Goal: Contribute content: Contribute content

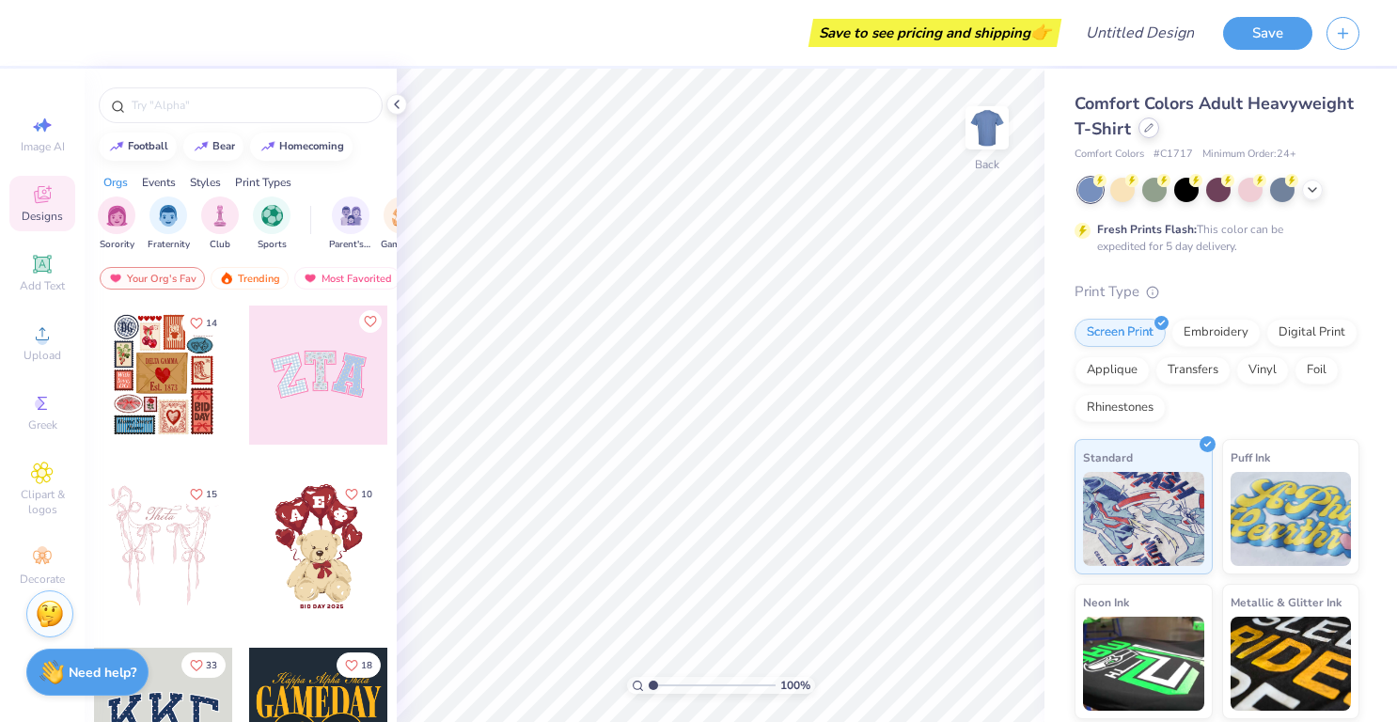
click at [1153, 130] on icon at bounding box center [1149, 128] width 8 height 8
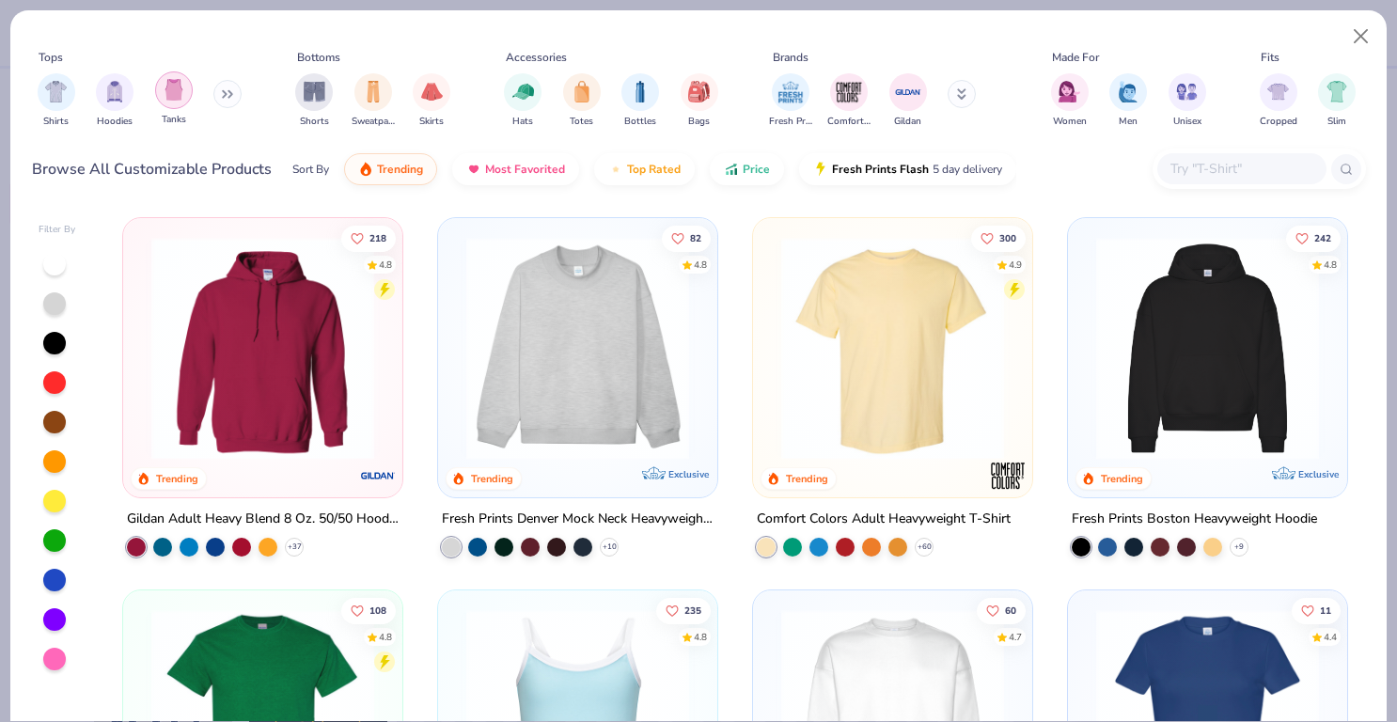
click at [173, 84] on img "filter for Tanks" at bounding box center [174, 90] width 21 height 22
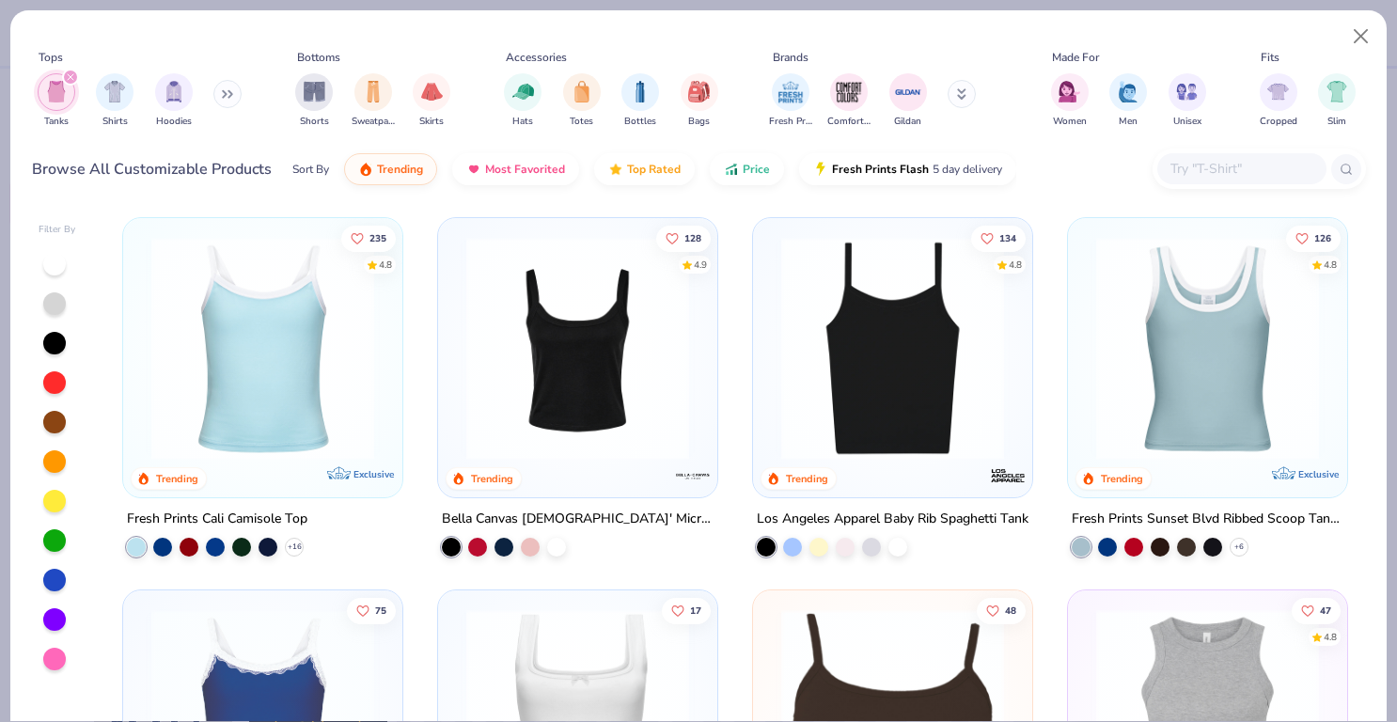
click at [862, 408] on img at bounding box center [893, 348] width 242 height 223
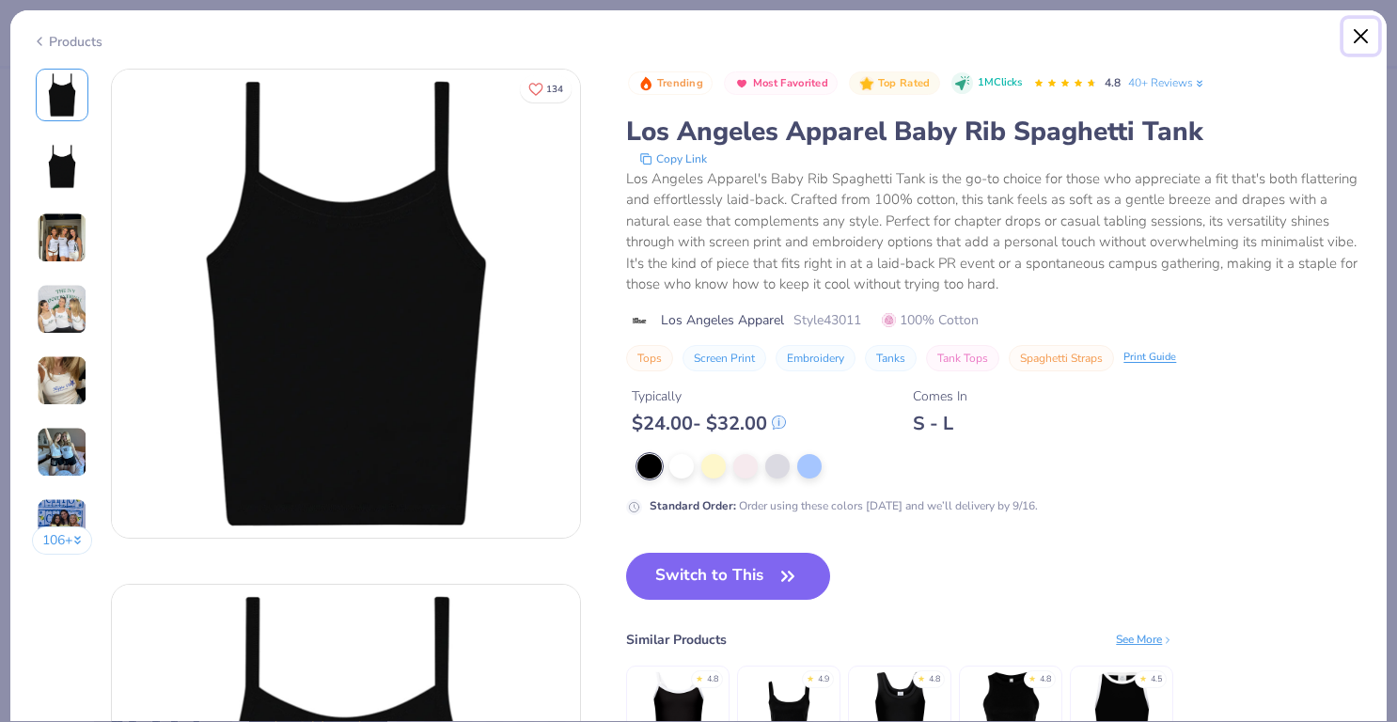
click at [1358, 34] on button "Close" at bounding box center [1362, 37] width 36 height 36
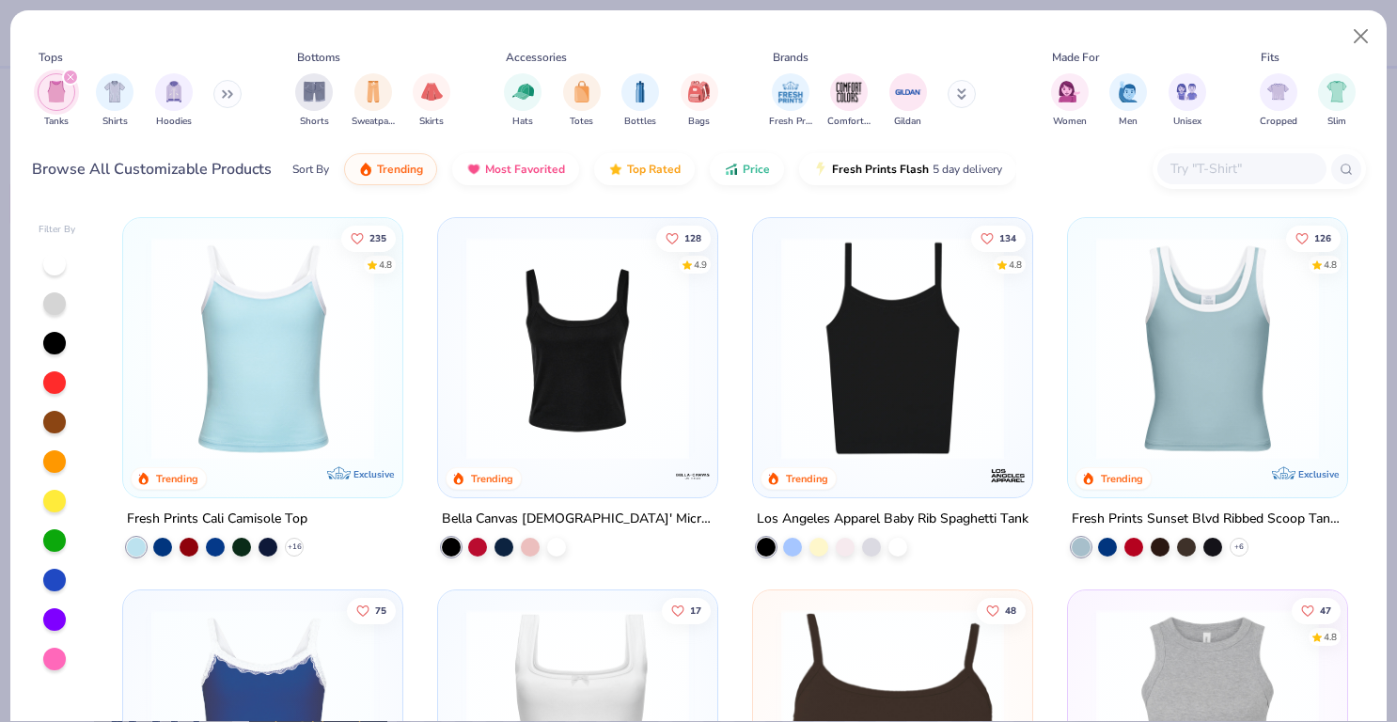
click at [591, 362] on img at bounding box center [578, 348] width 242 height 223
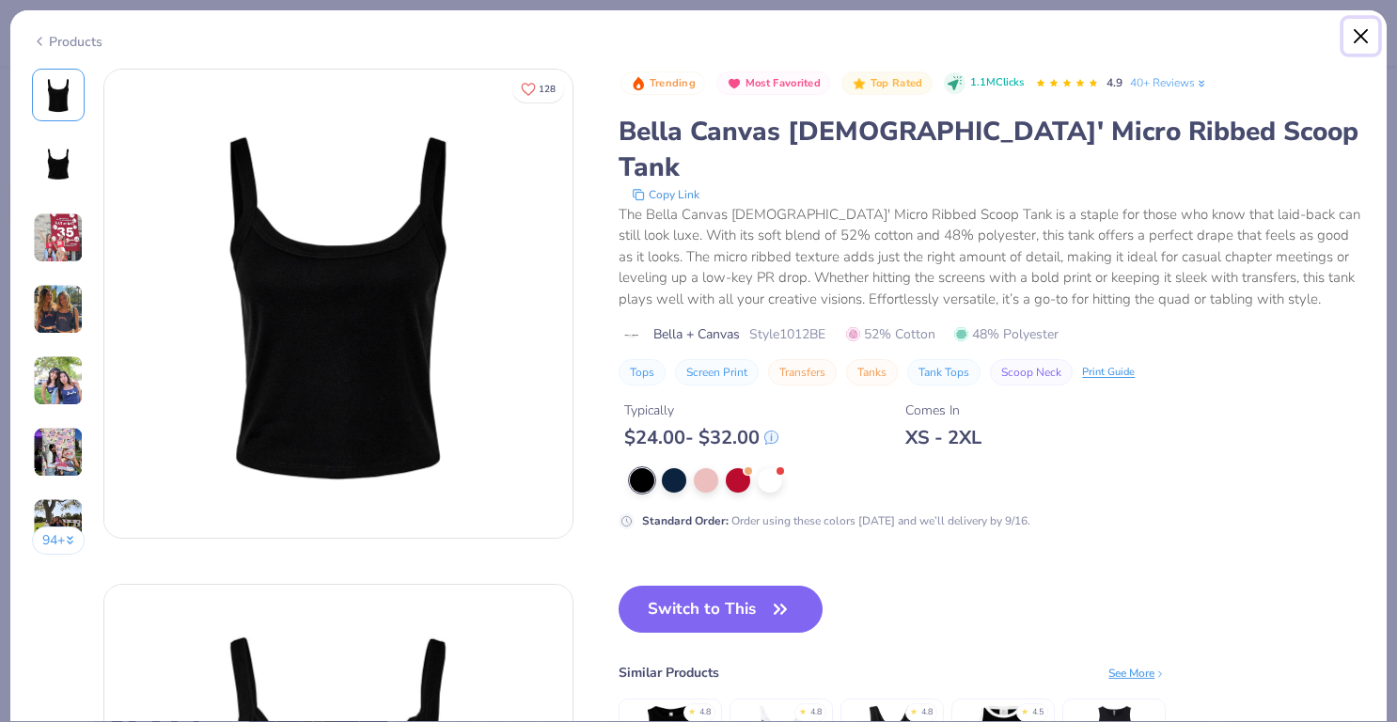
click at [1359, 34] on button "Close" at bounding box center [1362, 37] width 36 height 36
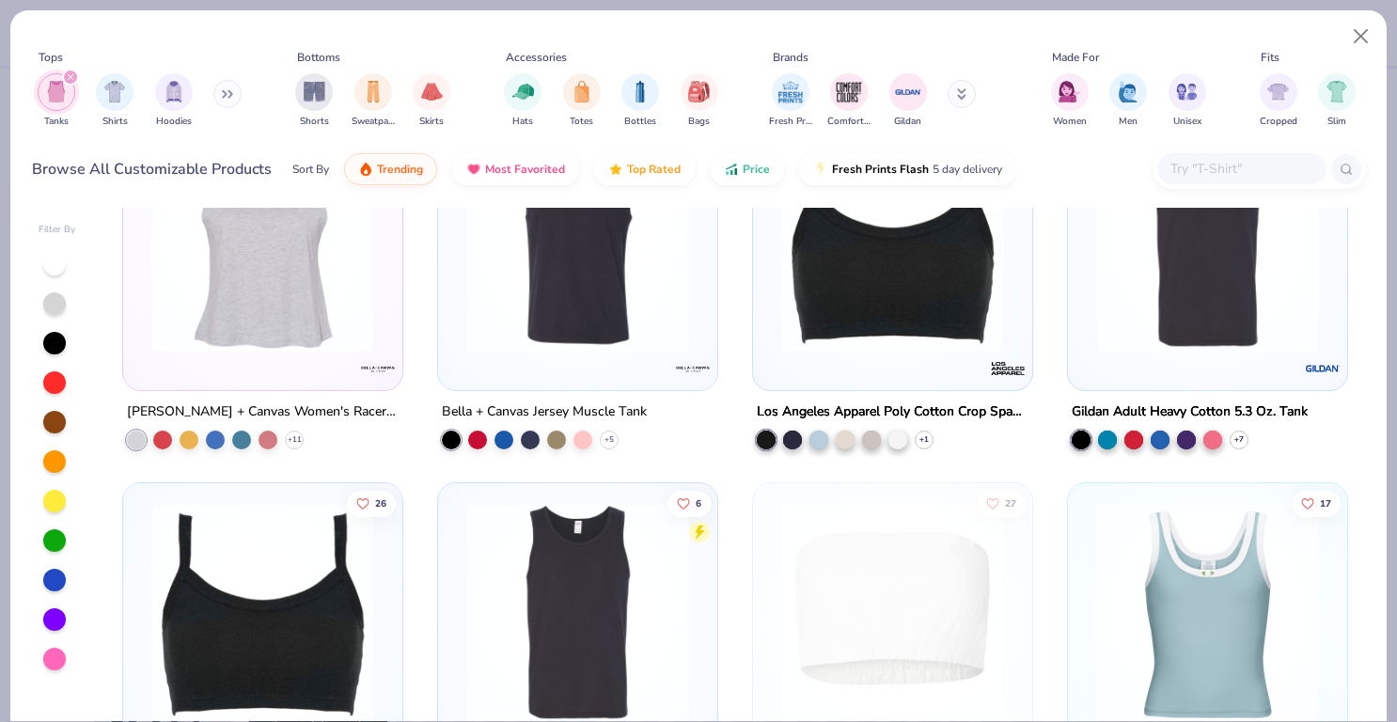
scroll to position [1600, 0]
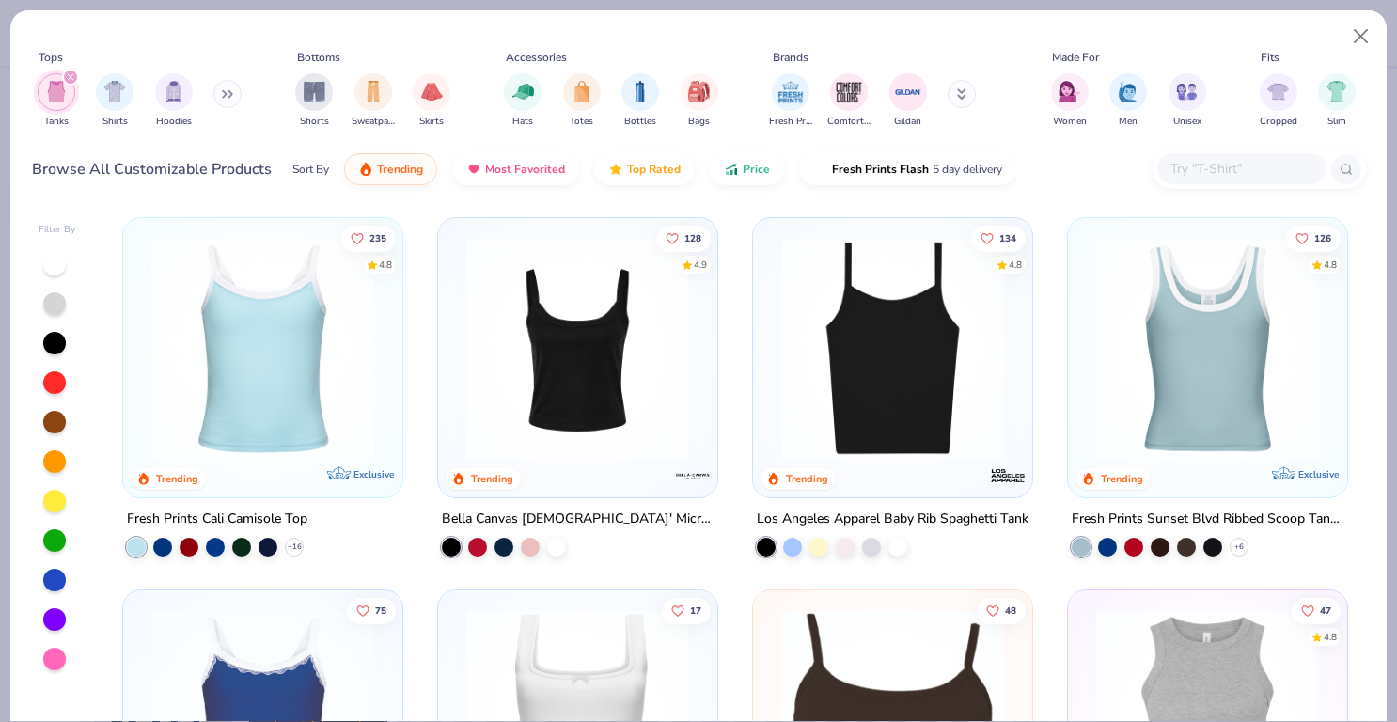
click at [227, 89] on icon at bounding box center [227, 93] width 11 height 9
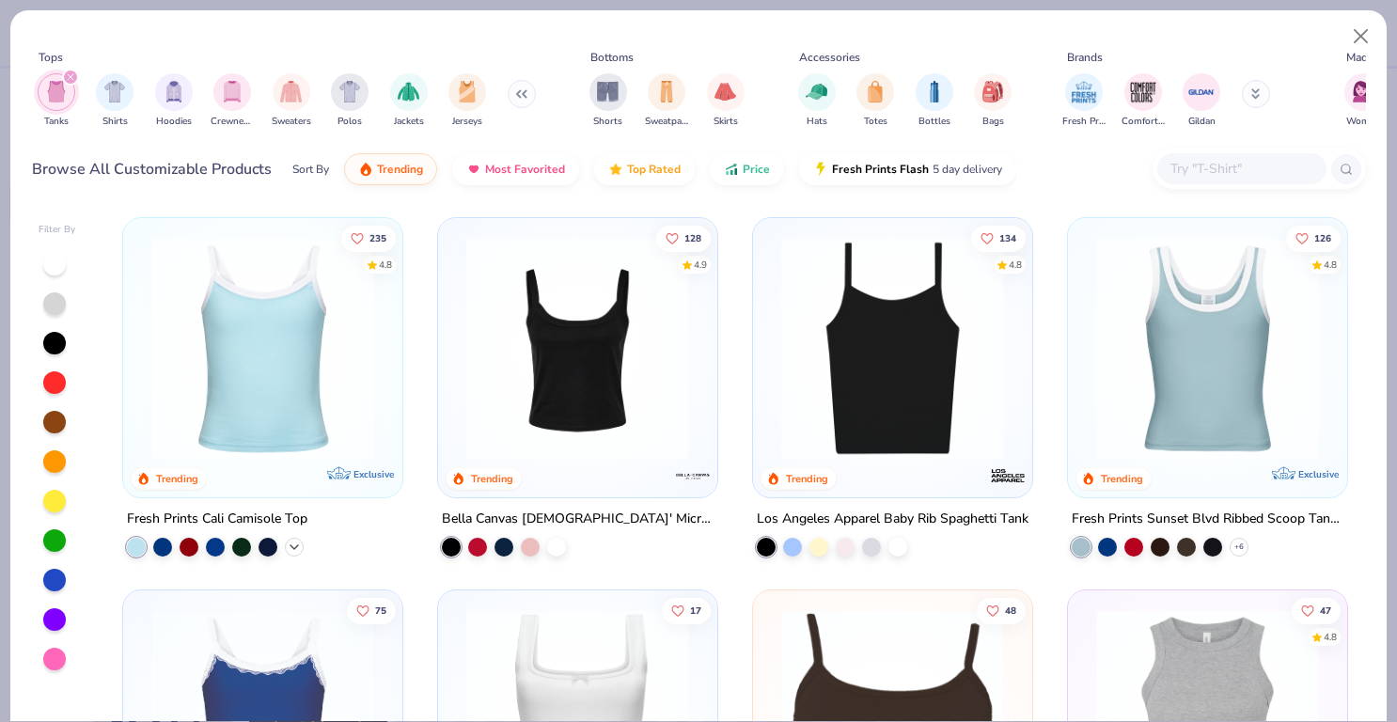
click at [290, 547] on icon at bounding box center [294, 547] width 15 height 15
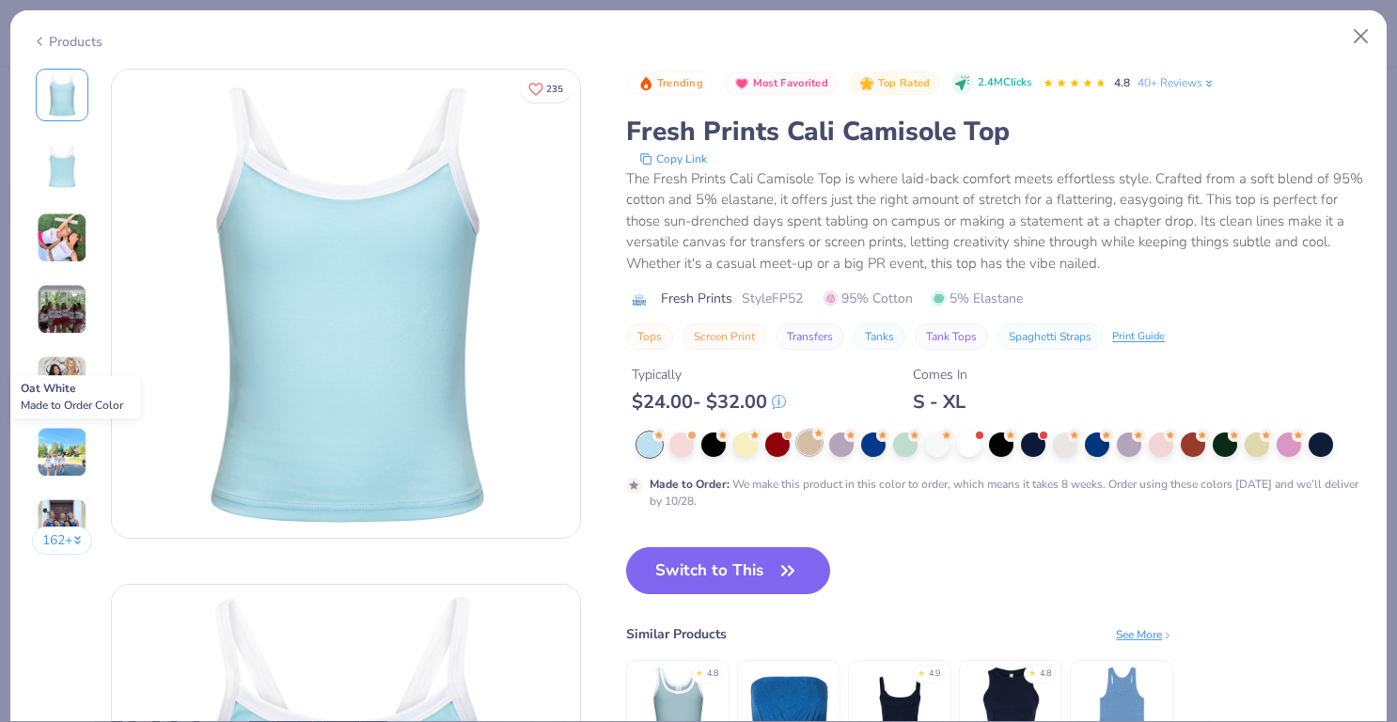
click at [819, 441] on div at bounding box center [809, 443] width 24 height 24
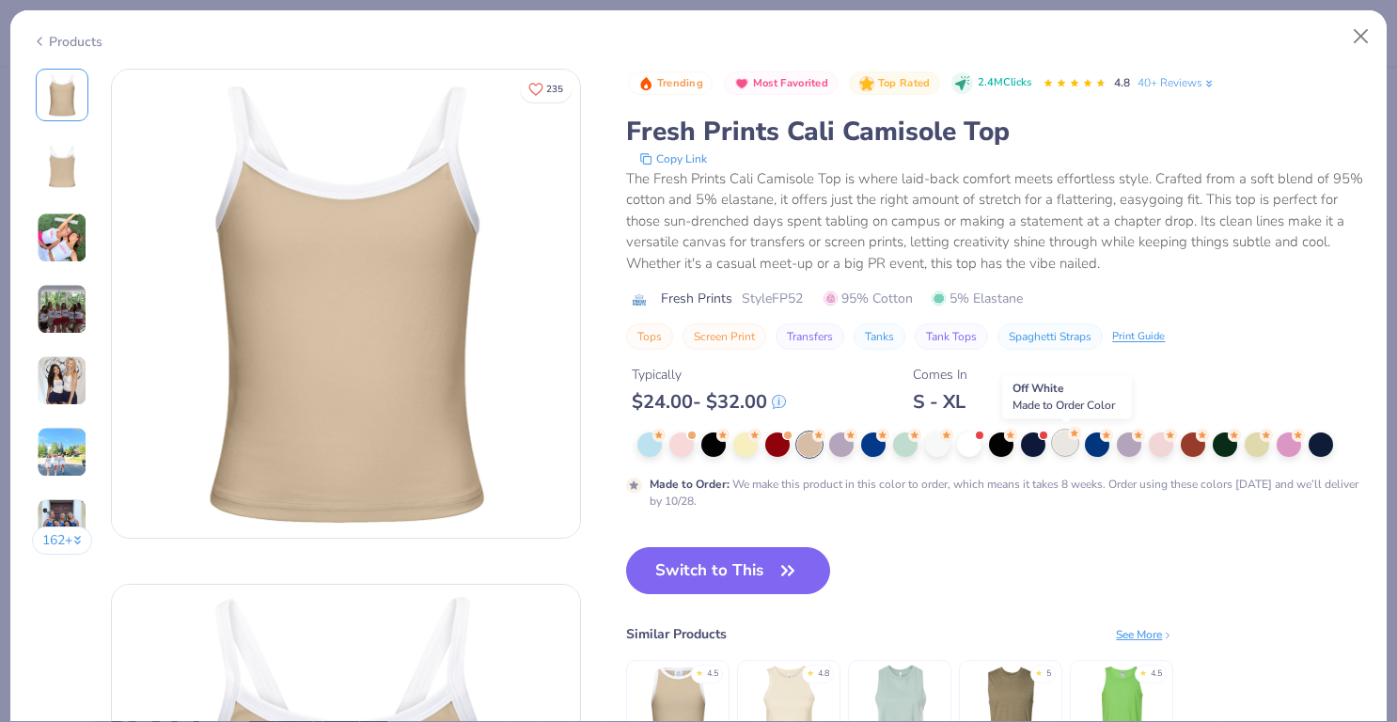
drag, startPoint x: 1064, startPoint y: 439, endPoint x: 1064, endPoint y: 453, distance: 14.1
click at [1064, 453] on div at bounding box center [1065, 443] width 24 height 24
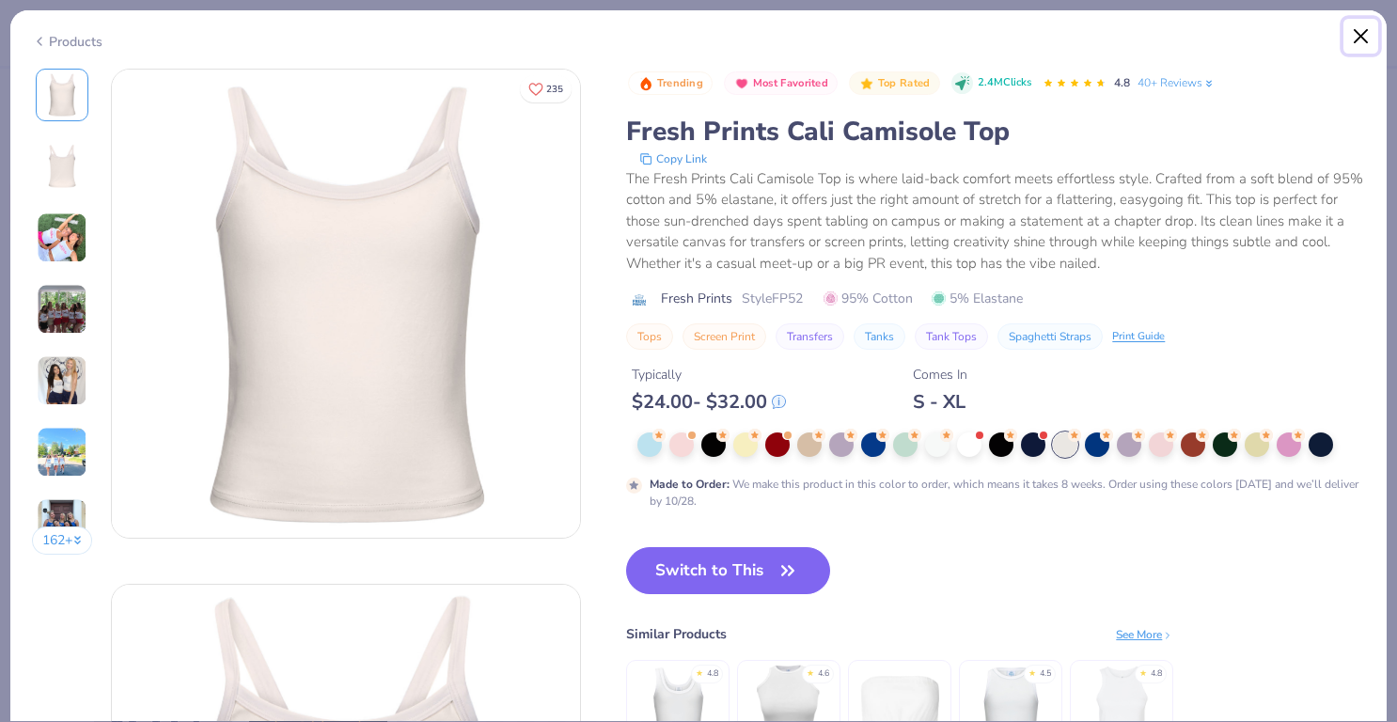
click at [1363, 35] on button "Close" at bounding box center [1362, 37] width 36 height 36
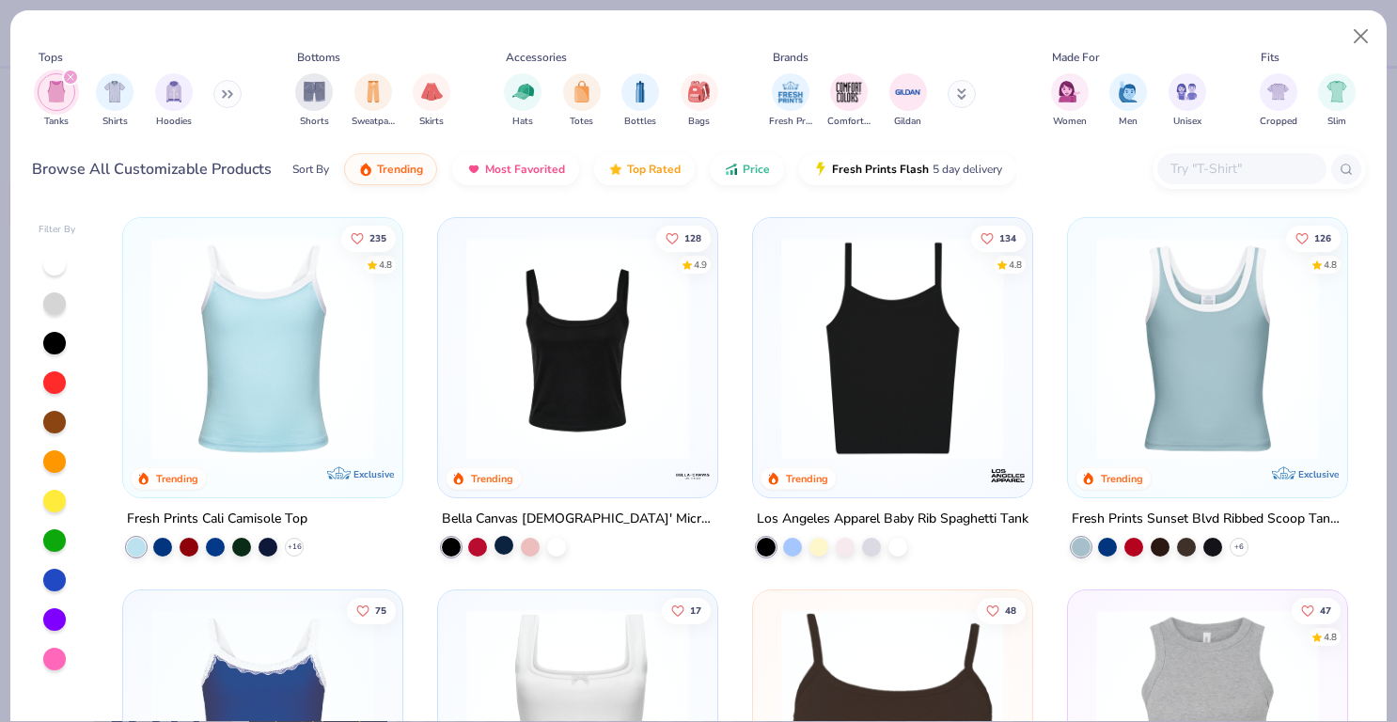
click at [498, 544] on div at bounding box center [504, 545] width 19 height 19
click at [978, 359] on img at bounding box center [893, 348] width 242 height 223
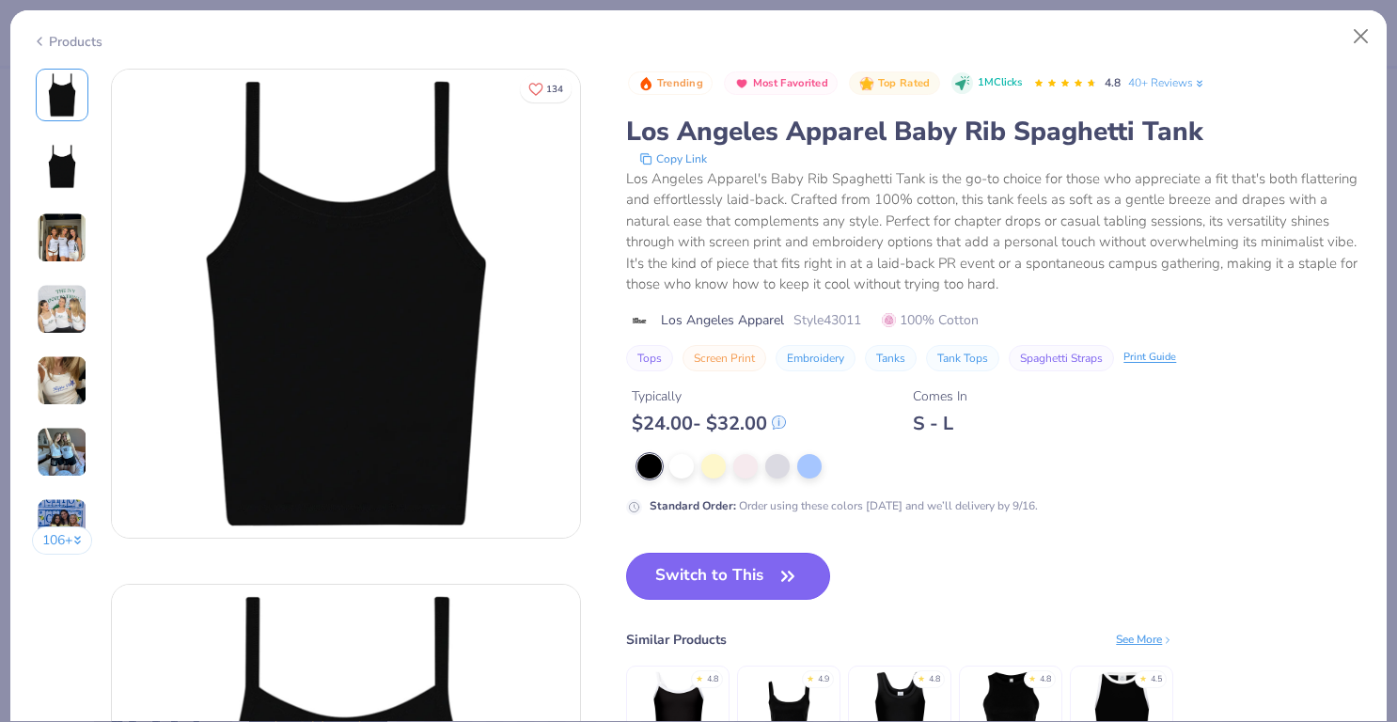
click at [769, 566] on button "Switch to This" at bounding box center [728, 576] width 204 height 47
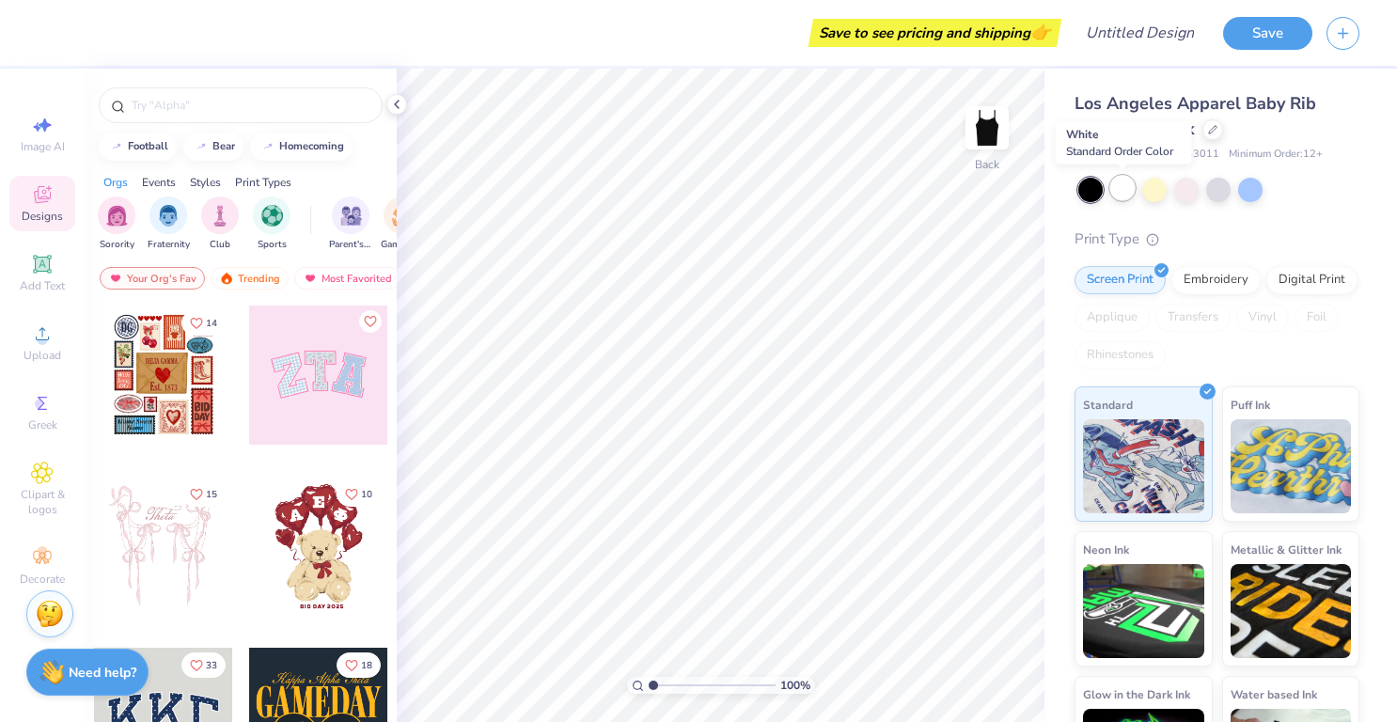
click at [1127, 191] on div at bounding box center [1123, 188] width 24 height 24
click at [45, 337] on circle at bounding box center [42, 340] width 10 height 10
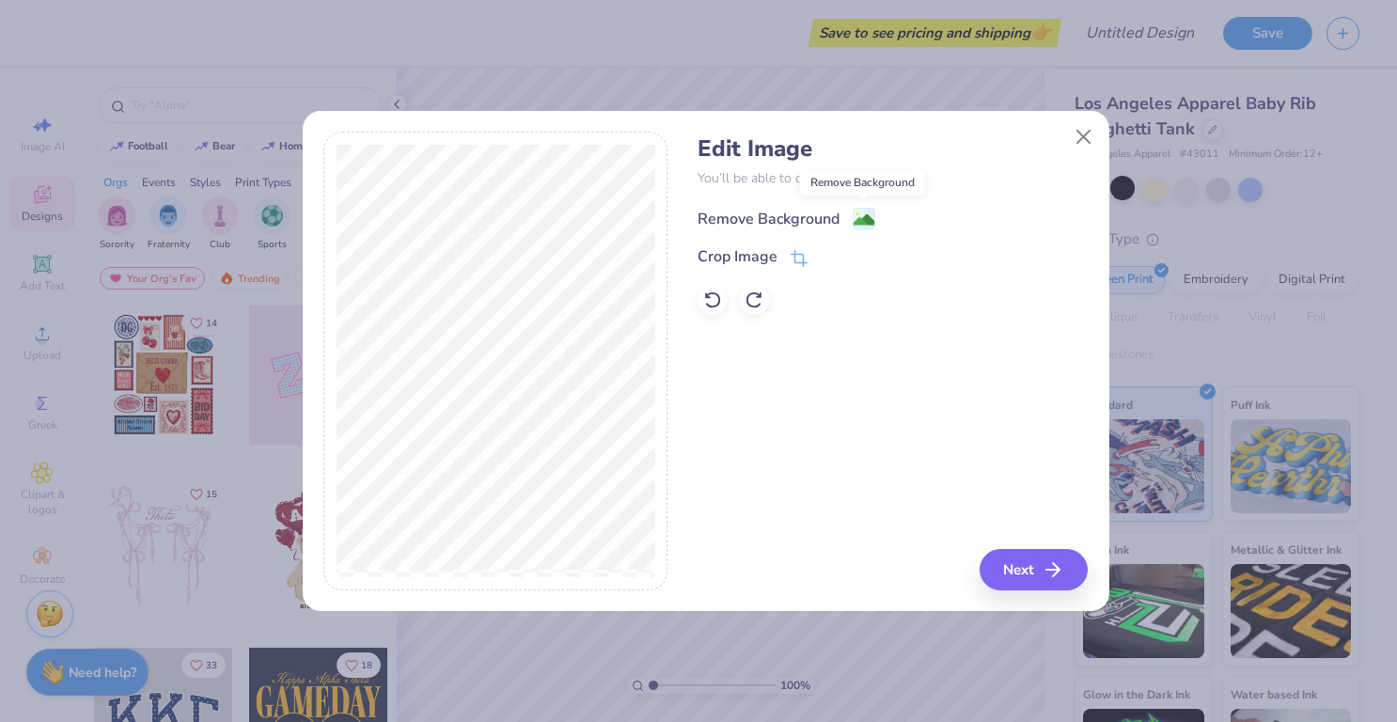
click at [861, 225] on image at bounding box center [864, 220] width 21 height 21
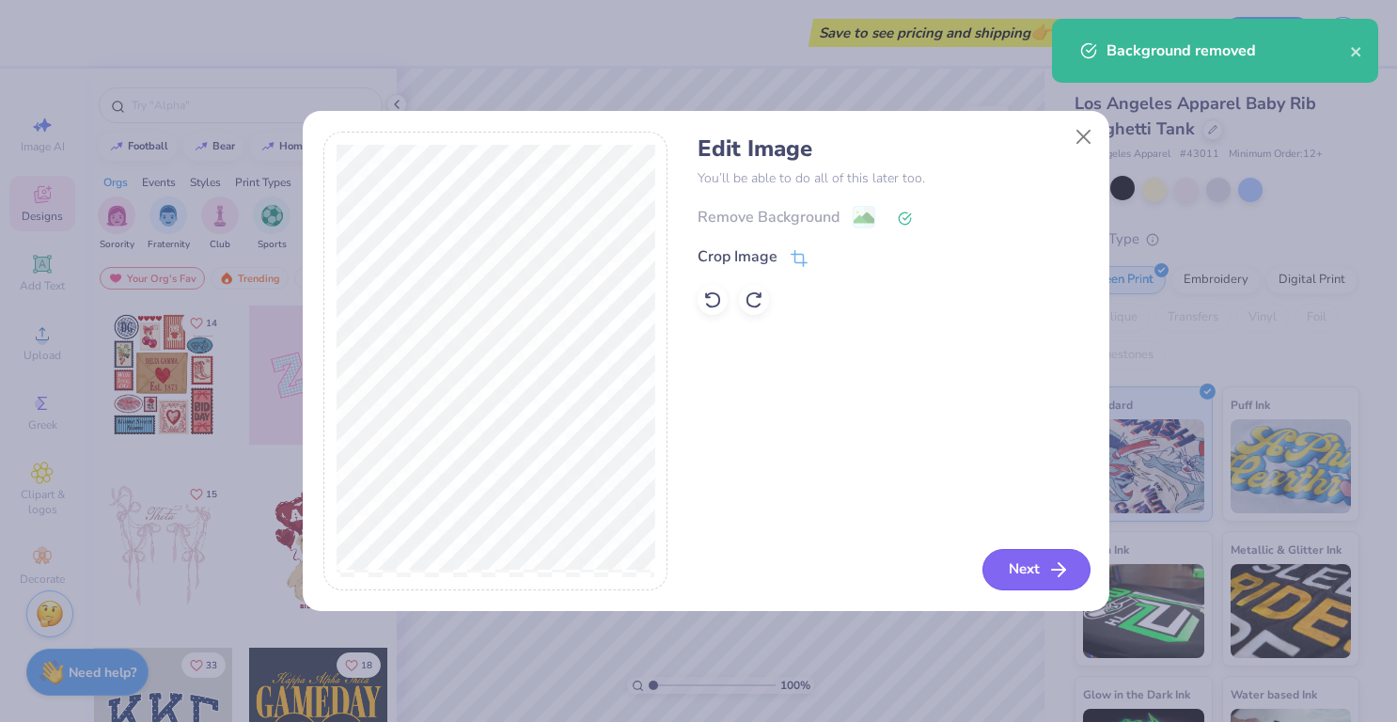
click at [1048, 573] on button "Next" at bounding box center [1037, 569] width 108 height 41
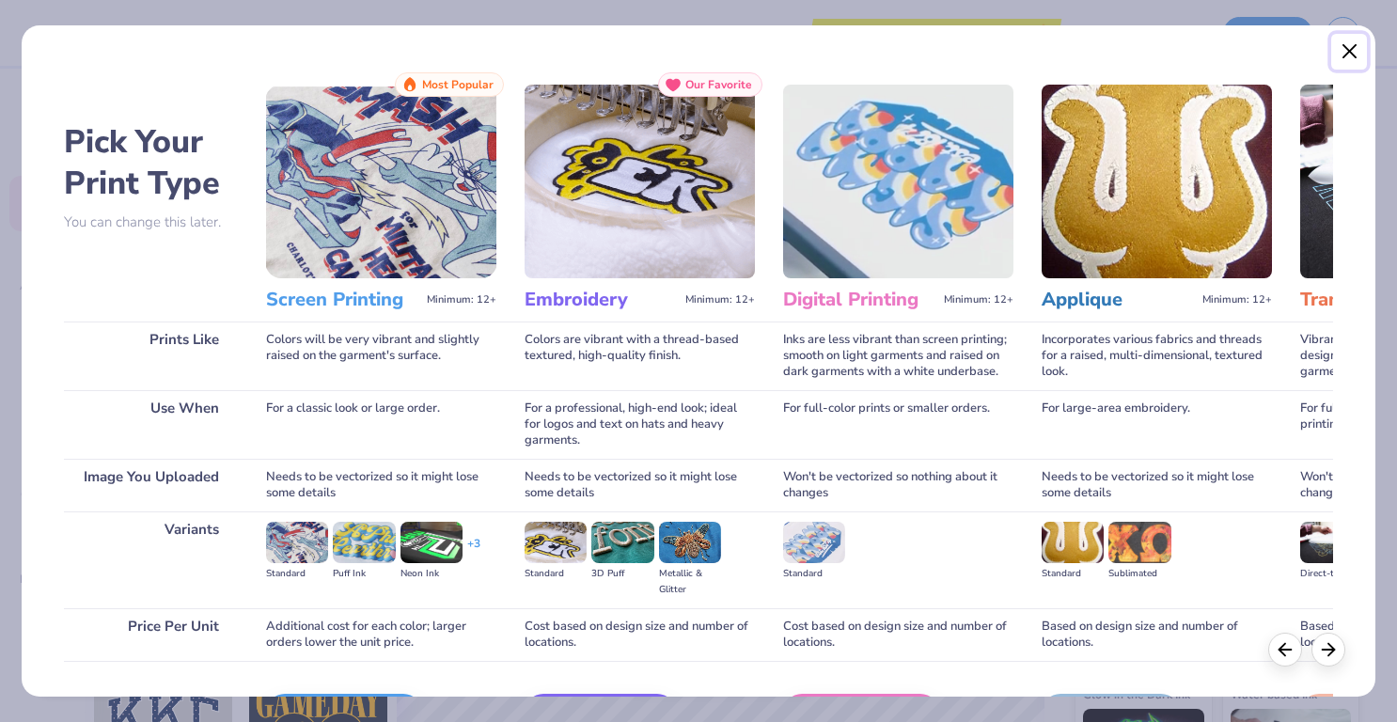
click at [1350, 54] on button "Close" at bounding box center [1350, 52] width 36 height 36
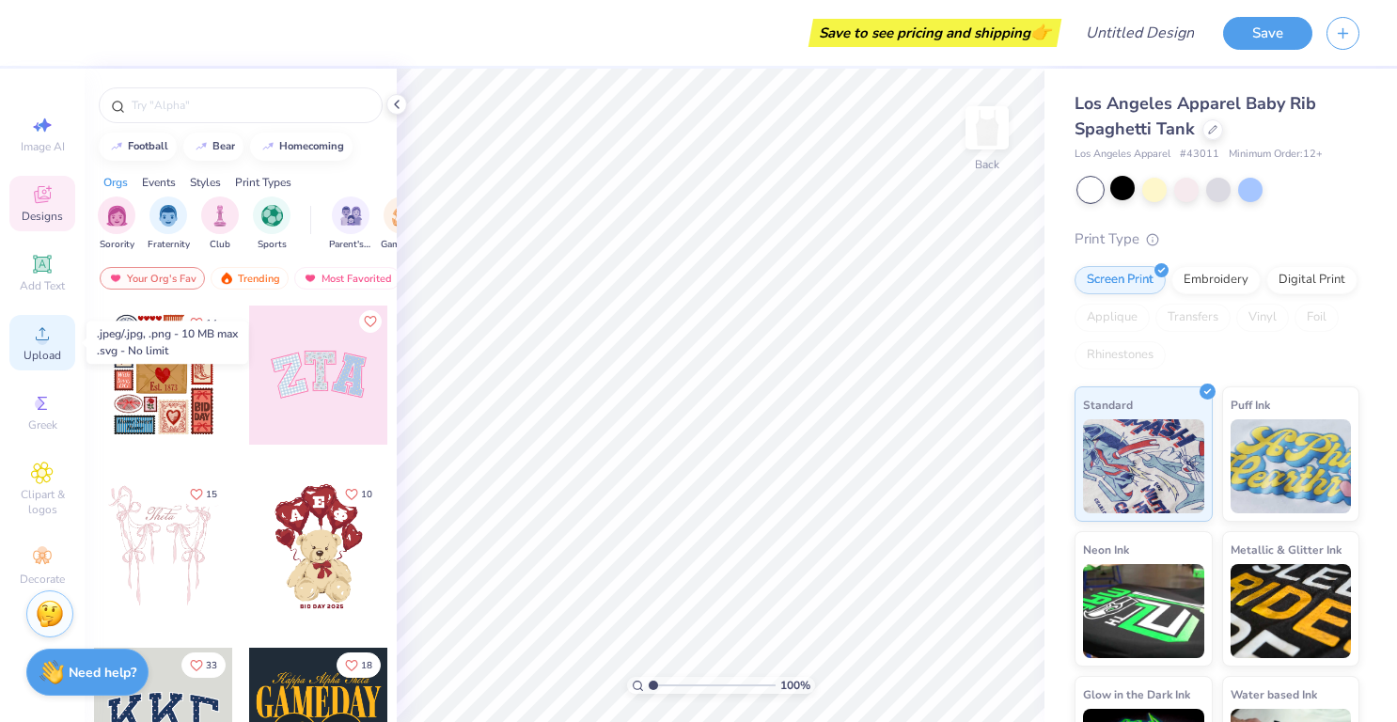
click at [40, 333] on icon at bounding box center [42, 334] width 23 height 23
click at [43, 203] on icon at bounding box center [42, 194] width 23 height 23
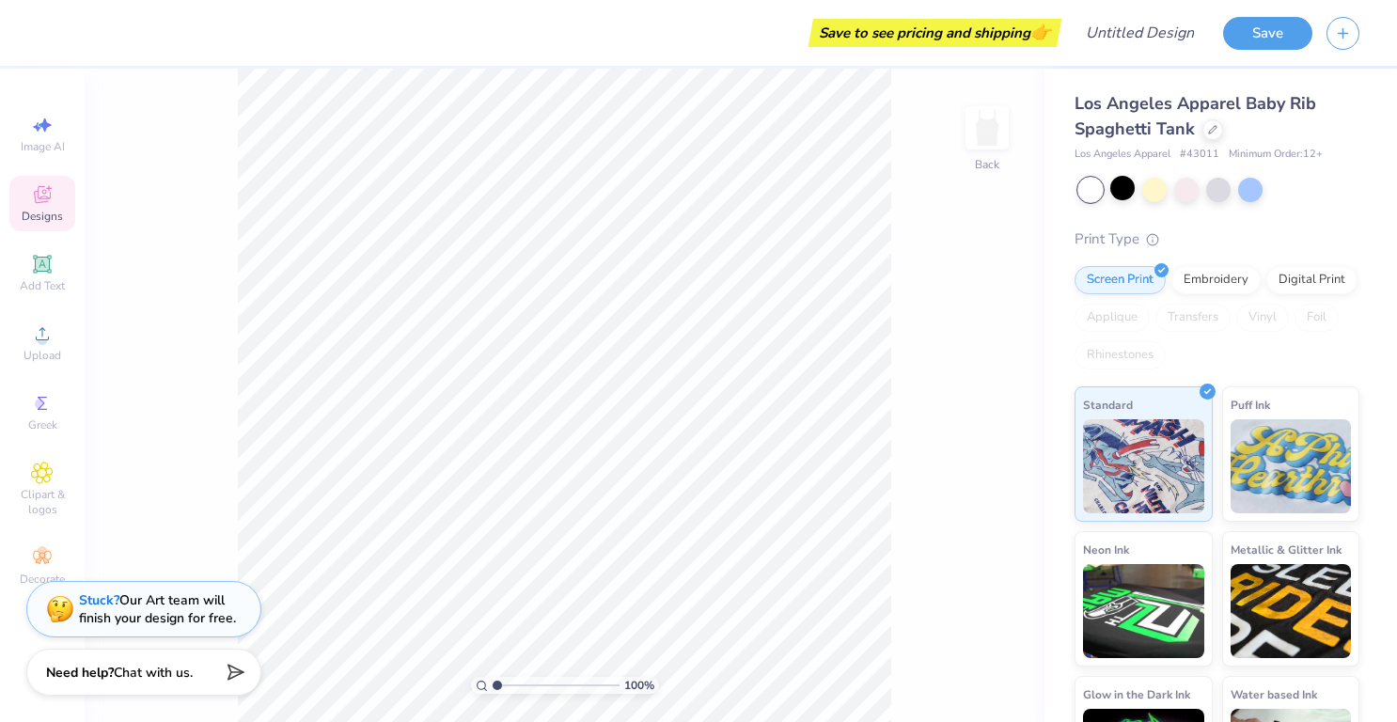
click at [53, 197] on icon at bounding box center [42, 194] width 23 height 23
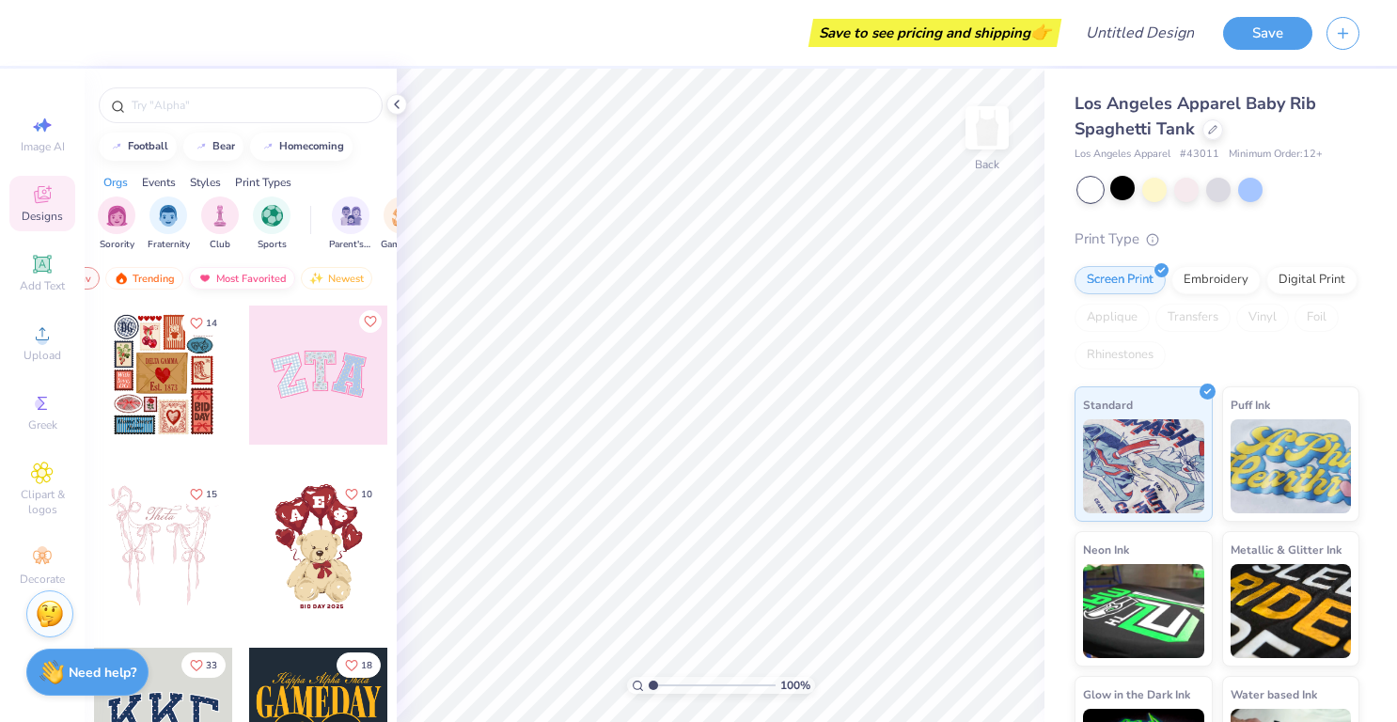
scroll to position [0, 107]
click at [38, 349] on span "Upload" at bounding box center [43, 355] width 38 height 15
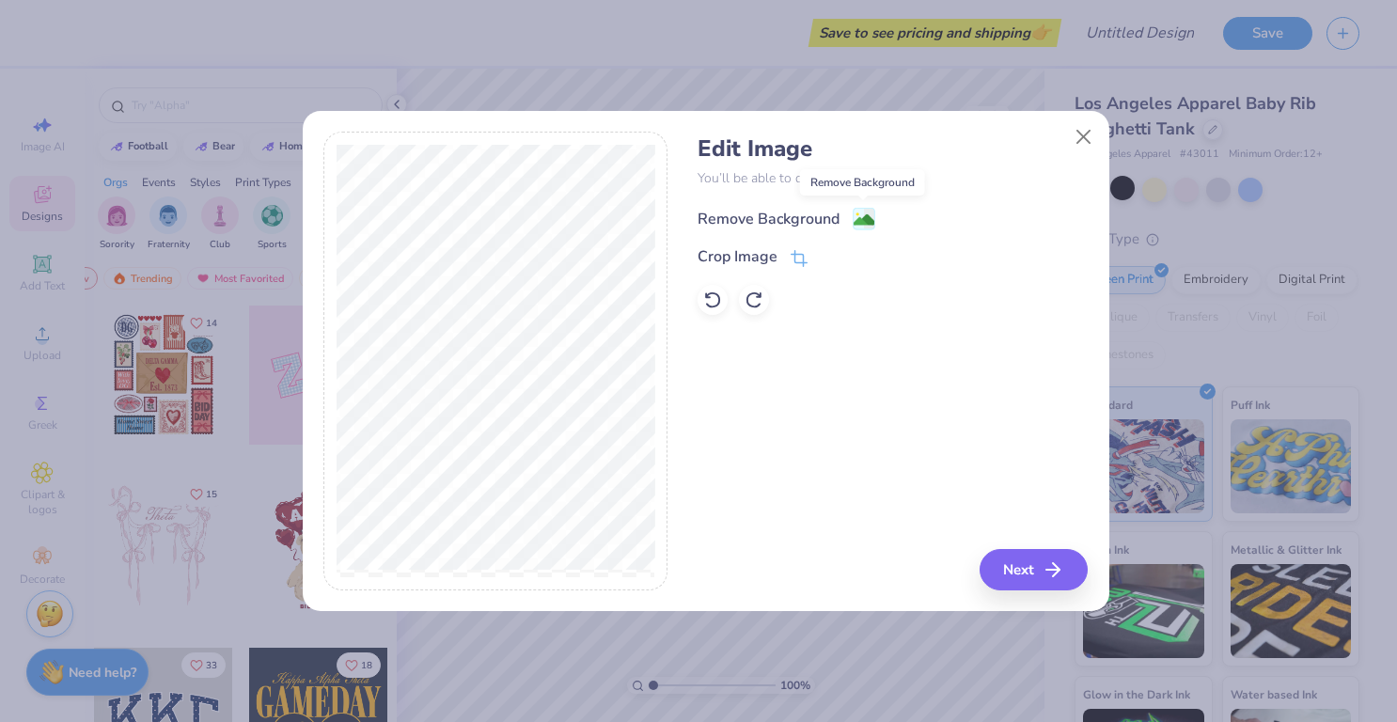
click at [858, 211] on image at bounding box center [864, 220] width 21 height 21
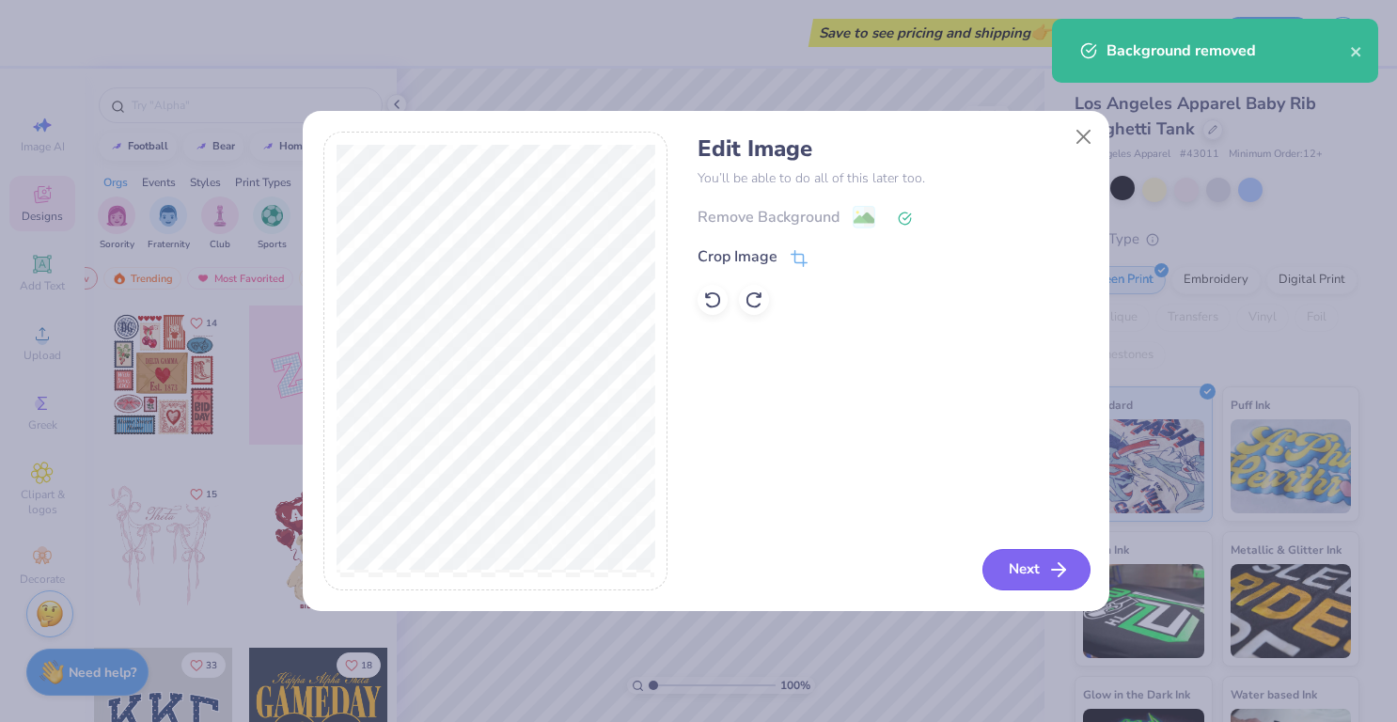
click at [1040, 570] on button "Next" at bounding box center [1037, 569] width 108 height 41
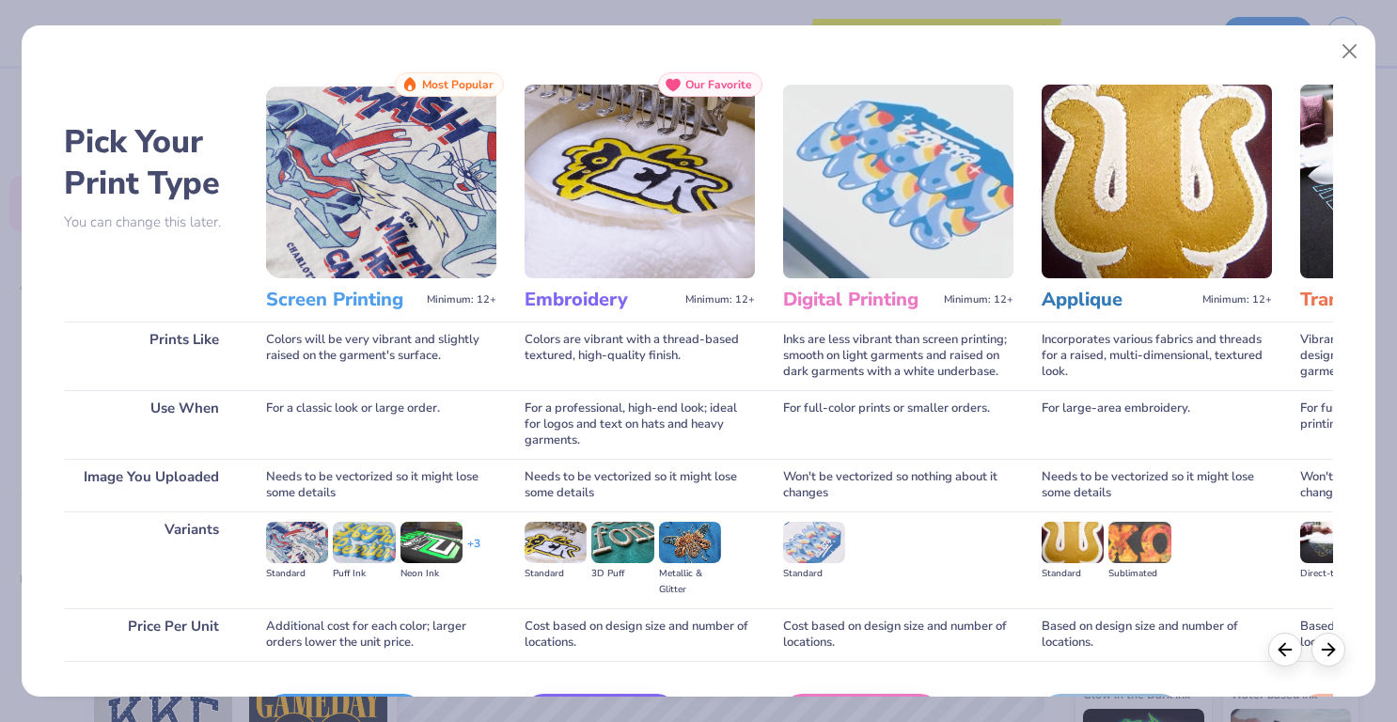
scroll to position [120, 0]
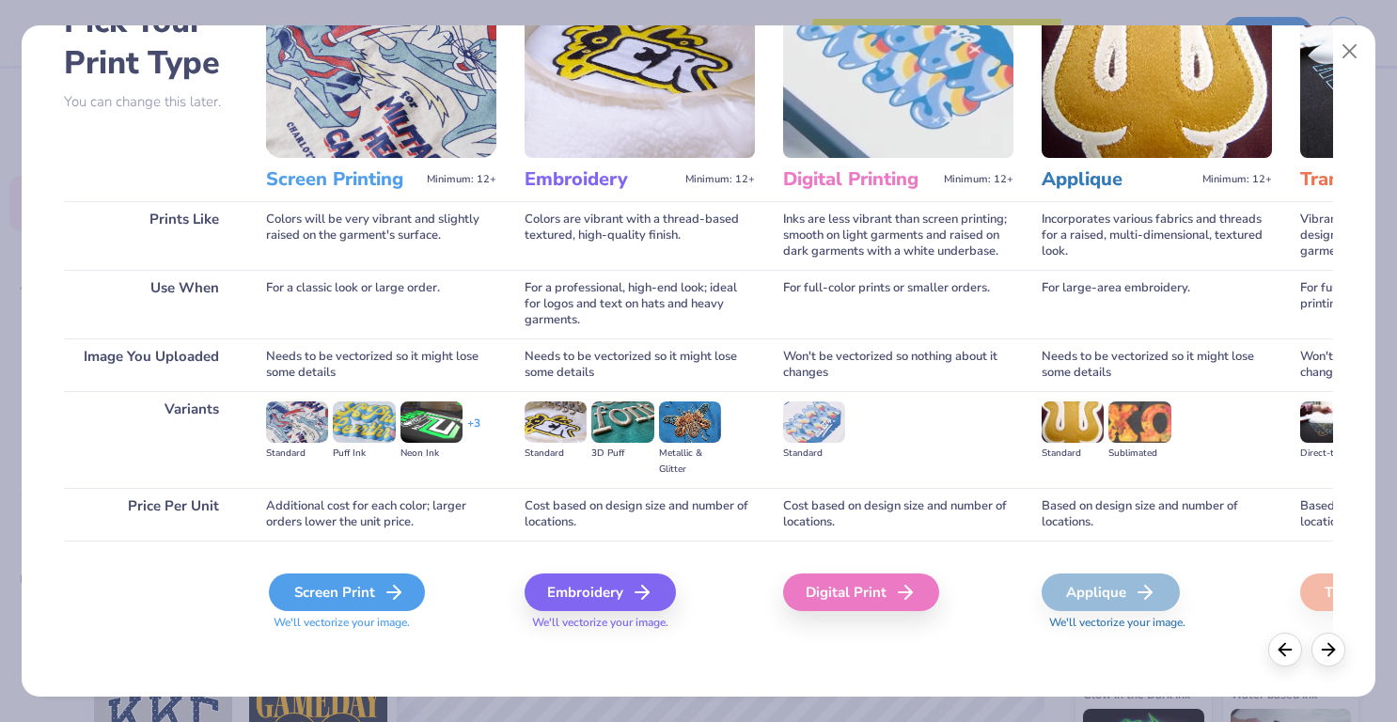
click at [401, 586] on icon at bounding box center [394, 592] width 23 height 23
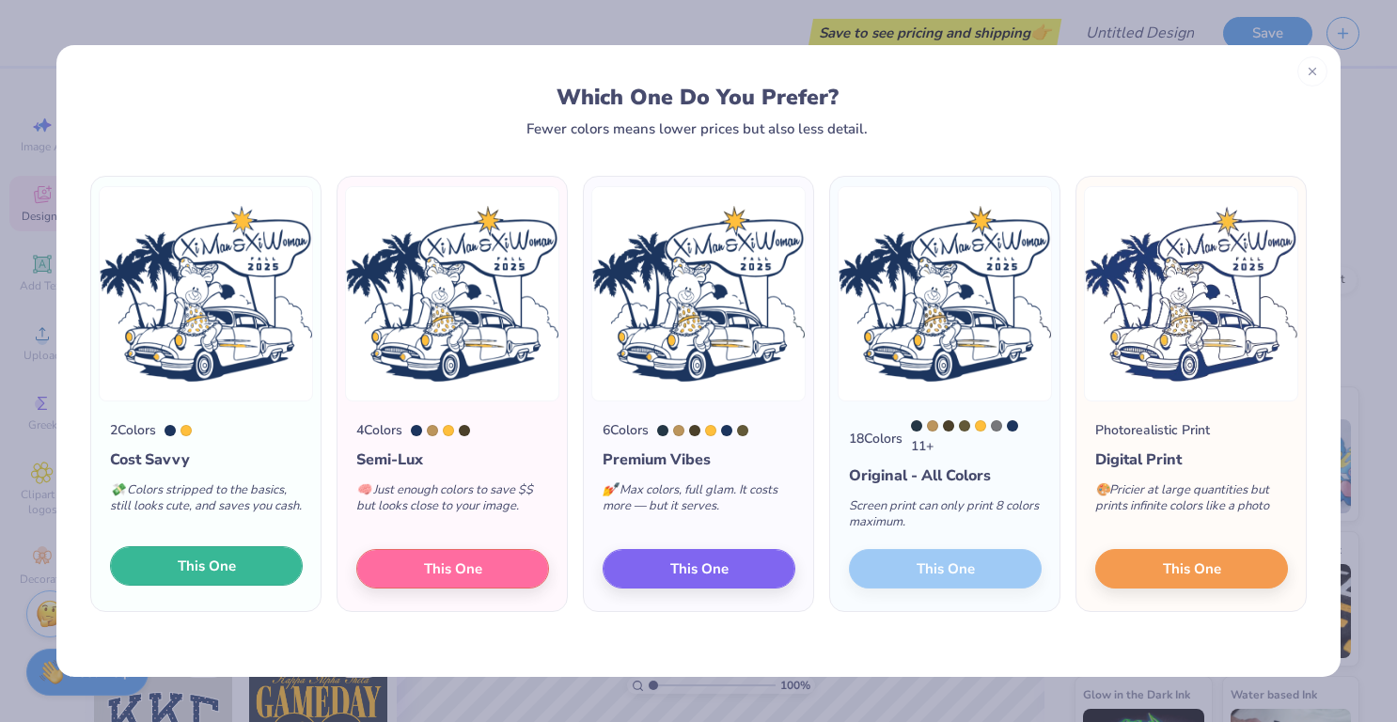
click at [273, 553] on button "This One" at bounding box center [206, 565] width 193 height 39
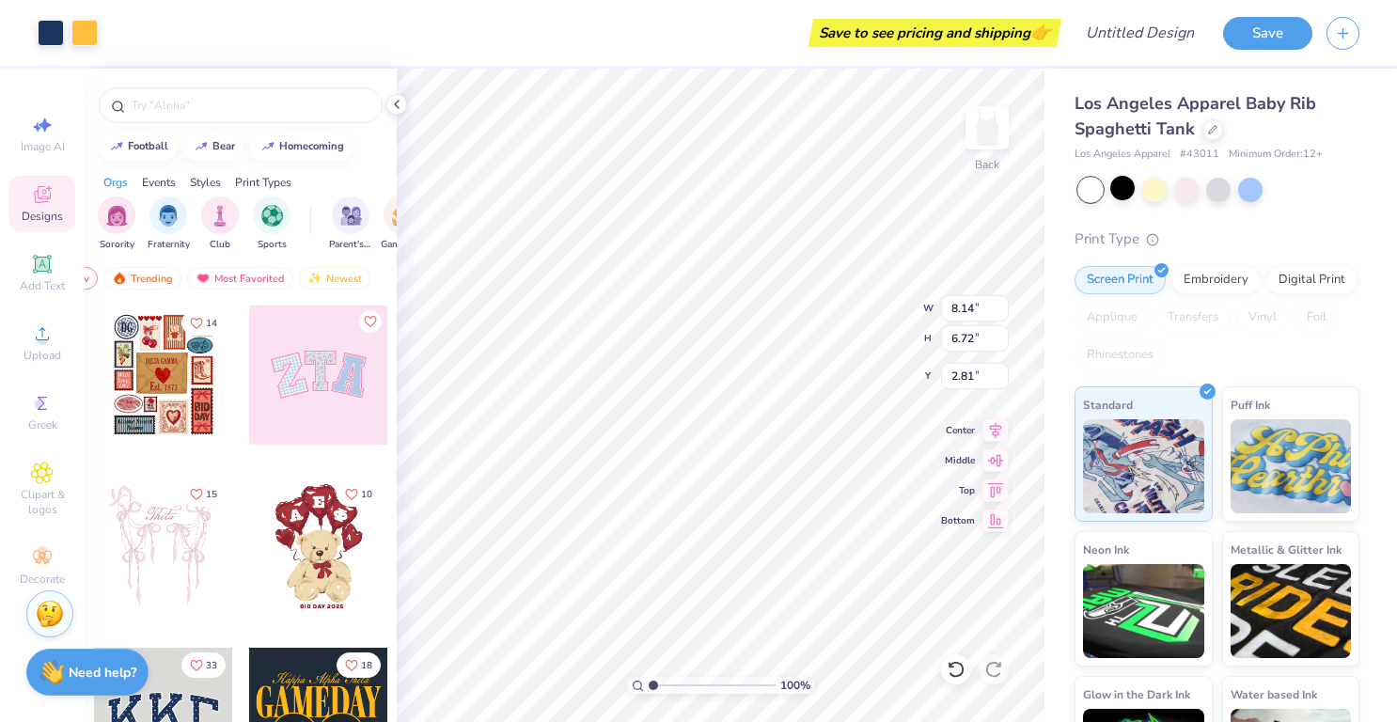
type input "8.14"
type input "6.72"
type input "2.89"
click at [1145, 189] on div at bounding box center [1154, 188] width 24 height 24
click at [1221, 196] on div at bounding box center [1218, 188] width 24 height 24
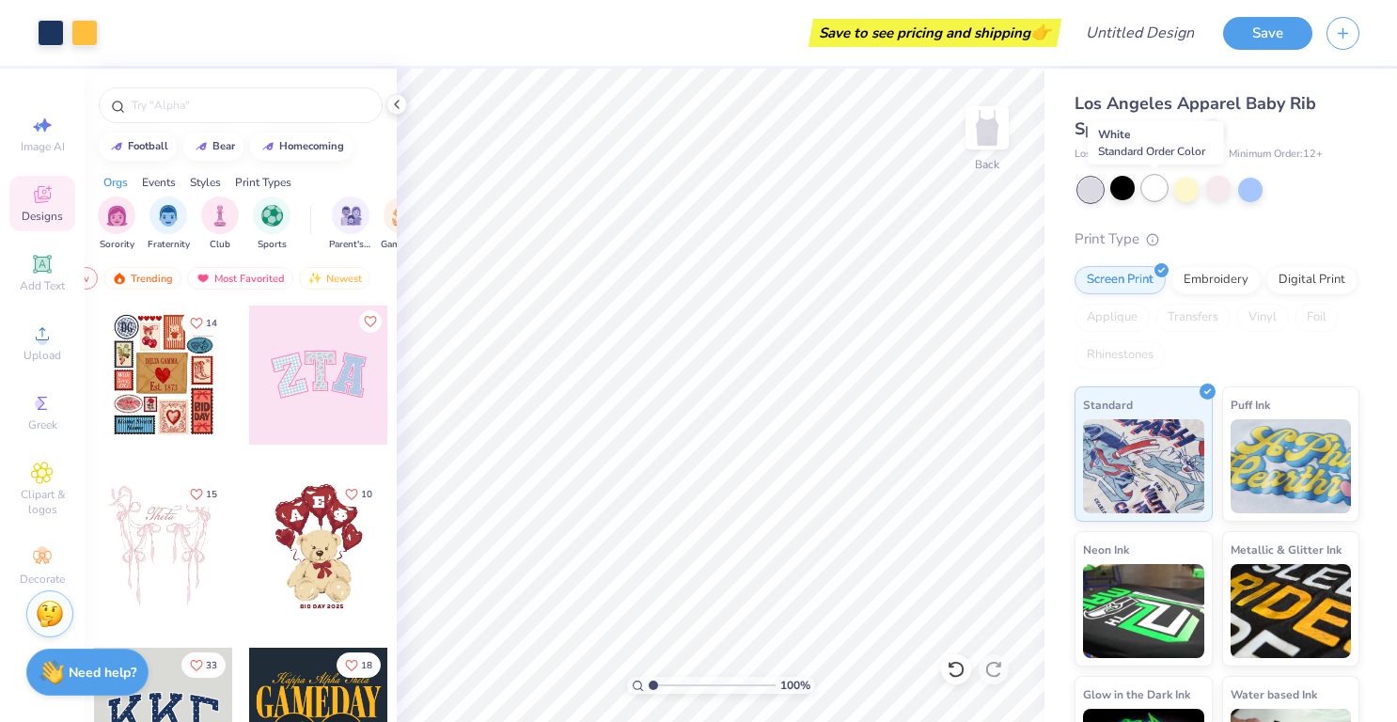
click at [1160, 190] on div at bounding box center [1154, 188] width 24 height 24
click at [1295, 244] on div "Print Type" at bounding box center [1217, 239] width 285 height 22
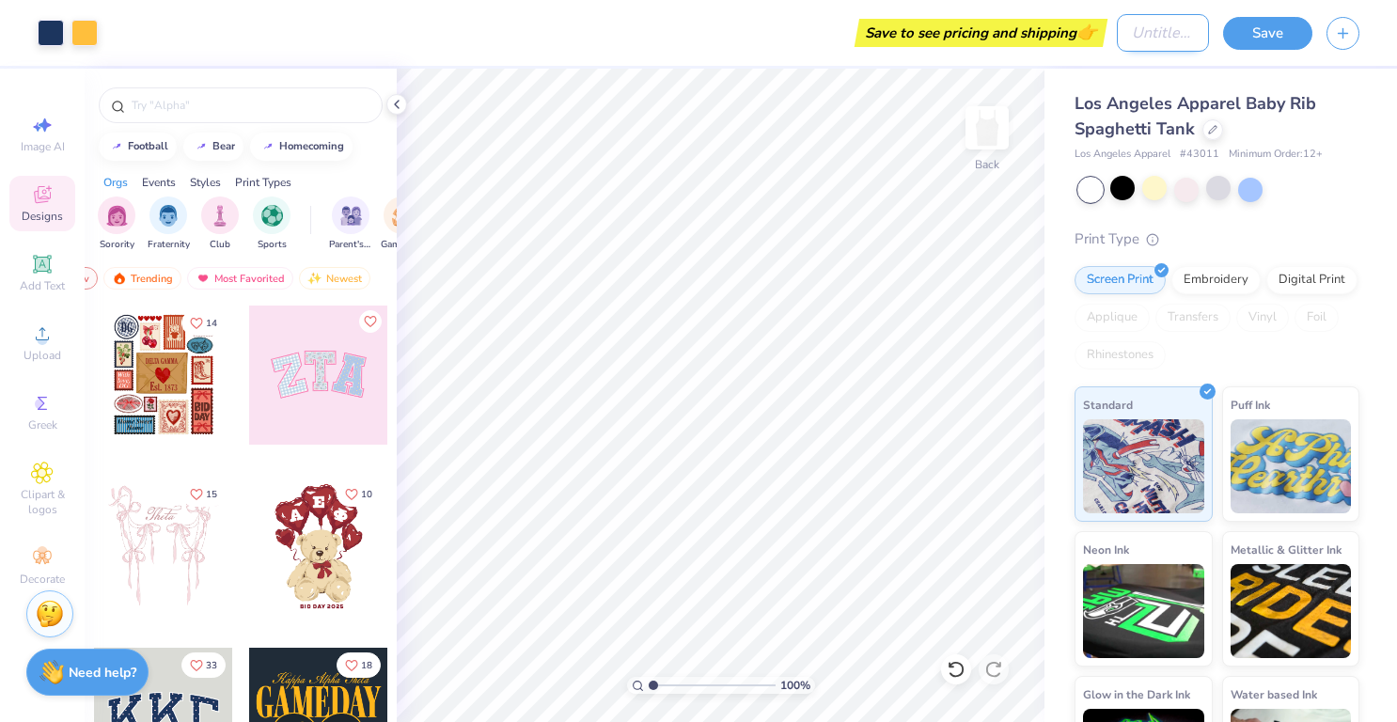
click at [1185, 34] on input "Design Title" at bounding box center [1163, 33] width 92 height 38
type input "philo"
click at [1275, 31] on button "Save" at bounding box center [1267, 30] width 89 height 33
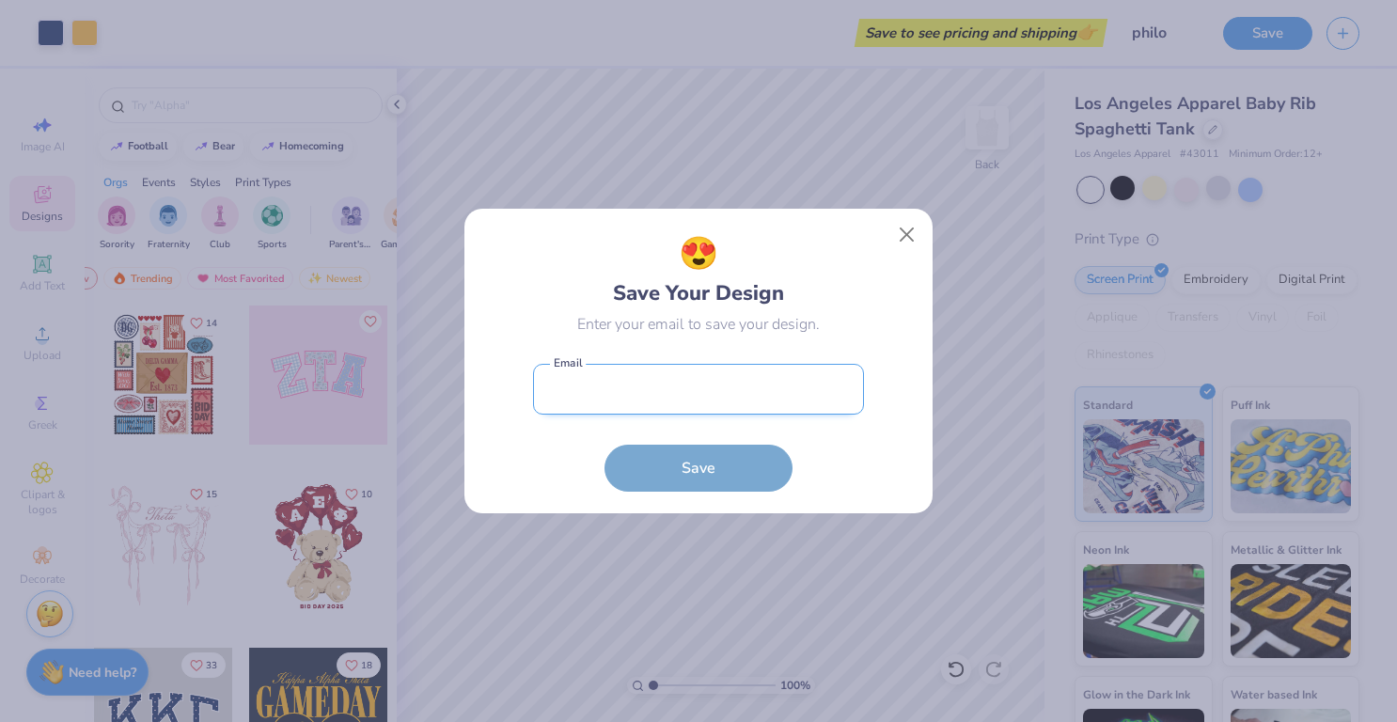
click at [772, 396] on input "email" at bounding box center [698, 390] width 331 height 52
type input "[PERSON_NAME][EMAIL_ADDRESS][PERSON_NAME][DOMAIN_NAME]"
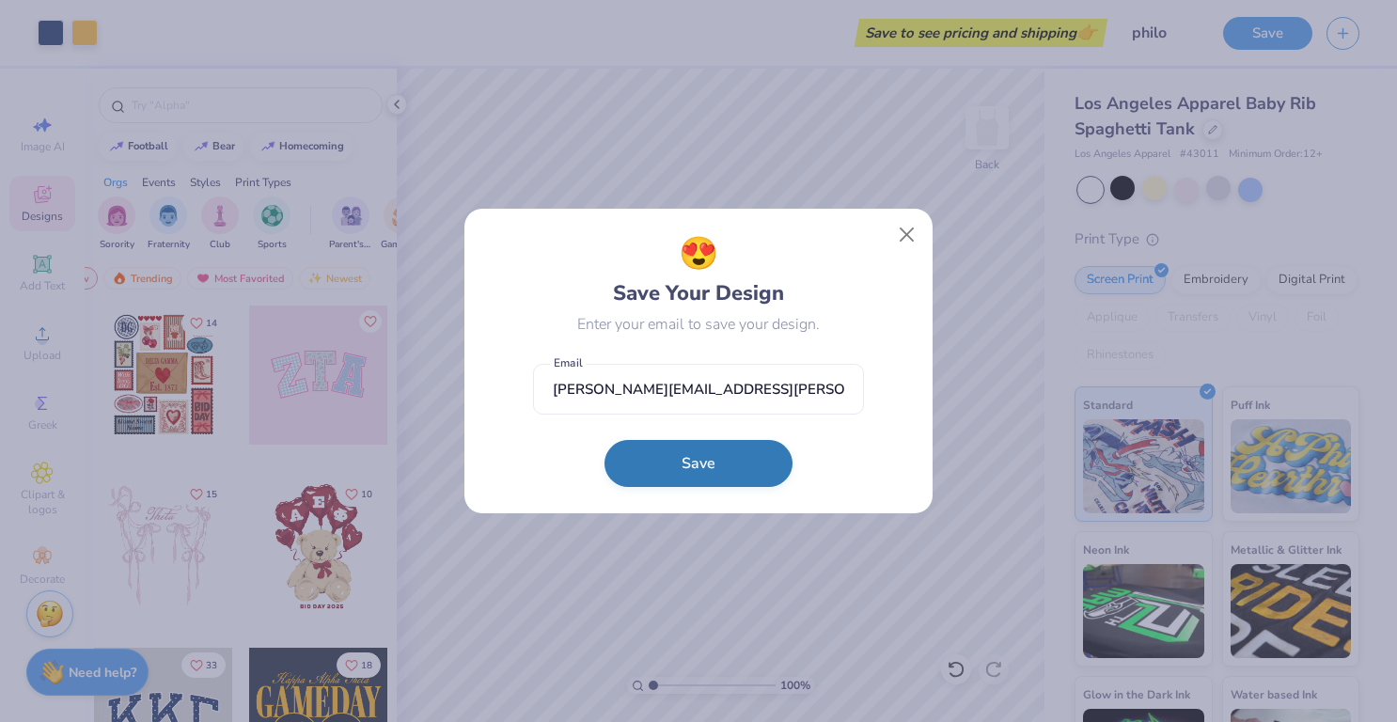
click at [724, 461] on button "Save" at bounding box center [699, 463] width 188 height 47
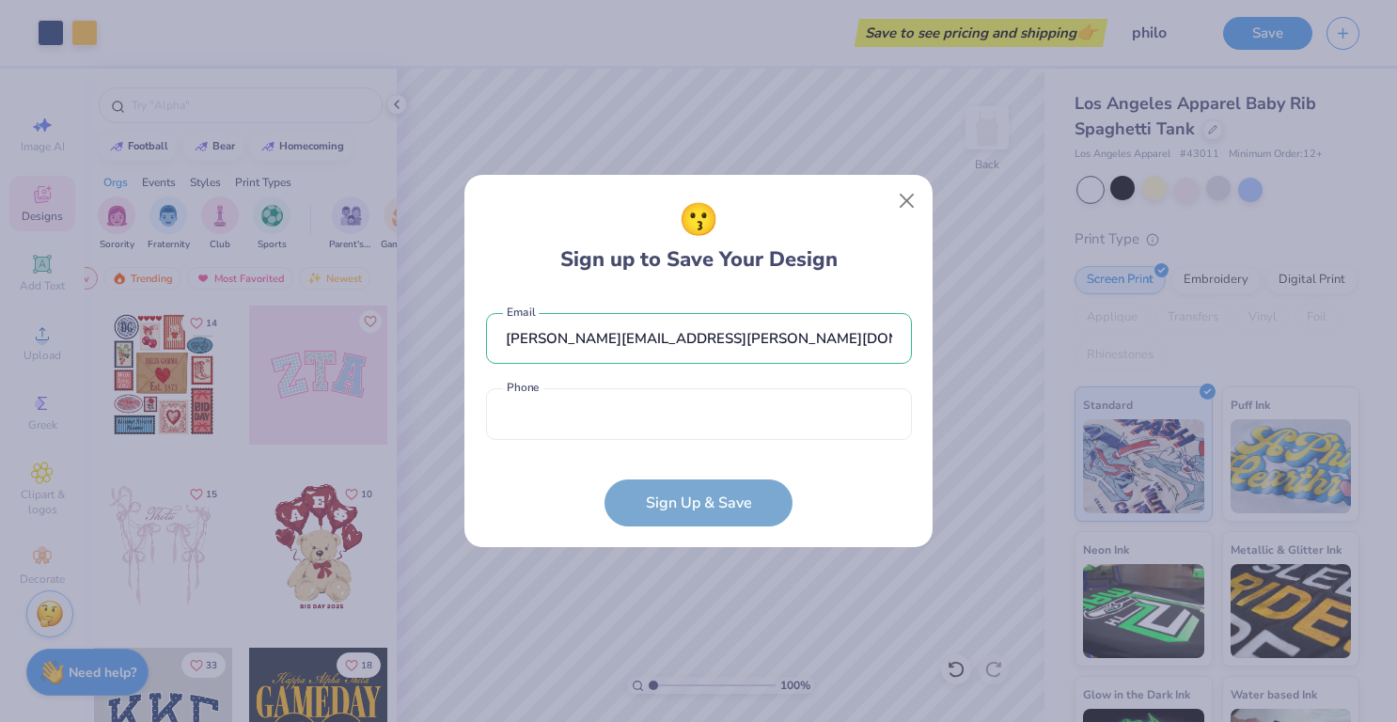
click at [714, 448] on div "[PERSON_NAME][EMAIL_ADDRESS][PERSON_NAME][DOMAIN_NAME] Email Phone is a require…" at bounding box center [699, 371] width 426 height 155
click at [717, 425] on input "tel" at bounding box center [699, 414] width 426 height 52
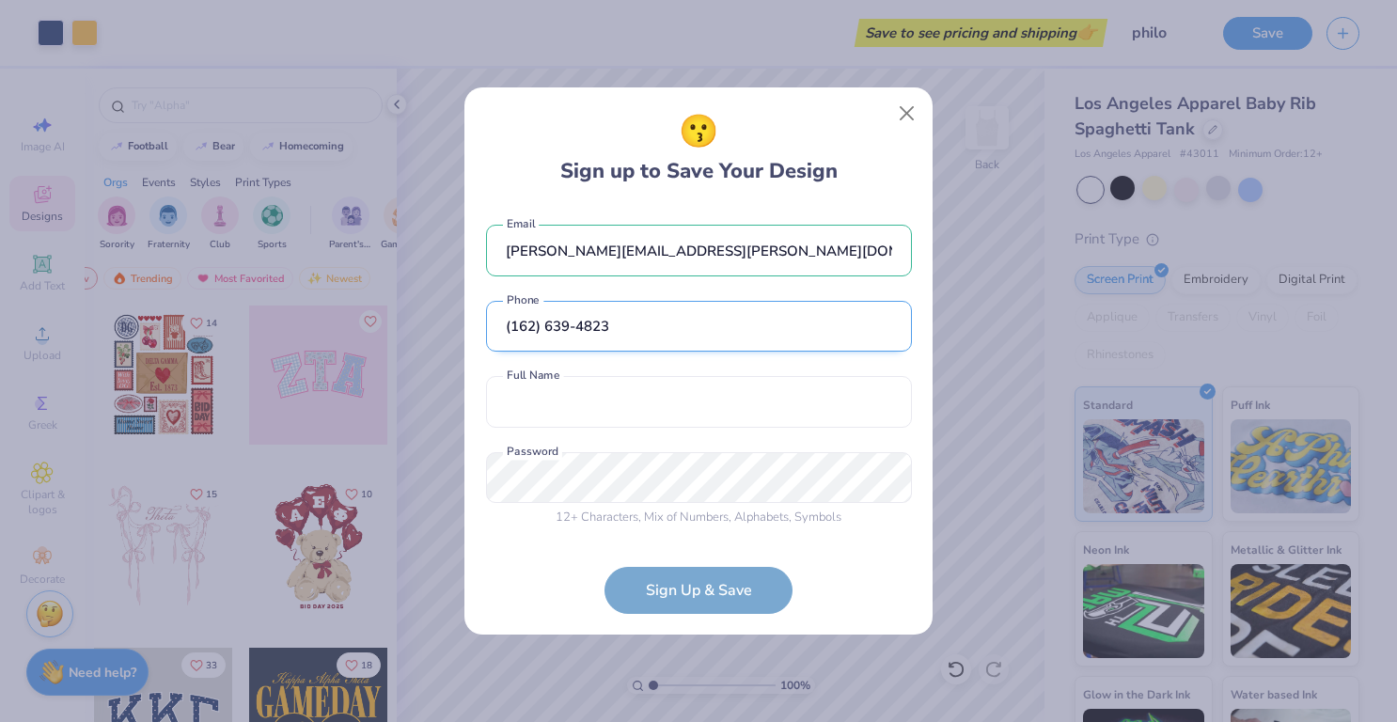
click at [514, 328] on input "(162) 639-4823" at bounding box center [699, 327] width 426 height 52
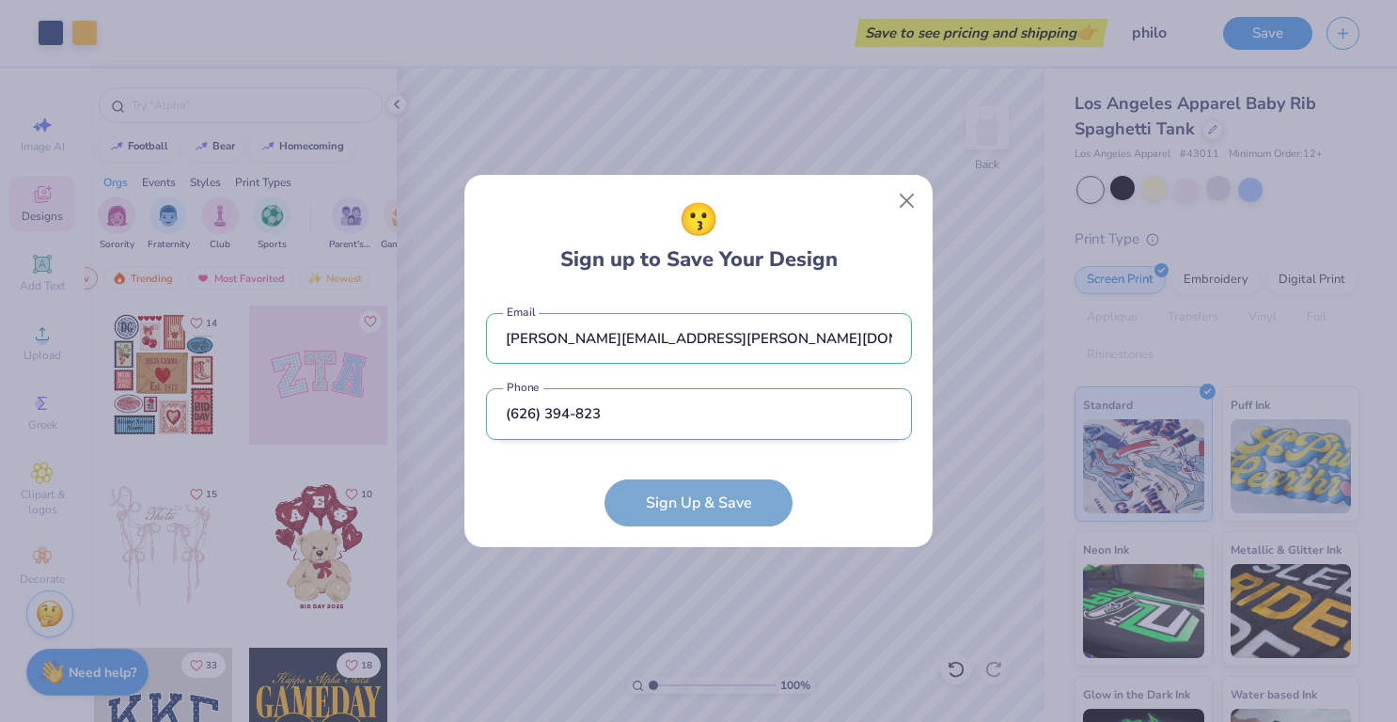
type input "[PHONE_NUMBER]"
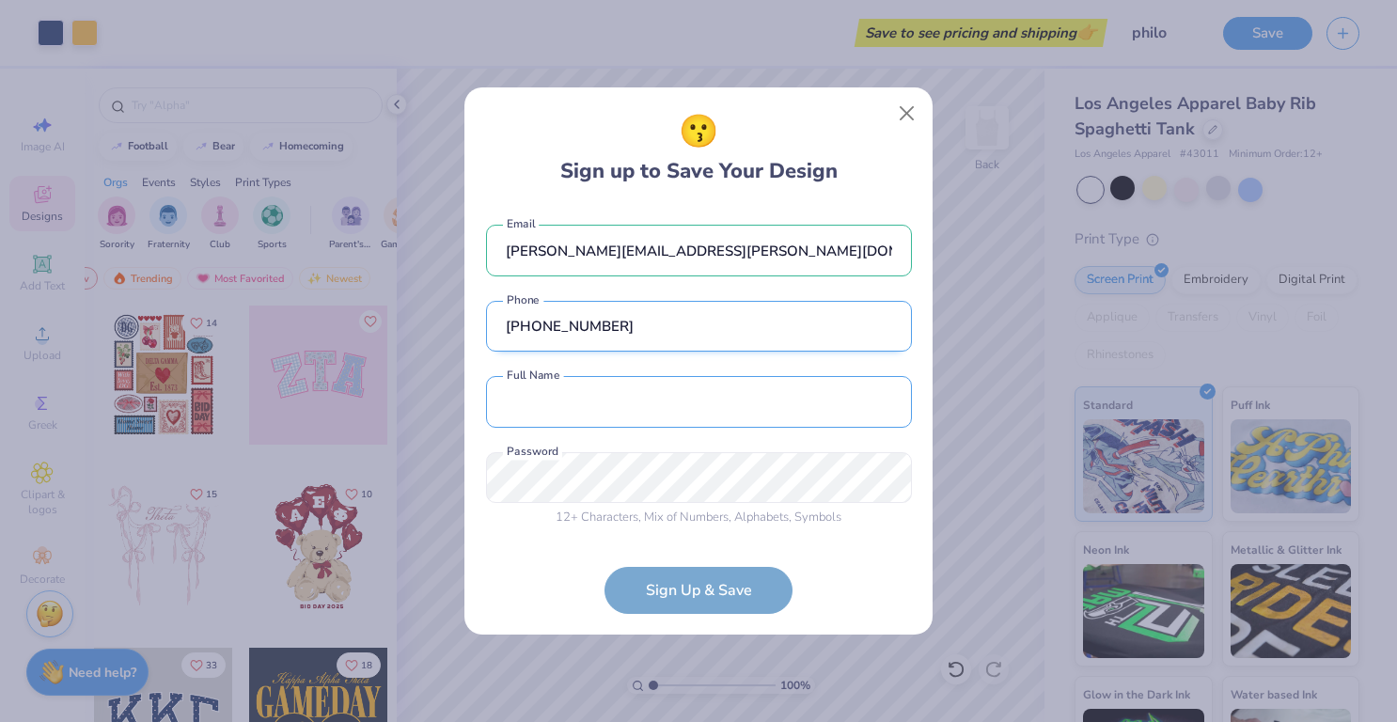
type input "[PERSON_NAME][EMAIL_ADDRESS][DOMAIN_NAME]"
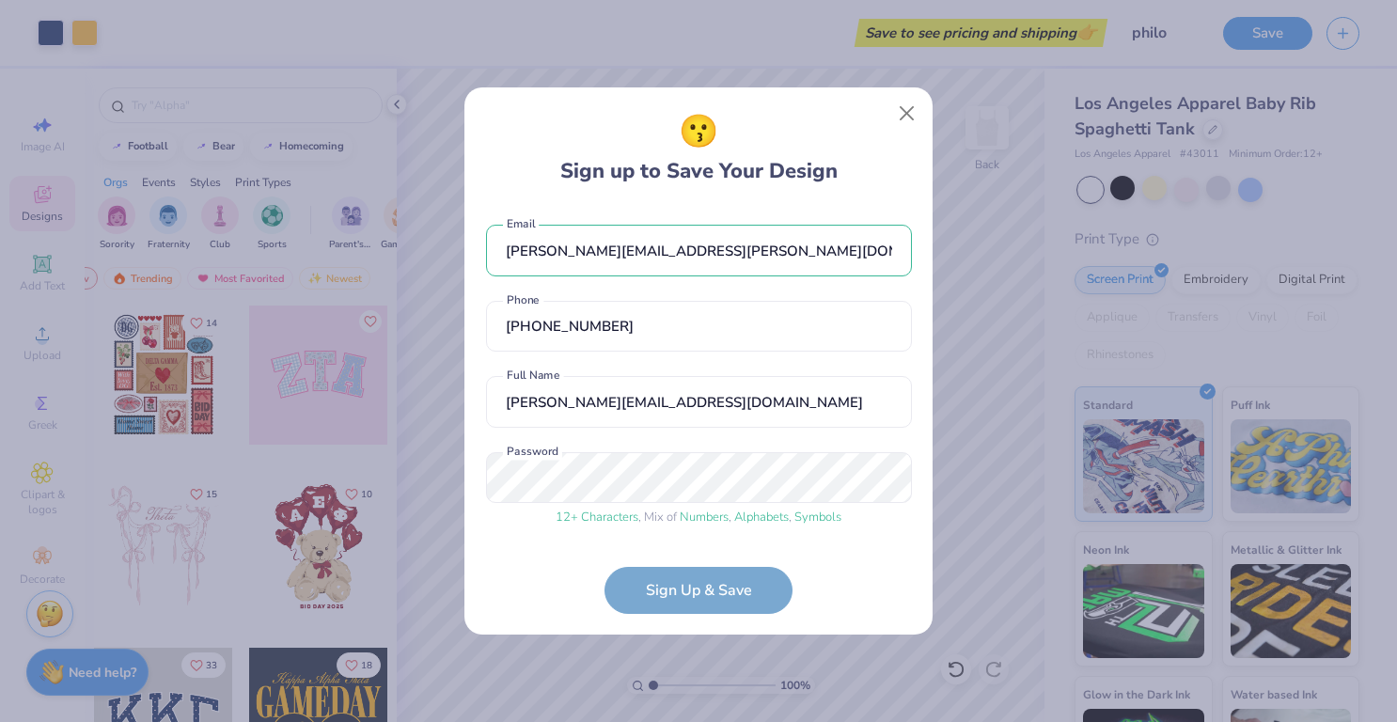
type input "[PHONE_NUMBER]"
click at [677, 585] on form "[PERSON_NAME][EMAIL_ADDRESS][PERSON_NAME][DOMAIN_NAME] Email [PHONE_NUMBER] Pho…" at bounding box center [699, 410] width 426 height 408
drag, startPoint x: 689, startPoint y: 591, endPoint x: 747, endPoint y: 181, distance: 414.9
click at [747, 181] on div "😗 Sign up to Save Your Design" at bounding box center [698, 147] width 277 height 79
click at [906, 120] on button "Close" at bounding box center [908, 114] width 36 height 36
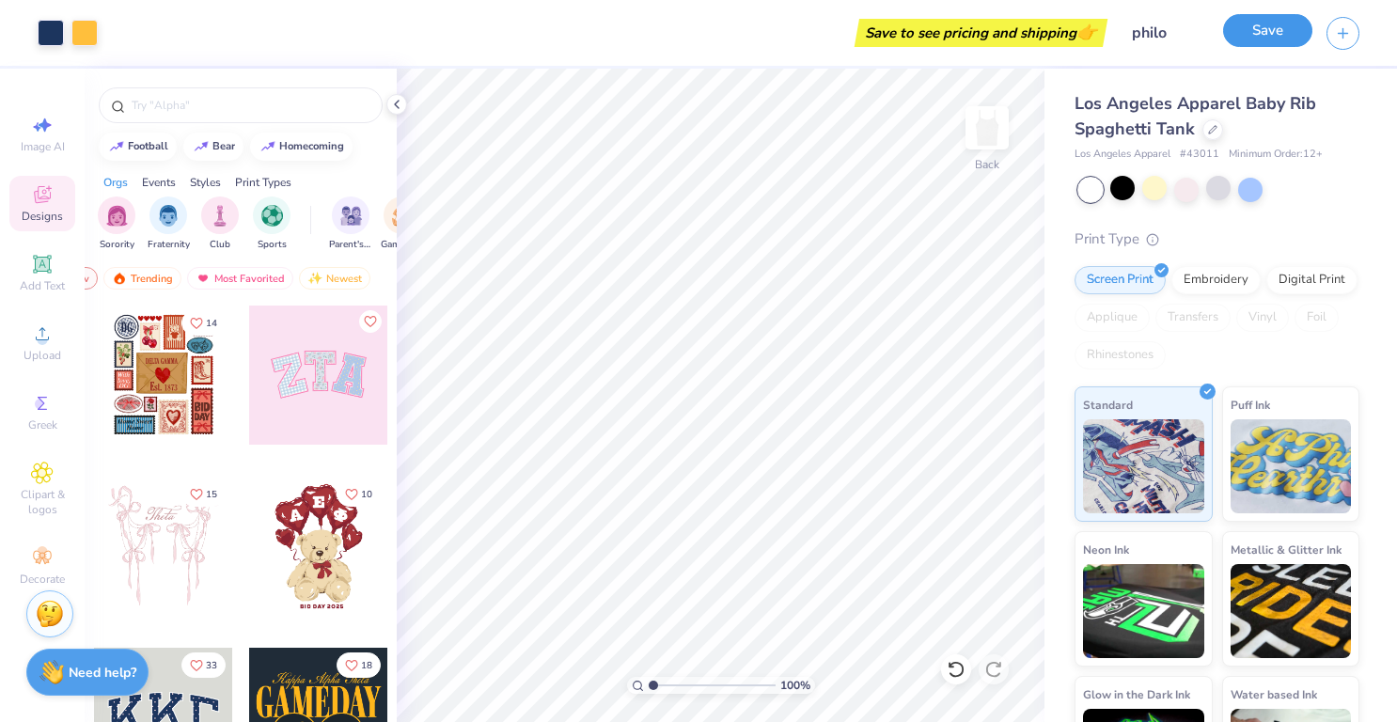
click at [1253, 37] on button "Save" at bounding box center [1267, 30] width 89 height 33
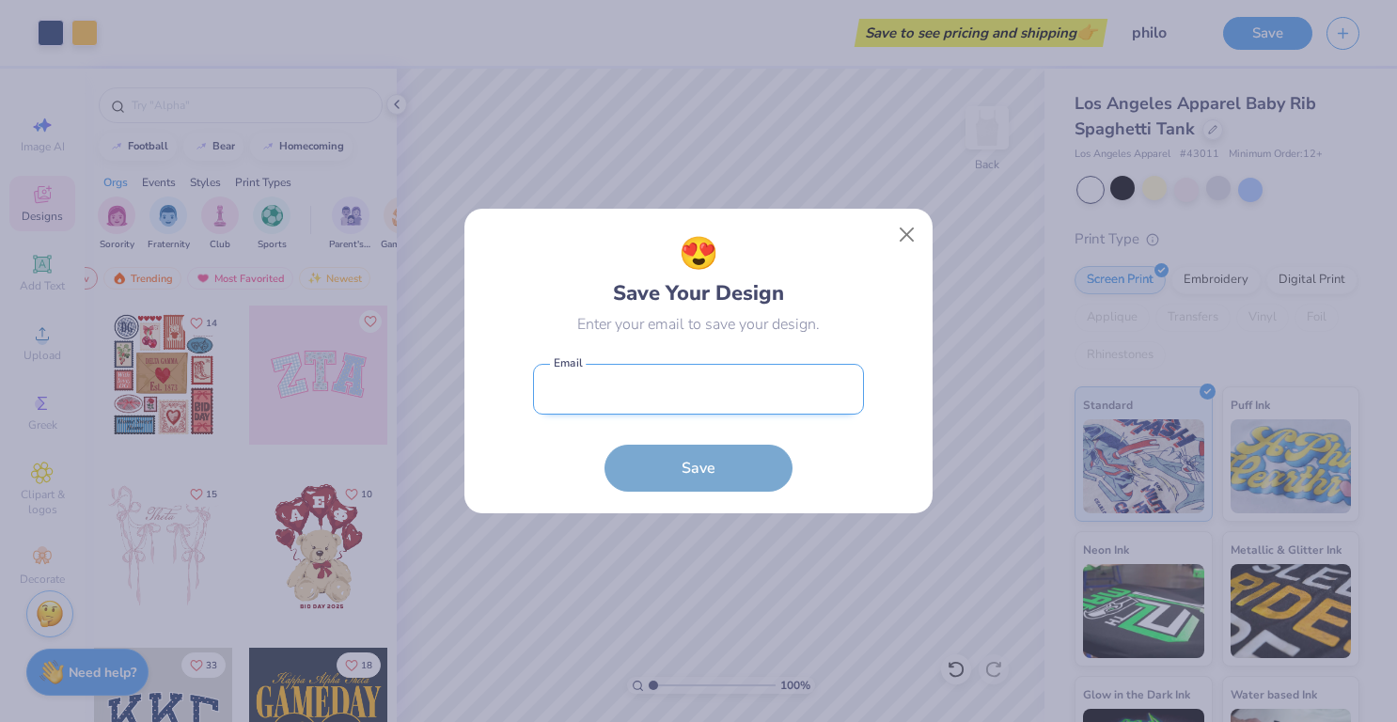
click at [743, 393] on input "email" at bounding box center [698, 390] width 331 height 52
type input "[PERSON_NAME][EMAIL_ADDRESS][PERSON_NAME][DOMAIN_NAME]"
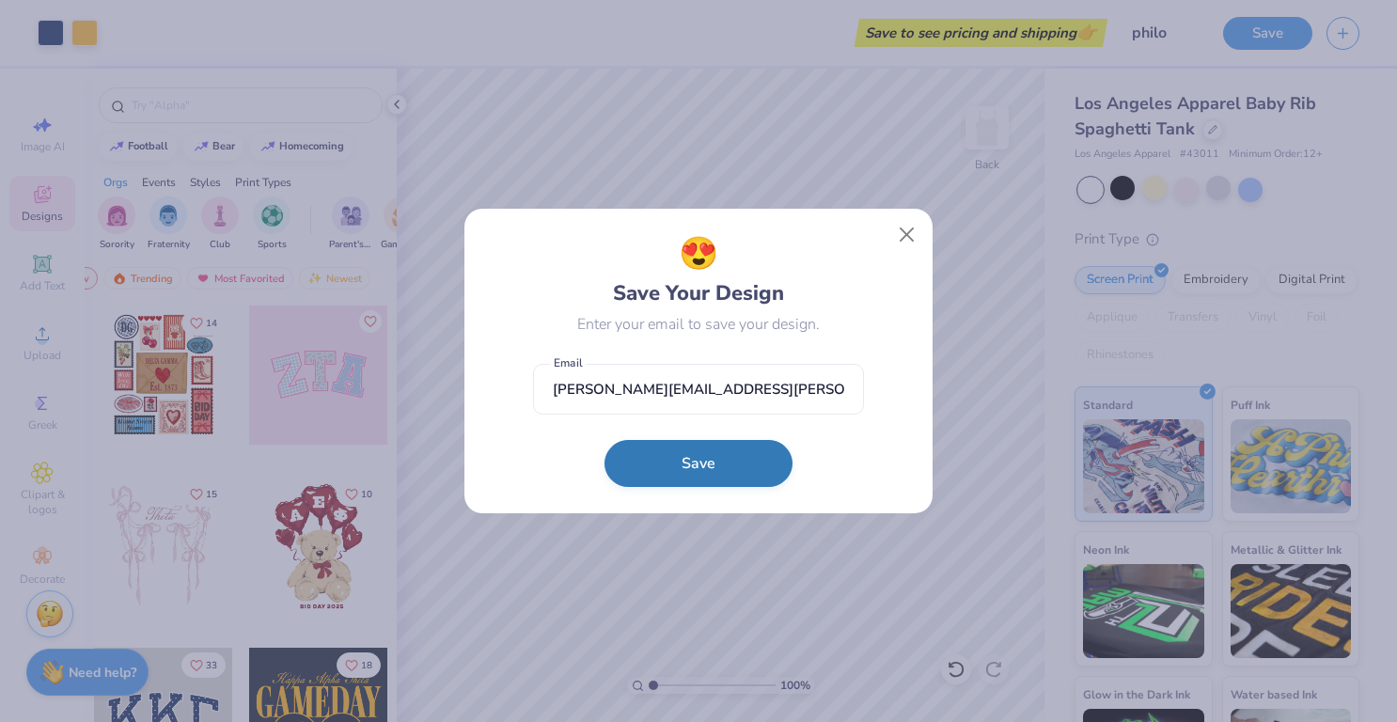
click at [725, 463] on button "Save" at bounding box center [699, 463] width 188 height 47
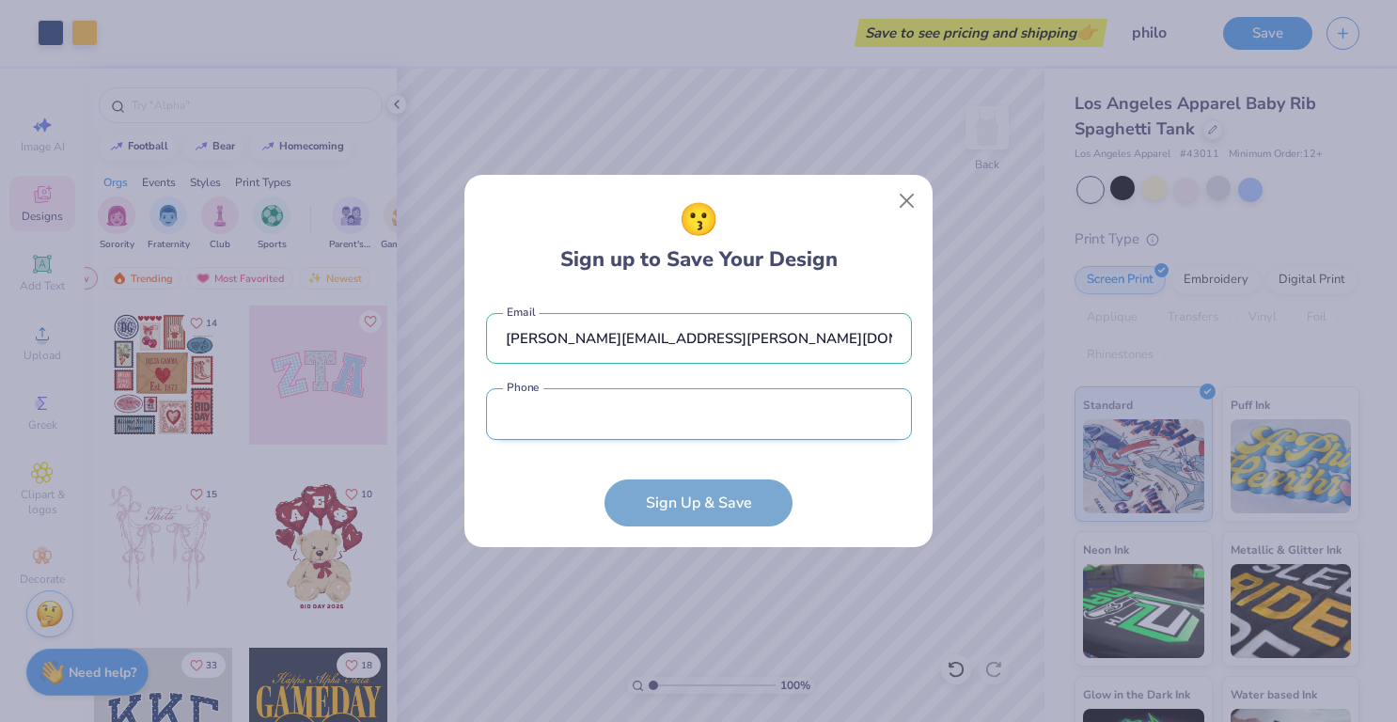
click at [726, 421] on input "tel" at bounding box center [699, 414] width 426 height 52
type input "[PHONE_NUMBER]"
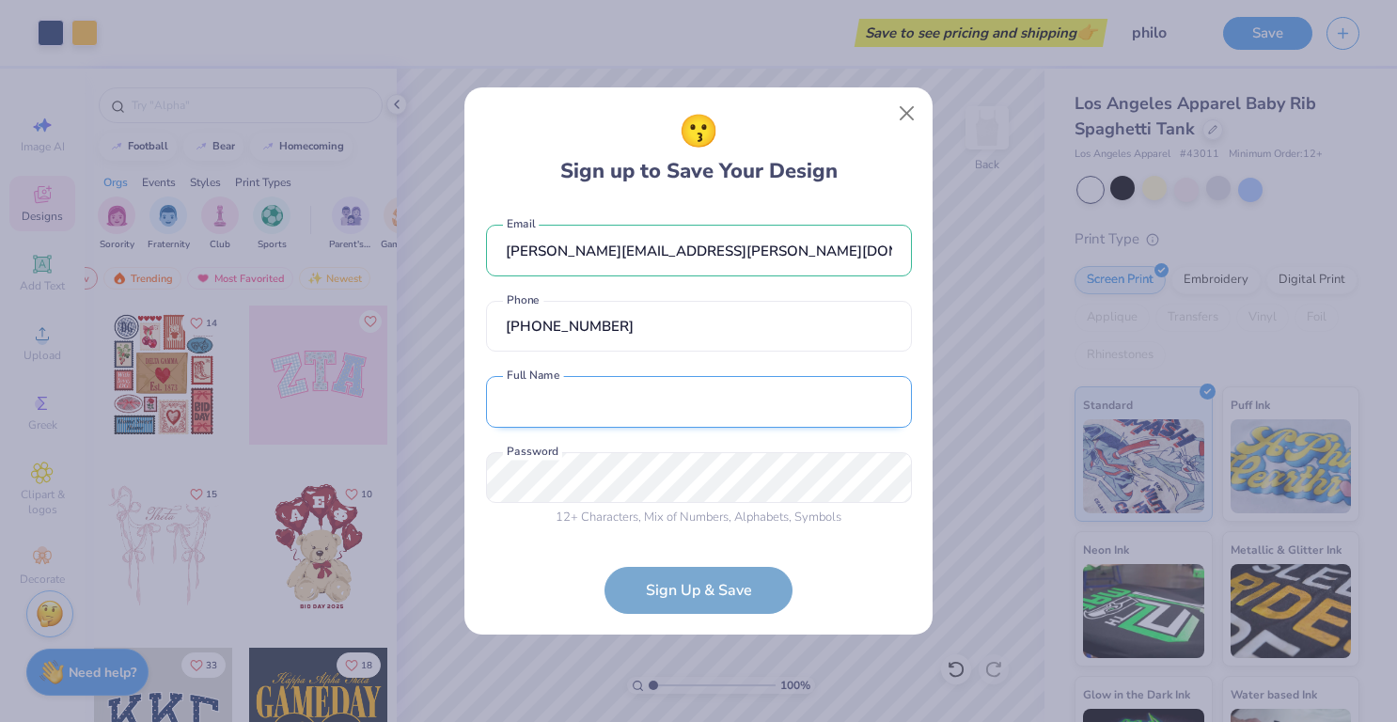
click at [703, 419] on input "text" at bounding box center [699, 402] width 426 height 52
type input "[PERSON_NAME] [PERSON_NAME]"
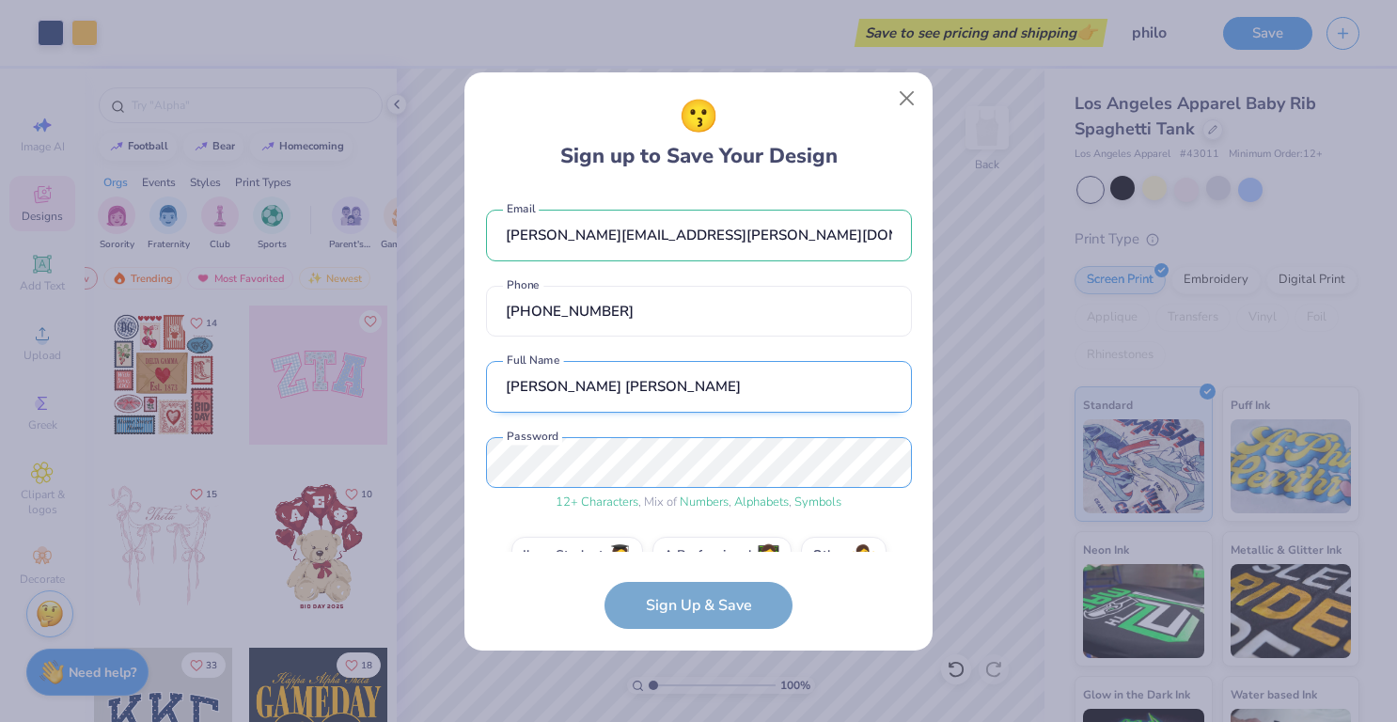
scroll to position [40, 0]
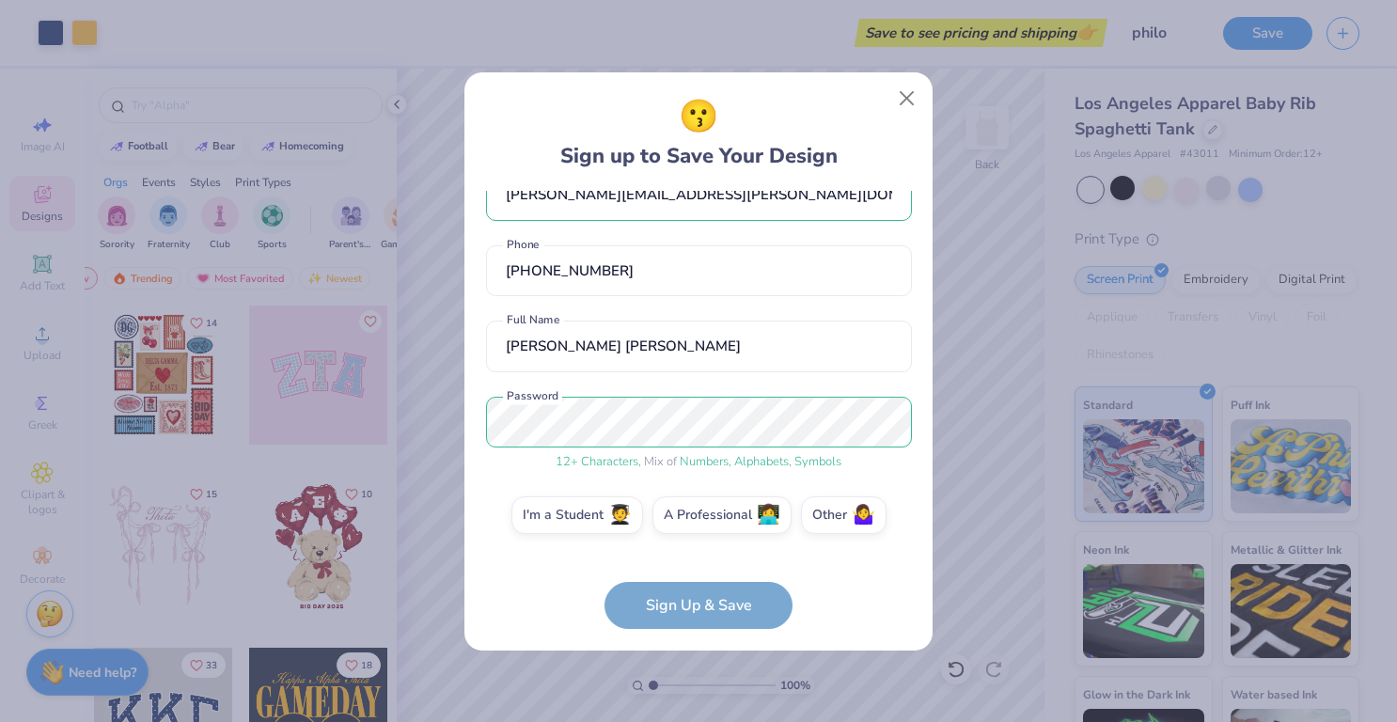
click at [700, 607] on form "[PERSON_NAME][EMAIL_ADDRESS][PERSON_NAME][DOMAIN_NAME] Email [PHONE_NUMBER] Pho…" at bounding box center [699, 410] width 426 height 438
click at [595, 503] on label "I'm a Student 🧑‍🎓" at bounding box center [578, 513] width 132 height 38
click at [693, 554] on input "I'm a Student 🧑‍🎓" at bounding box center [699, 560] width 12 height 12
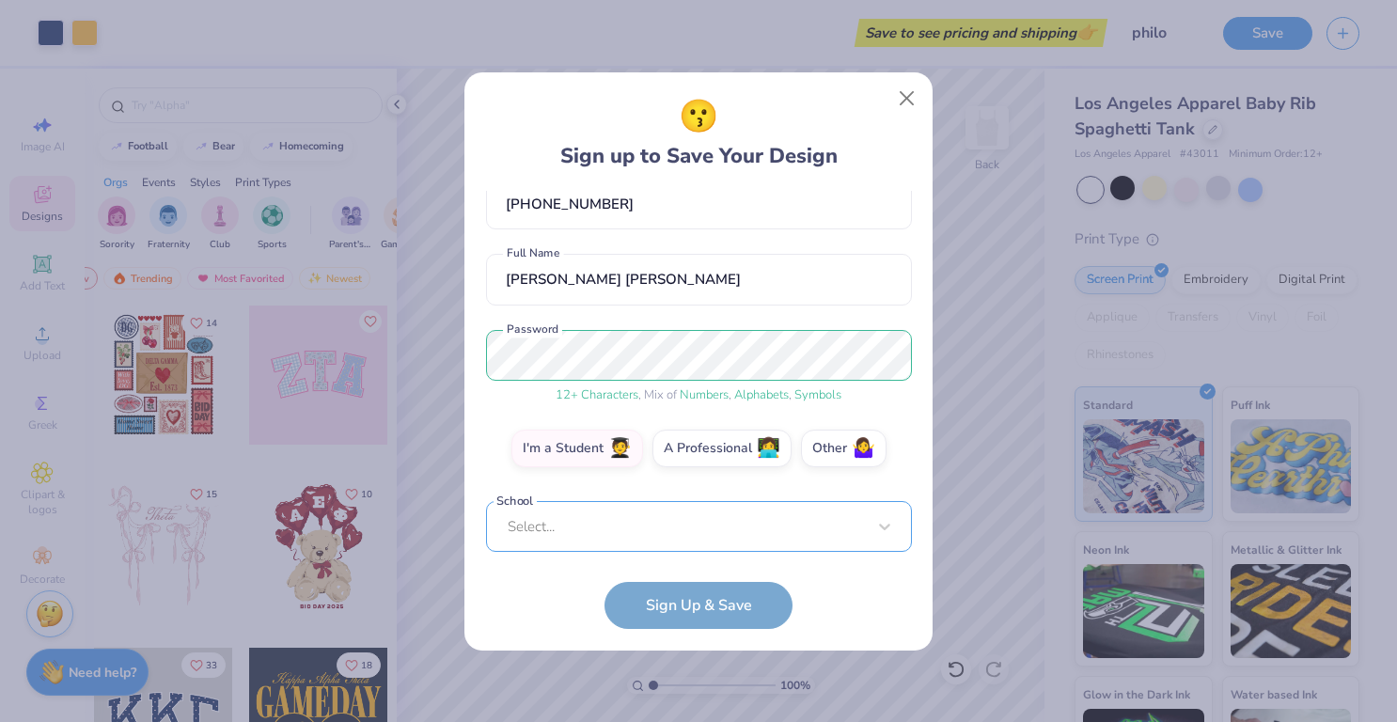
click at [668, 540] on div "[PERSON_NAME][EMAIL_ADDRESS][PERSON_NAME][DOMAIN_NAME] Email [PHONE_NUMBER] Pho…" at bounding box center [699, 371] width 426 height 361
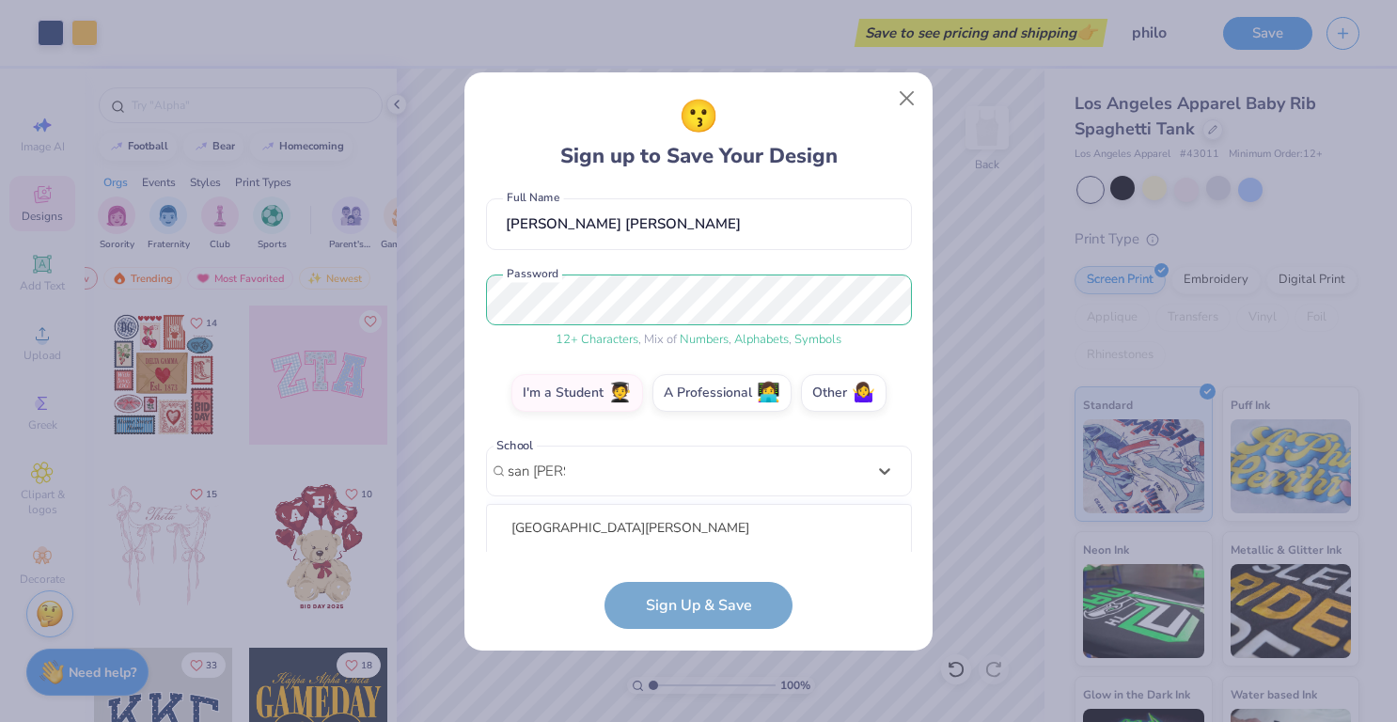
scroll to position [398, 0]
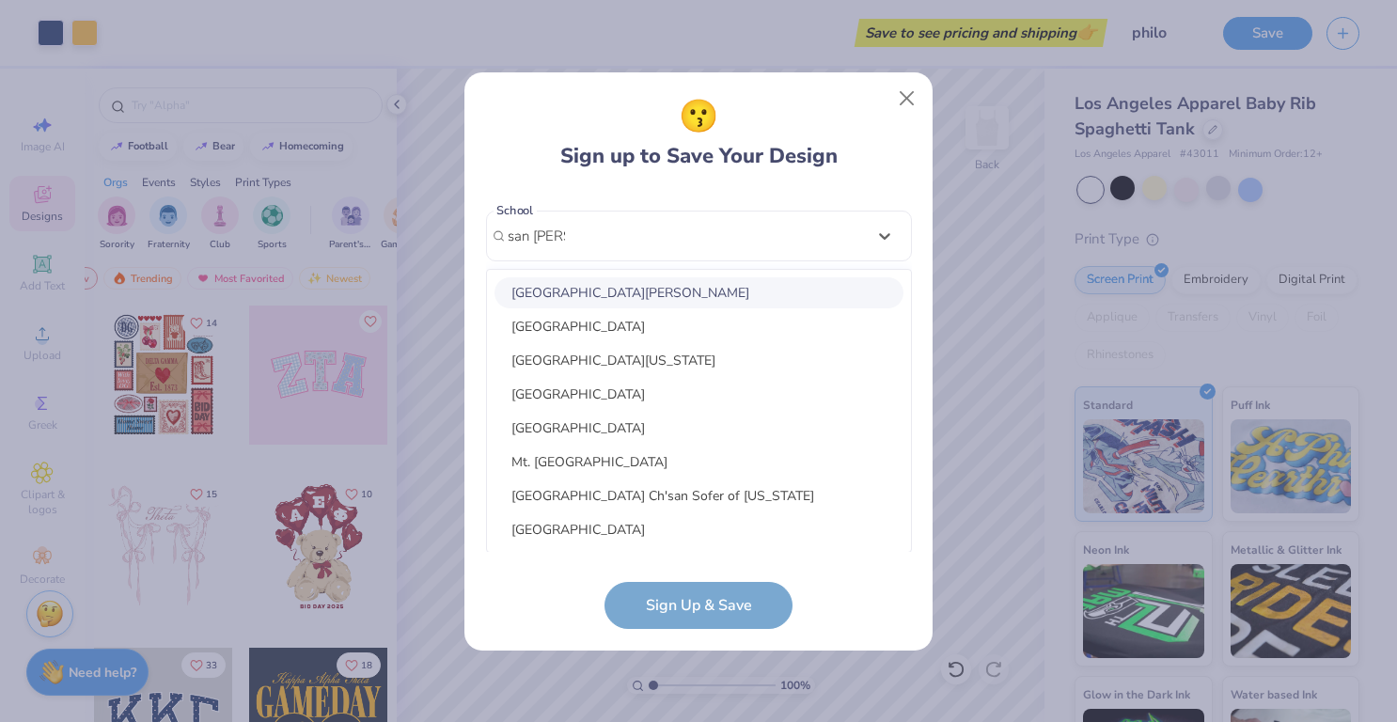
click at [681, 284] on div "[GEOGRAPHIC_DATA][PERSON_NAME]" at bounding box center [699, 292] width 409 height 31
type input "san [PERSON_NAME]"
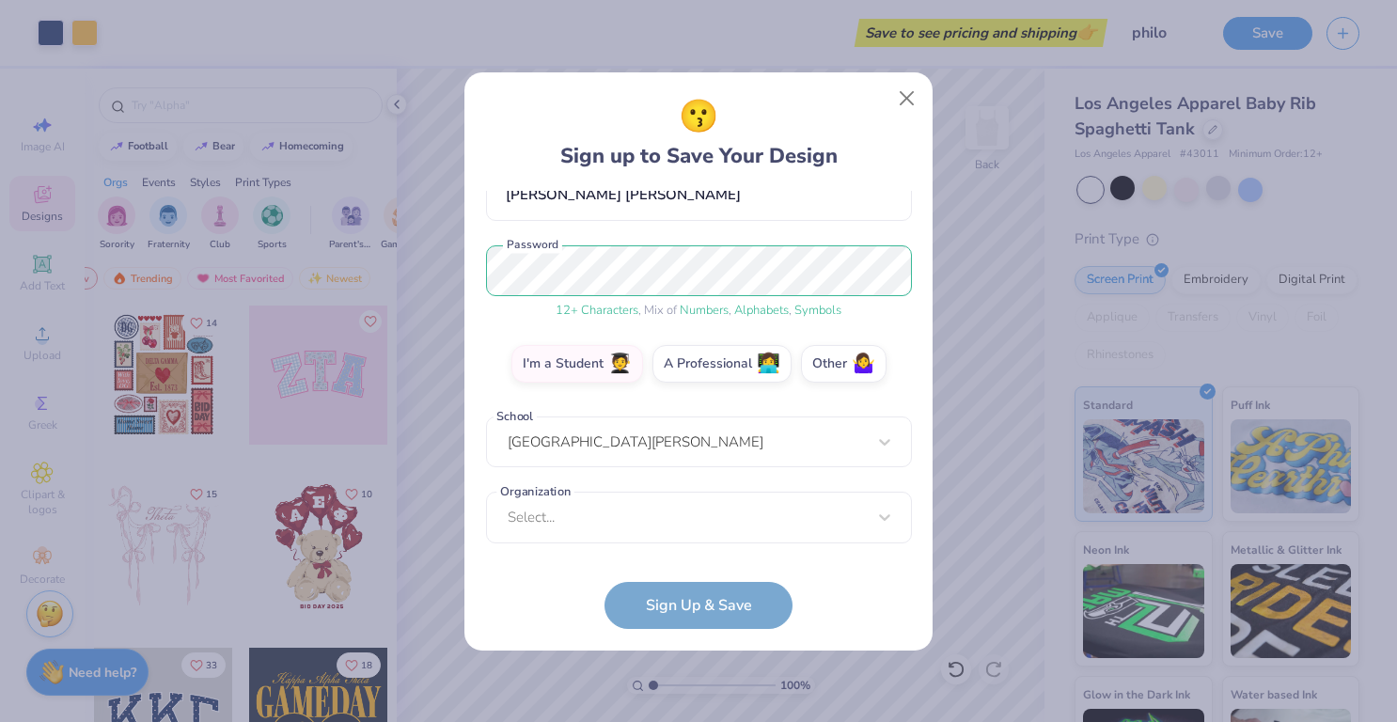
scroll to position [192, 0]
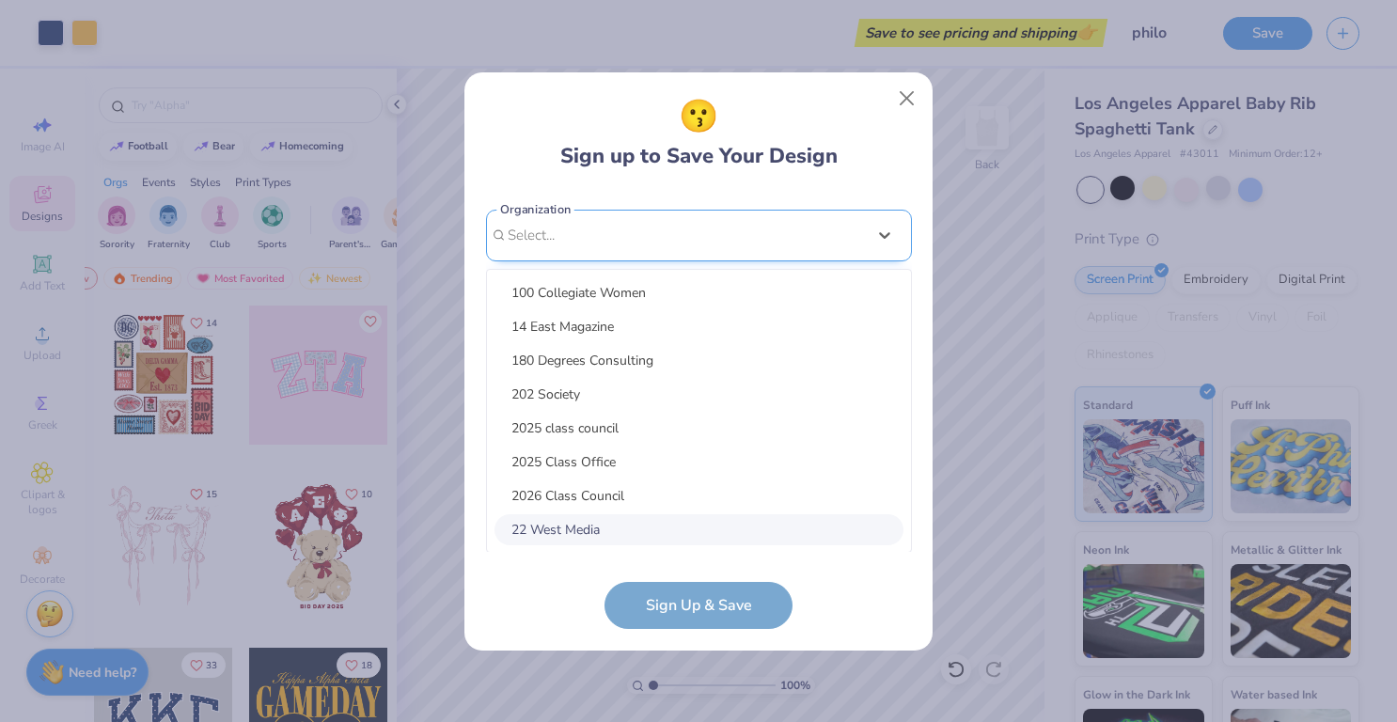
click at [636, 515] on div "option focused, 8 of 15. 15 results available. Use Up and Down to choose option…" at bounding box center [699, 381] width 426 height 343
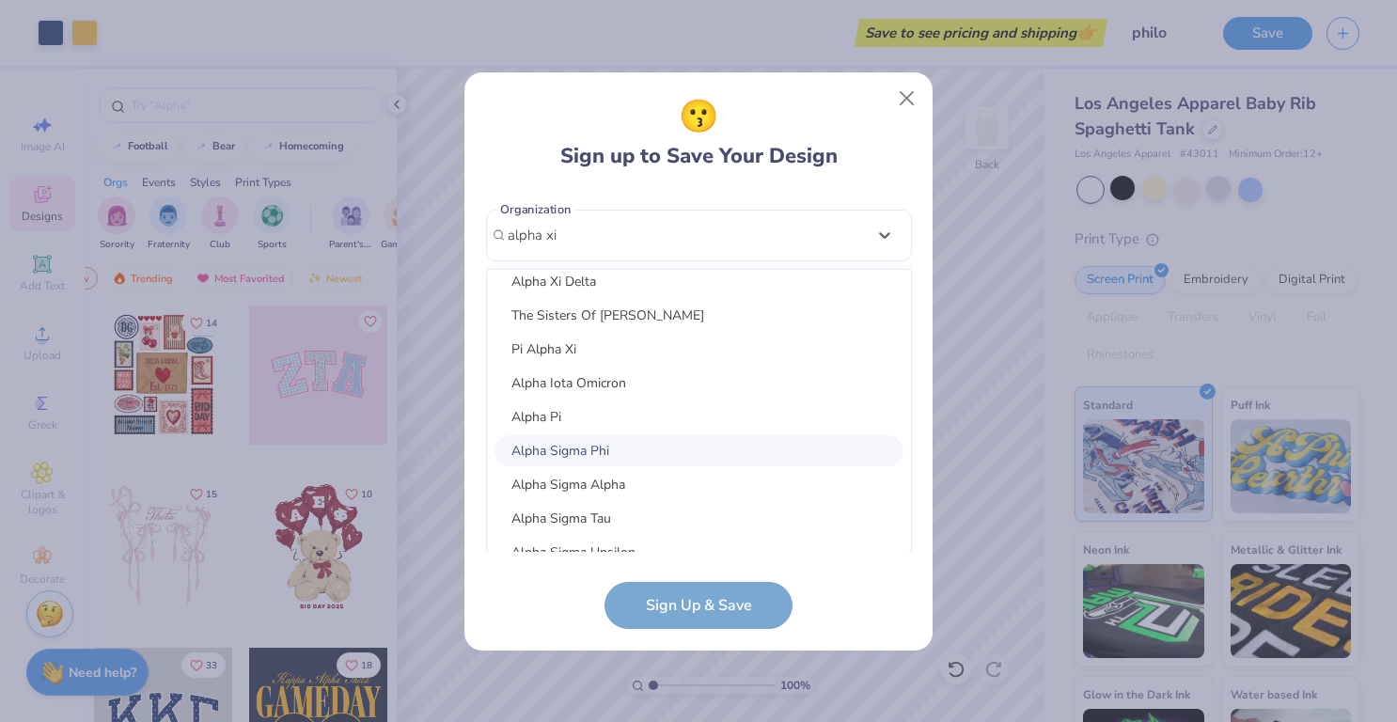
scroll to position [0, 0]
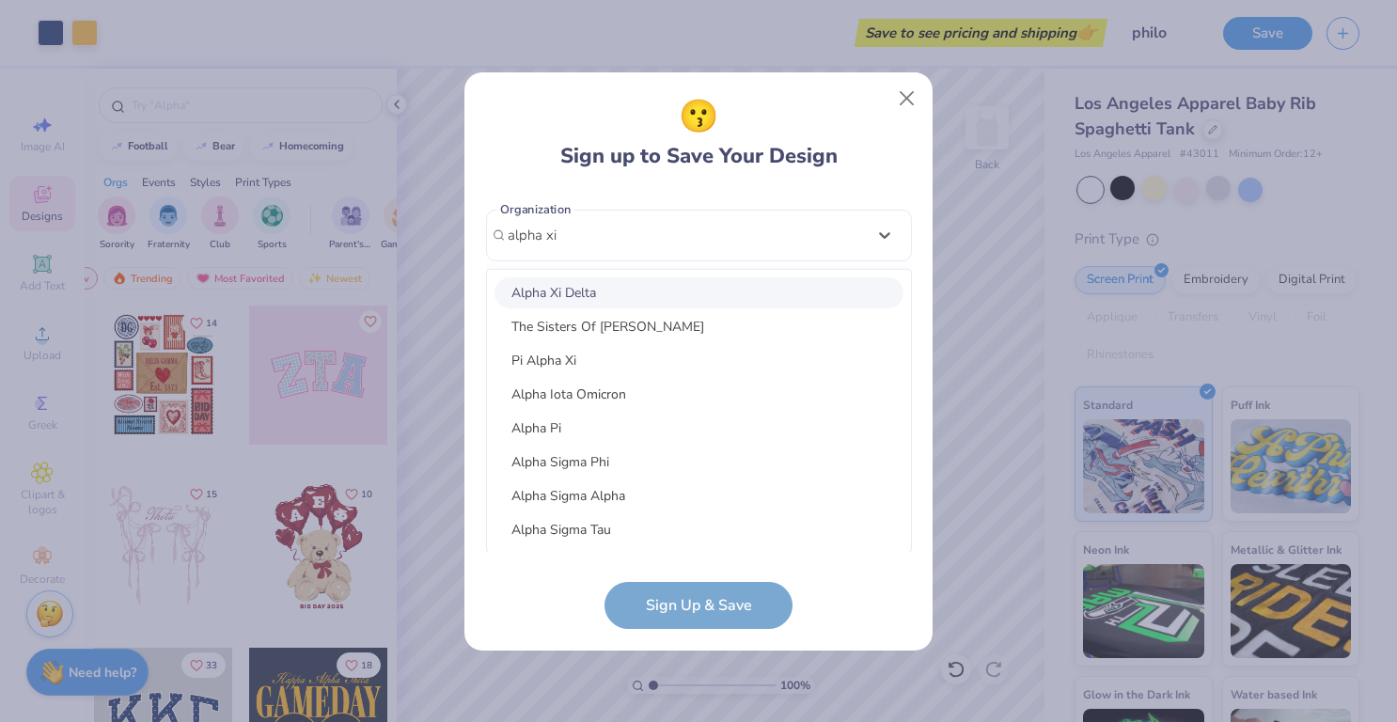
click at [647, 300] on div "Alpha Xi Delta" at bounding box center [699, 292] width 409 height 31
type input "alpha xi"
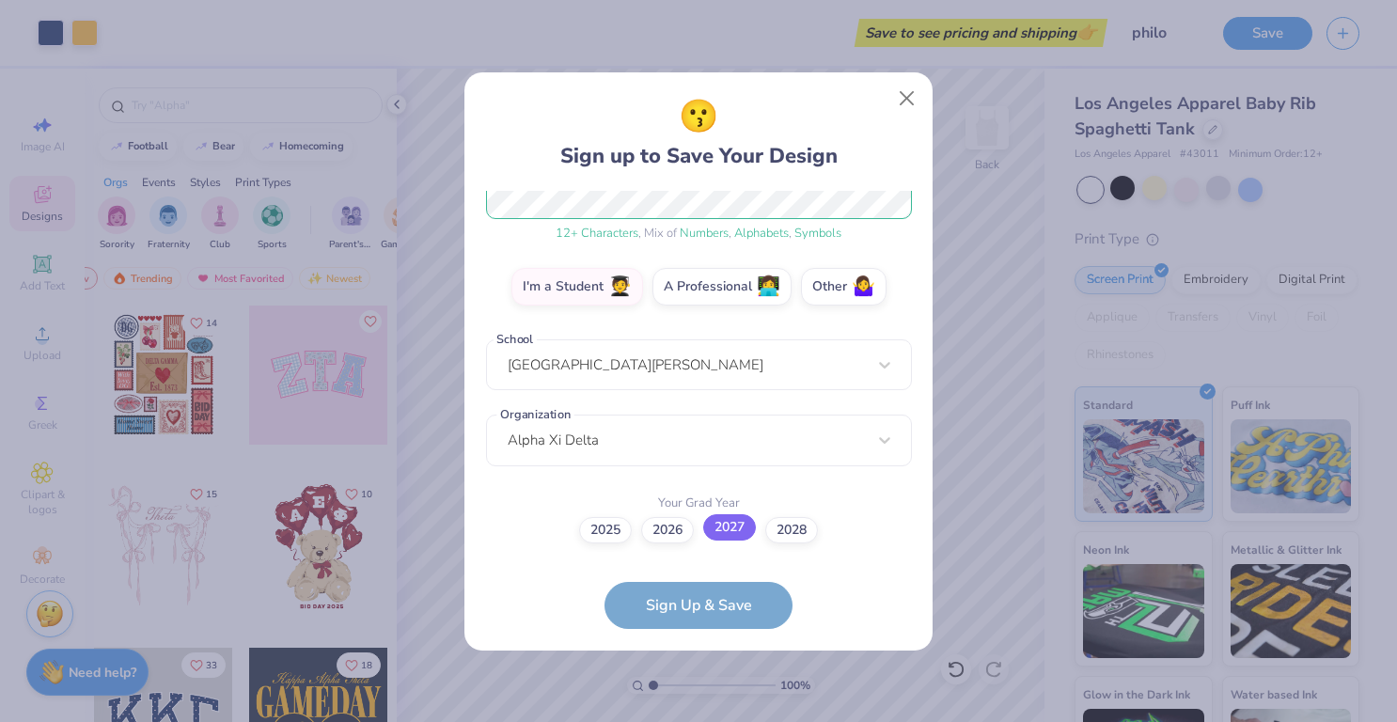
click at [713, 530] on label "2027" at bounding box center [729, 527] width 53 height 26
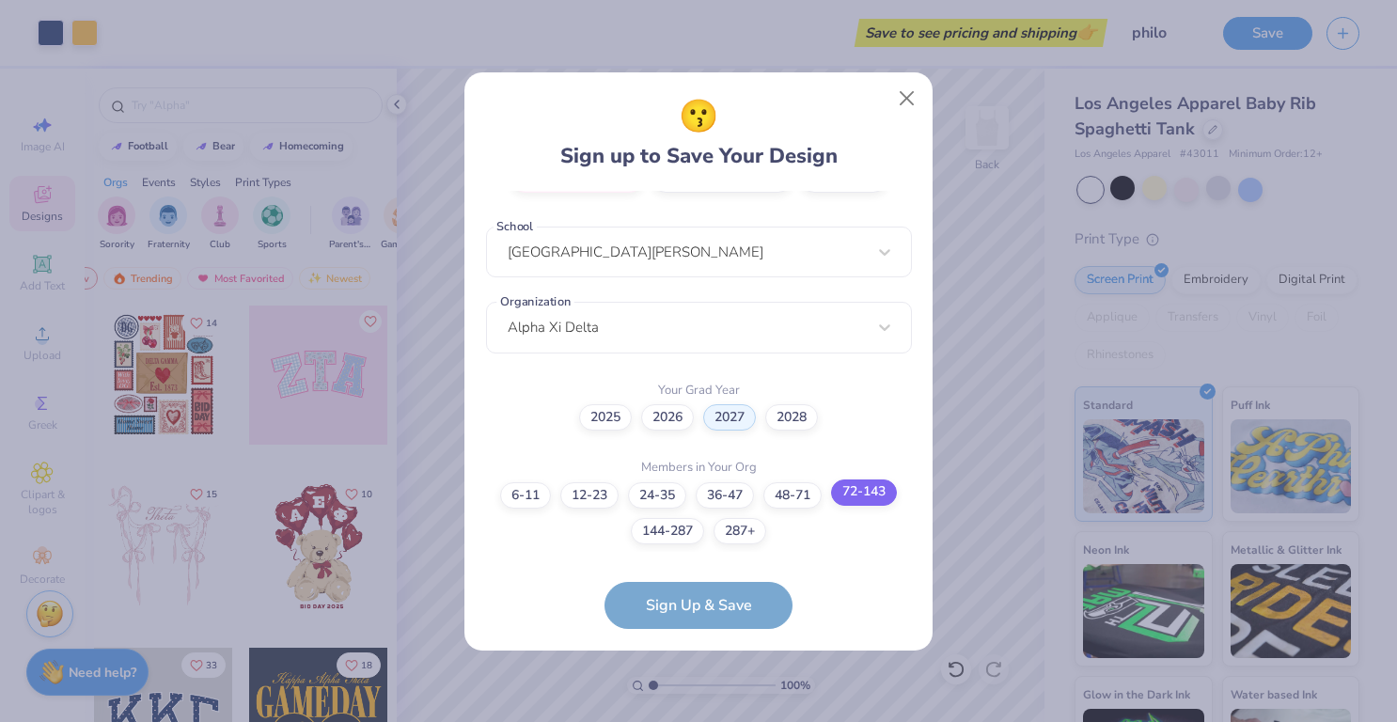
click at [861, 505] on div "6-11 12-23 [PHONE_NUMBER] [PHONE_NUMBER] [PHONE_NUMBER]+" at bounding box center [699, 513] width 426 height 62
click at [869, 496] on label "72-143" at bounding box center [864, 493] width 66 height 26
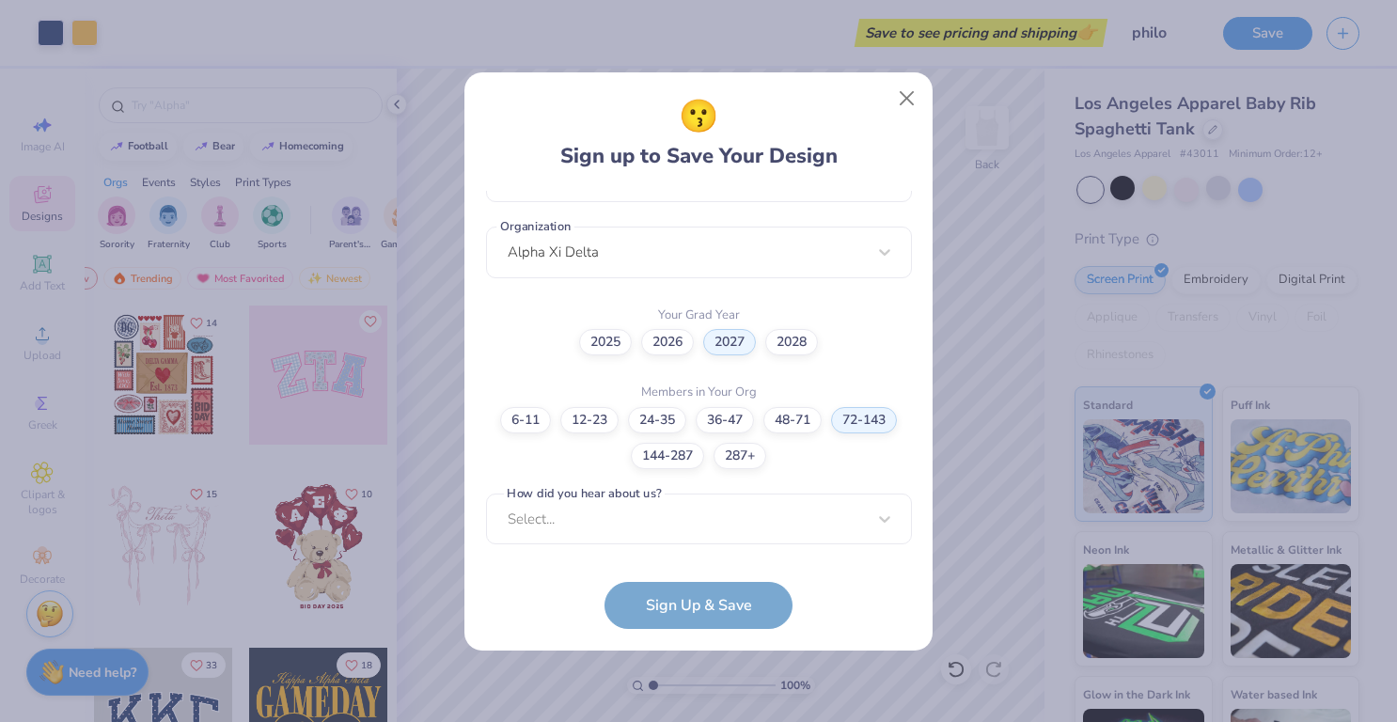
click at [782, 543] on div "[PERSON_NAME][EMAIL_ADDRESS][PERSON_NAME][DOMAIN_NAME] Email [PHONE_NUMBER] Pho…" at bounding box center [699, 371] width 426 height 361
click at [805, 527] on div "Select..." at bounding box center [699, 520] width 426 height 52
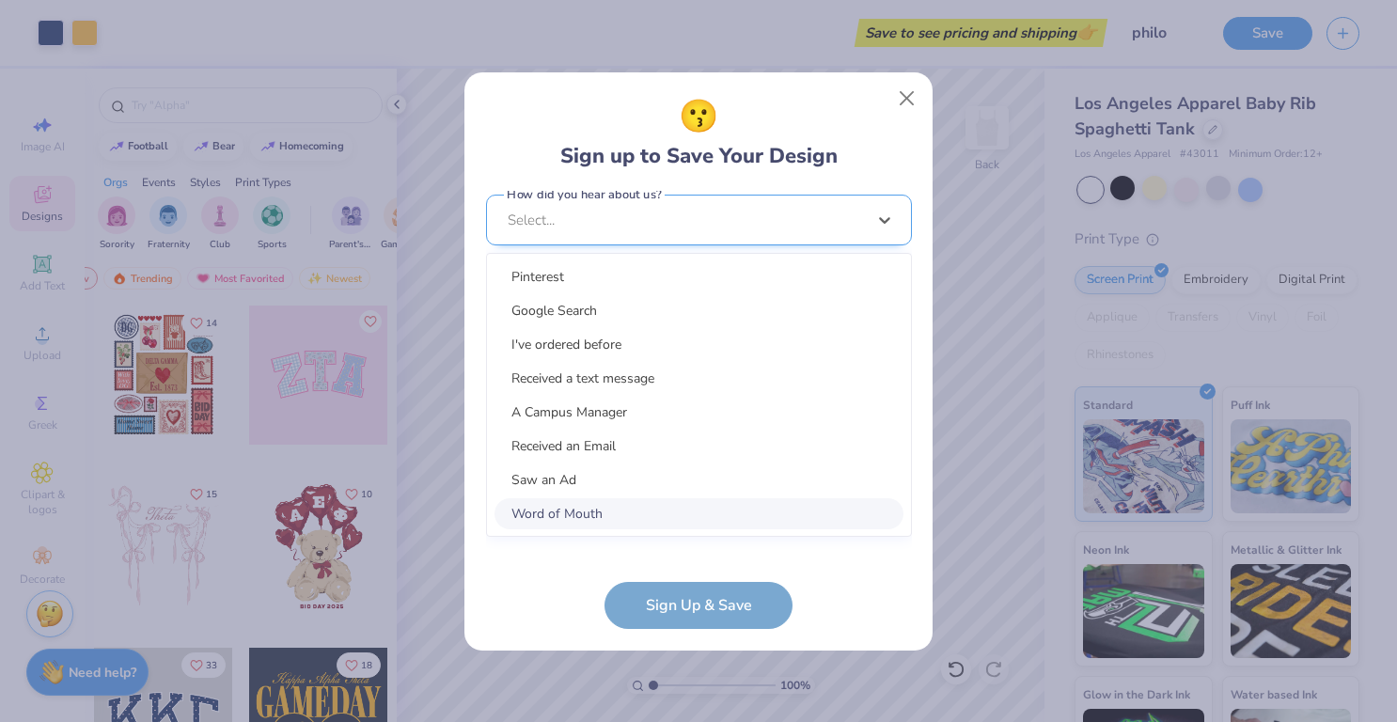
scroll to position [739, 0]
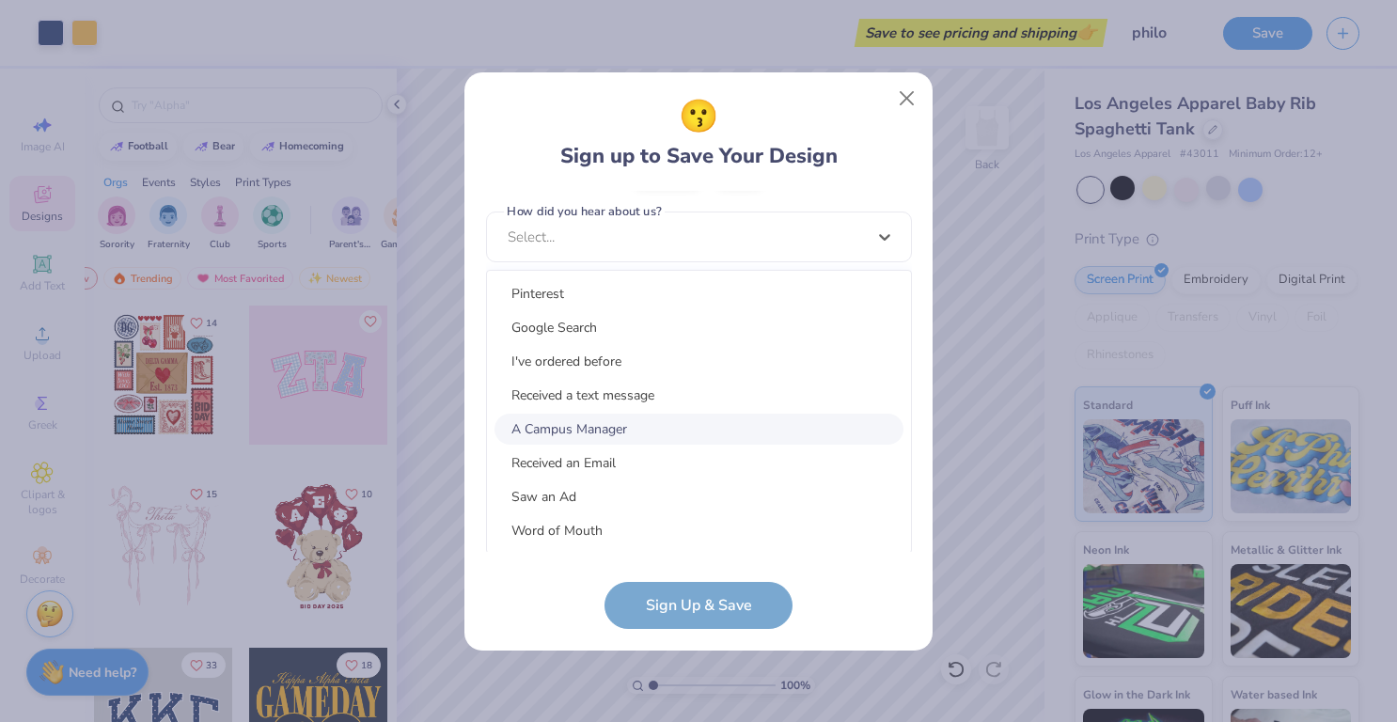
click at [749, 420] on div "A Campus Manager" at bounding box center [699, 429] width 409 height 31
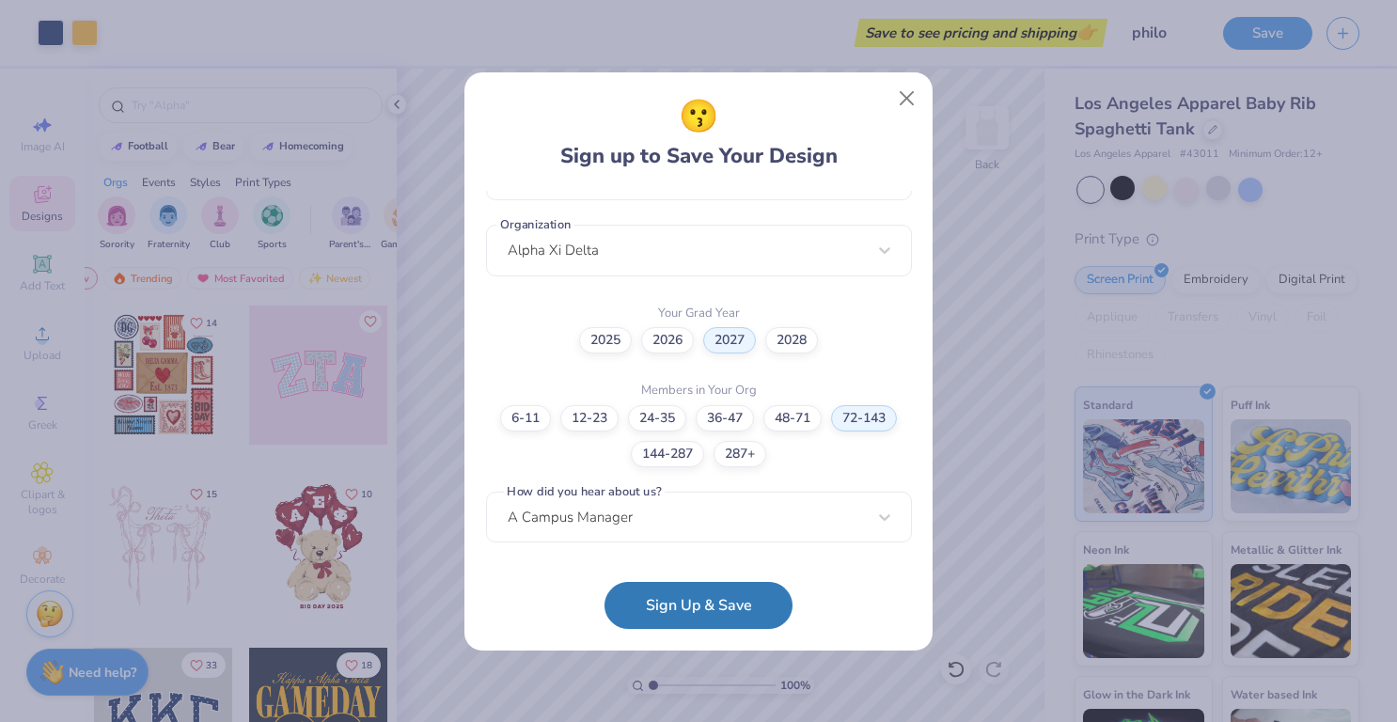
scroll to position [457, 0]
click at [711, 589] on button "Sign Up & Save" at bounding box center [699, 600] width 188 height 47
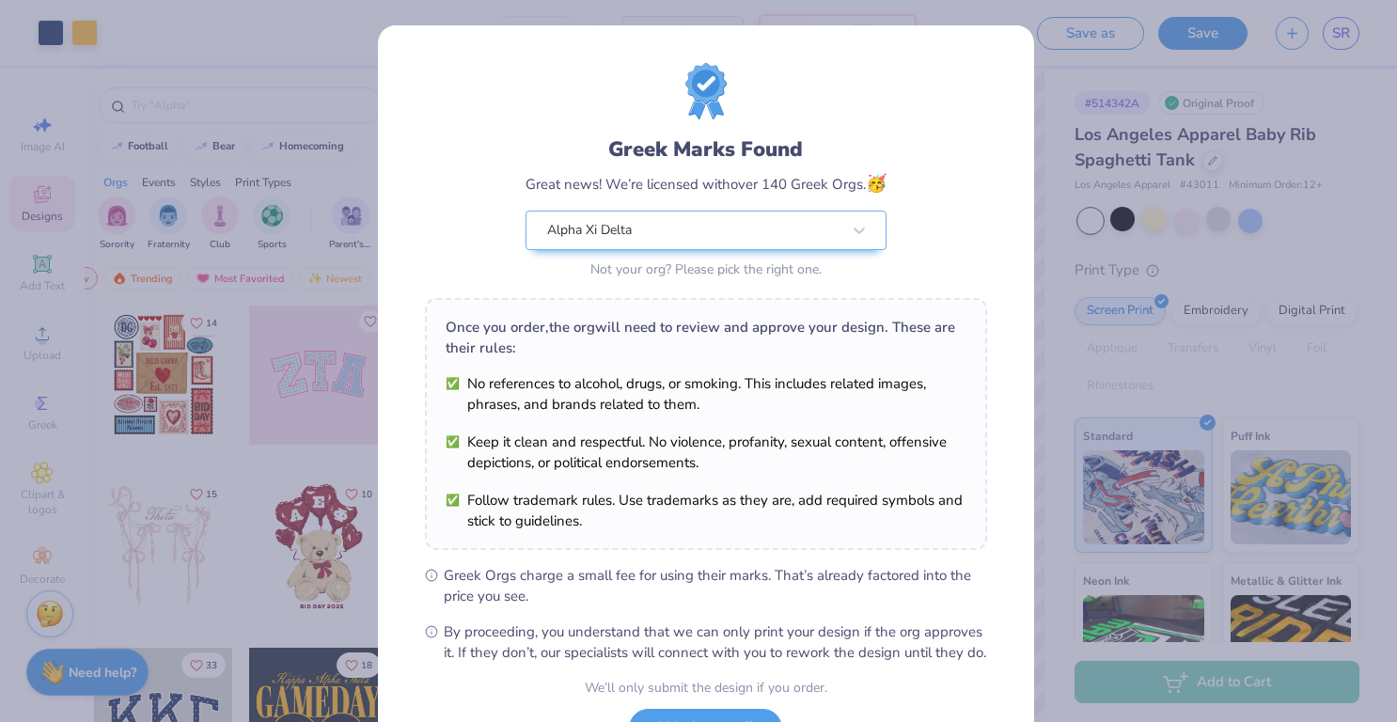
scroll to position [156, 0]
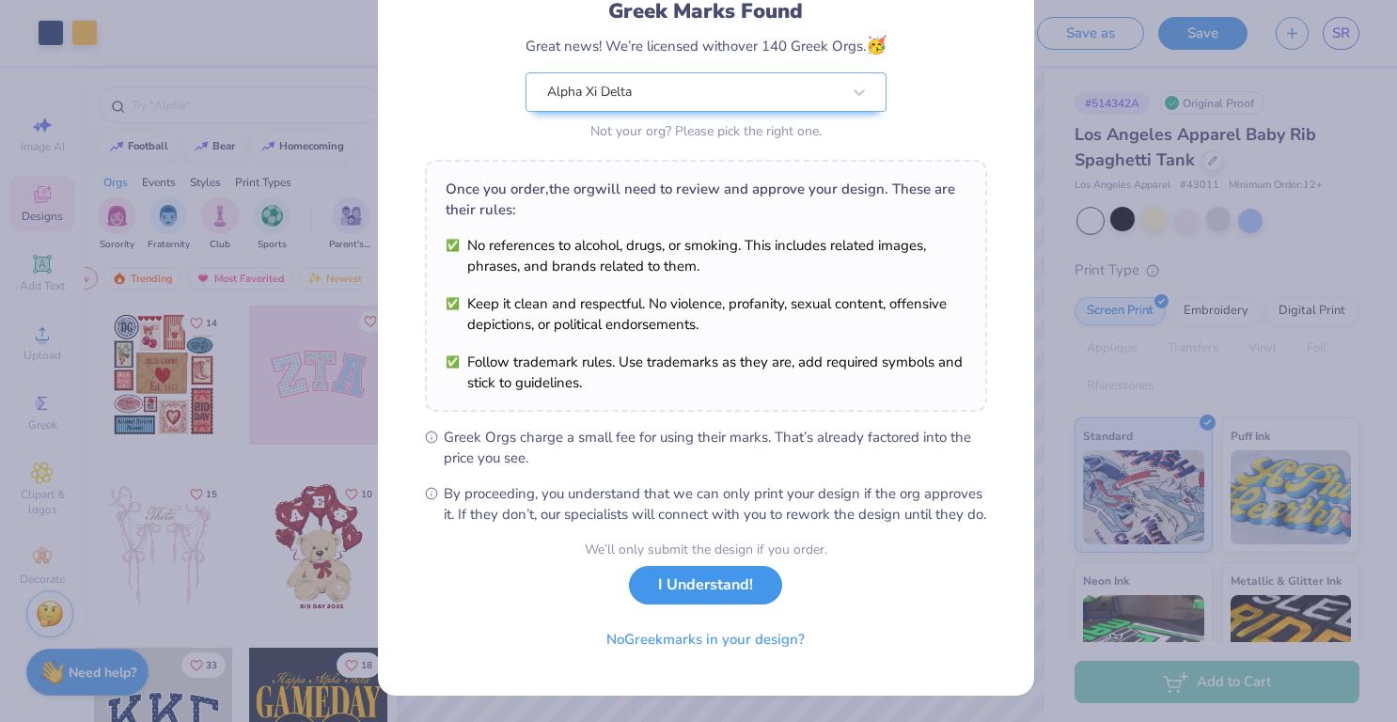
click at [733, 592] on button "I Understand!" at bounding box center [705, 585] width 153 height 39
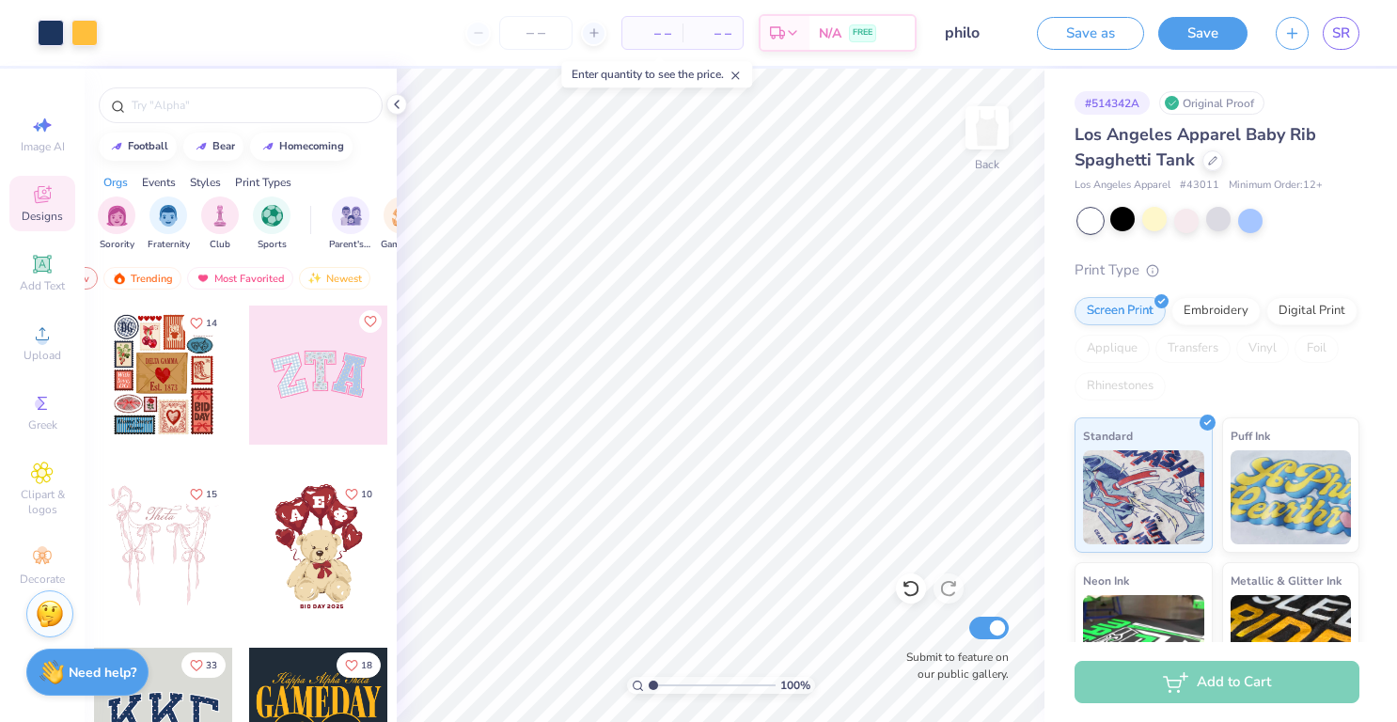
scroll to position [0, 0]
click at [1207, 34] on button "Save" at bounding box center [1202, 30] width 89 height 33
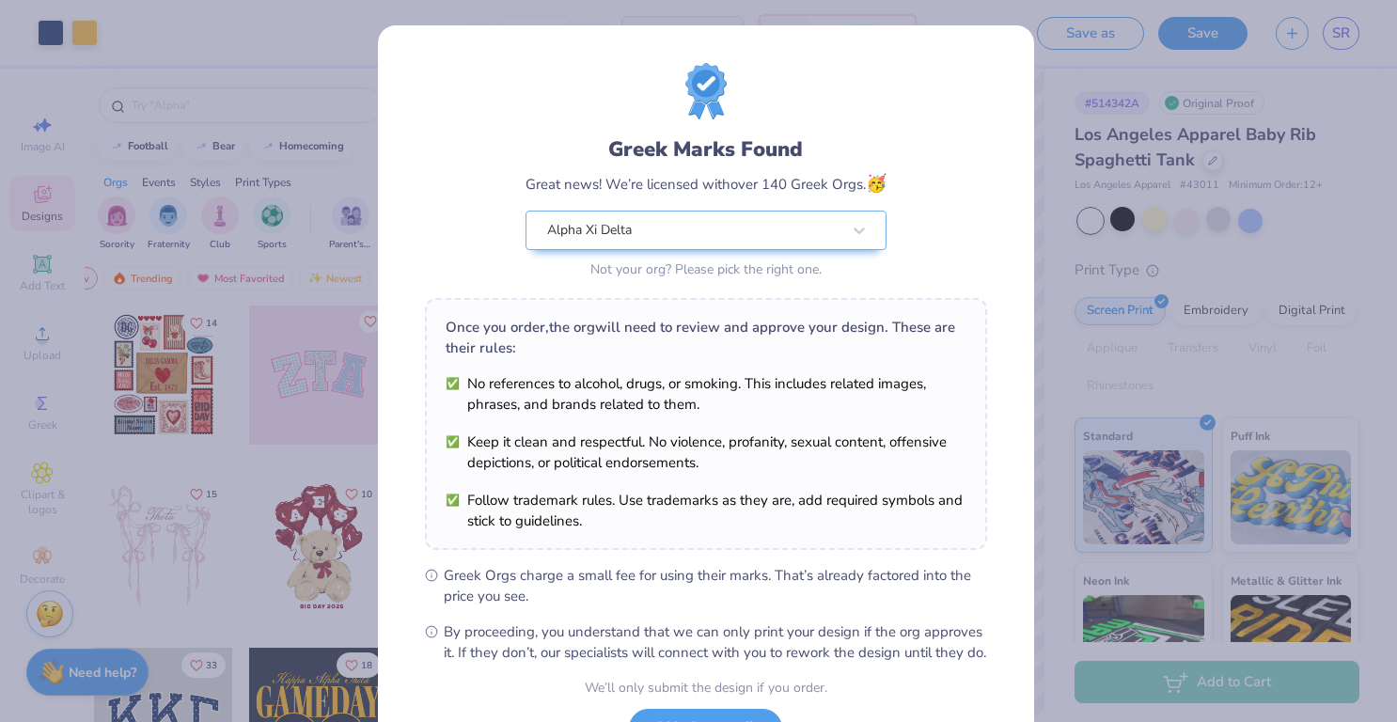
scroll to position [156, 0]
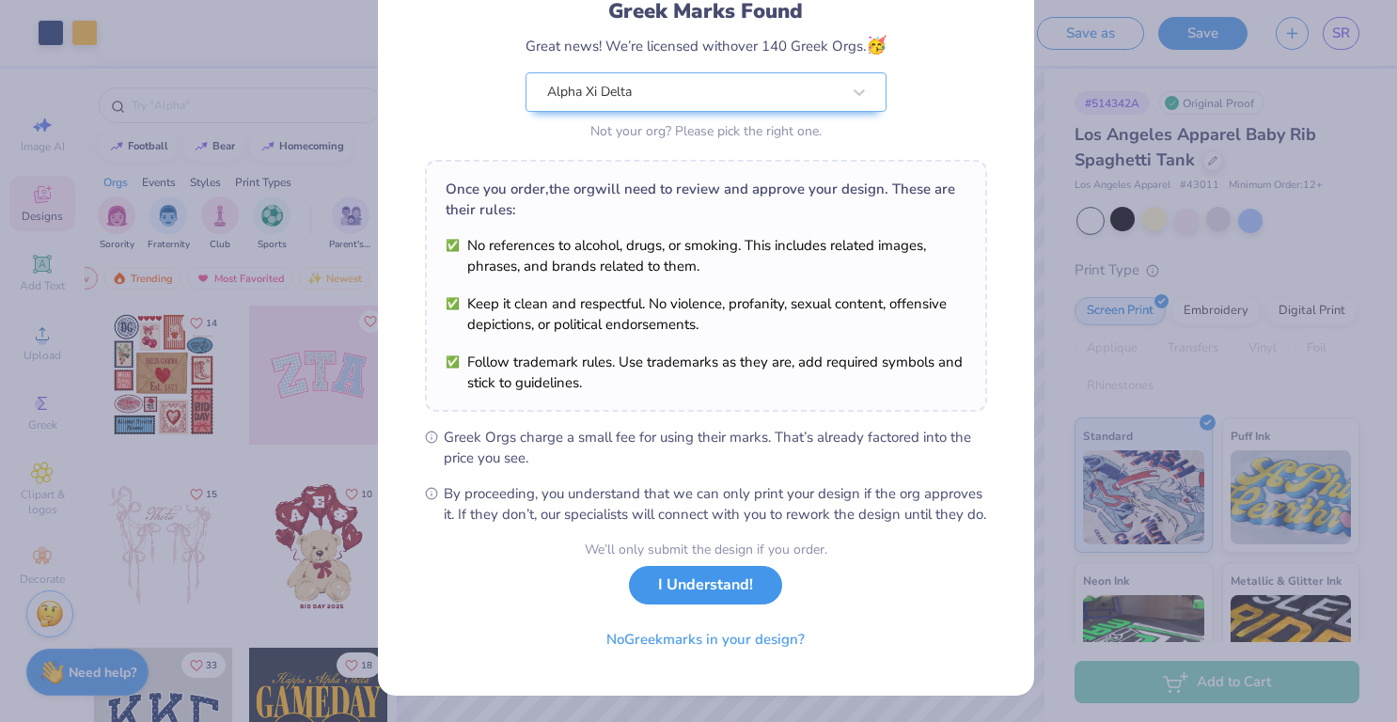
click at [720, 585] on button "I Understand!" at bounding box center [705, 585] width 153 height 39
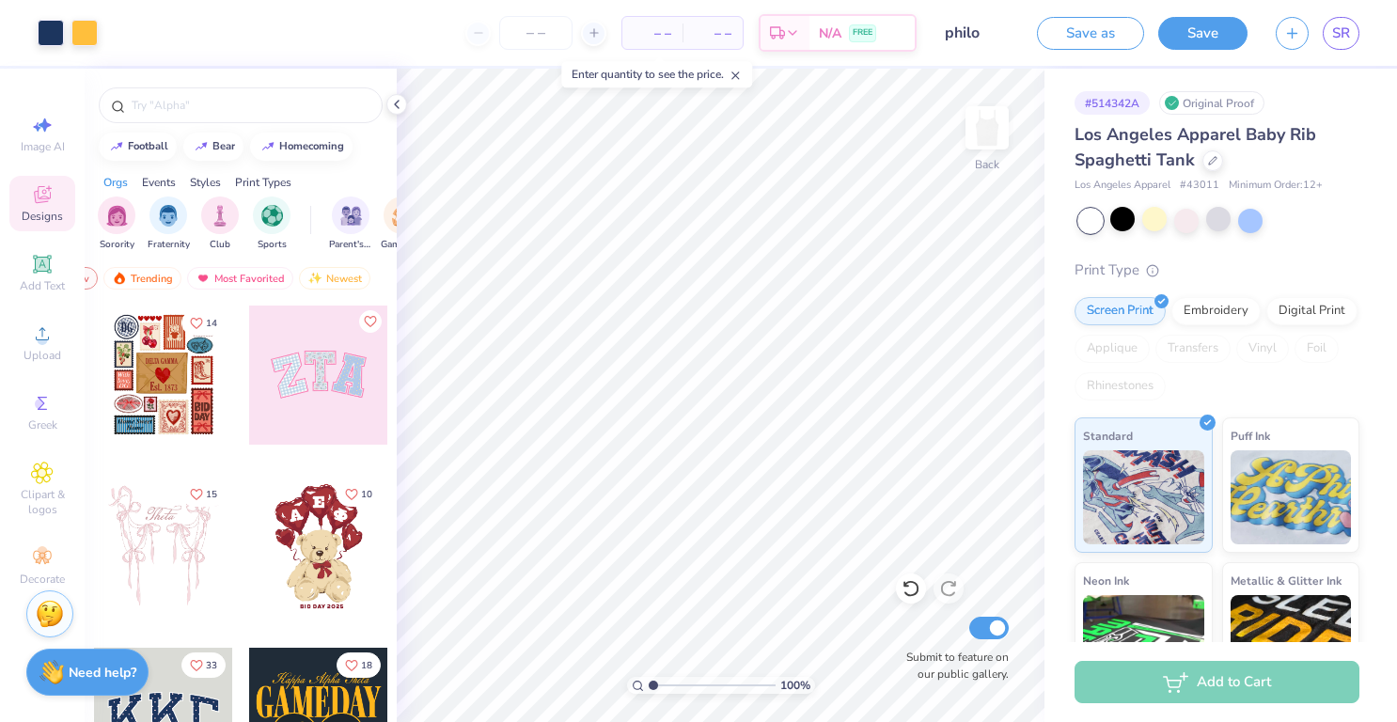
scroll to position [0, 0]
click at [1194, 28] on button "Save" at bounding box center [1202, 30] width 89 height 33
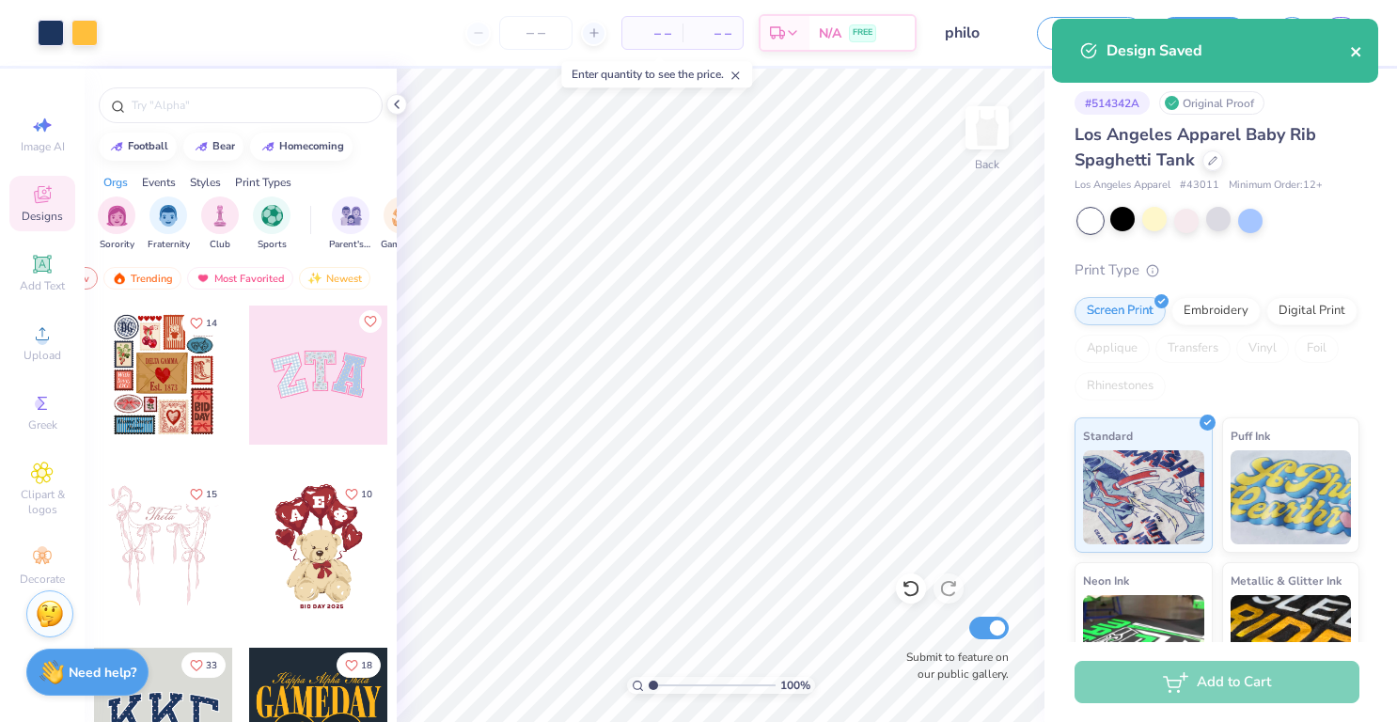
click at [1353, 52] on icon "close" at bounding box center [1356, 51] width 13 height 15
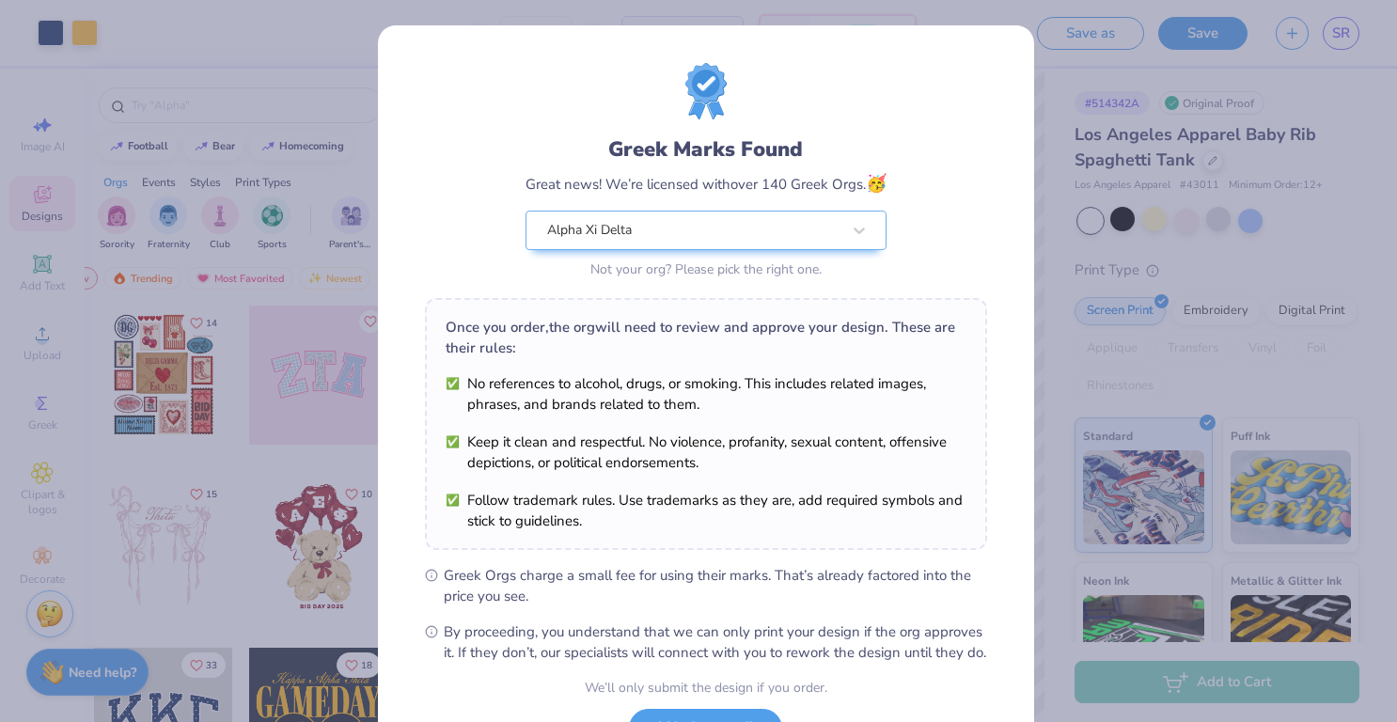
click at [1096, 148] on button "Loop In Our Art Team" at bounding box center [1133, 141] width 176 height 34
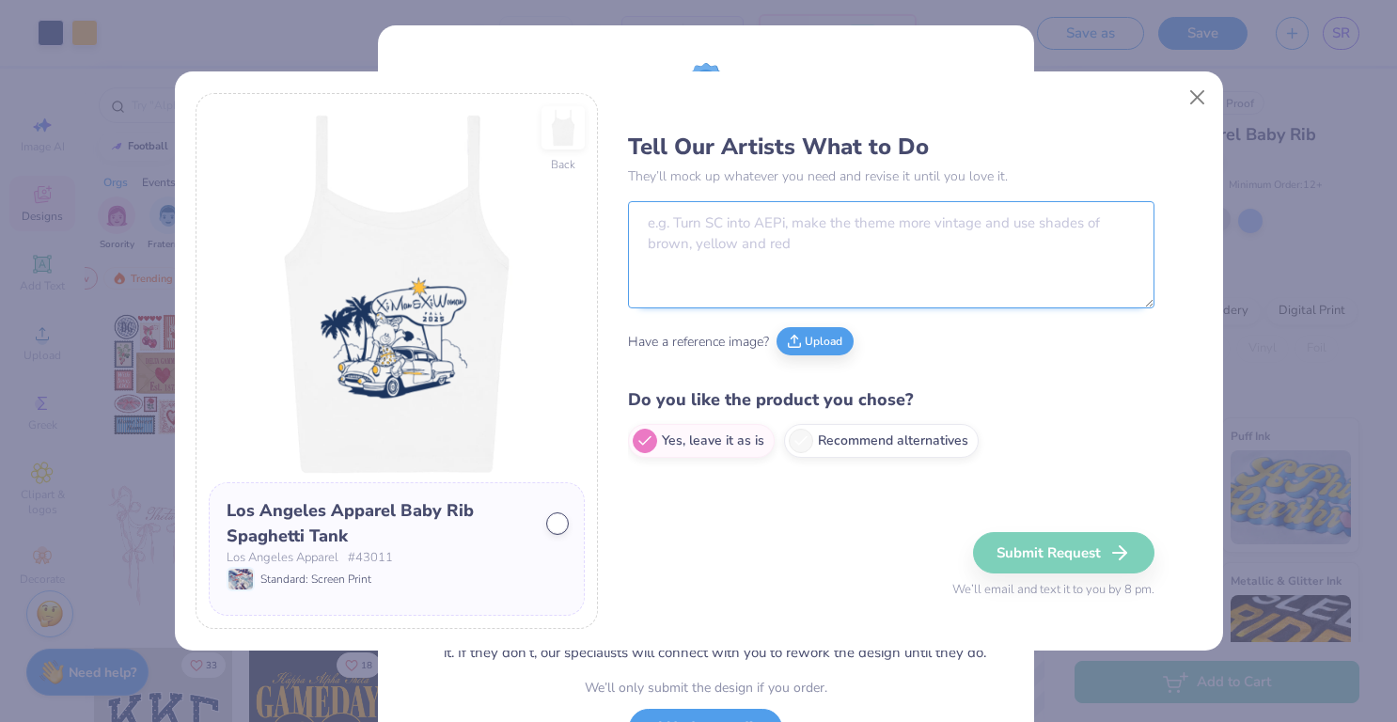
click at [897, 248] on textarea at bounding box center [891, 254] width 527 height 107
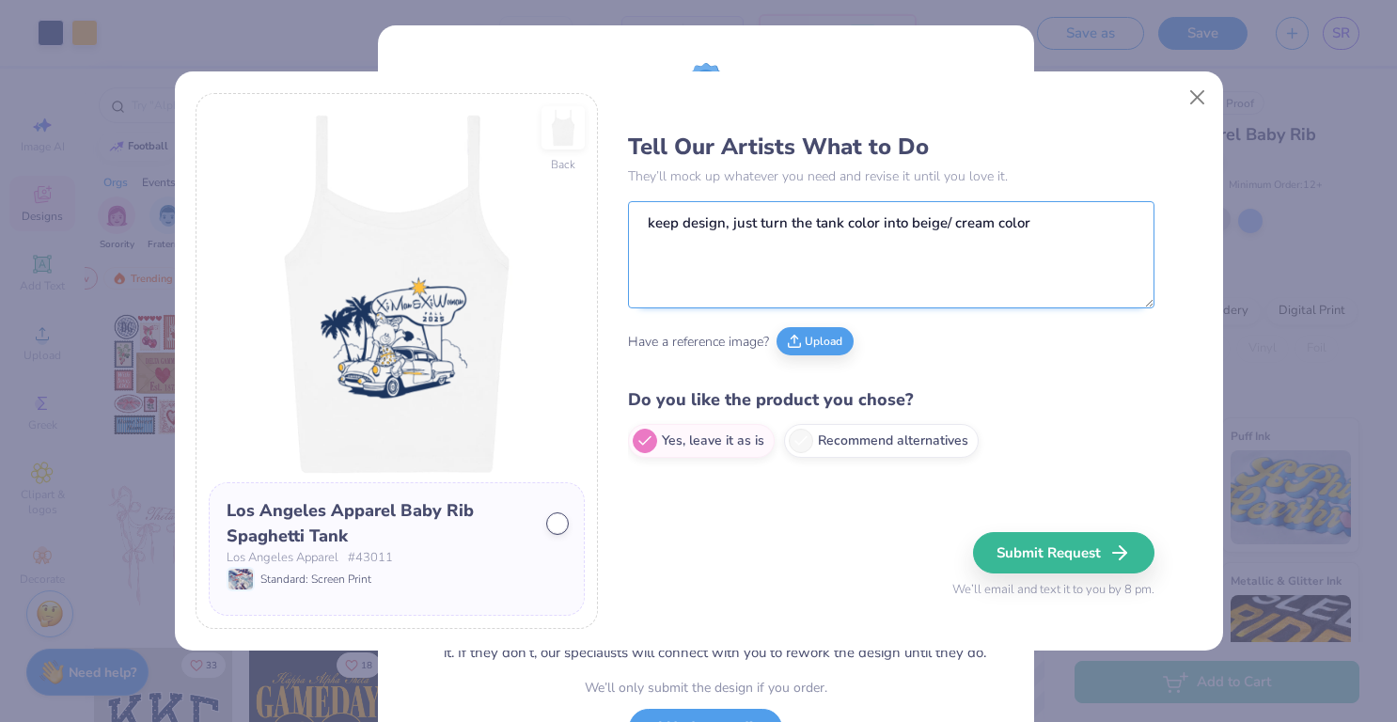
click at [750, 231] on textarea "keep design, just turn the tank color into beige/ cream color" at bounding box center [891, 254] width 527 height 107
type textarea "keep design, just turn the tank color into beige/ cream color"
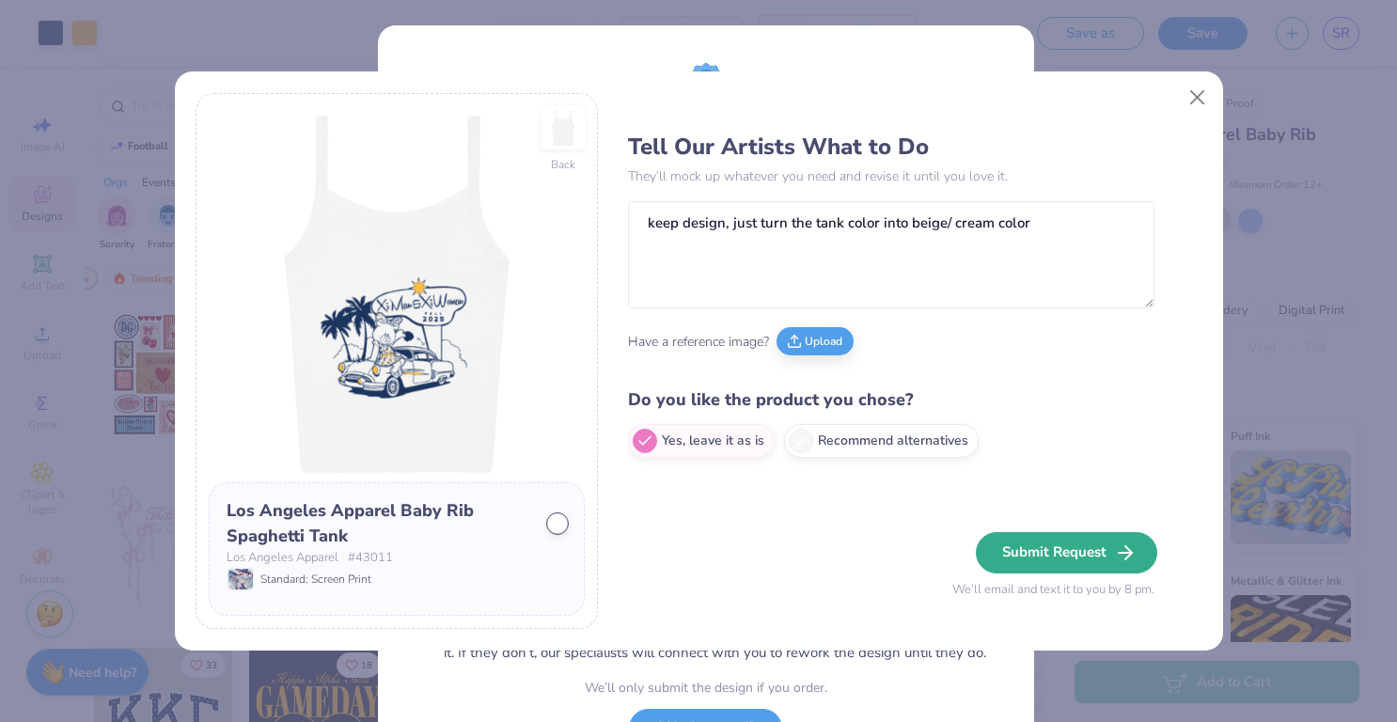
click at [1102, 550] on button "Submit Request" at bounding box center [1066, 552] width 181 height 41
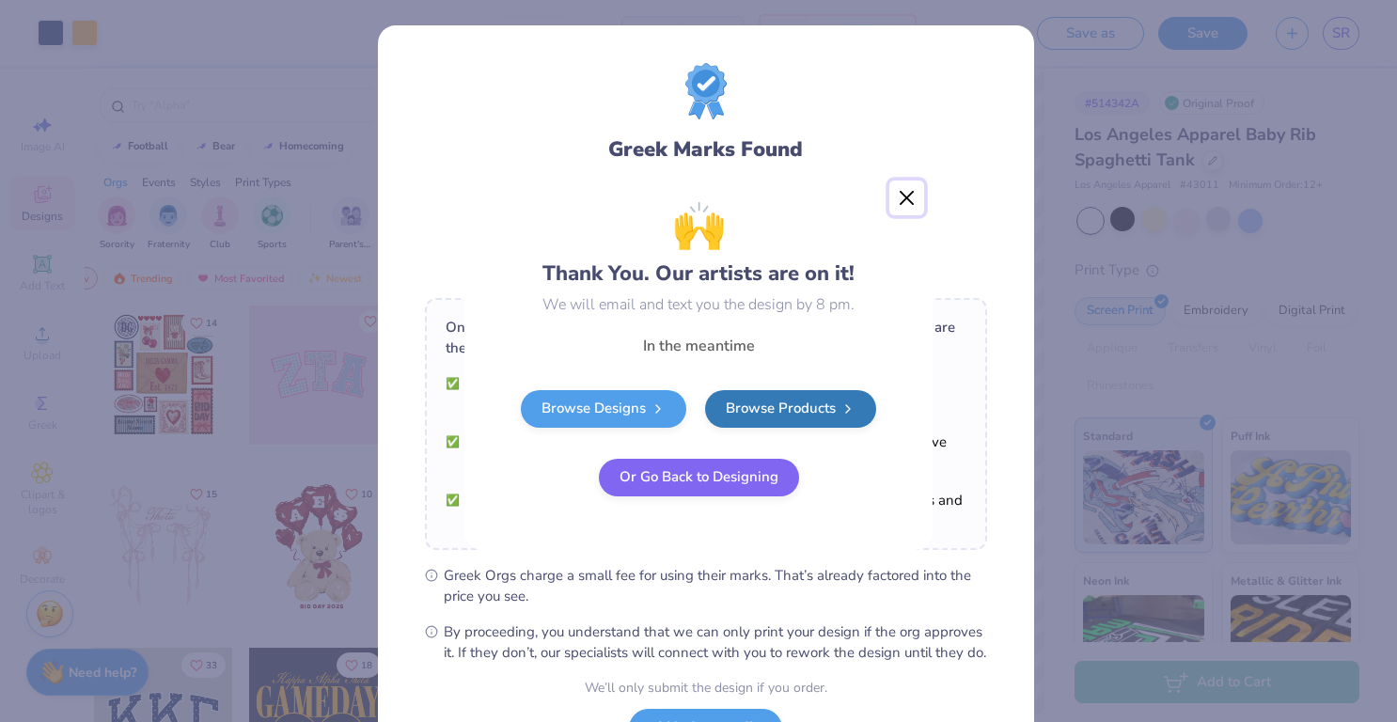
click at [910, 191] on button "Close" at bounding box center [908, 199] width 36 height 36
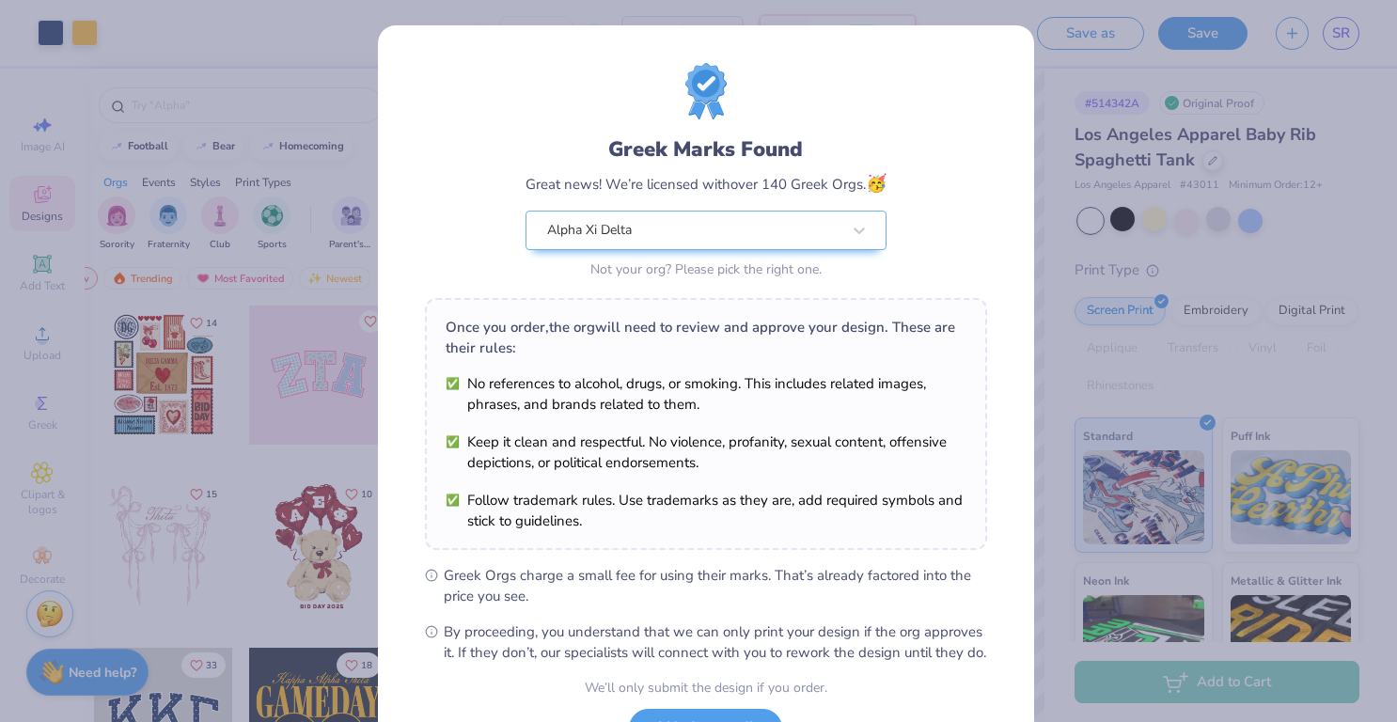
scroll to position [156, 0]
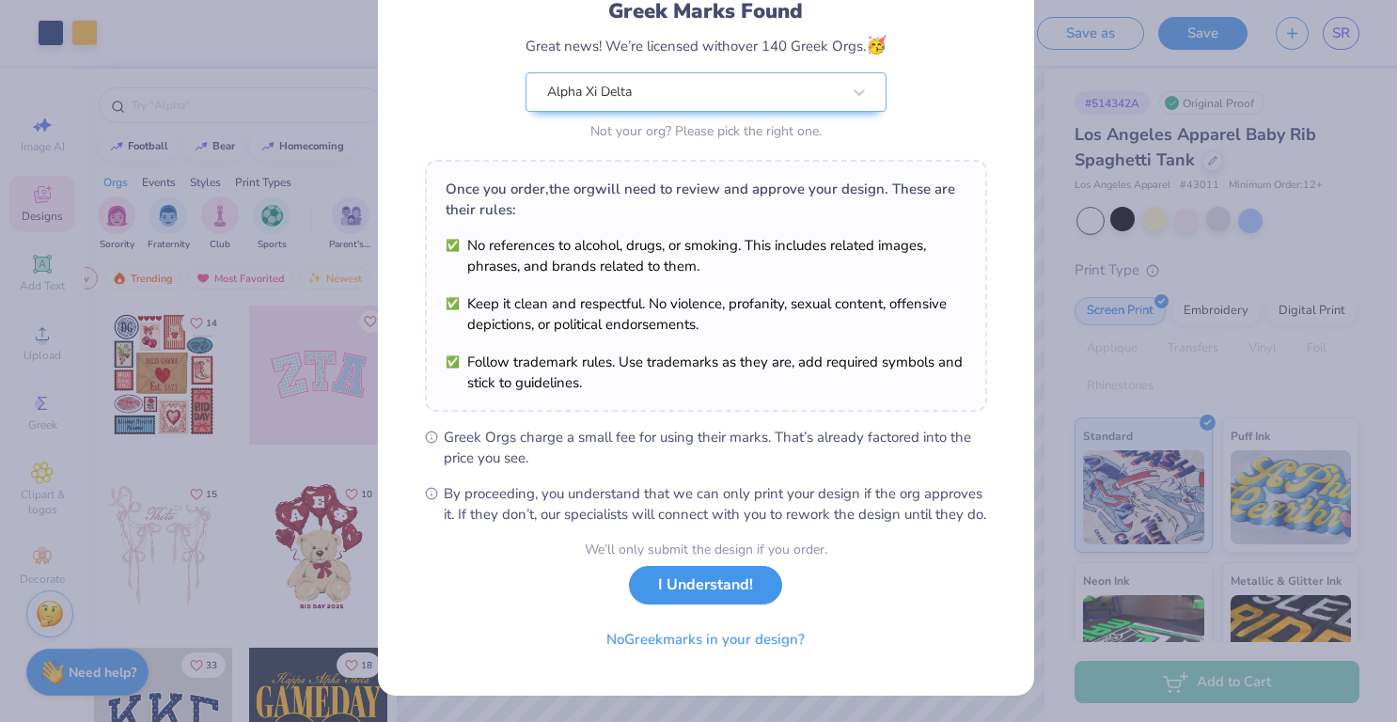
click at [723, 598] on button "I Understand!" at bounding box center [705, 585] width 153 height 39
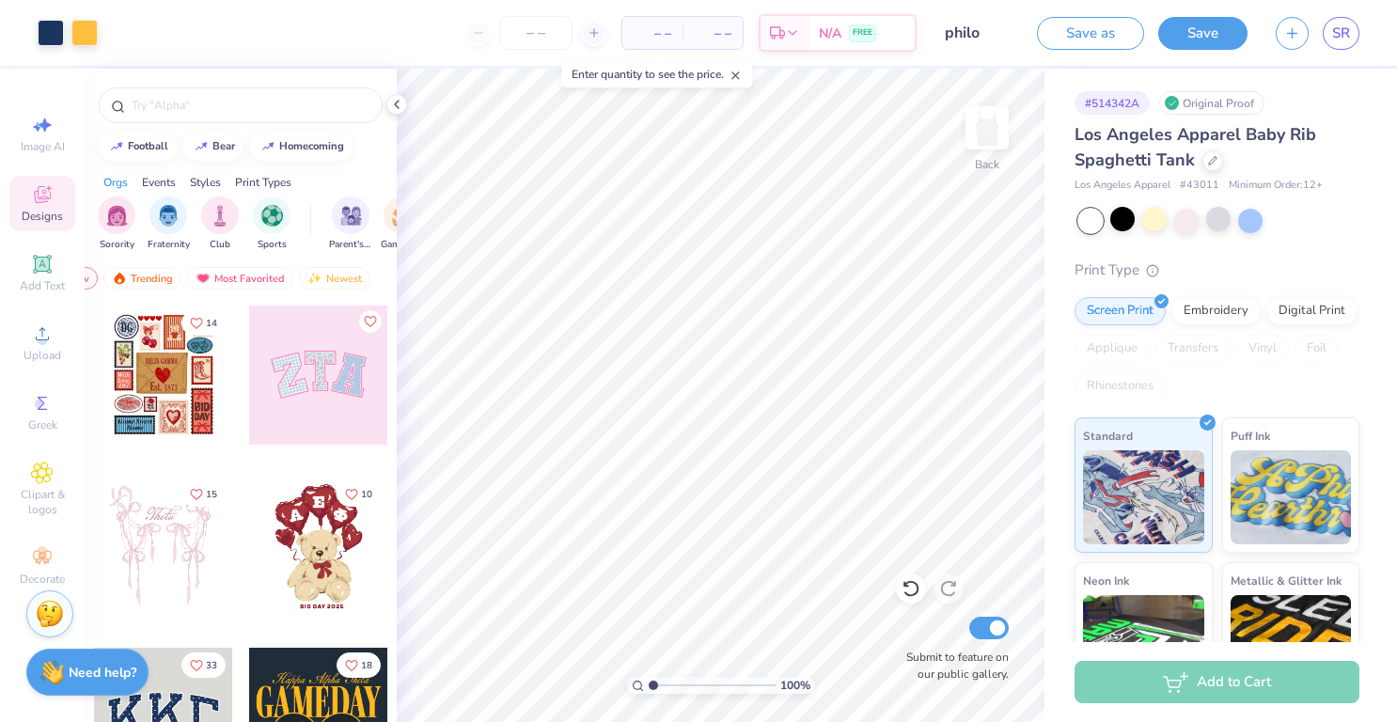
scroll to position [0, 0]
type input "1.19"
type input "0.79"
click at [1068, 41] on button "Save as" at bounding box center [1090, 30] width 107 height 33
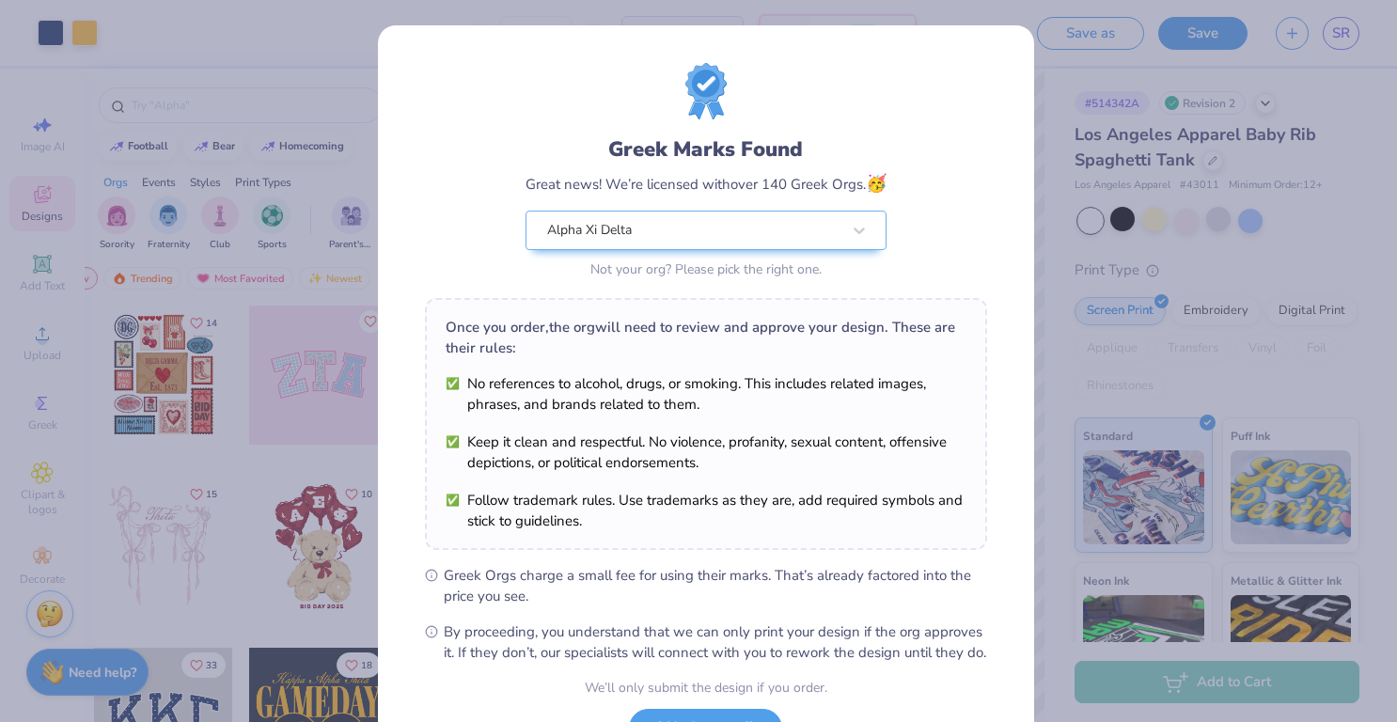
scroll to position [156, 0]
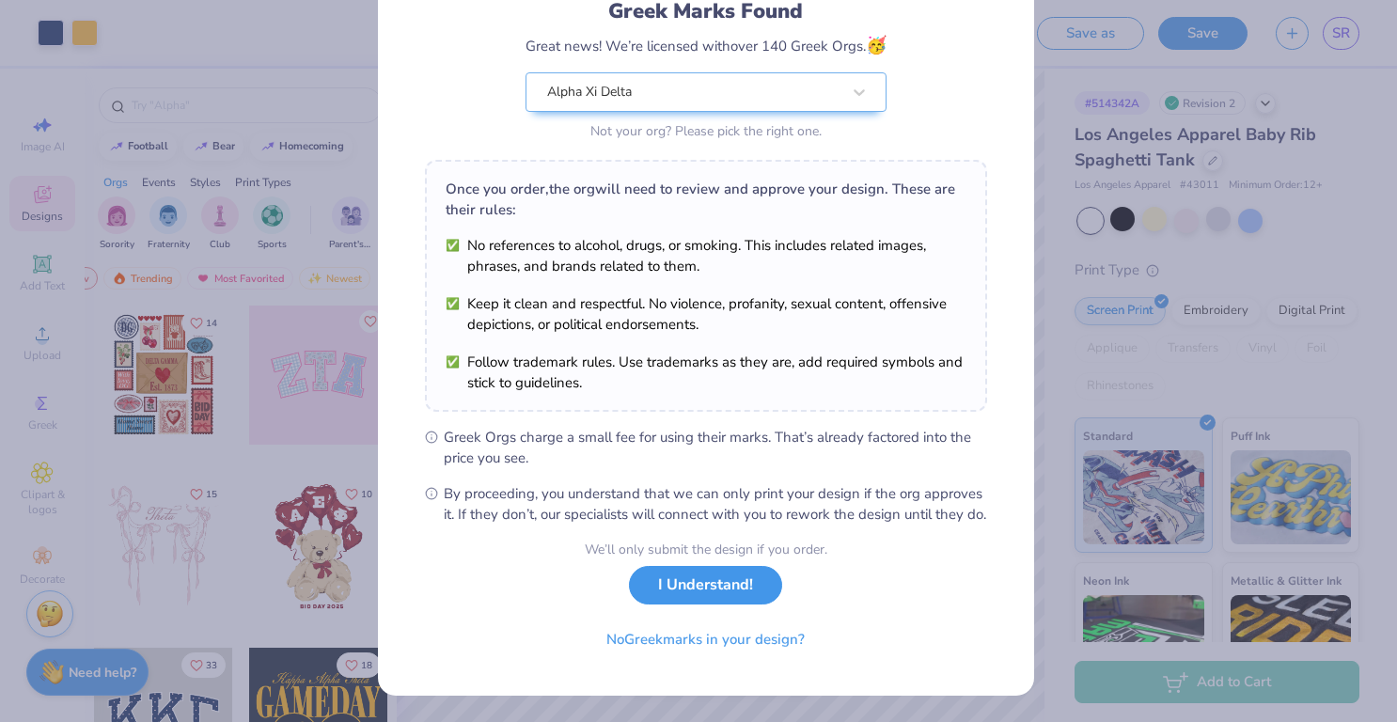
click at [666, 585] on button "I Understand!" at bounding box center [705, 585] width 153 height 39
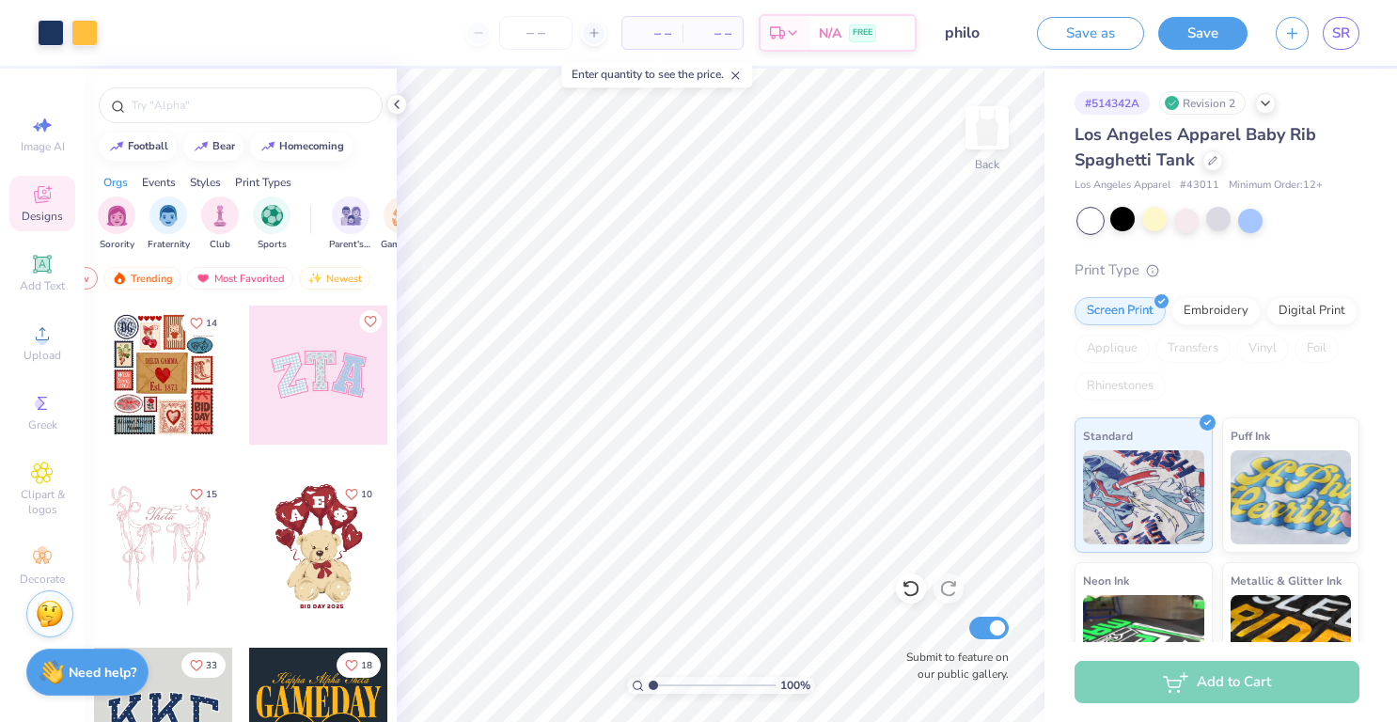
scroll to position [0, 0]
click at [1286, 26] on icon "button" at bounding box center [1292, 31] width 16 height 16
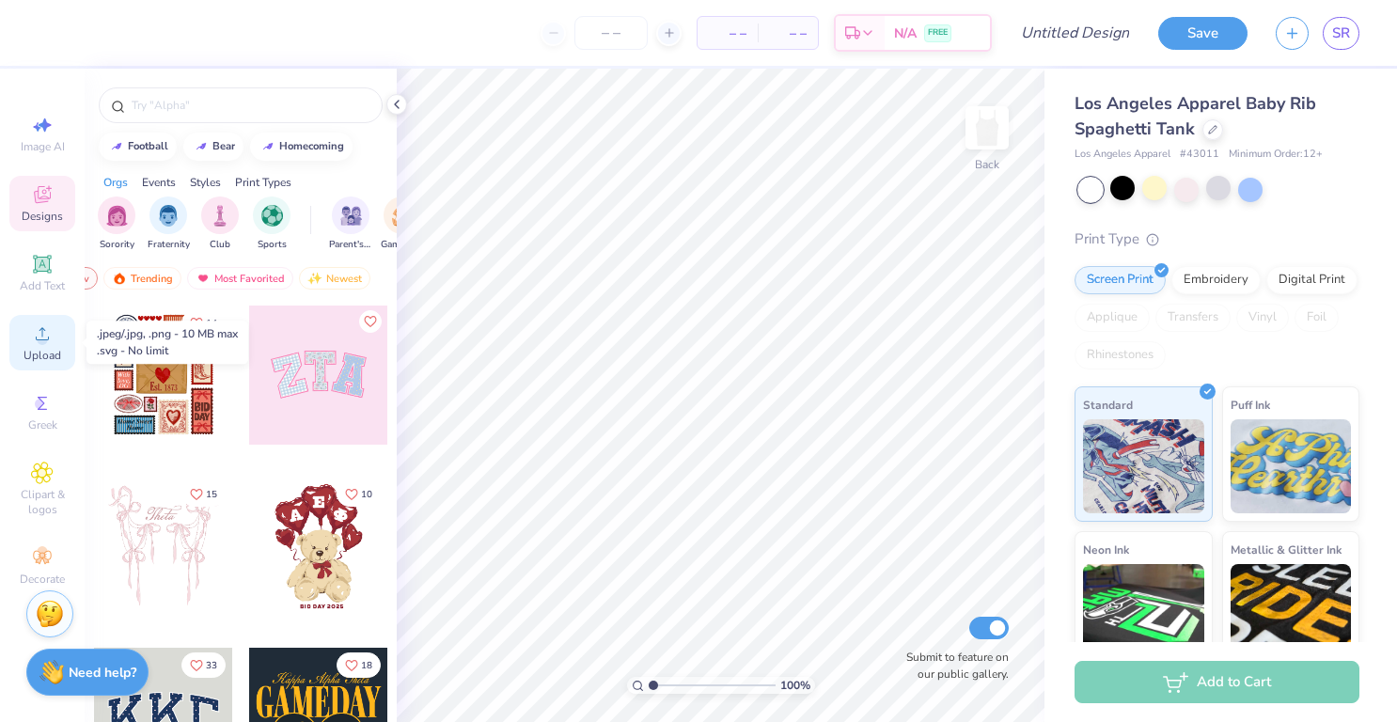
click at [40, 337] on circle at bounding box center [42, 340] width 10 height 10
click at [43, 340] on circle at bounding box center [42, 340] width 10 height 10
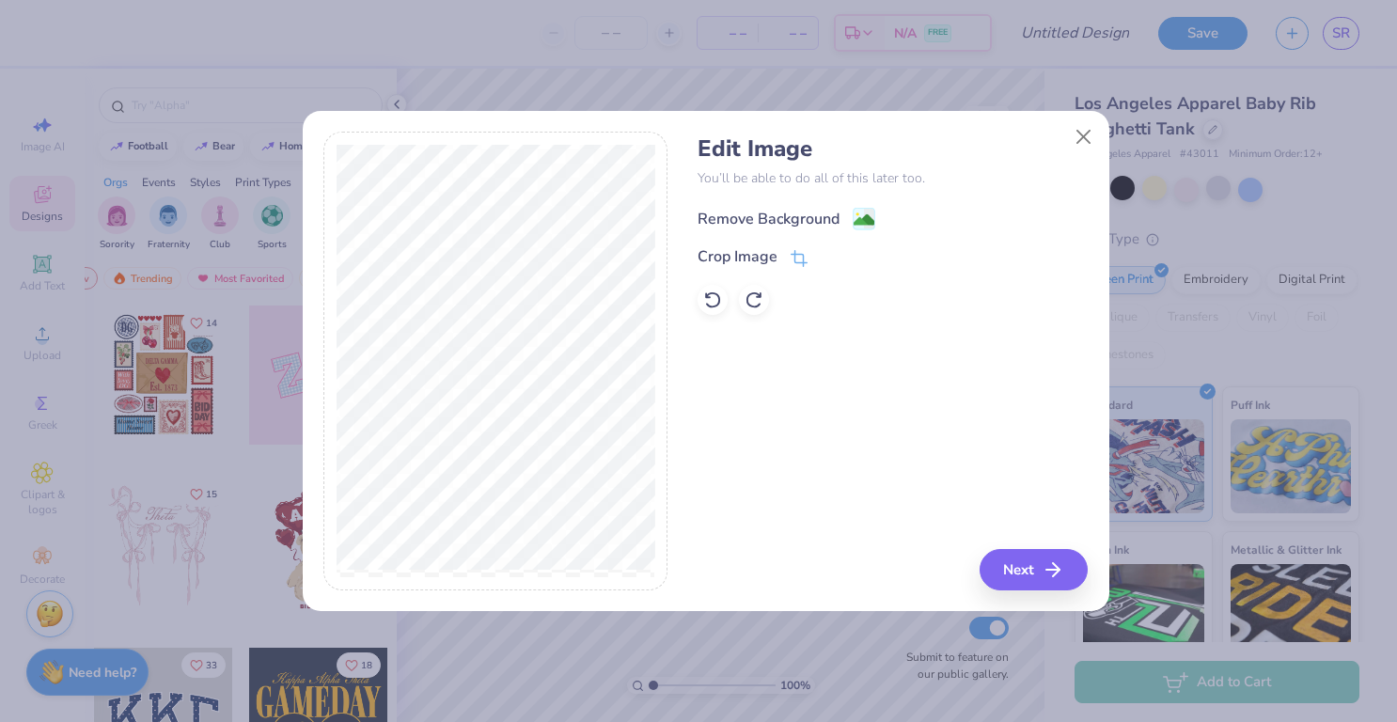
click at [859, 217] on image at bounding box center [864, 220] width 21 height 21
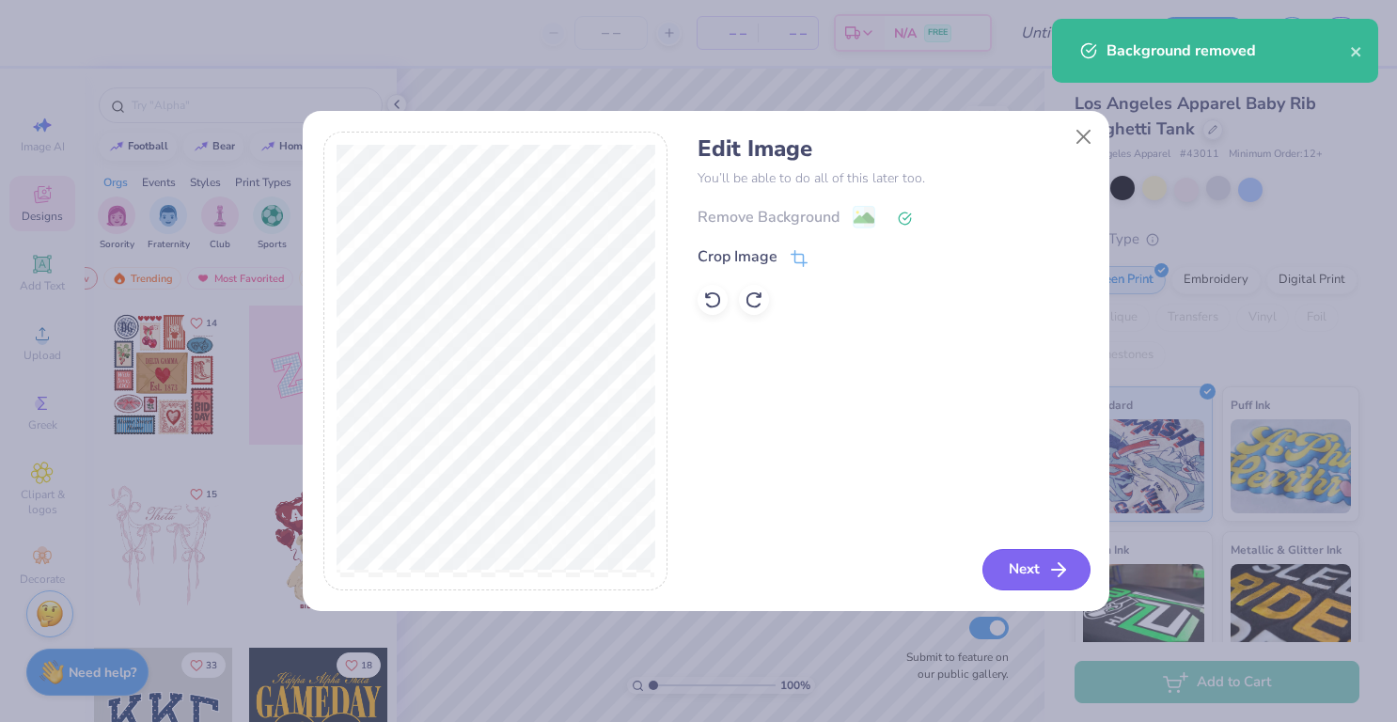
click at [1057, 580] on icon "button" at bounding box center [1059, 570] width 23 height 23
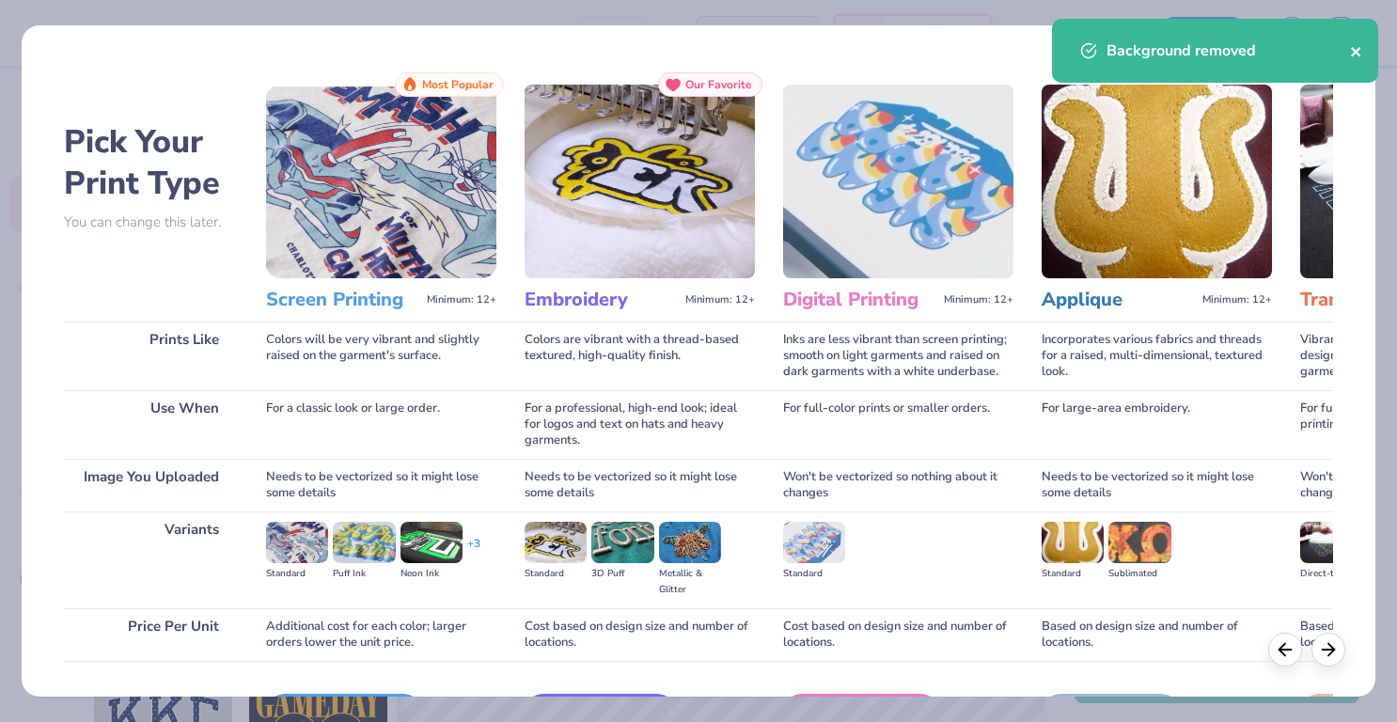
click at [1356, 55] on icon "close" at bounding box center [1356, 51] width 13 height 15
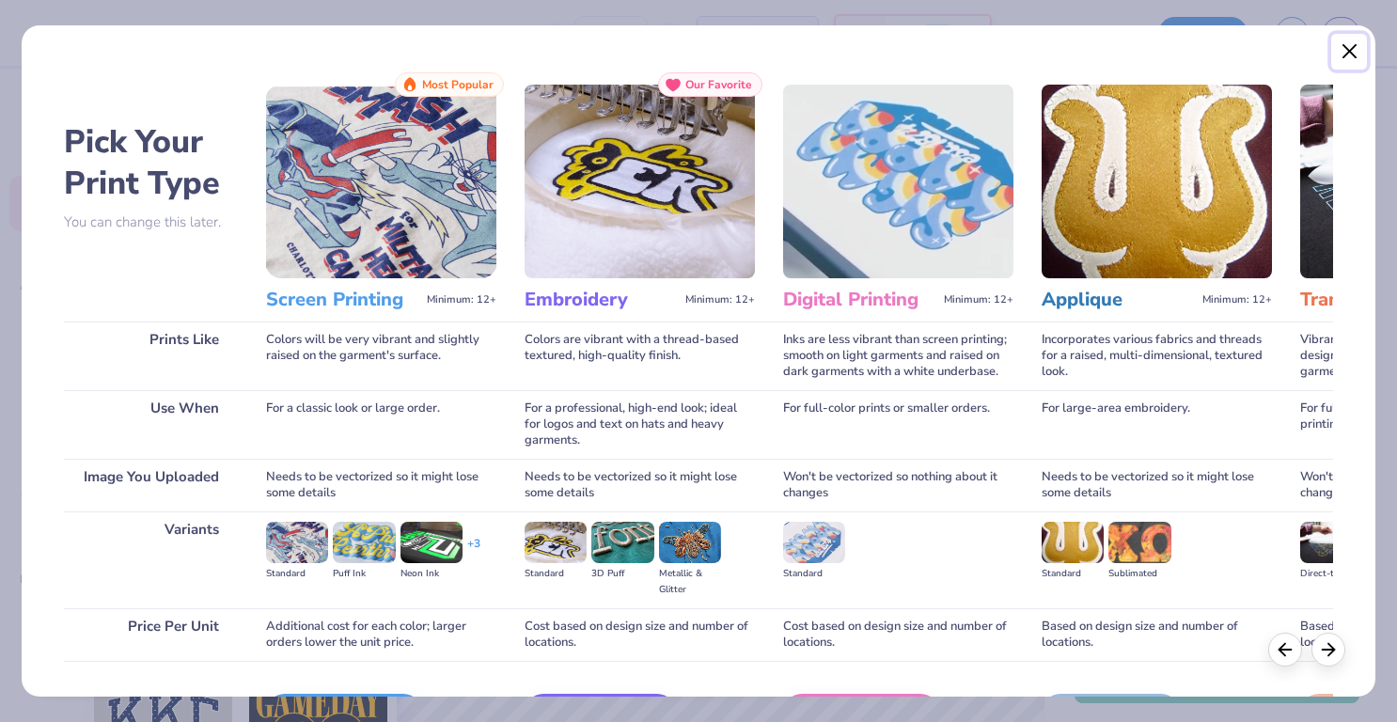
click at [1353, 53] on button "Close" at bounding box center [1350, 52] width 36 height 36
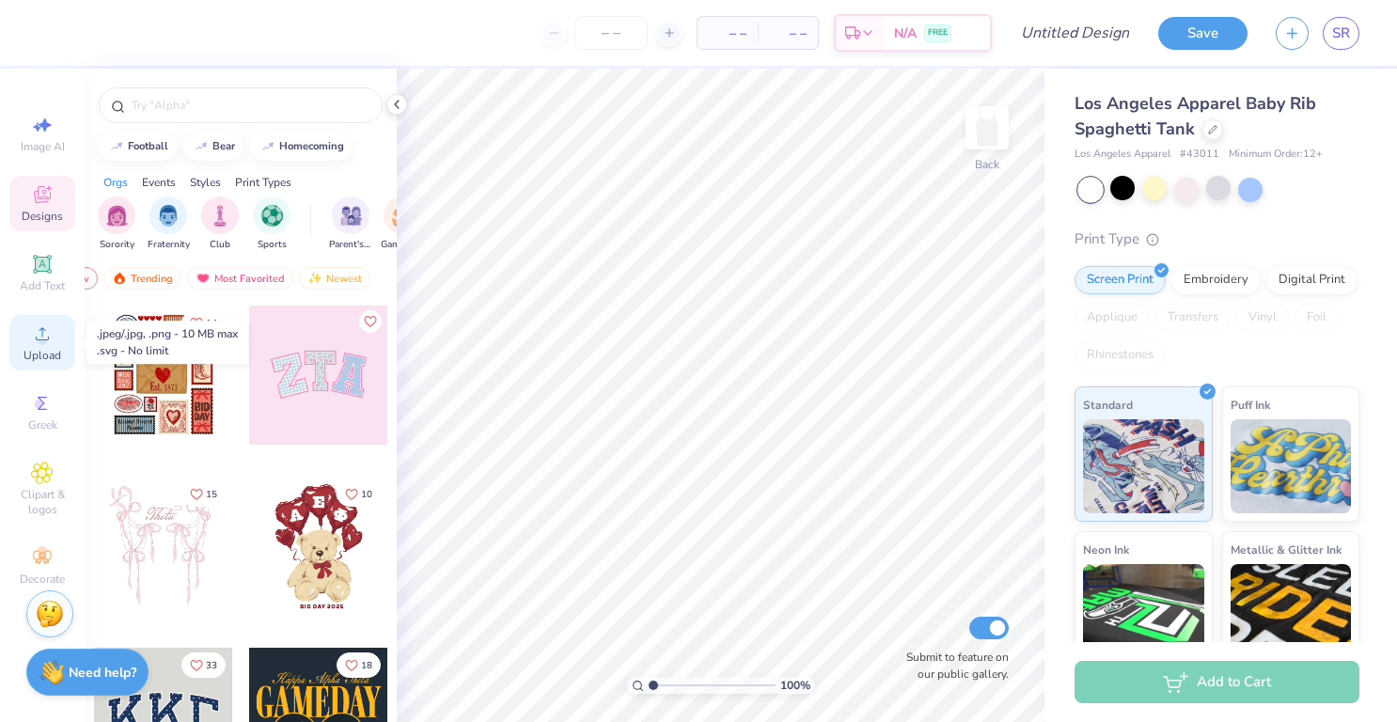
click at [39, 336] on circle at bounding box center [42, 340] width 10 height 10
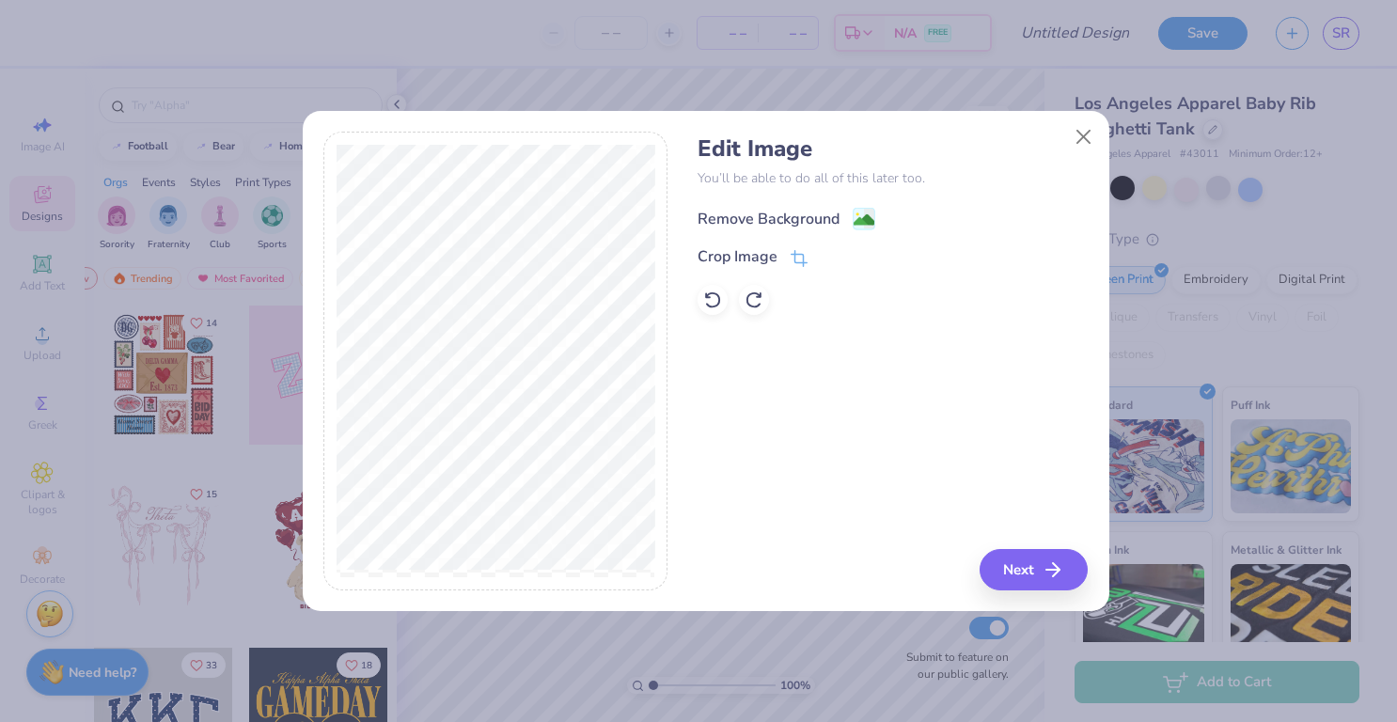
click at [861, 214] on image at bounding box center [864, 220] width 21 height 21
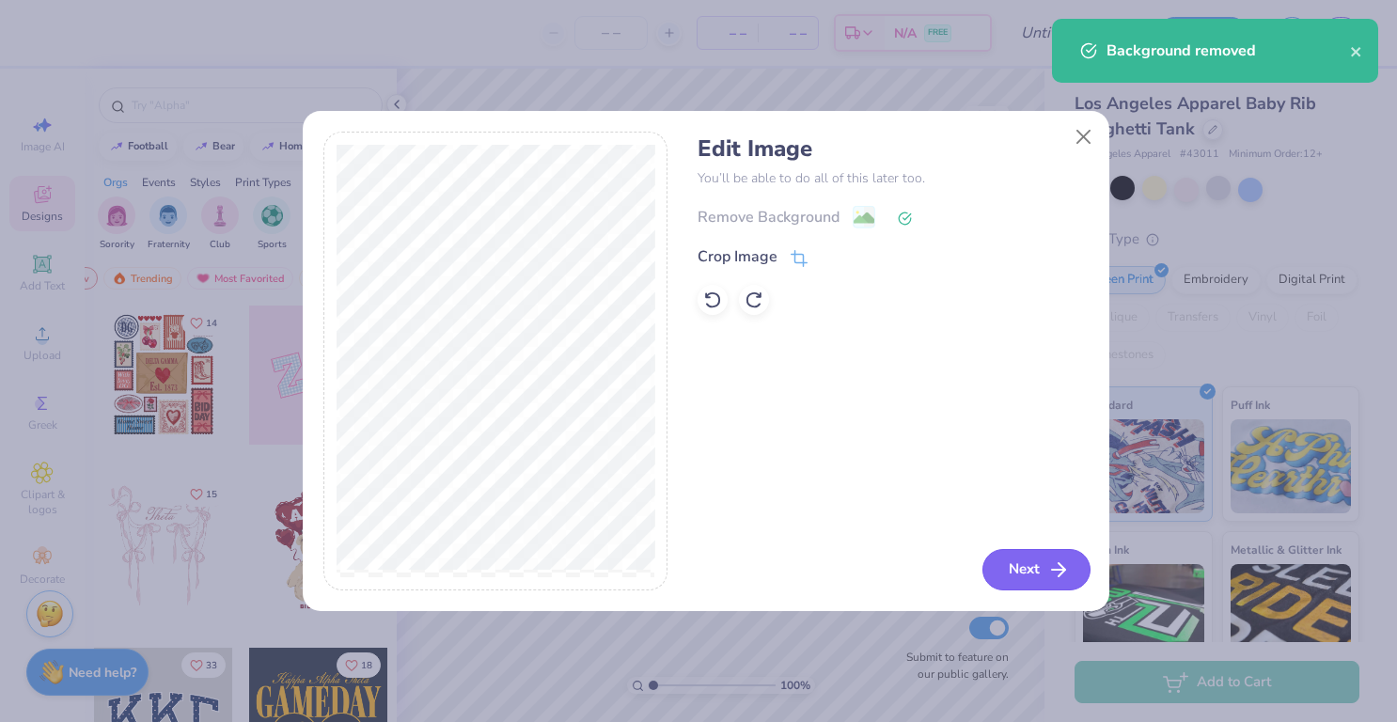
click at [1044, 571] on button "Next" at bounding box center [1037, 569] width 108 height 41
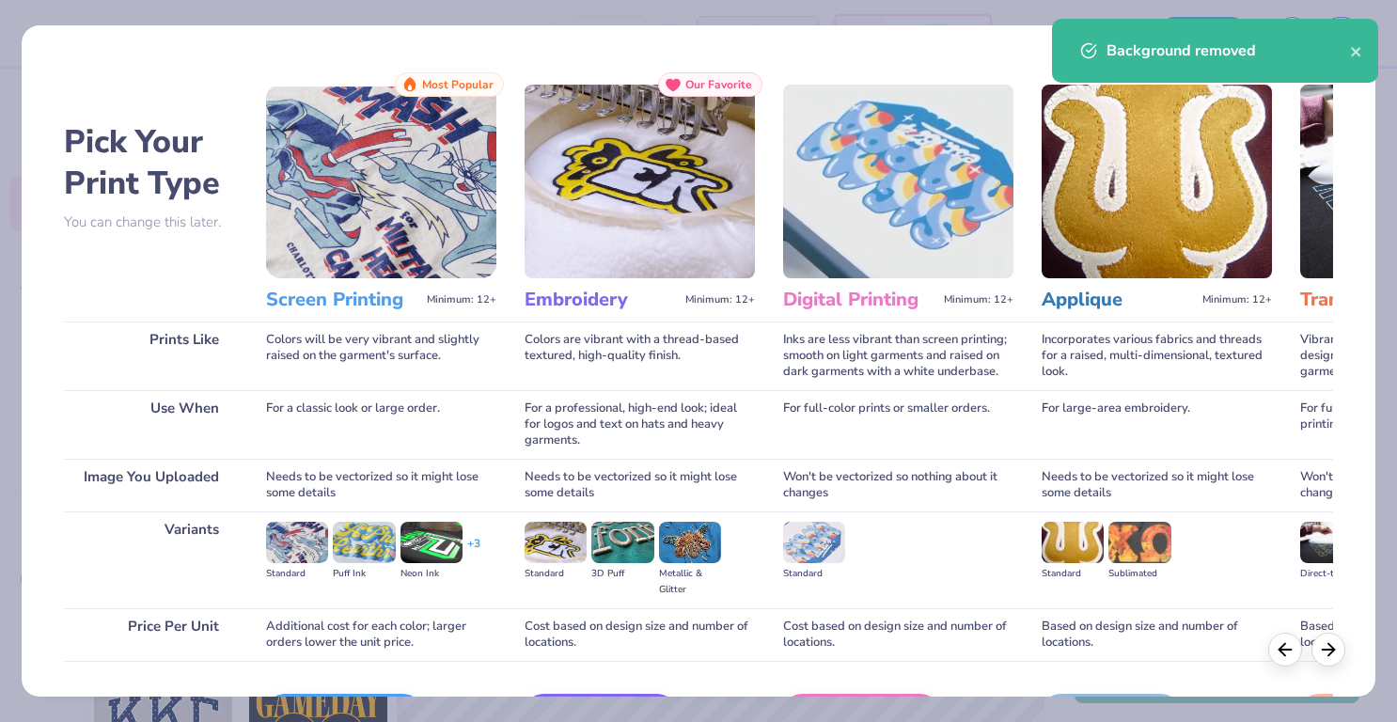
scroll to position [120, 0]
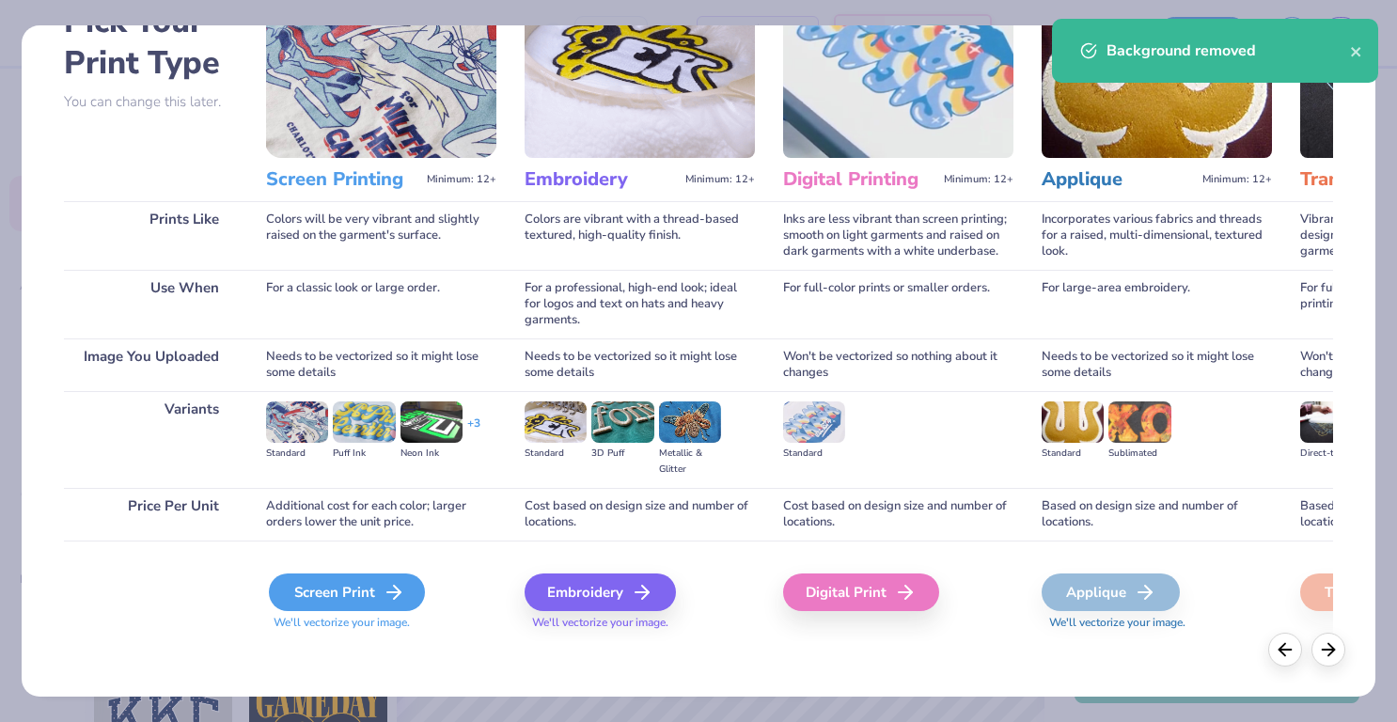
click at [348, 587] on div "Screen Print" at bounding box center [347, 593] width 156 height 38
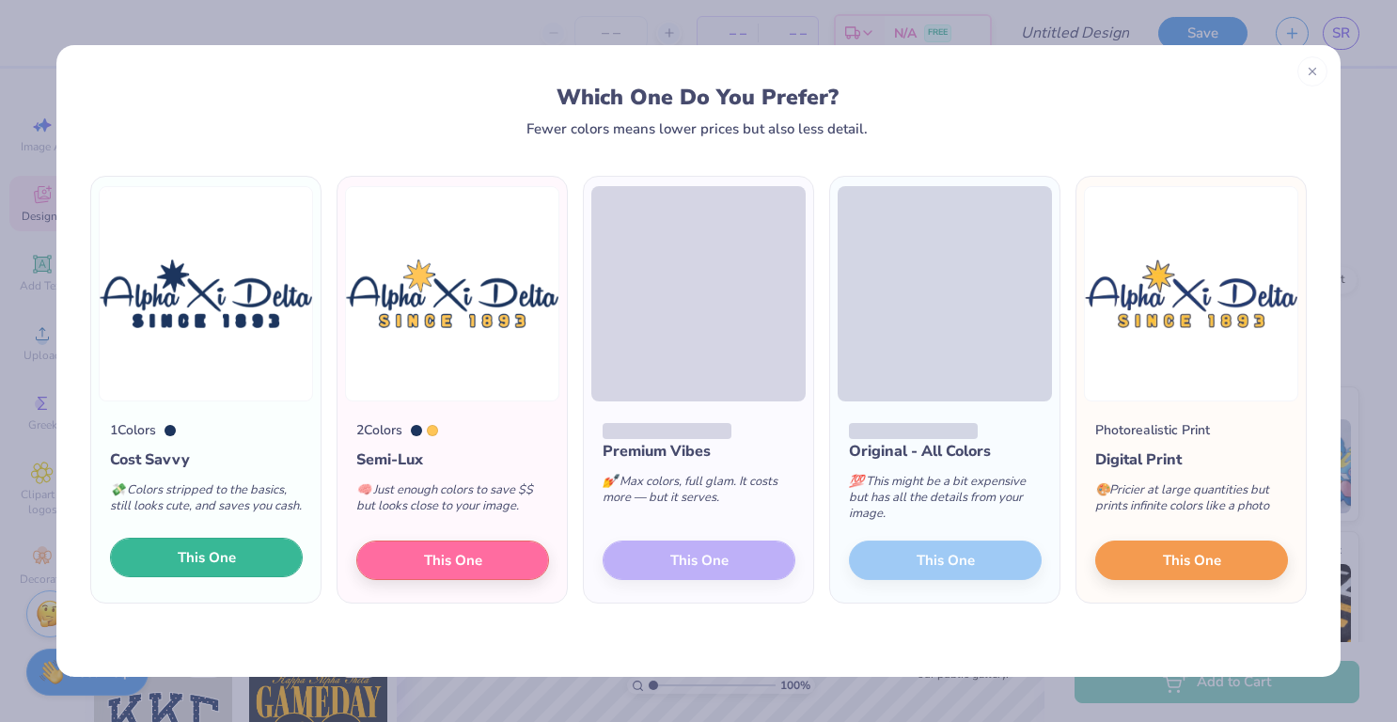
click at [227, 551] on span "This One" at bounding box center [207, 558] width 58 height 22
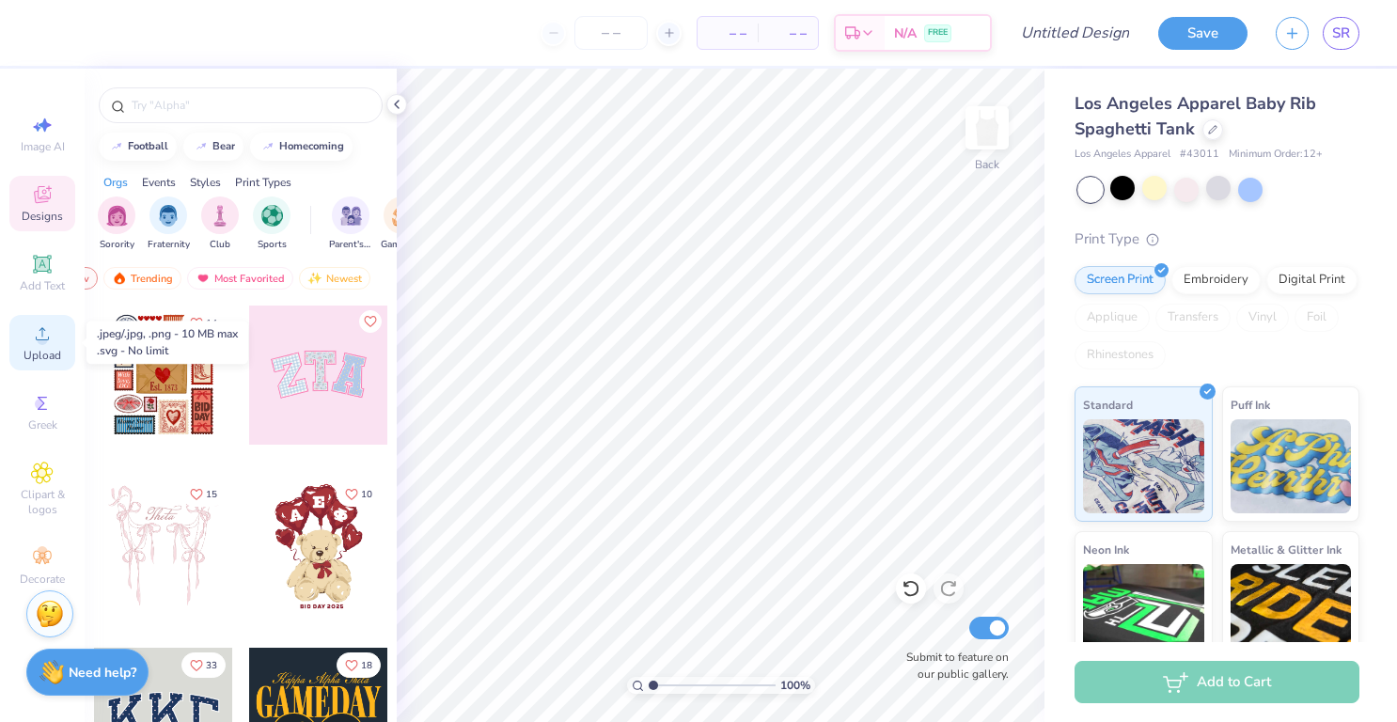
click at [39, 337] on circle at bounding box center [42, 340] width 10 height 10
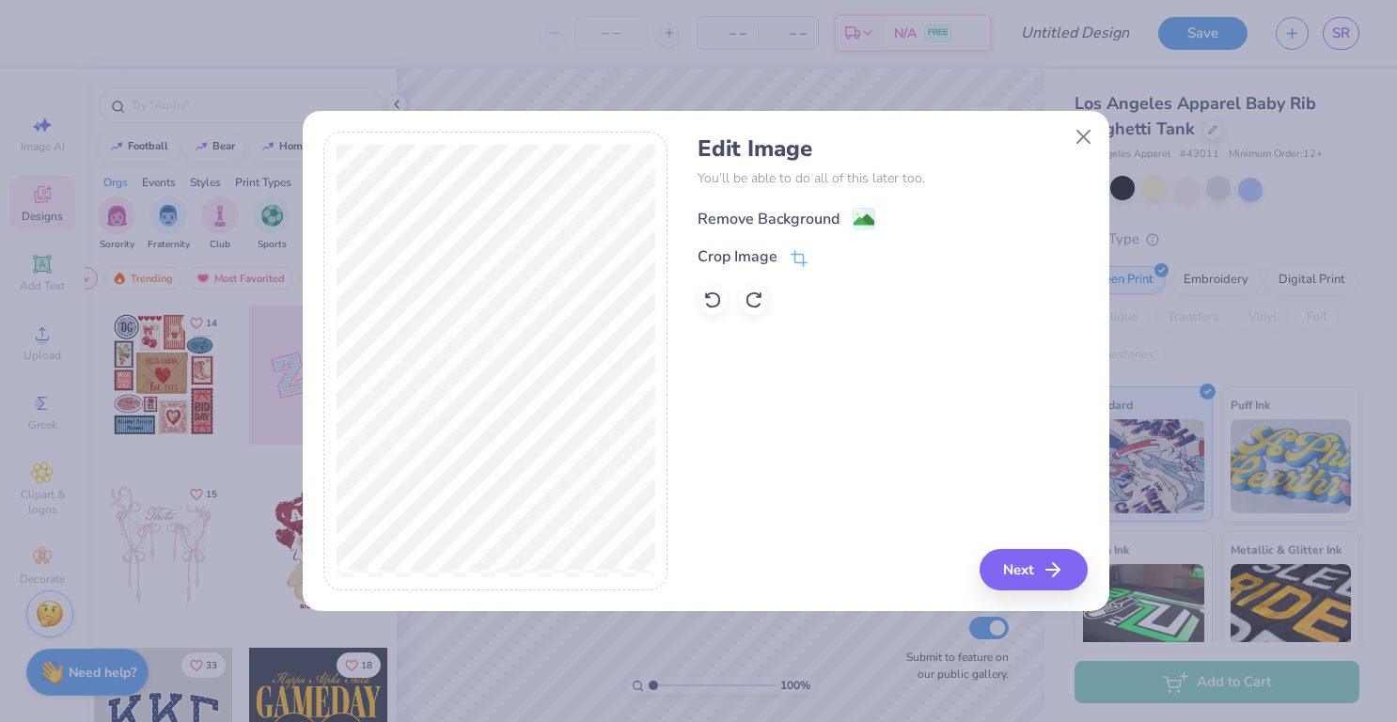
click at [859, 209] on rect at bounding box center [864, 219] width 22 height 22
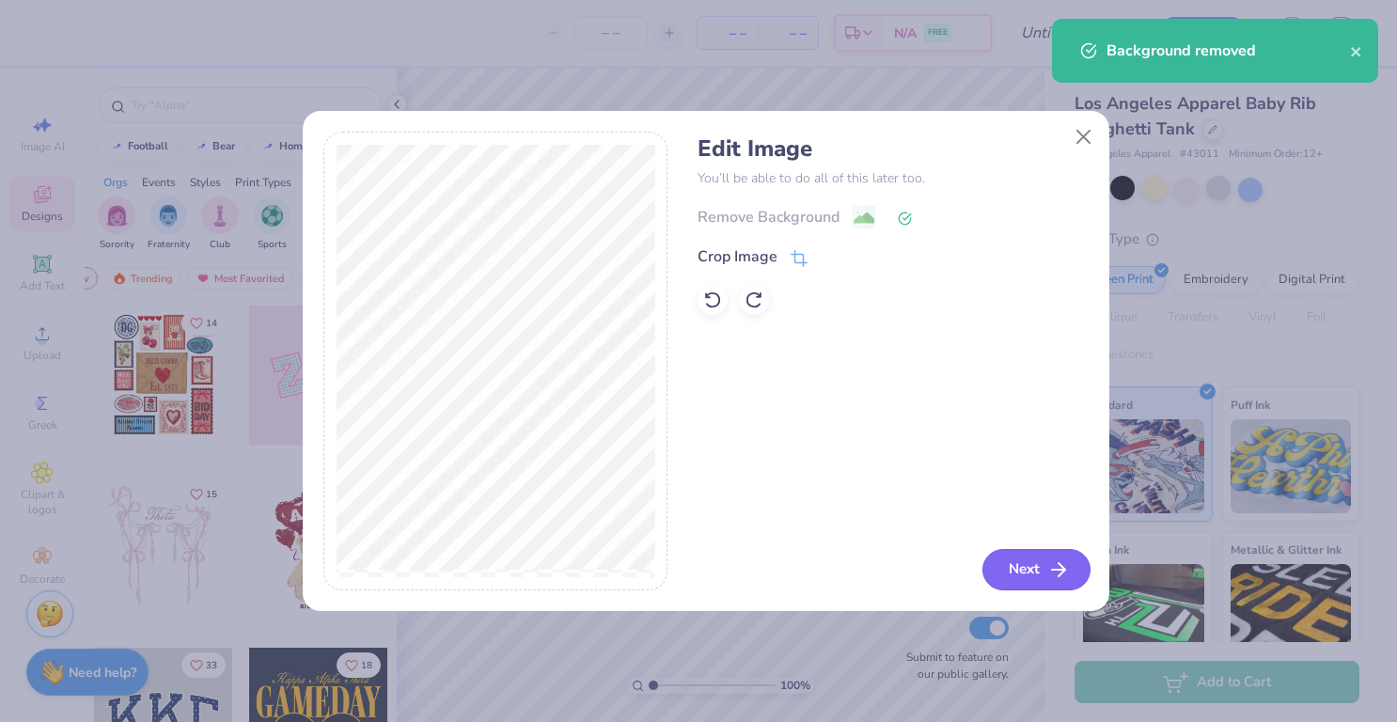
click at [1056, 562] on icon "button" at bounding box center [1059, 570] width 23 height 23
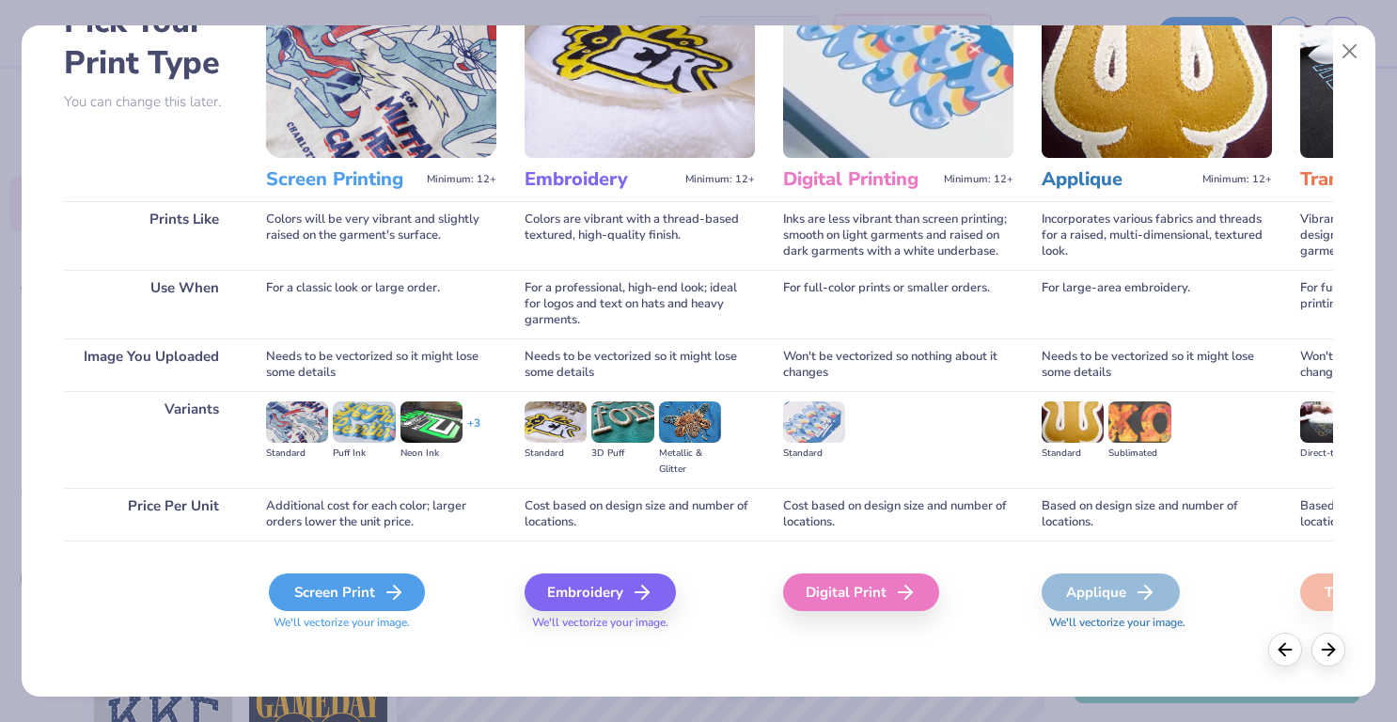
click at [388, 585] on icon at bounding box center [394, 592] width 23 height 23
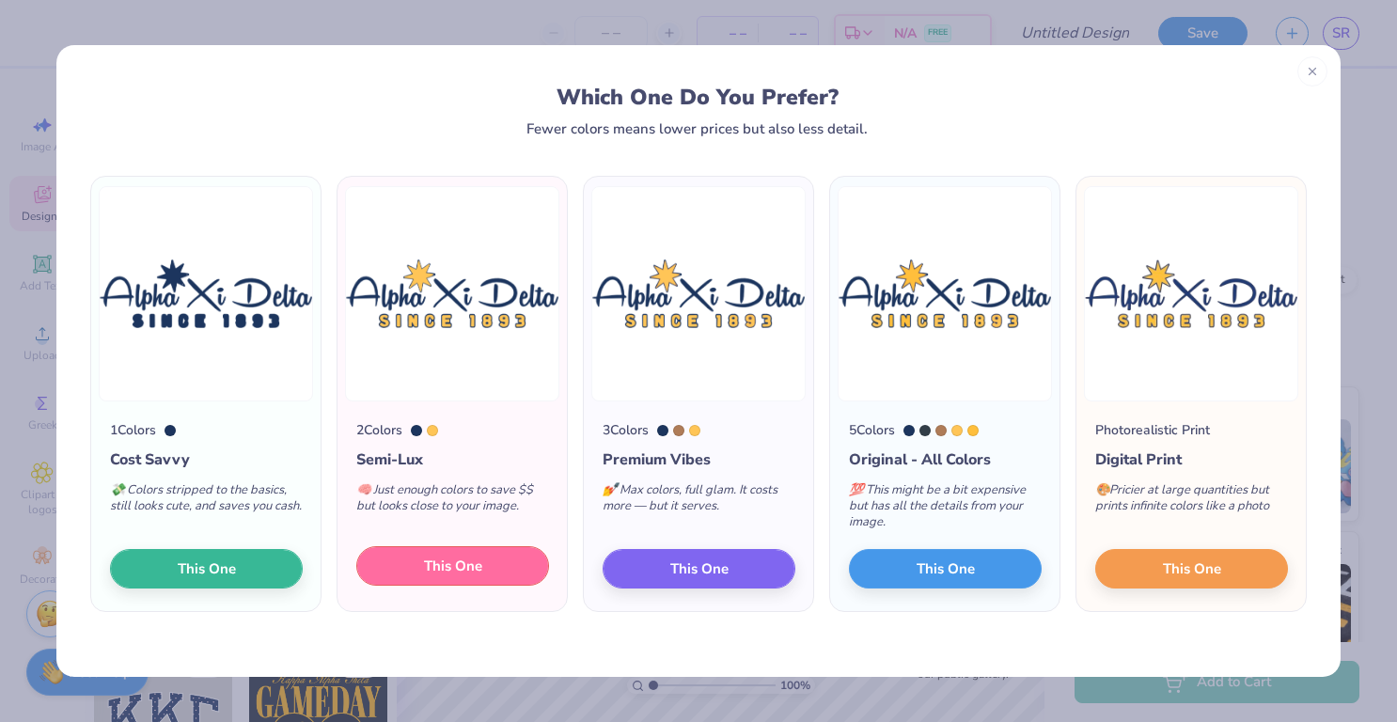
click at [426, 562] on span "This One" at bounding box center [453, 567] width 58 height 22
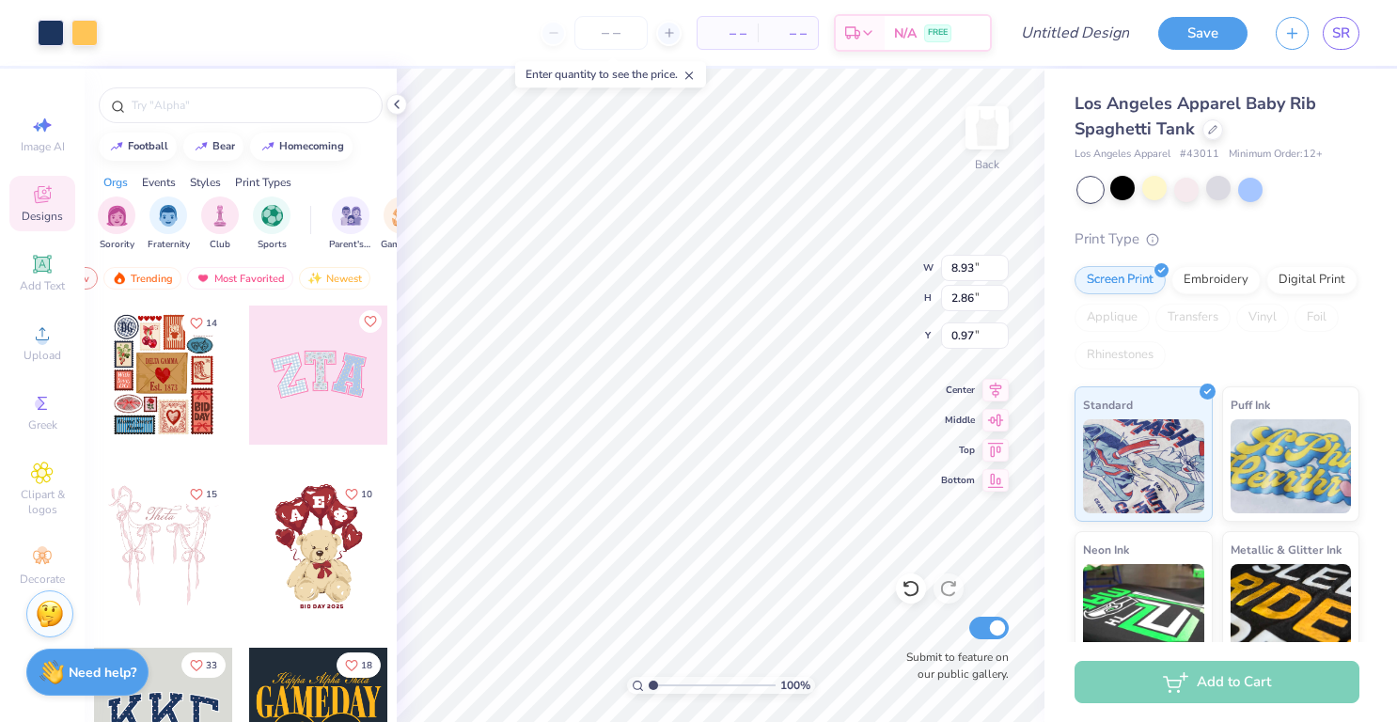
type input "0.97"
click at [1154, 193] on div at bounding box center [1154, 188] width 24 height 24
click at [1124, 189] on div at bounding box center [1123, 188] width 24 height 24
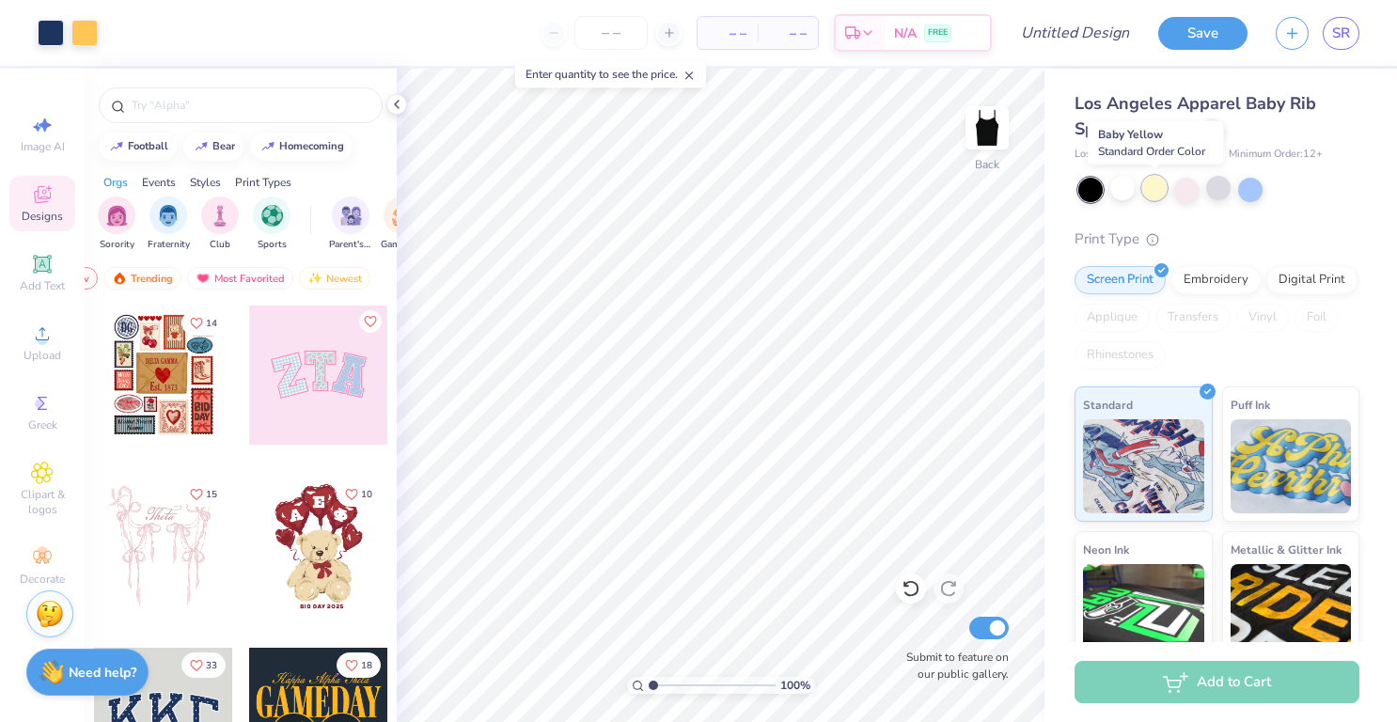
click at [1162, 190] on div at bounding box center [1154, 188] width 24 height 24
click at [1158, 196] on div at bounding box center [1154, 188] width 24 height 24
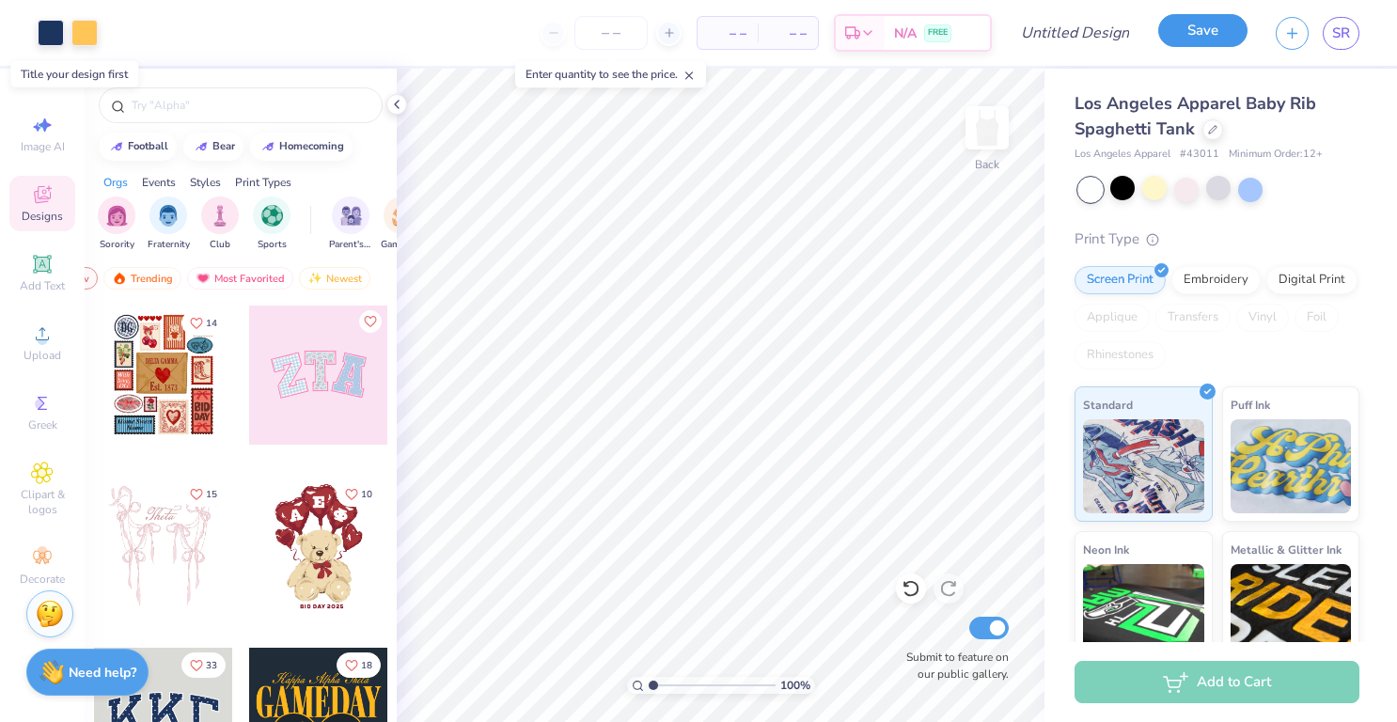
click at [1222, 37] on button "Save" at bounding box center [1202, 30] width 89 height 33
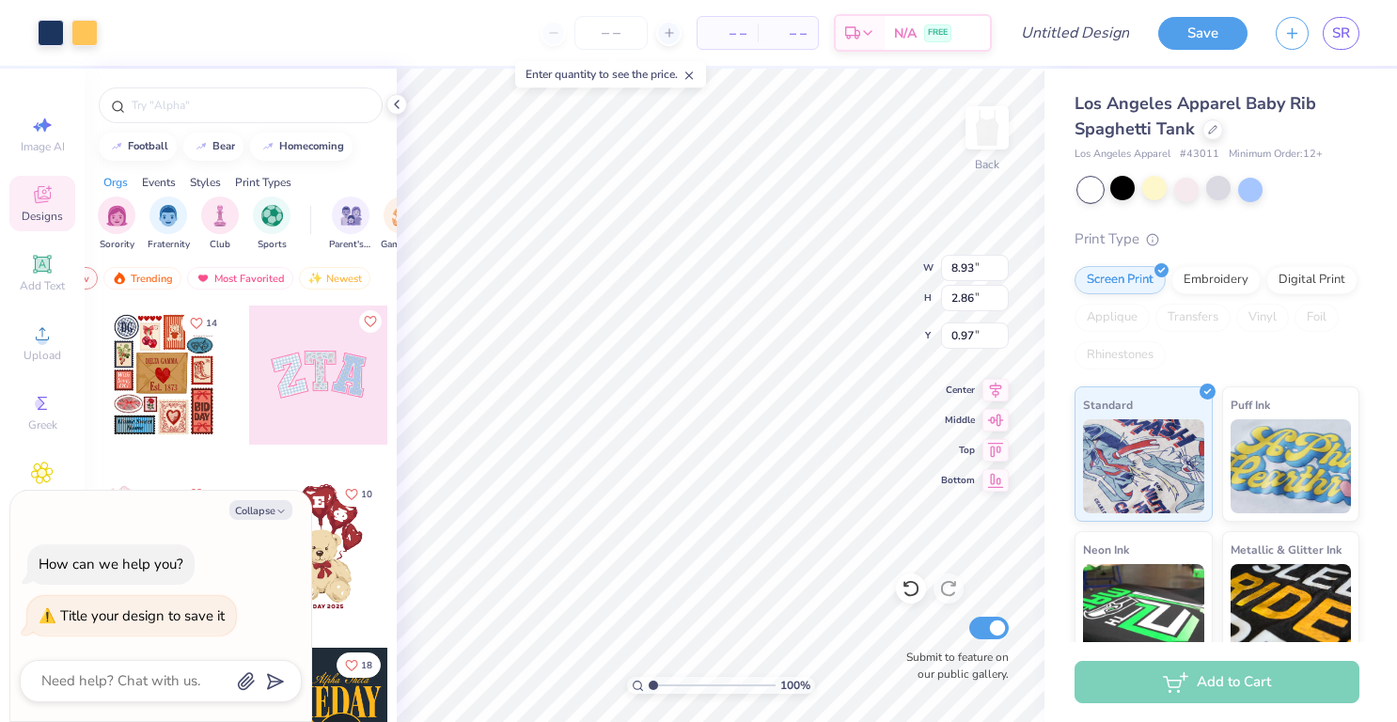
type textarea "x"
type input "7.31"
type input "2.34"
type textarea "x"
type input "0.95"
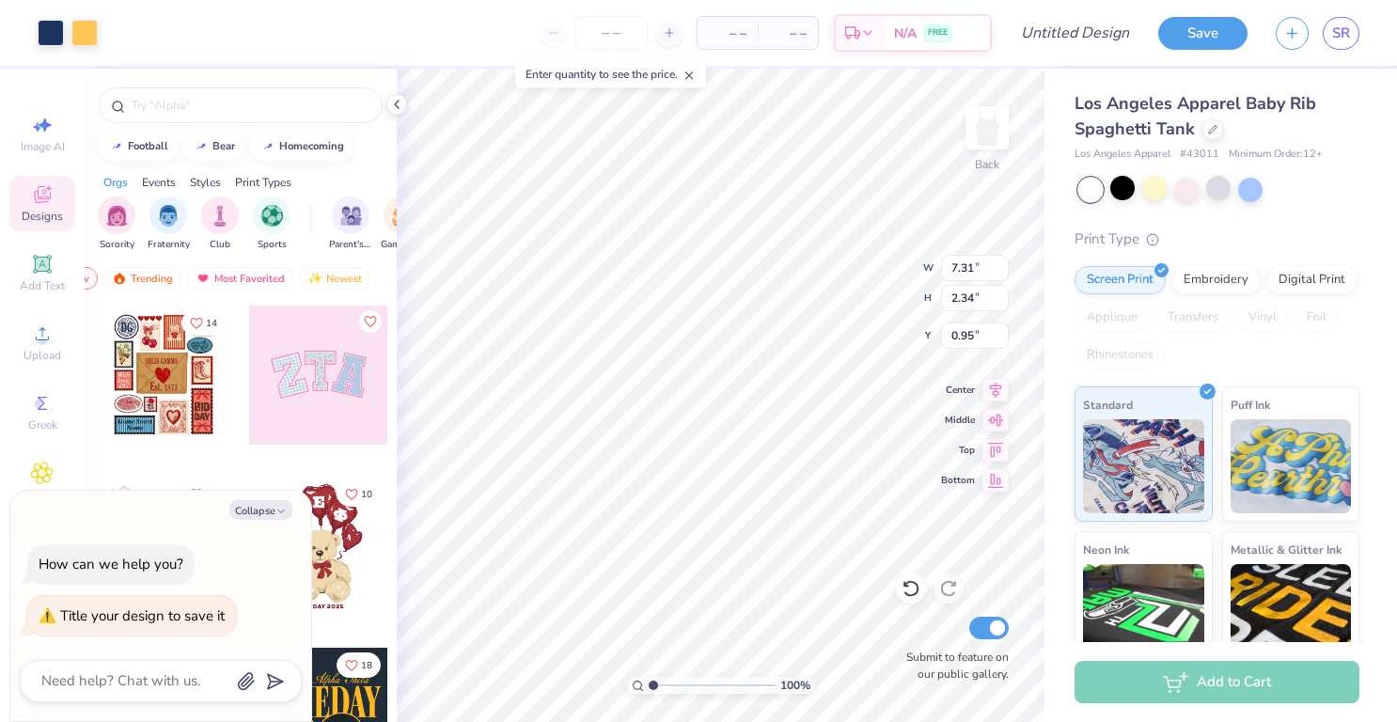
type textarea "x"
type input "7.72"
type input "2.47"
type textarea "x"
type input "0.91"
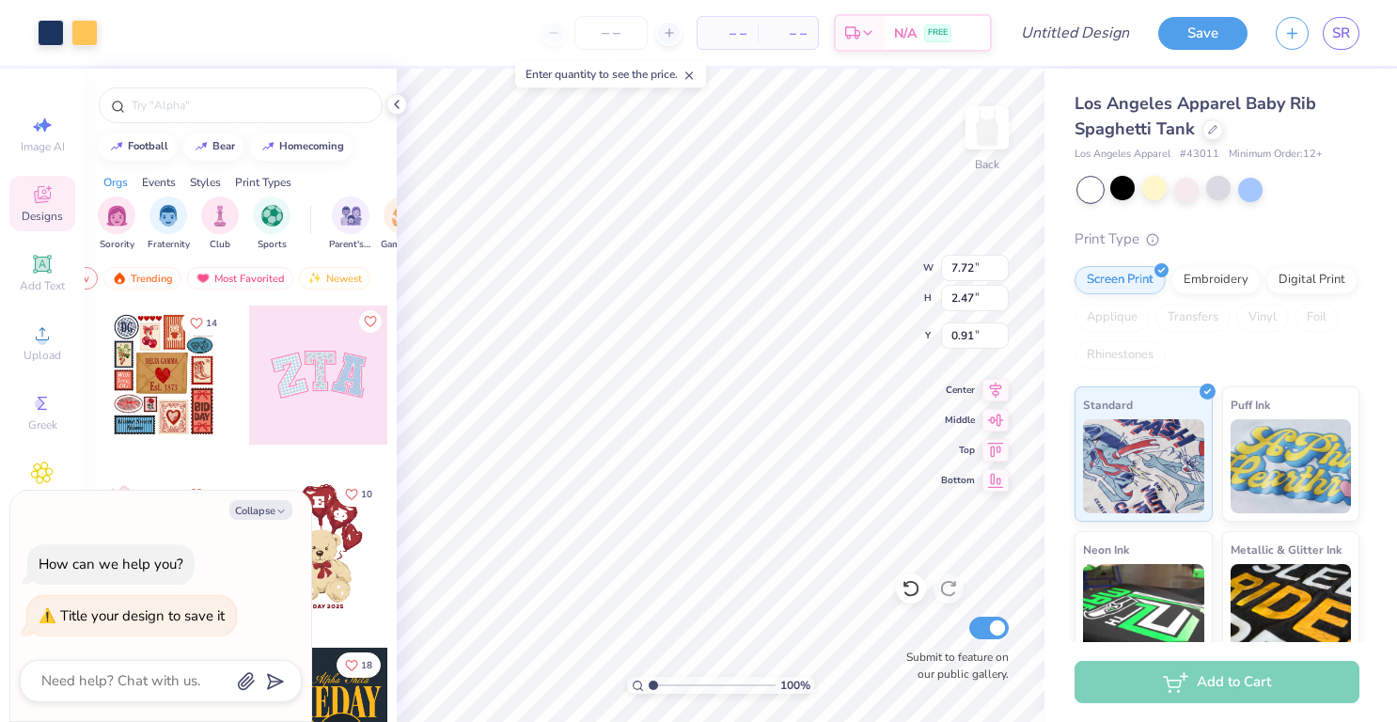
type textarea "x"
click at [1092, 41] on input "Design Title" at bounding box center [1098, 33] width 92 height 38
type input "p"
type textarea "x"
type input "ph"
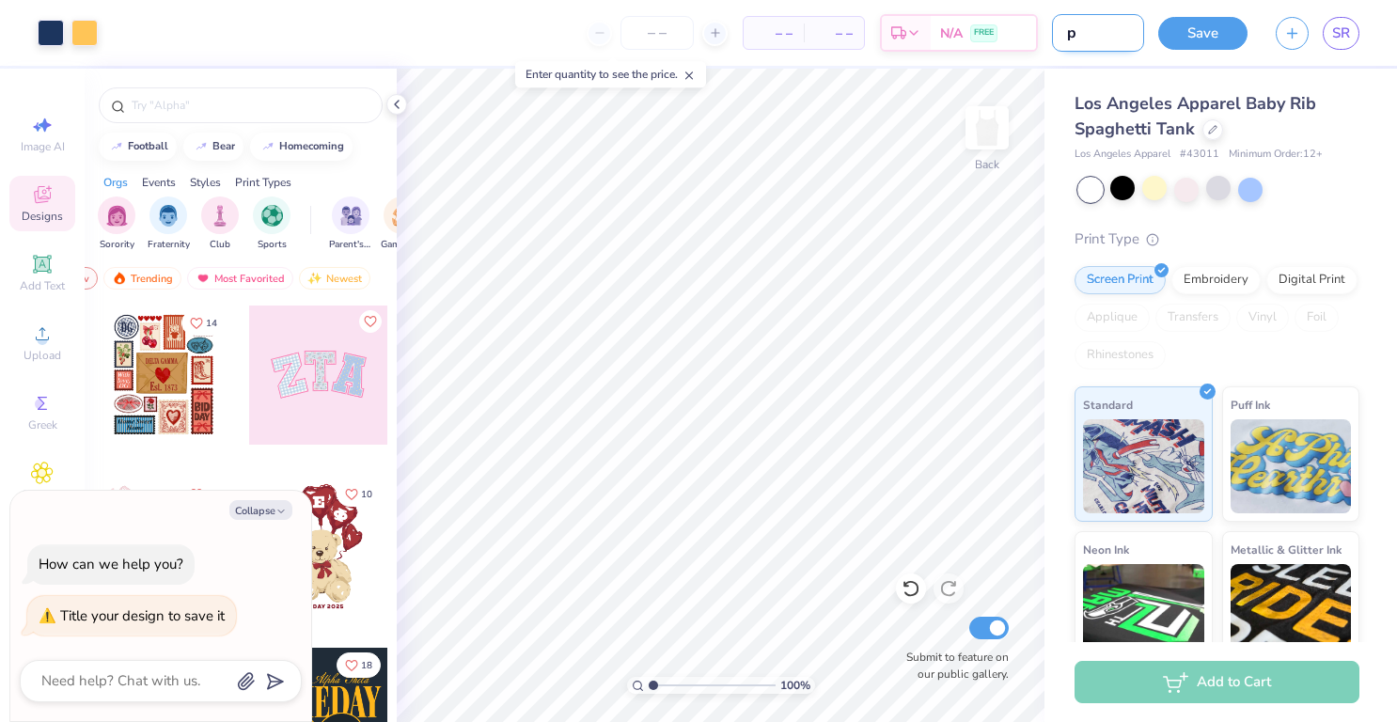
type textarea "x"
type input "phi"
type textarea "x"
type input "phil"
type textarea "x"
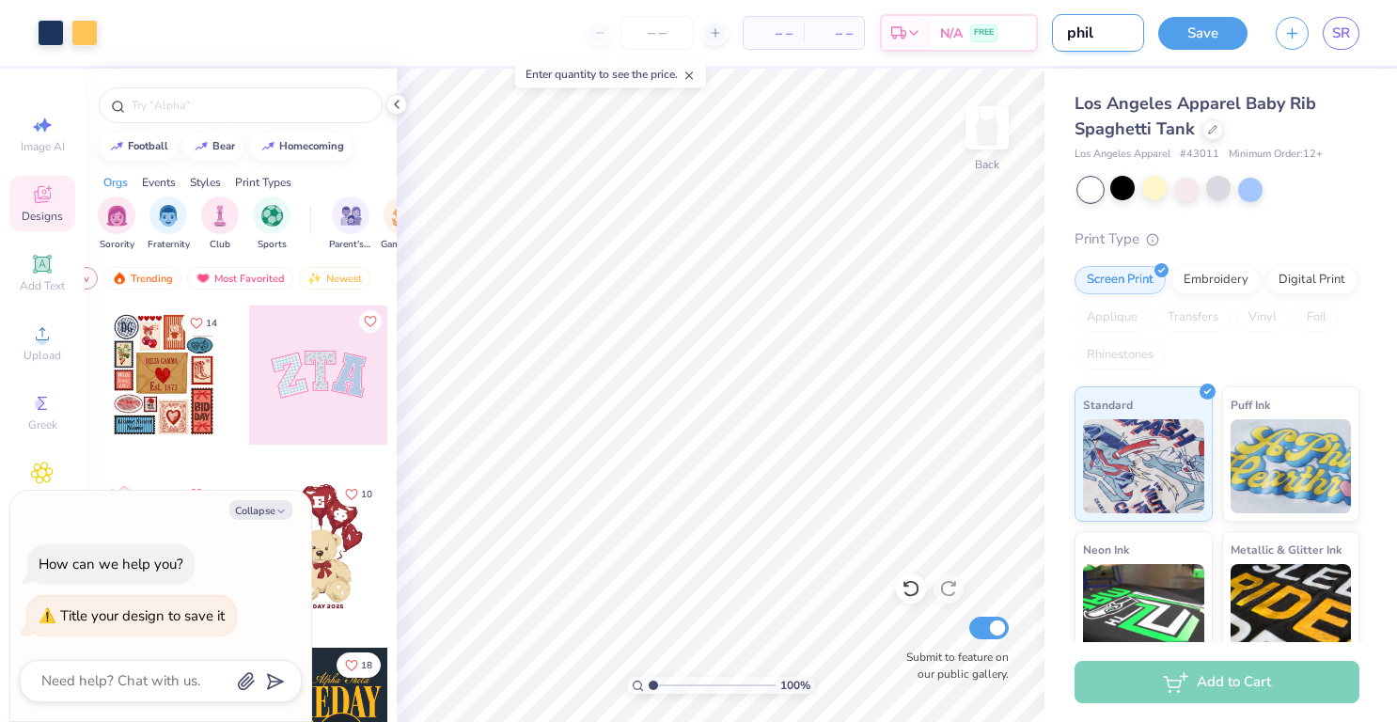
type input "philo"
type textarea "x"
type input "philo"
type textarea "x"
type input "philo 2"
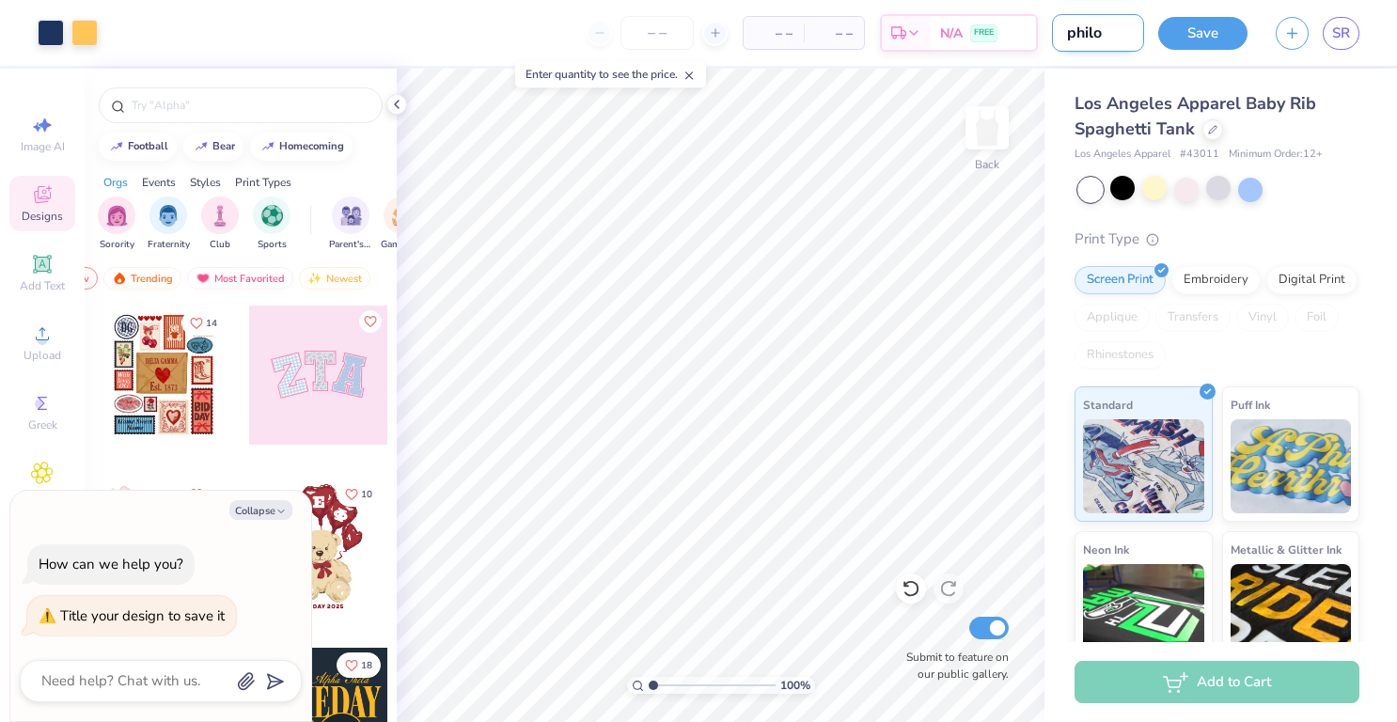
type textarea "x"
type input "philo 2"
click at [1204, 47] on button "Save" at bounding box center [1202, 30] width 89 height 33
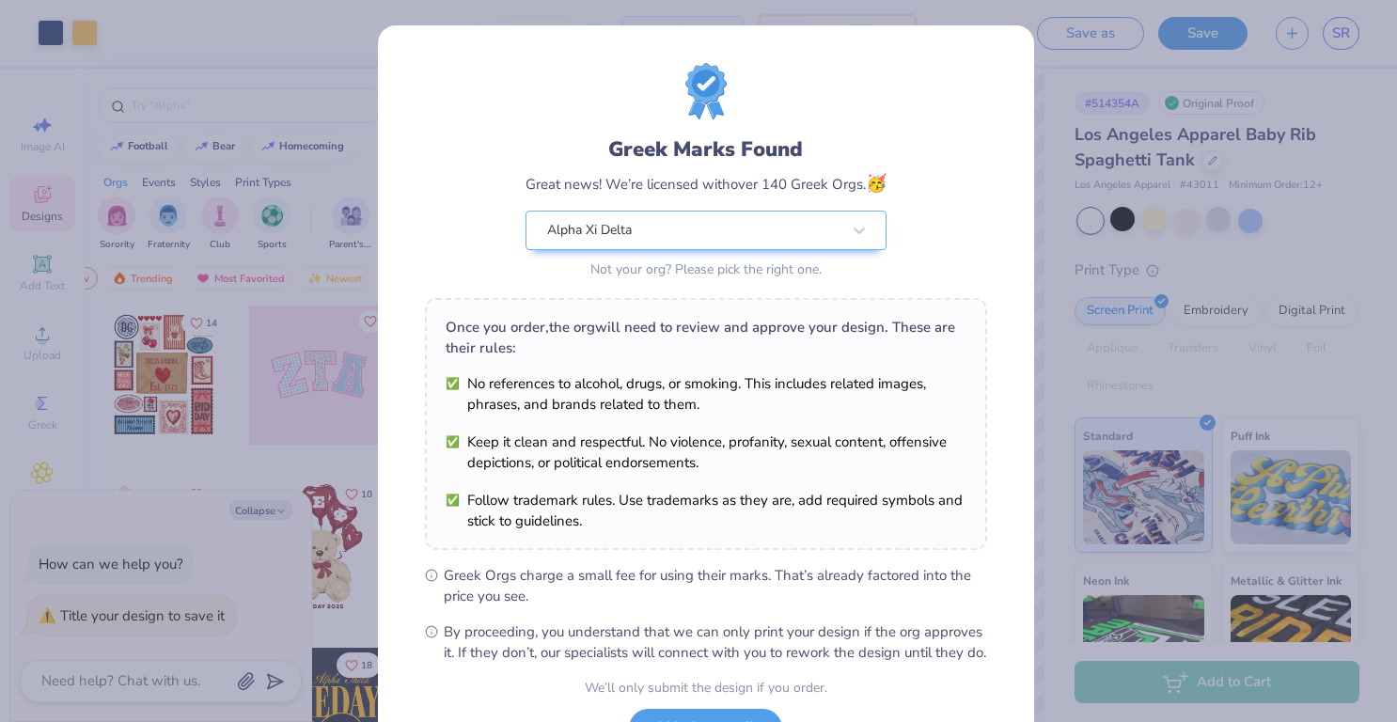
scroll to position [156, 0]
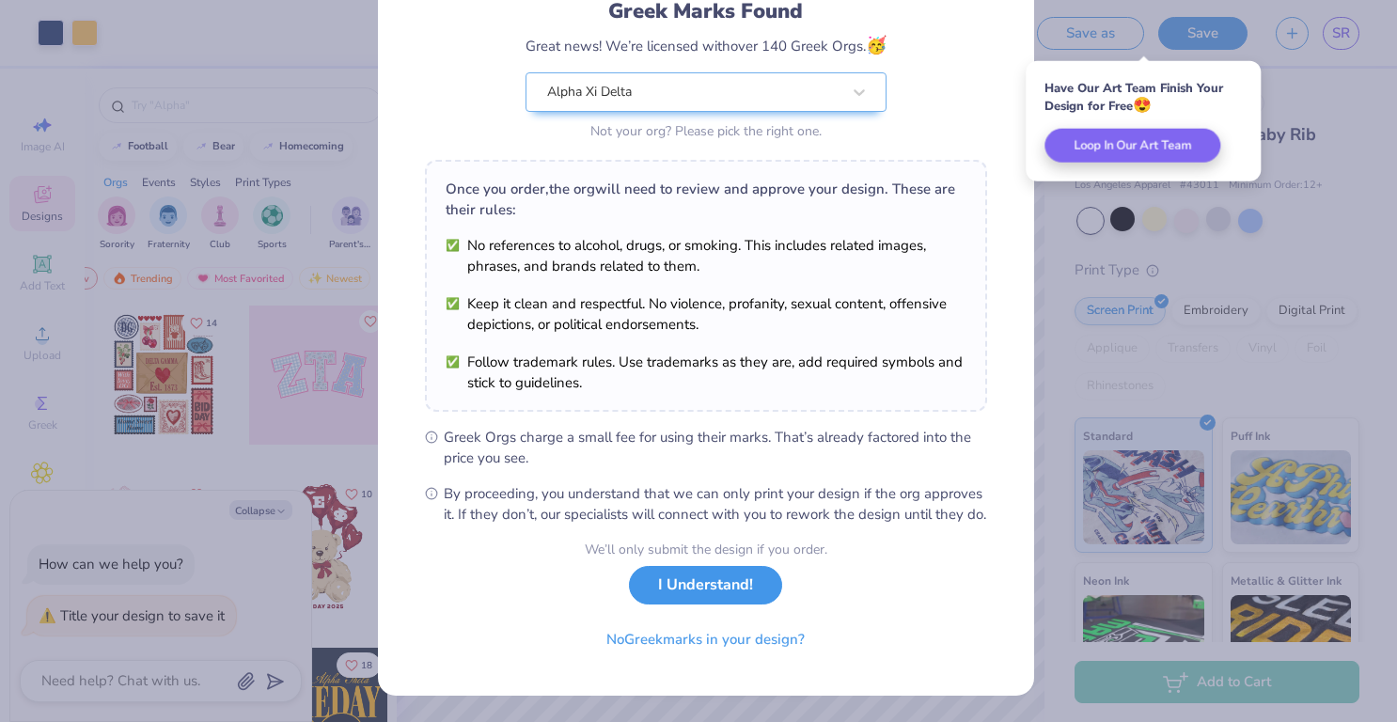
click at [737, 591] on button "I Understand!" at bounding box center [705, 585] width 153 height 39
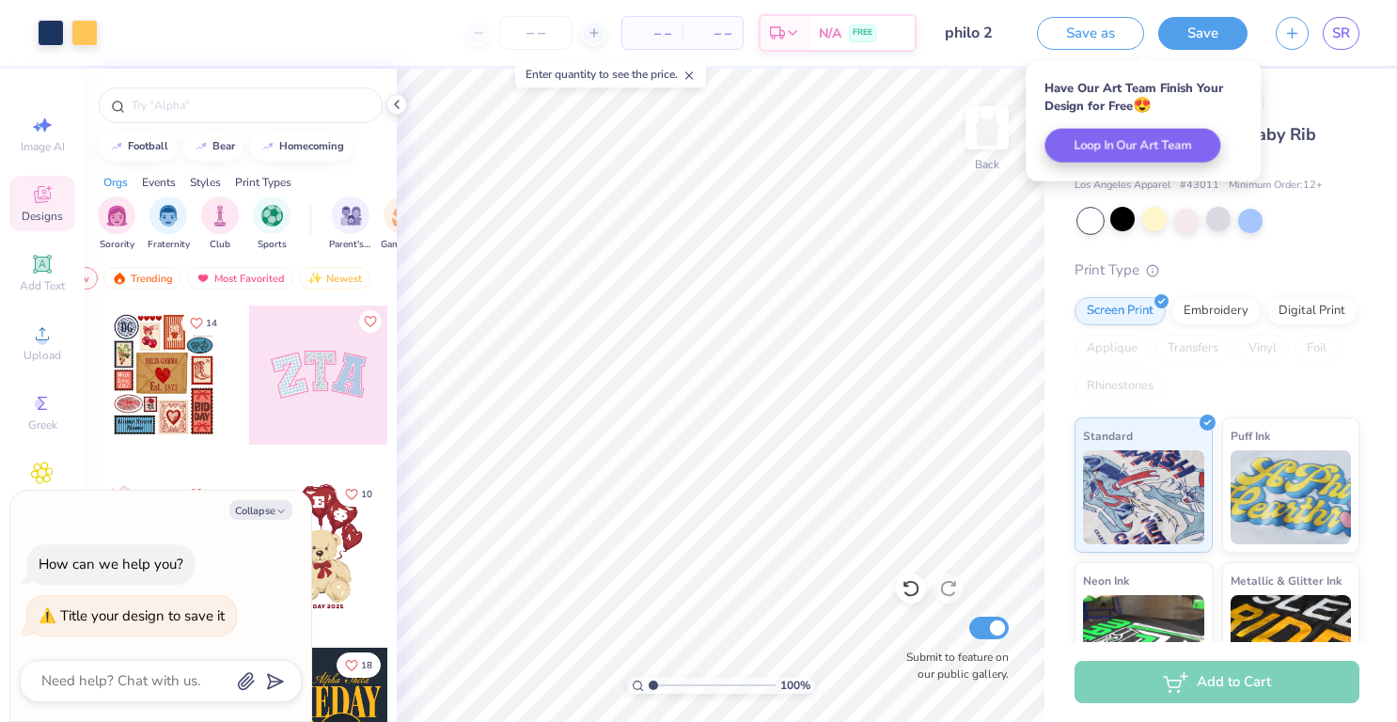
scroll to position [0, 0]
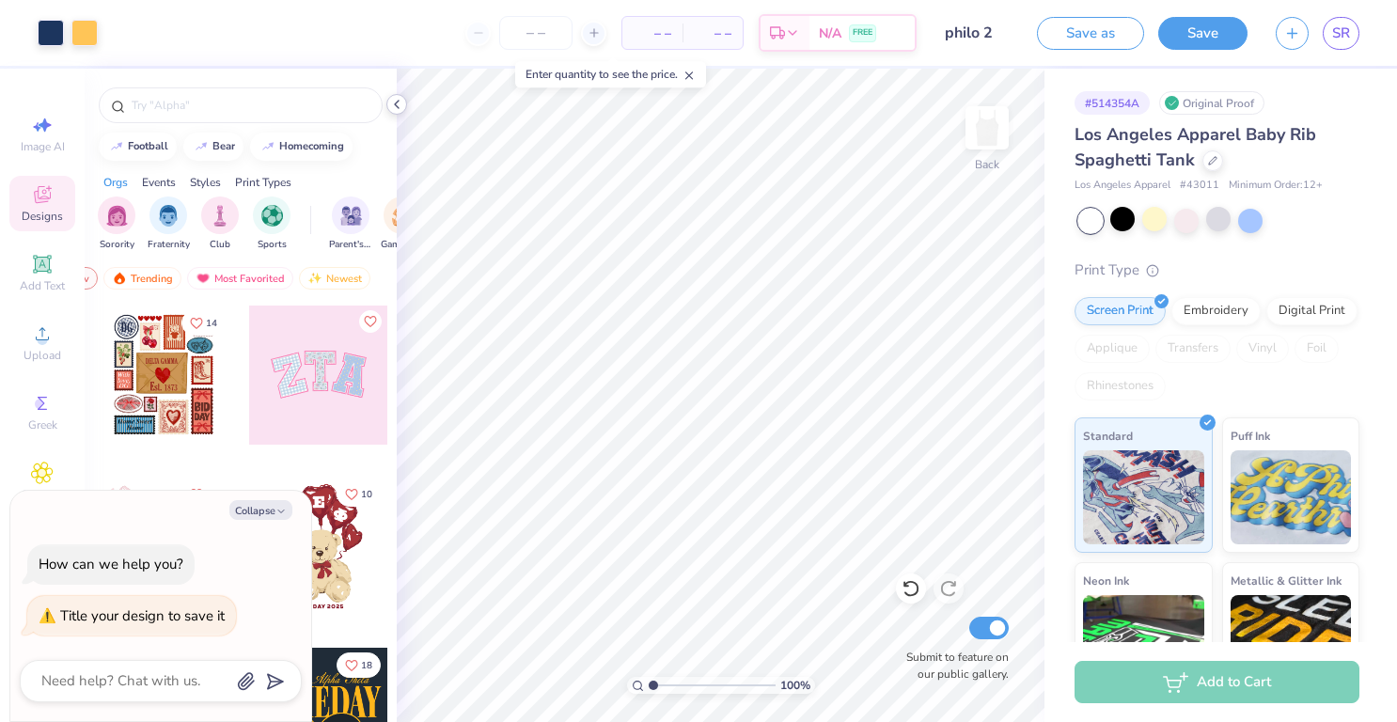
click at [395, 97] on icon at bounding box center [396, 104] width 15 height 15
type textarea "x"
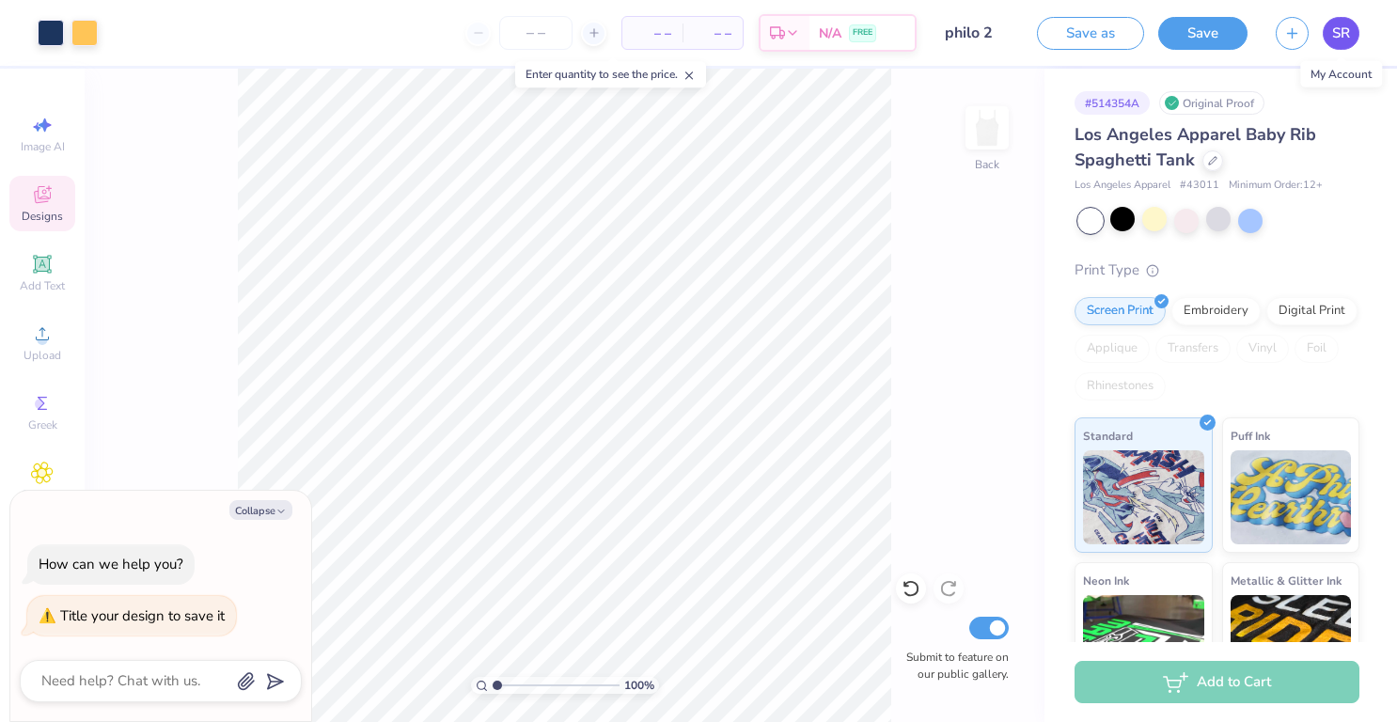
click at [1337, 39] on span "SR" at bounding box center [1341, 34] width 18 height 22
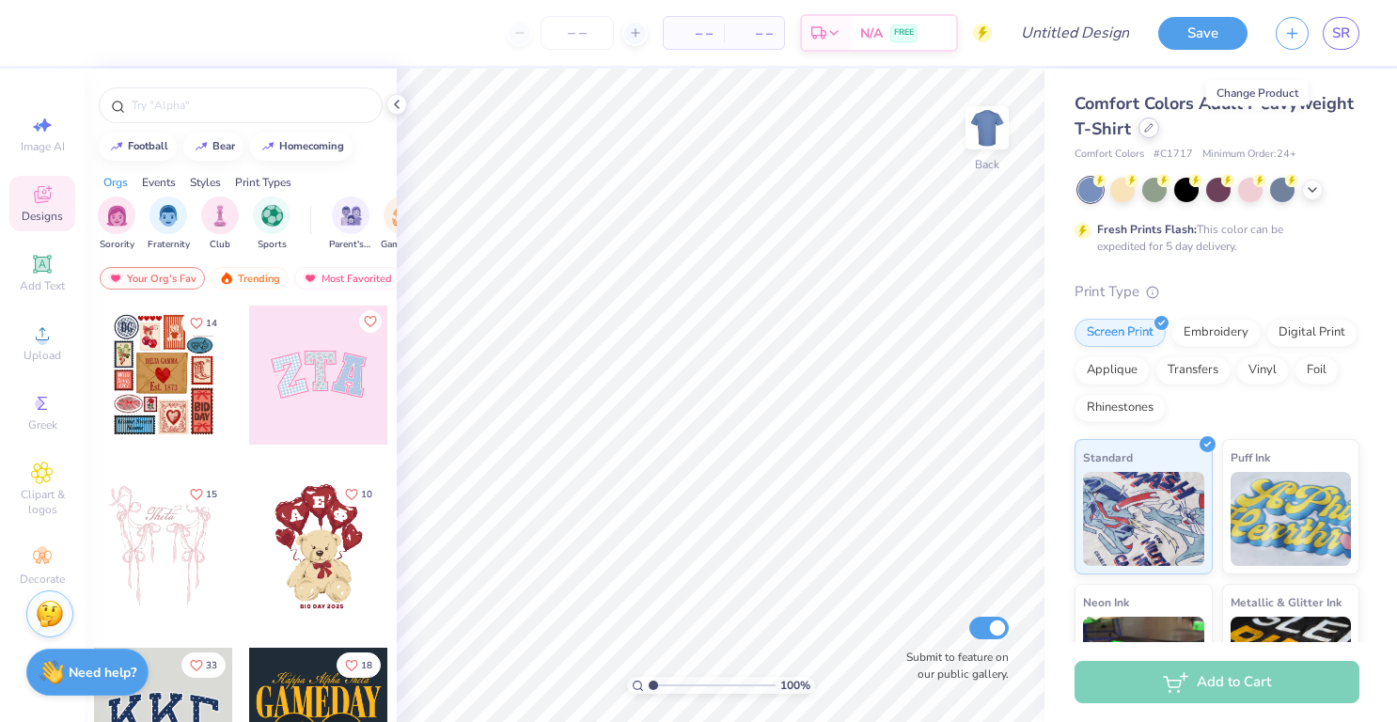
click at [1159, 132] on div at bounding box center [1149, 128] width 21 height 21
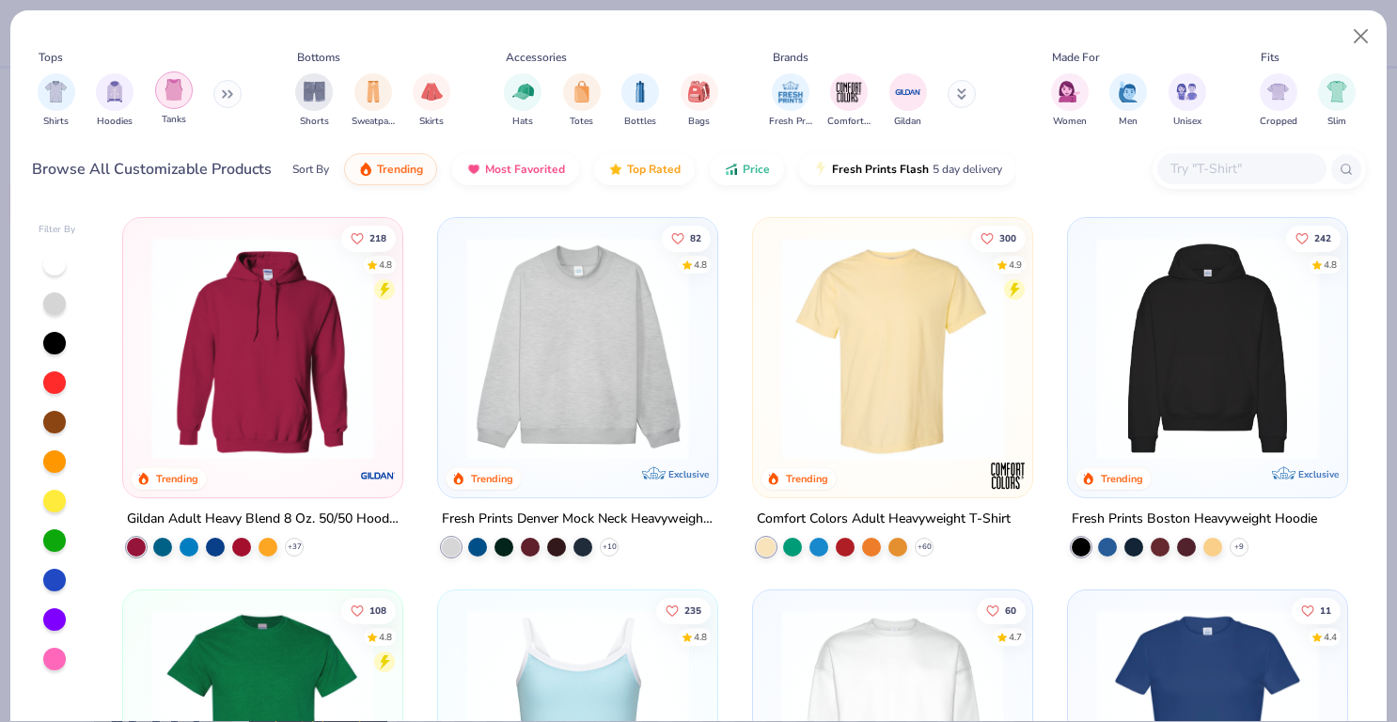
click at [175, 94] on img "filter for Tanks" at bounding box center [174, 90] width 21 height 22
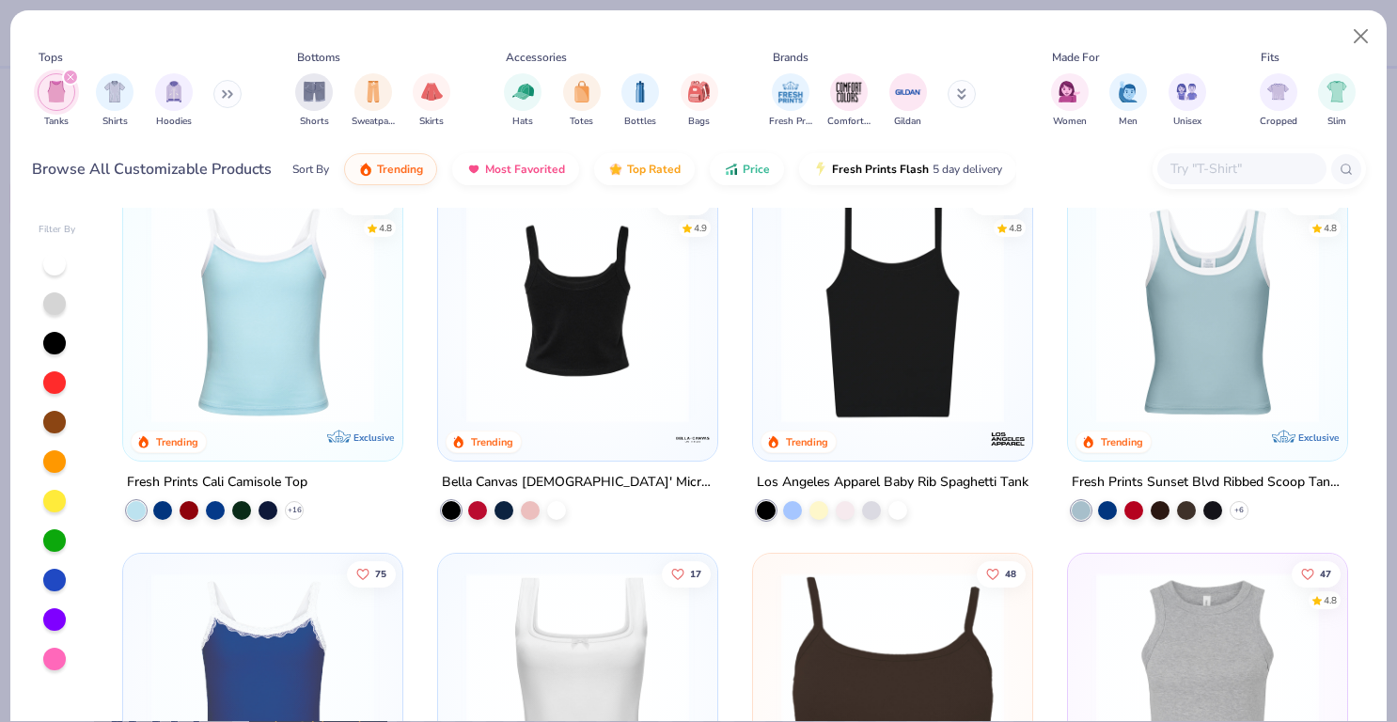
scroll to position [36, 0]
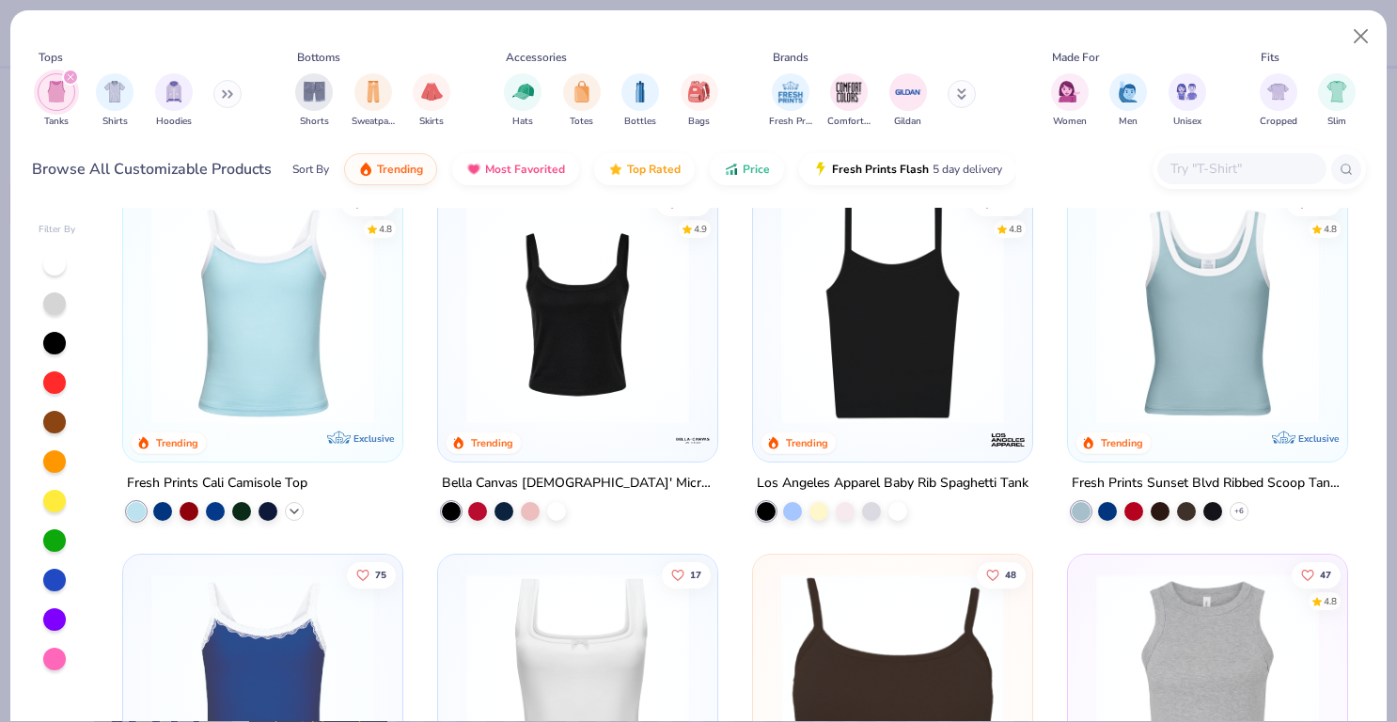
click at [289, 504] on icon at bounding box center [294, 511] width 15 height 15
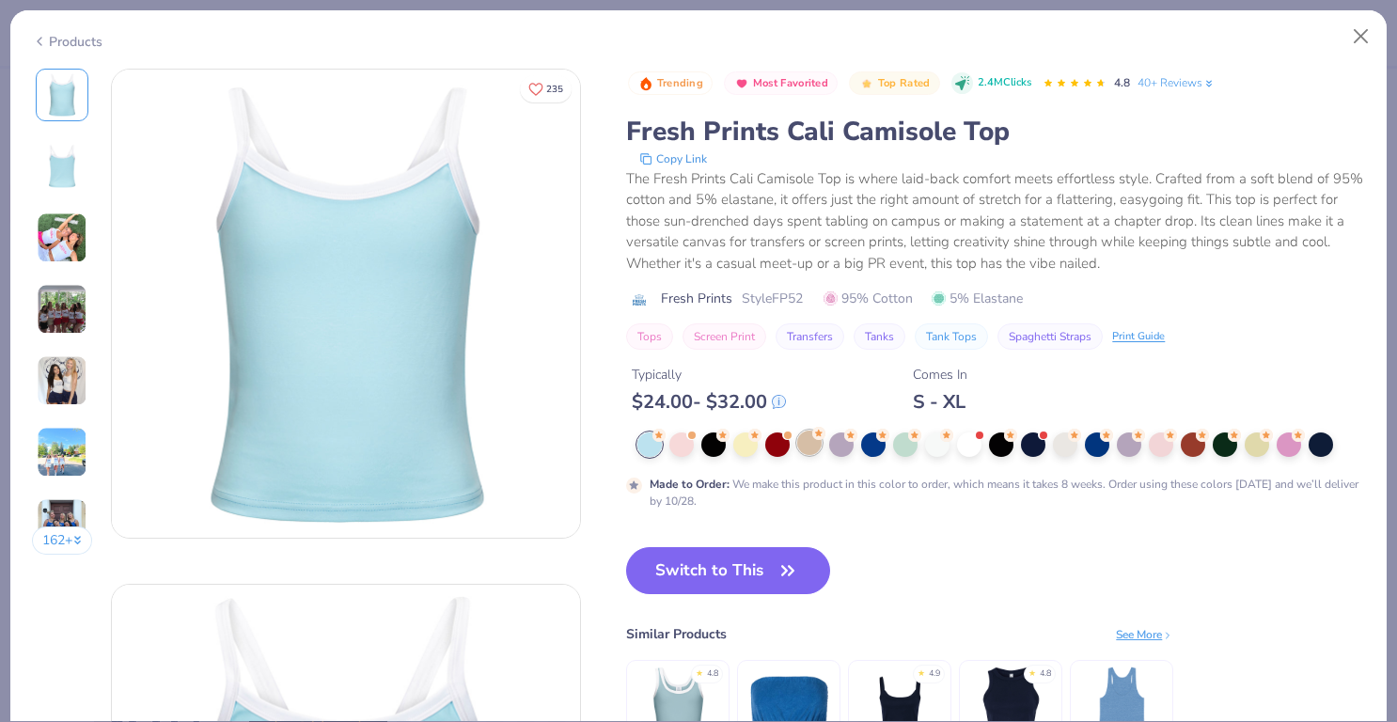
click at [810, 434] on div at bounding box center [809, 443] width 24 height 24
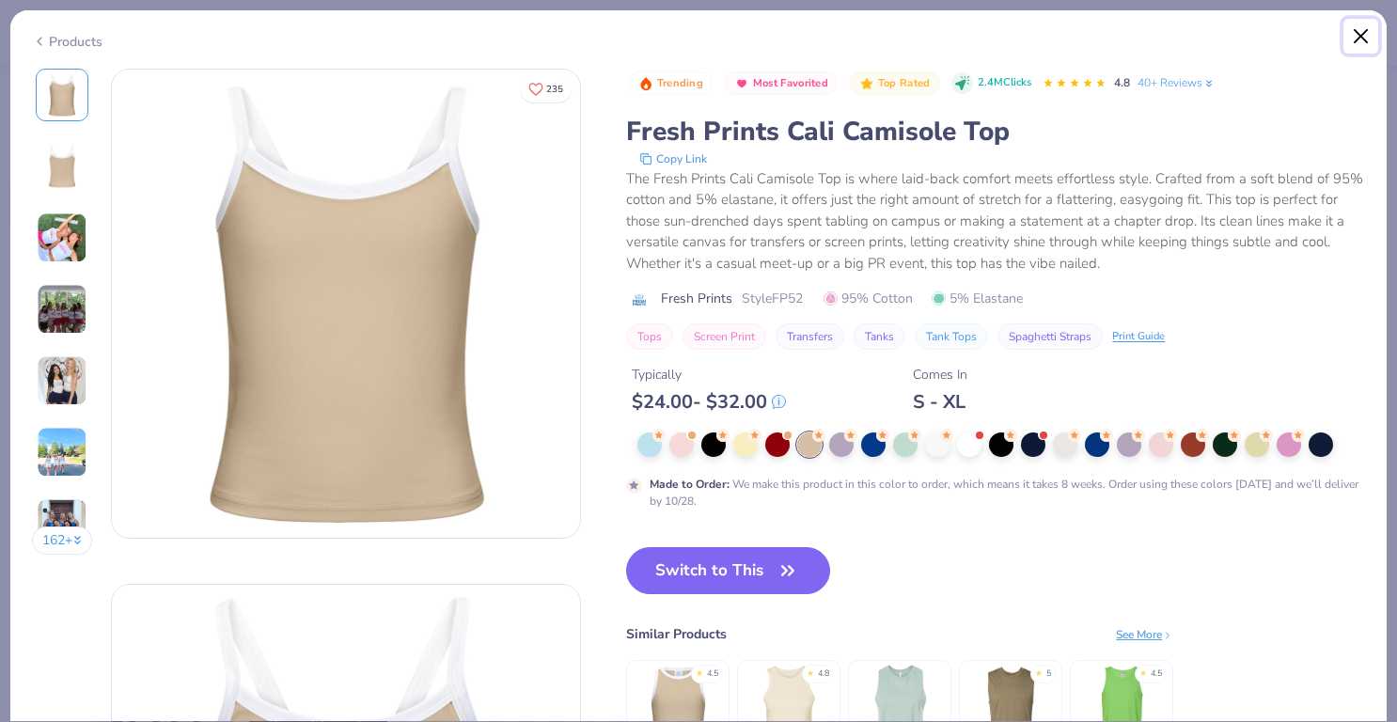
click at [1361, 34] on button "Close" at bounding box center [1362, 37] width 36 height 36
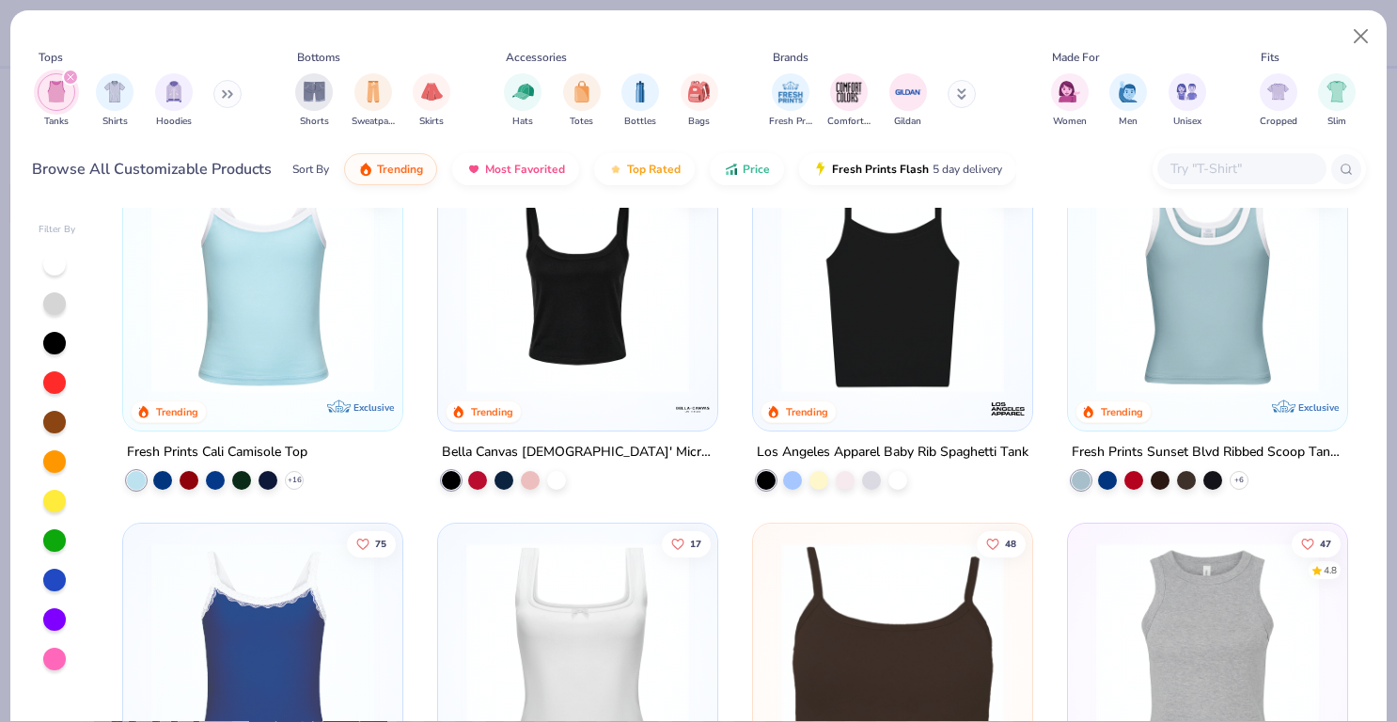
scroll to position [68, 0]
click at [1237, 470] on div "+ 6" at bounding box center [1239, 479] width 19 height 19
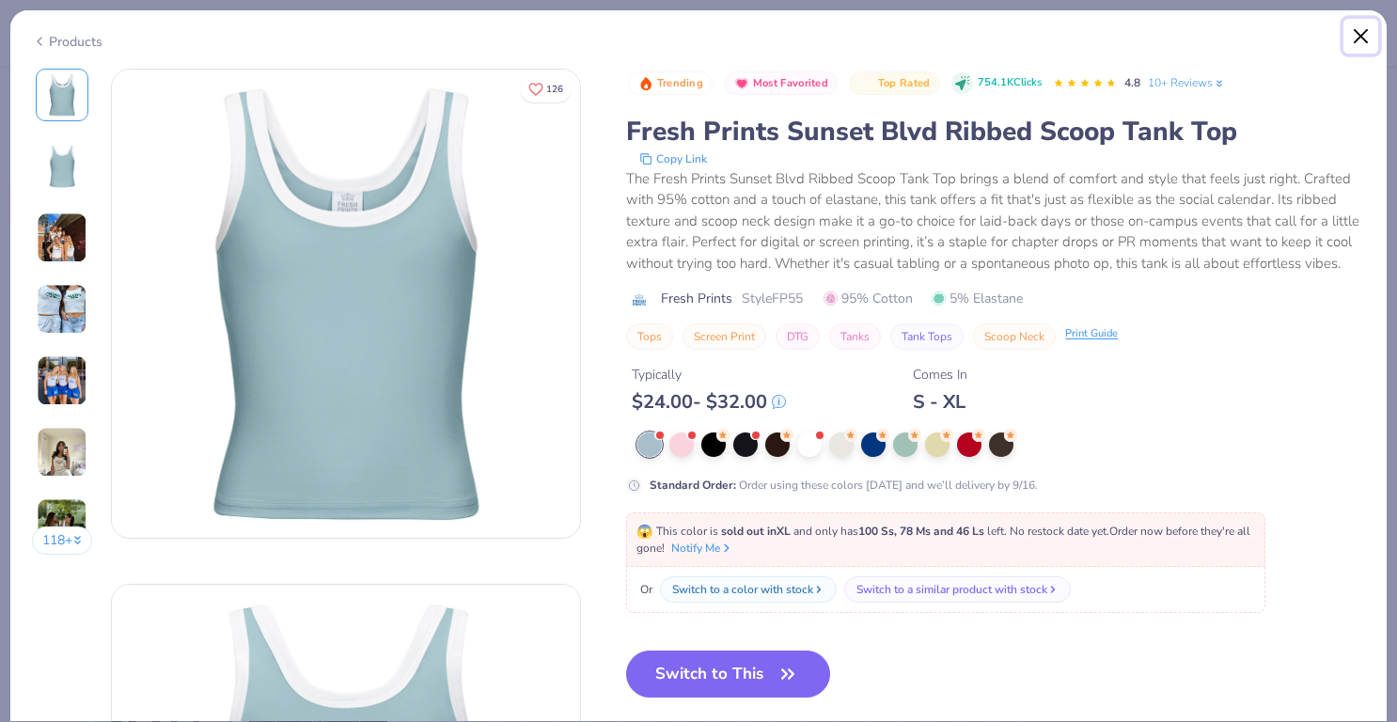
click at [1355, 30] on button "Close" at bounding box center [1362, 37] width 36 height 36
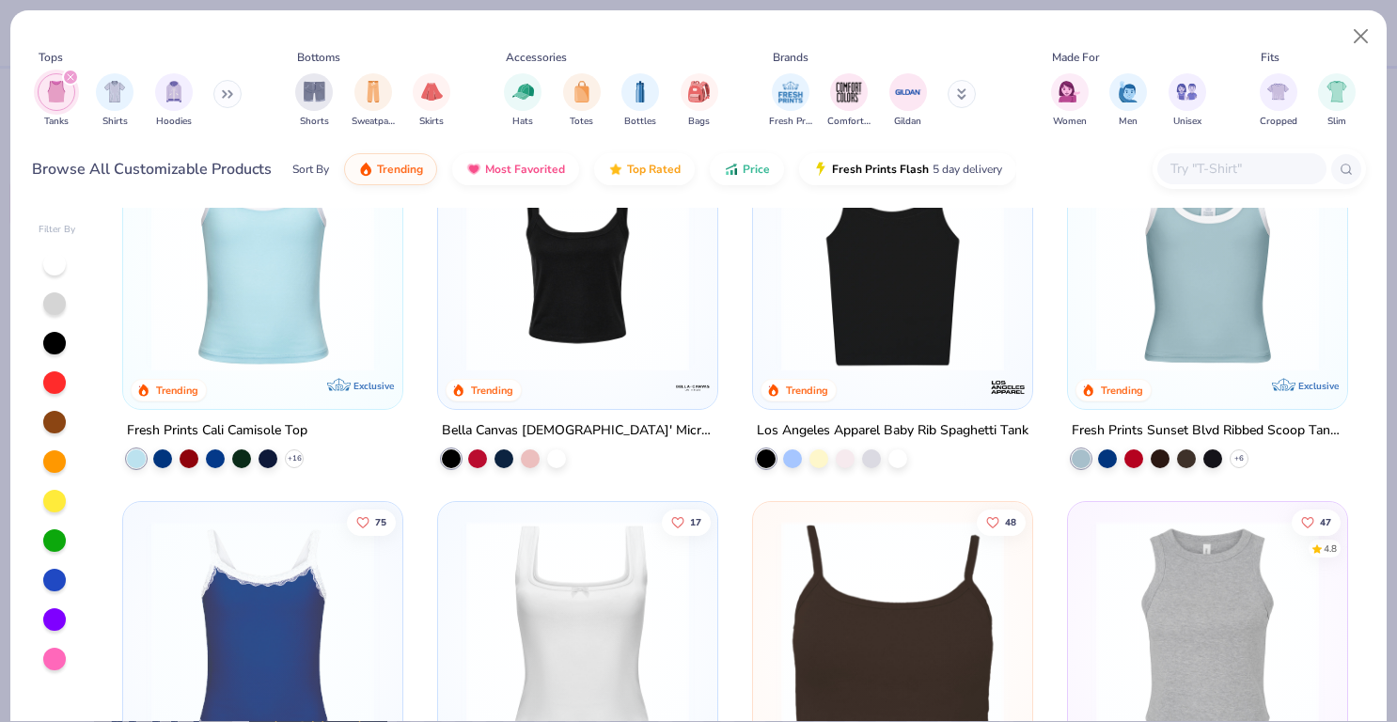
scroll to position [256, 0]
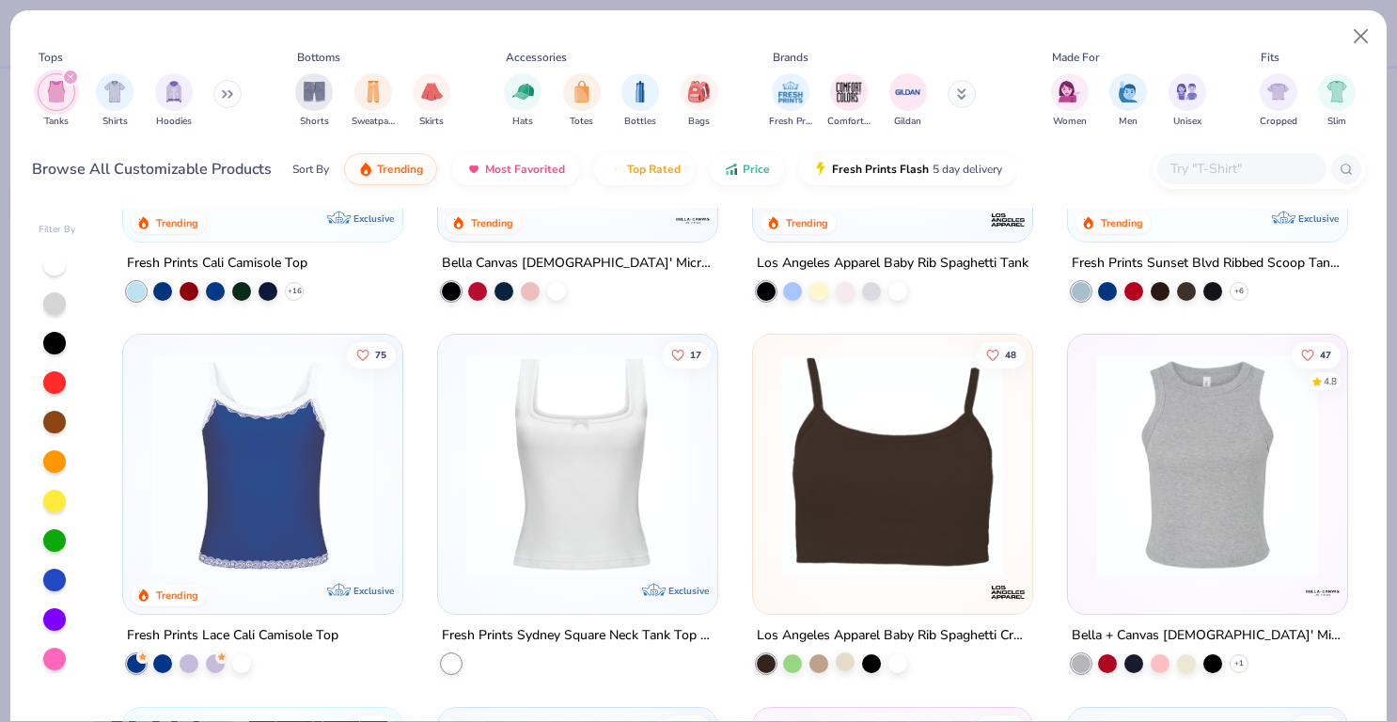
click at [838, 654] on div at bounding box center [845, 662] width 19 height 19
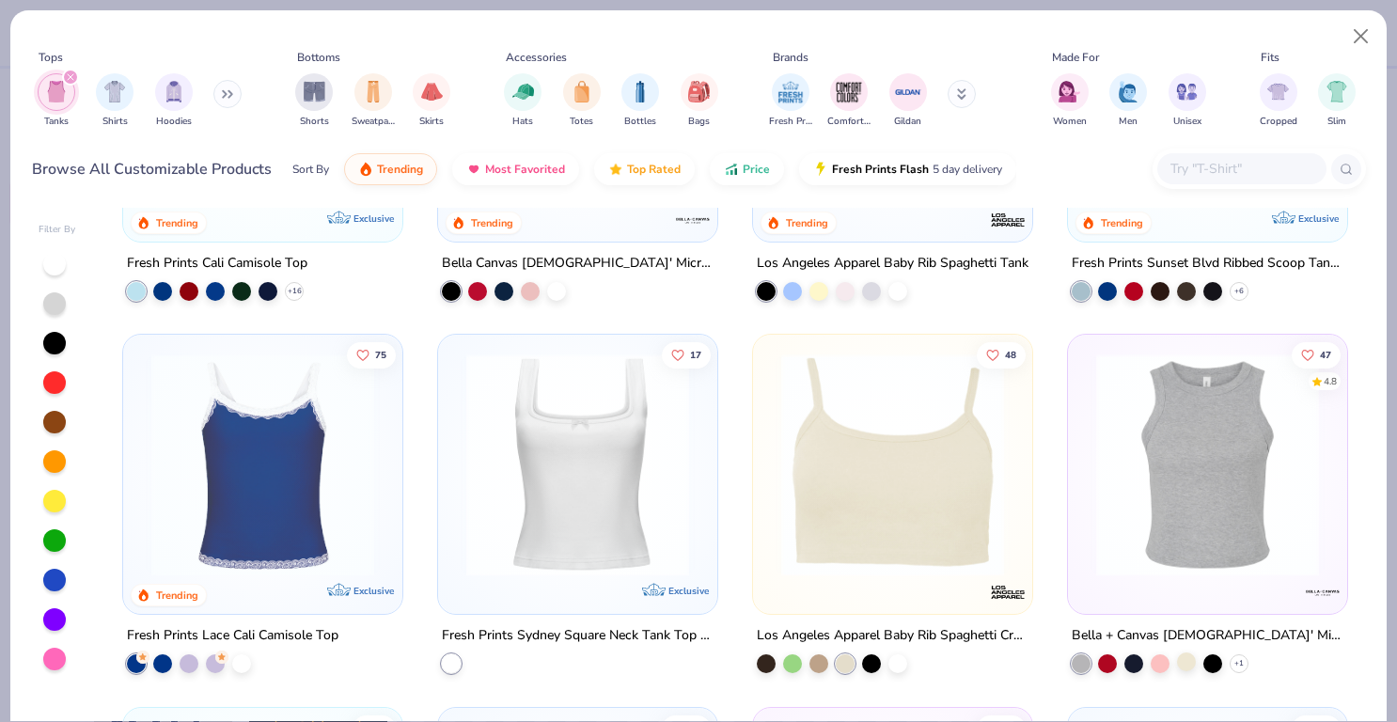
click at [1177, 656] on div at bounding box center [1186, 662] width 19 height 19
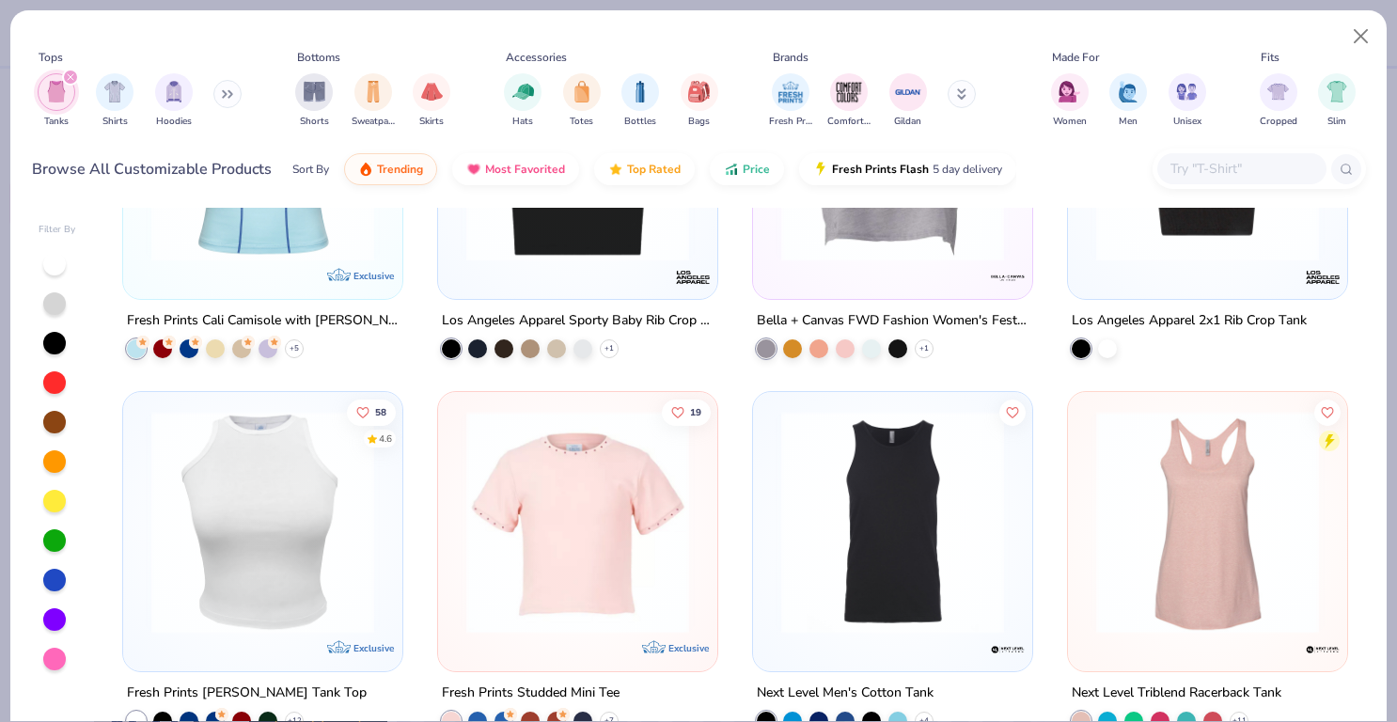
scroll to position [941, 0]
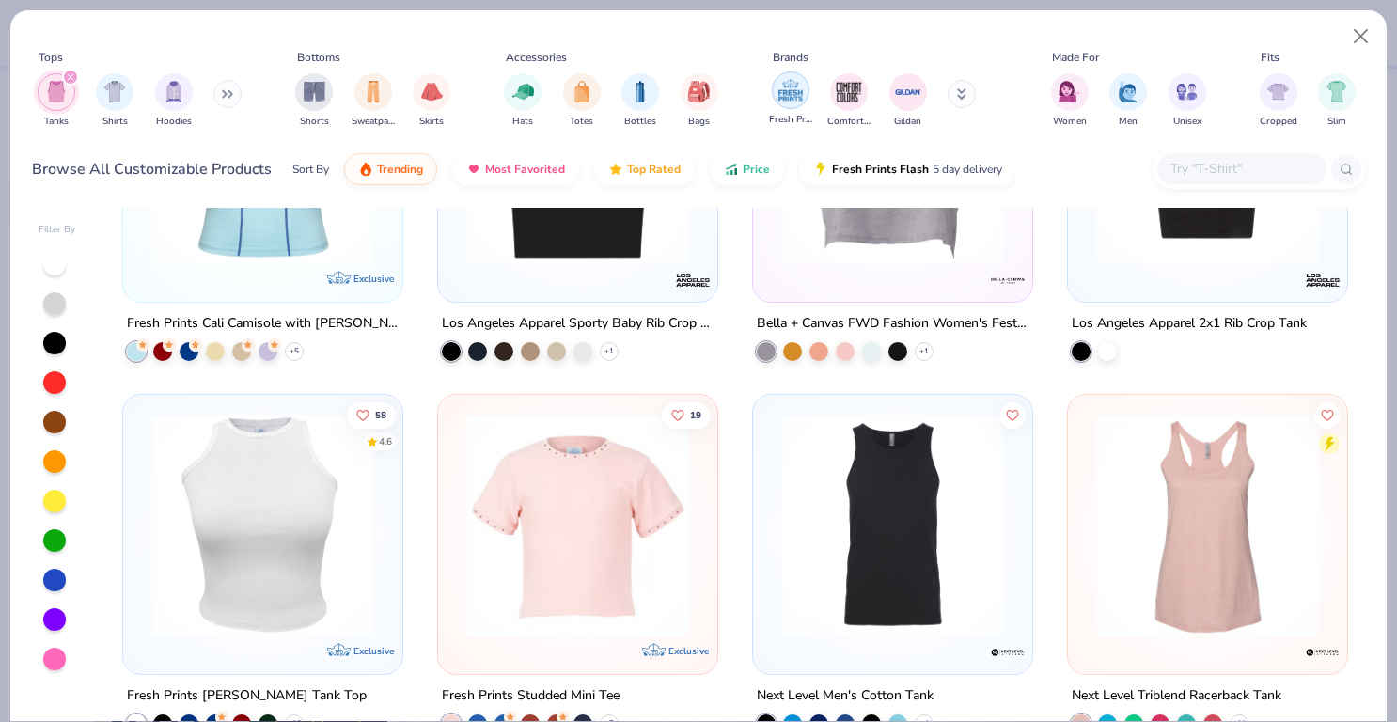
click at [789, 94] on img "filter for Fresh Prints" at bounding box center [791, 90] width 28 height 28
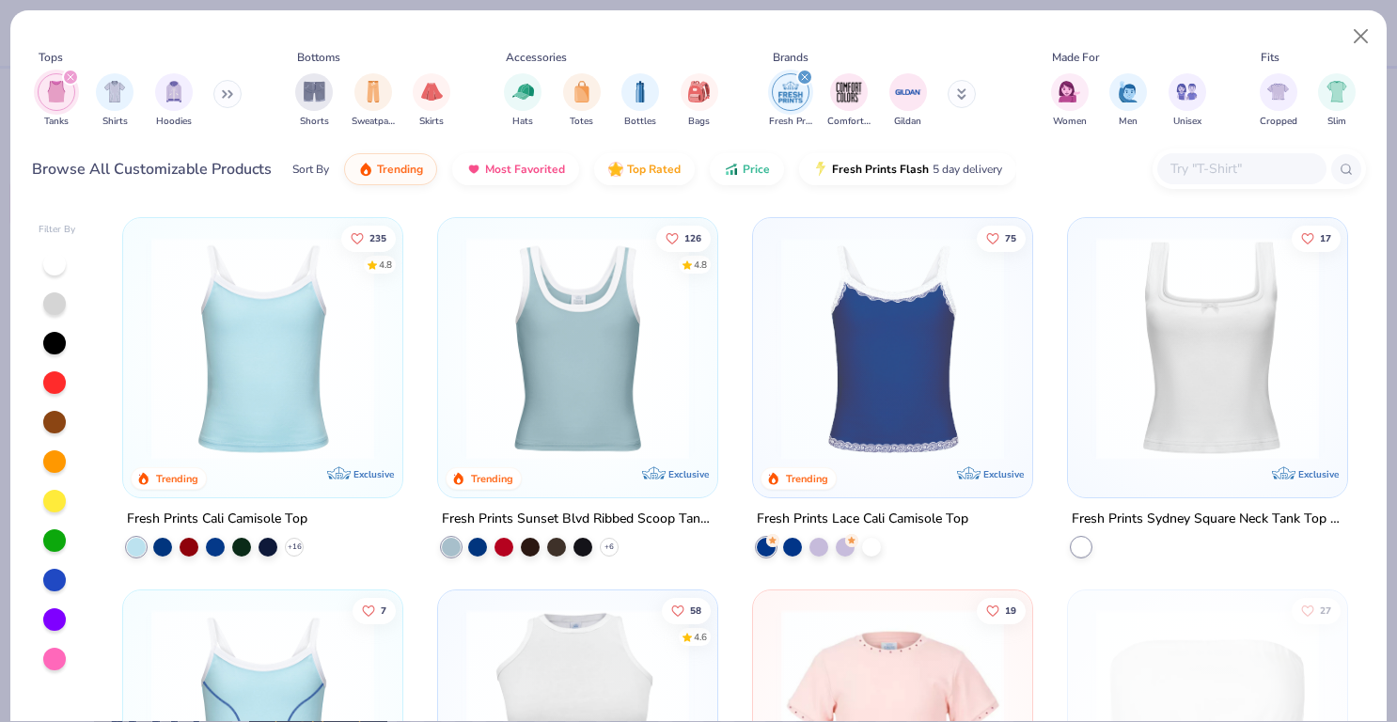
scroll to position [34, 0]
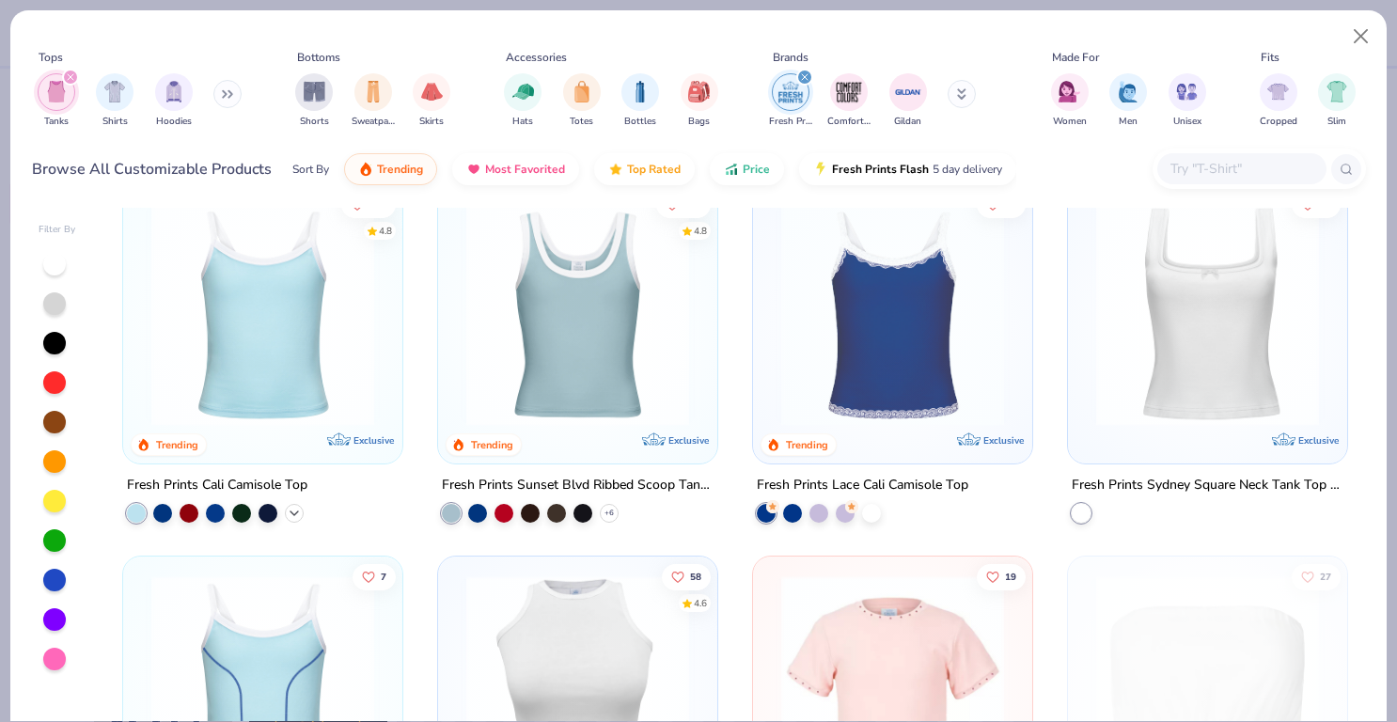
click at [287, 507] on icon at bounding box center [294, 513] width 15 height 15
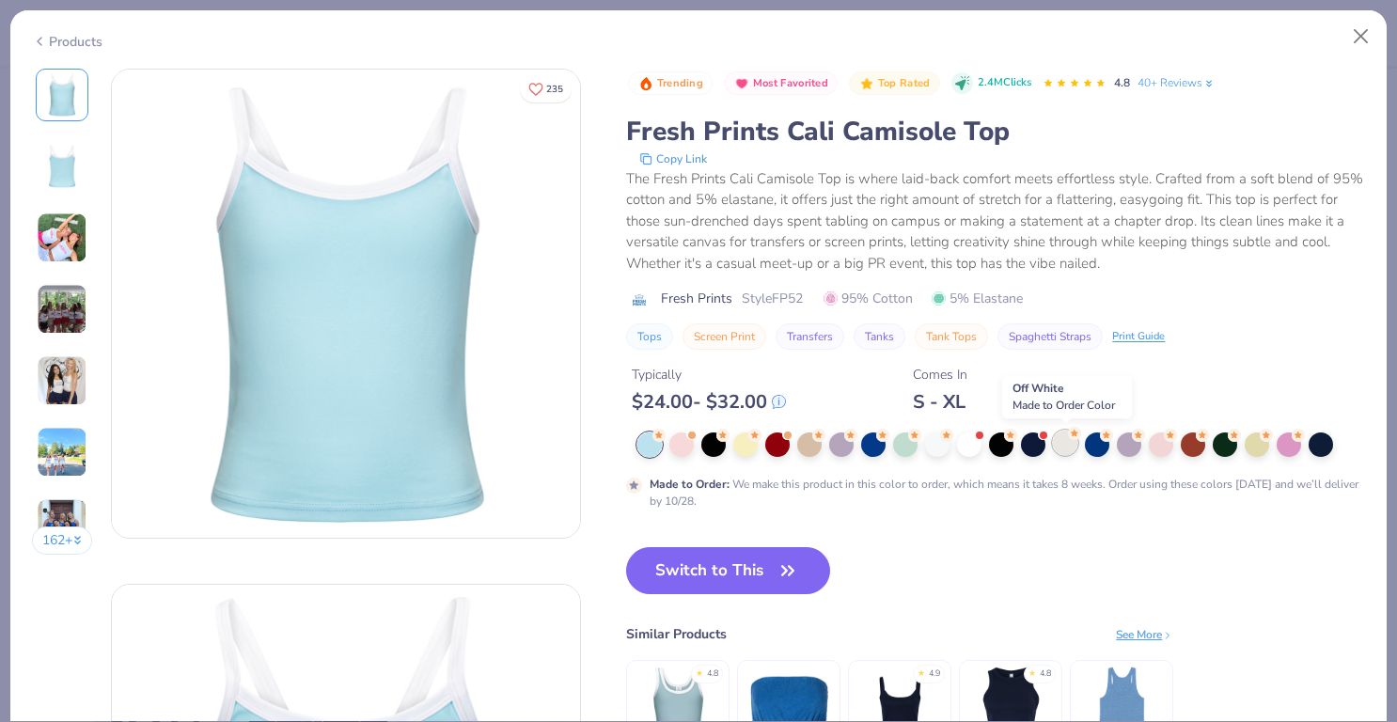
click at [1061, 442] on div at bounding box center [1065, 443] width 24 height 24
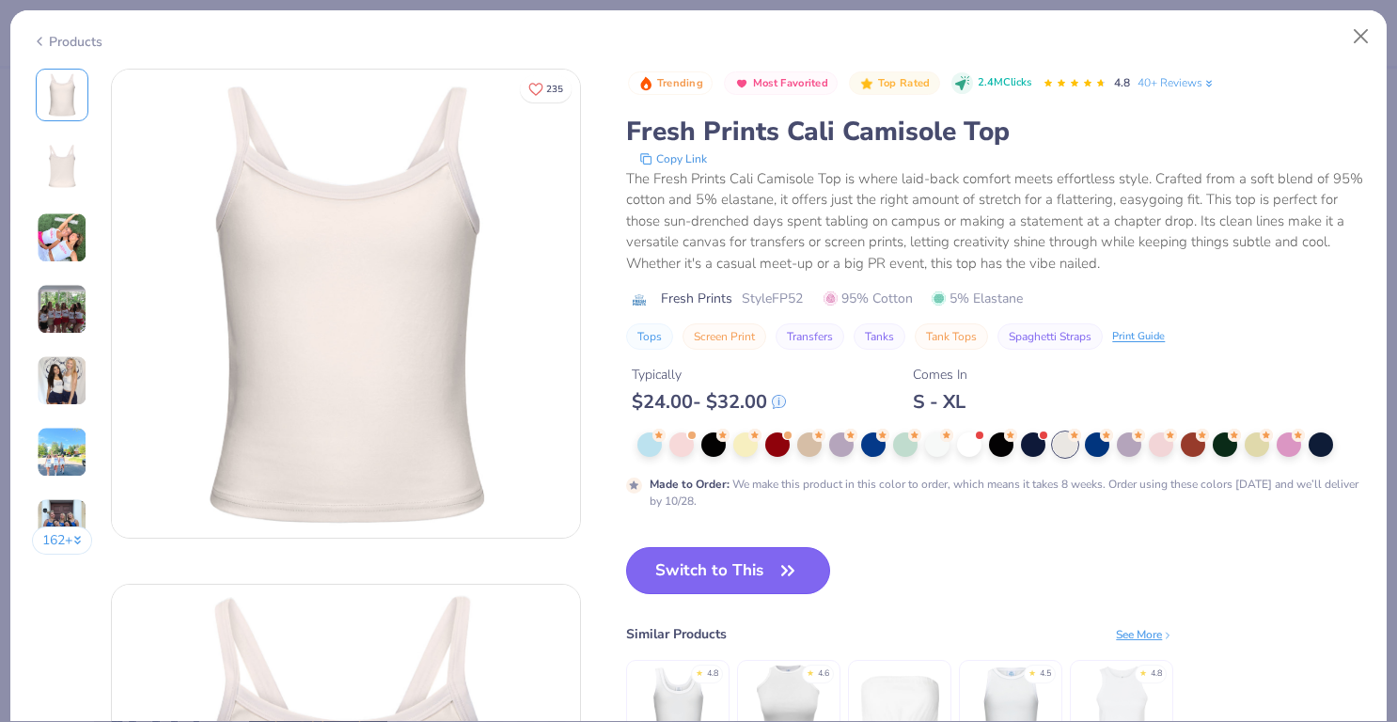
click at [765, 556] on button "Switch to This" at bounding box center [728, 570] width 204 height 47
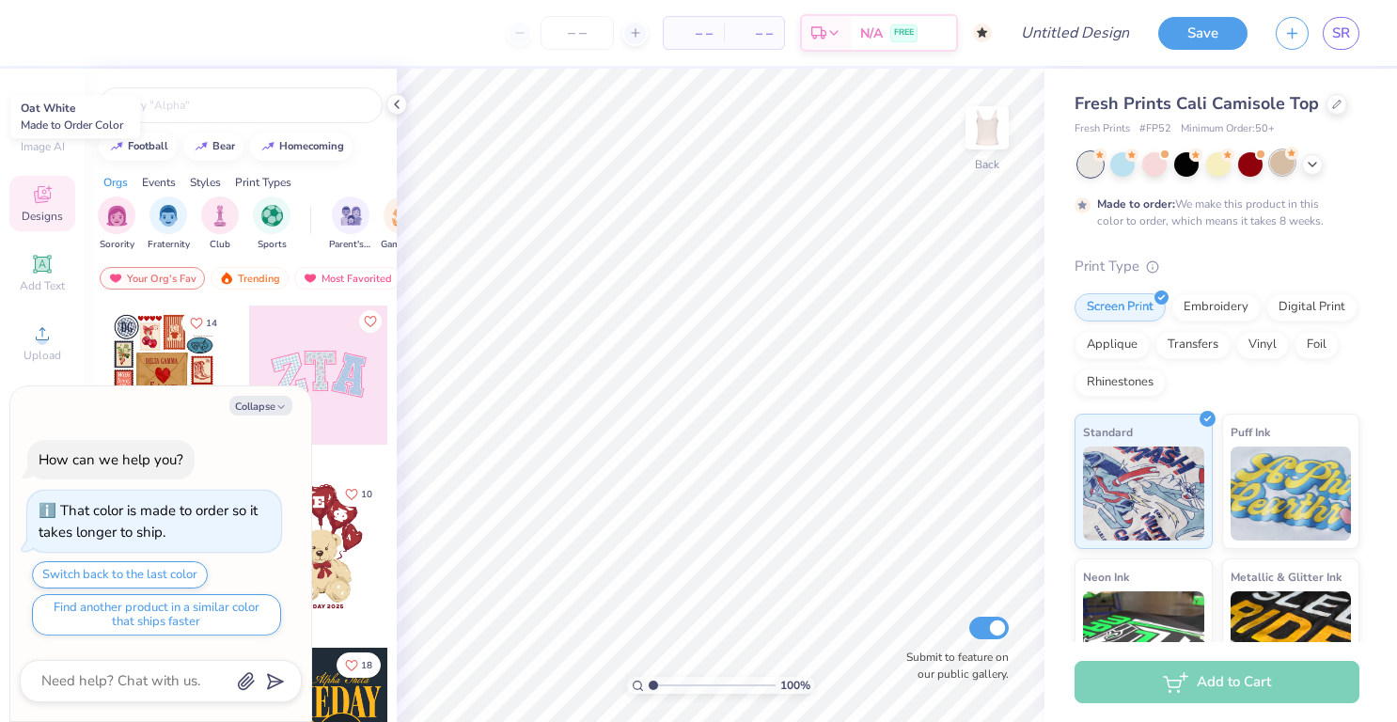
click at [1281, 169] on div at bounding box center [1282, 162] width 24 height 24
click at [1317, 163] on icon at bounding box center [1312, 162] width 15 height 15
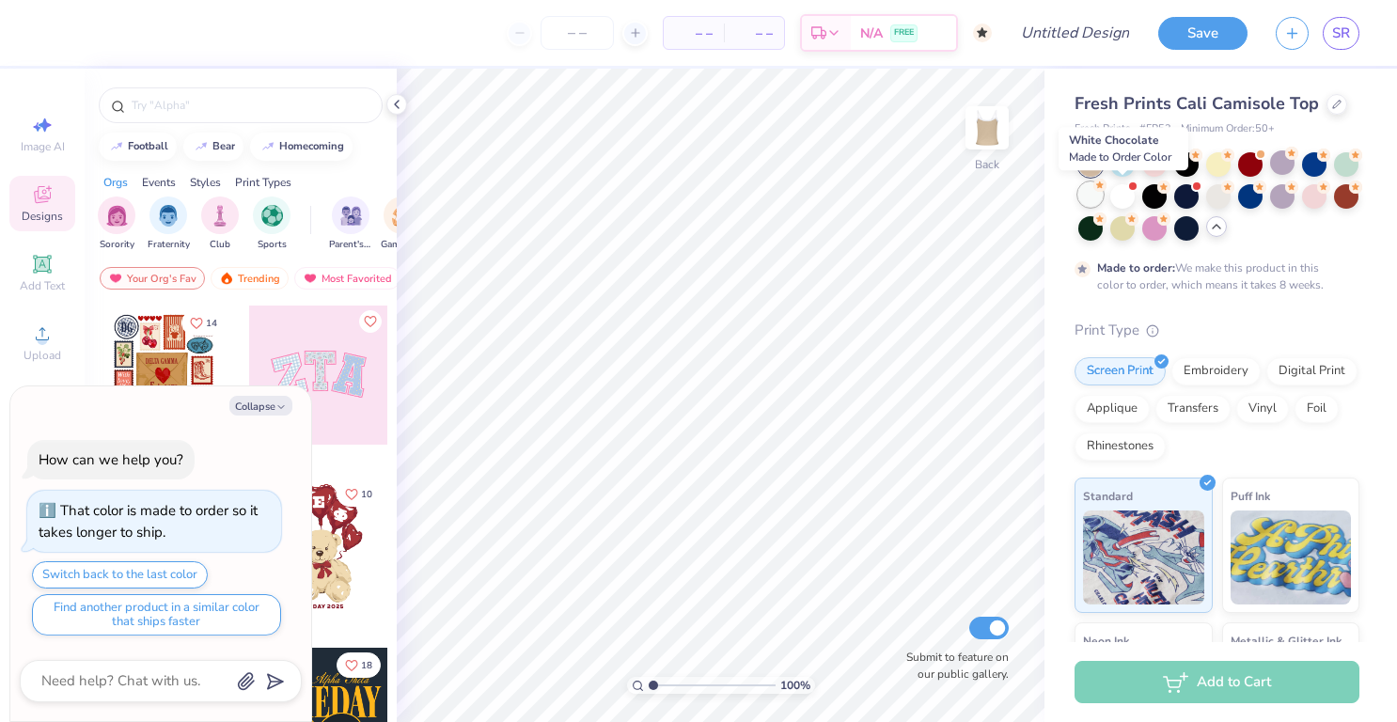
click at [1107, 190] on icon at bounding box center [1100, 185] width 13 height 13
click at [1135, 197] on div at bounding box center [1123, 194] width 24 height 24
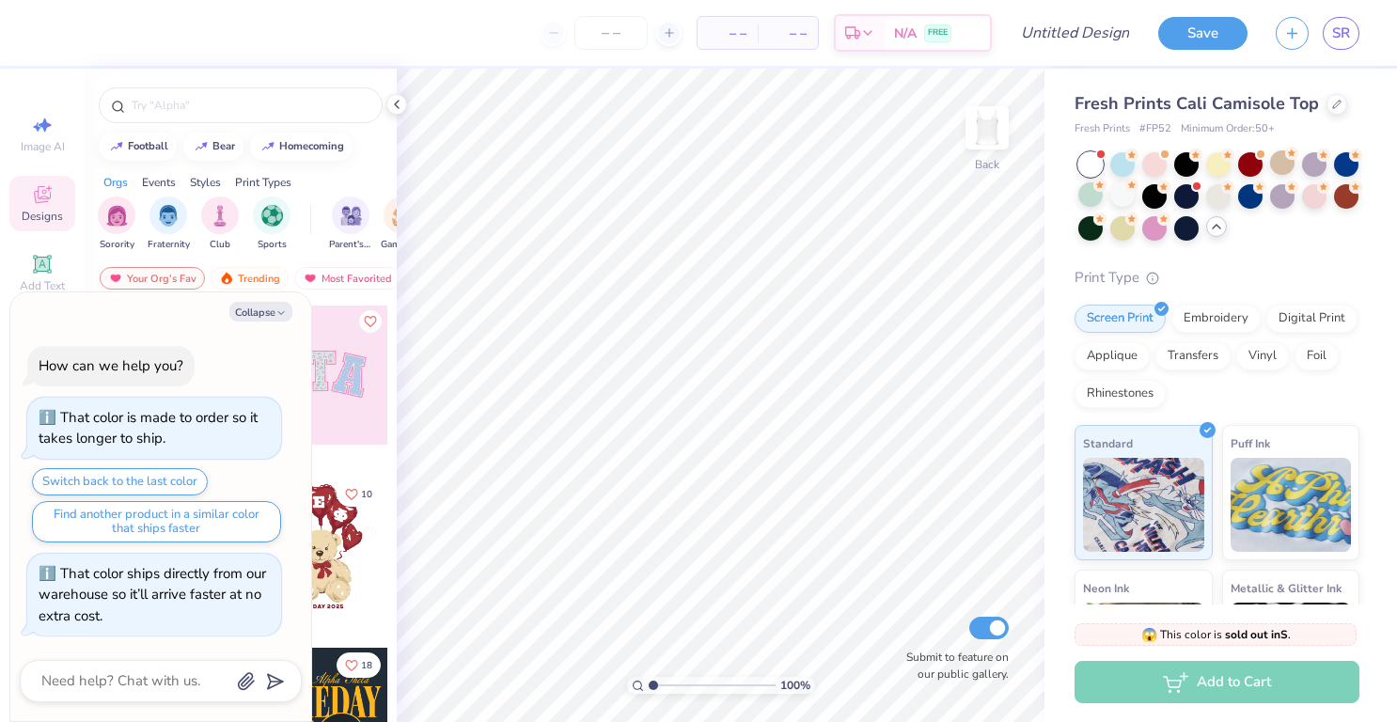
scroll to position [150, 0]
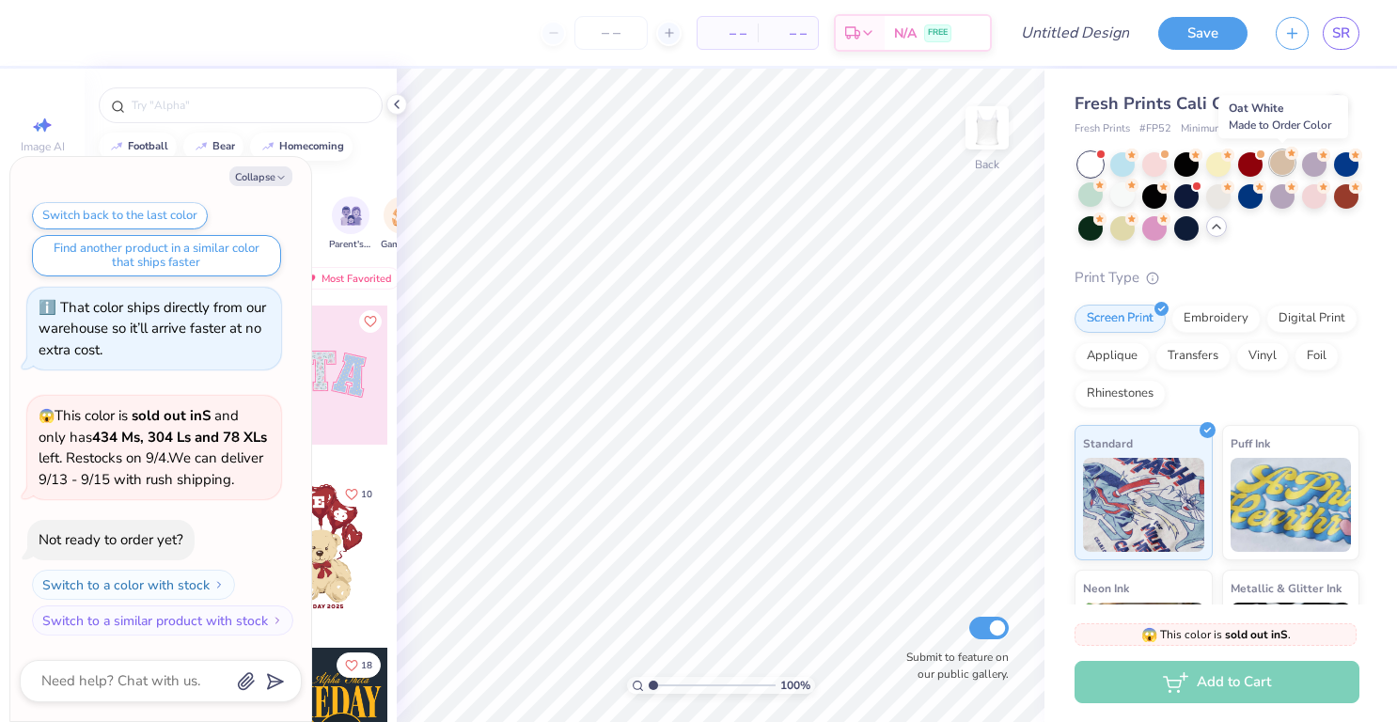
click at [1288, 165] on div at bounding box center [1282, 162] width 24 height 24
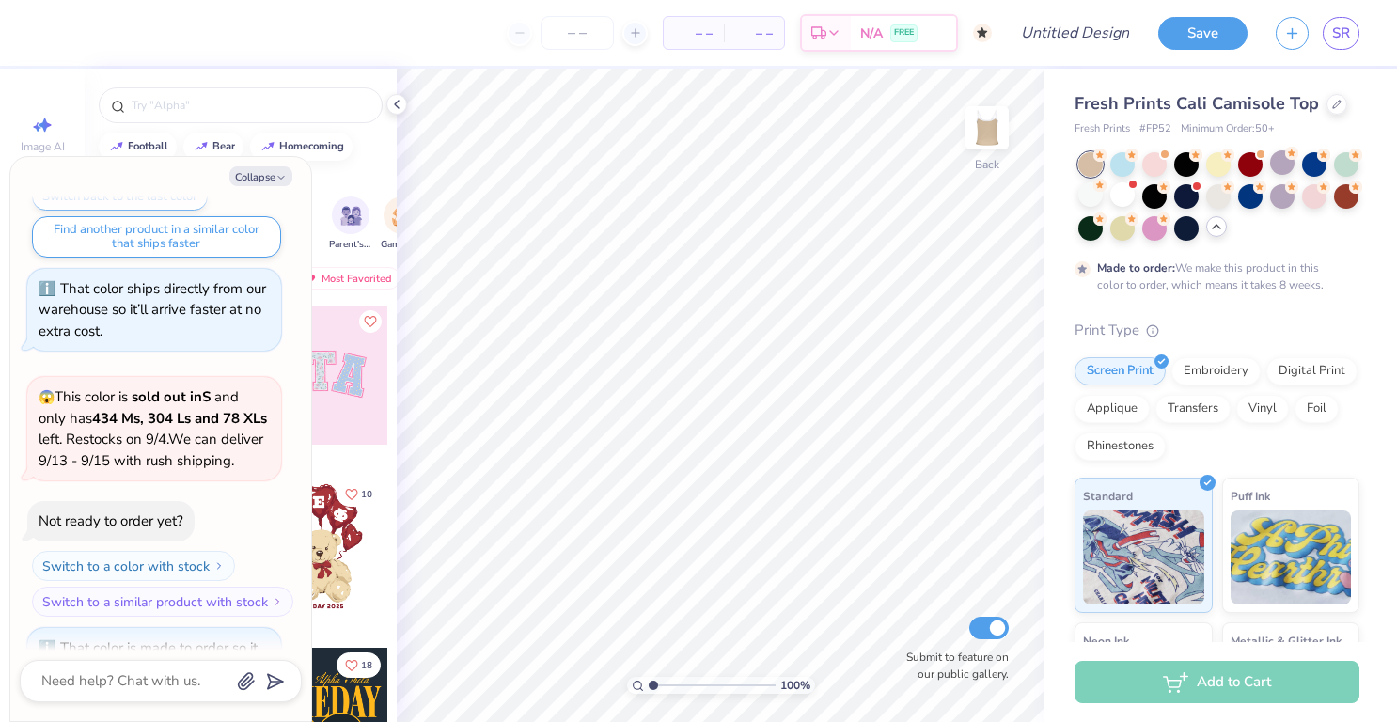
scroll to position [305, 0]
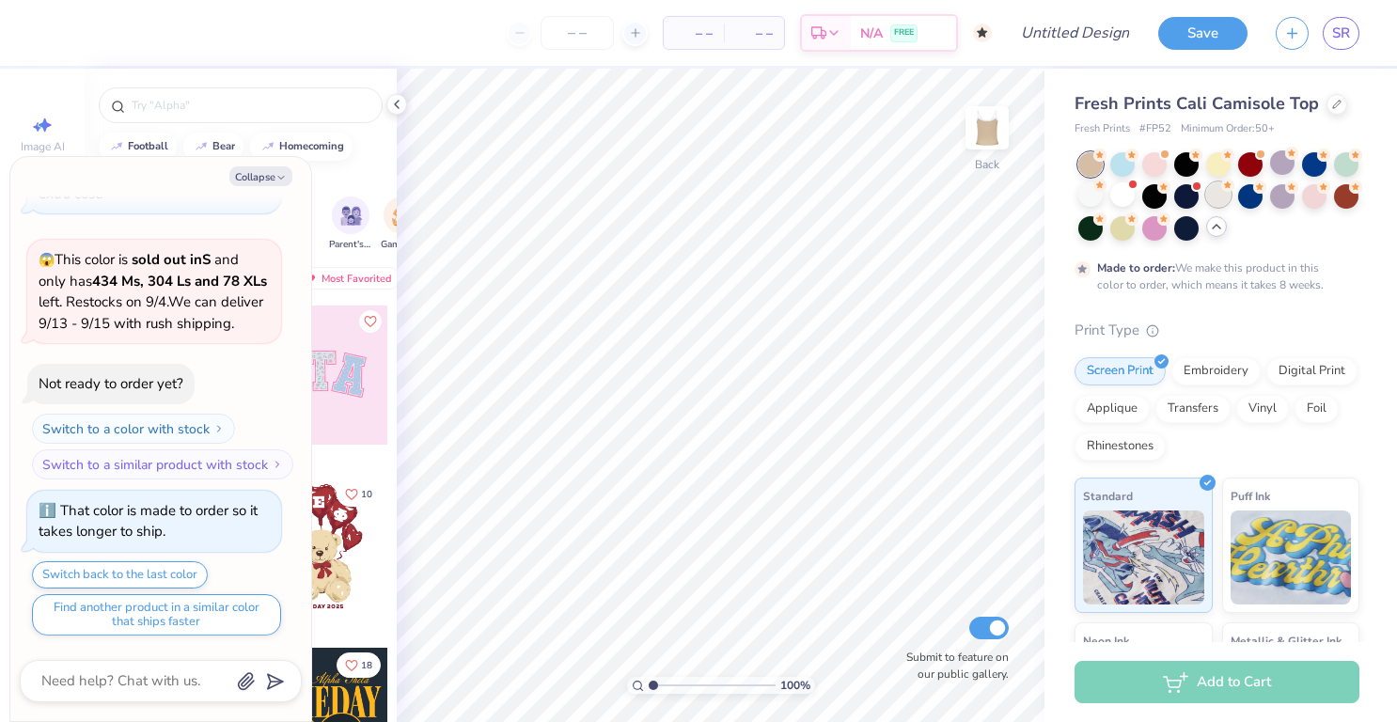
click at [1231, 207] on div at bounding box center [1218, 194] width 24 height 24
click at [403, 105] on icon at bounding box center [396, 104] width 15 height 15
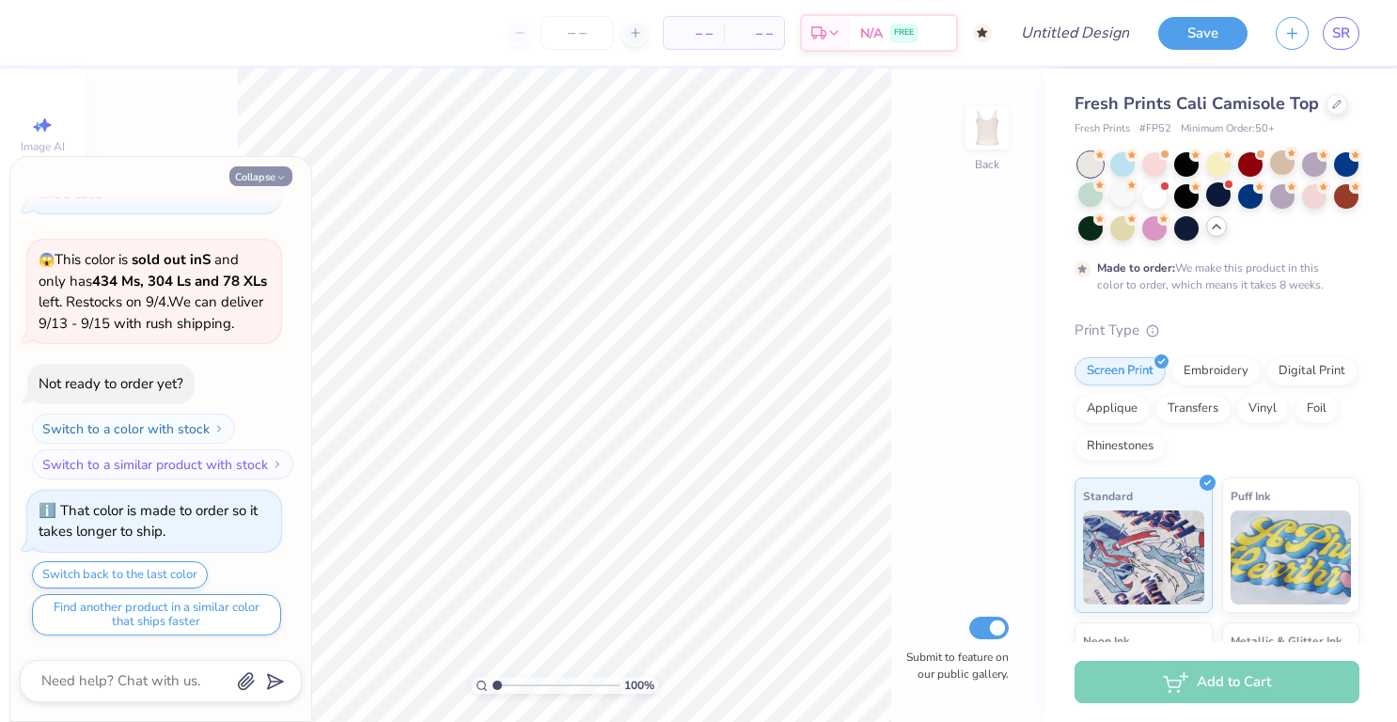
click at [266, 170] on button "Collapse" at bounding box center [260, 176] width 63 height 20
type textarea "x"
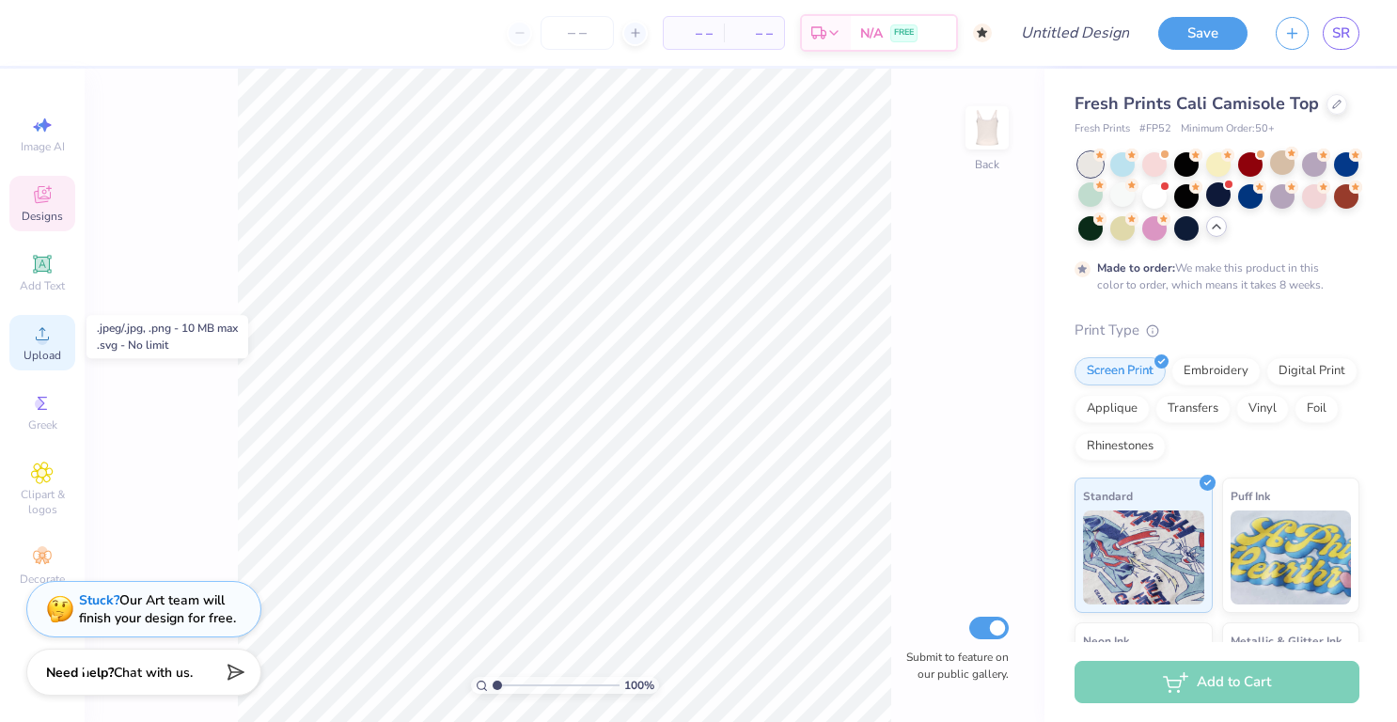
click at [48, 339] on icon at bounding box center [42, 333] width 13 height 13
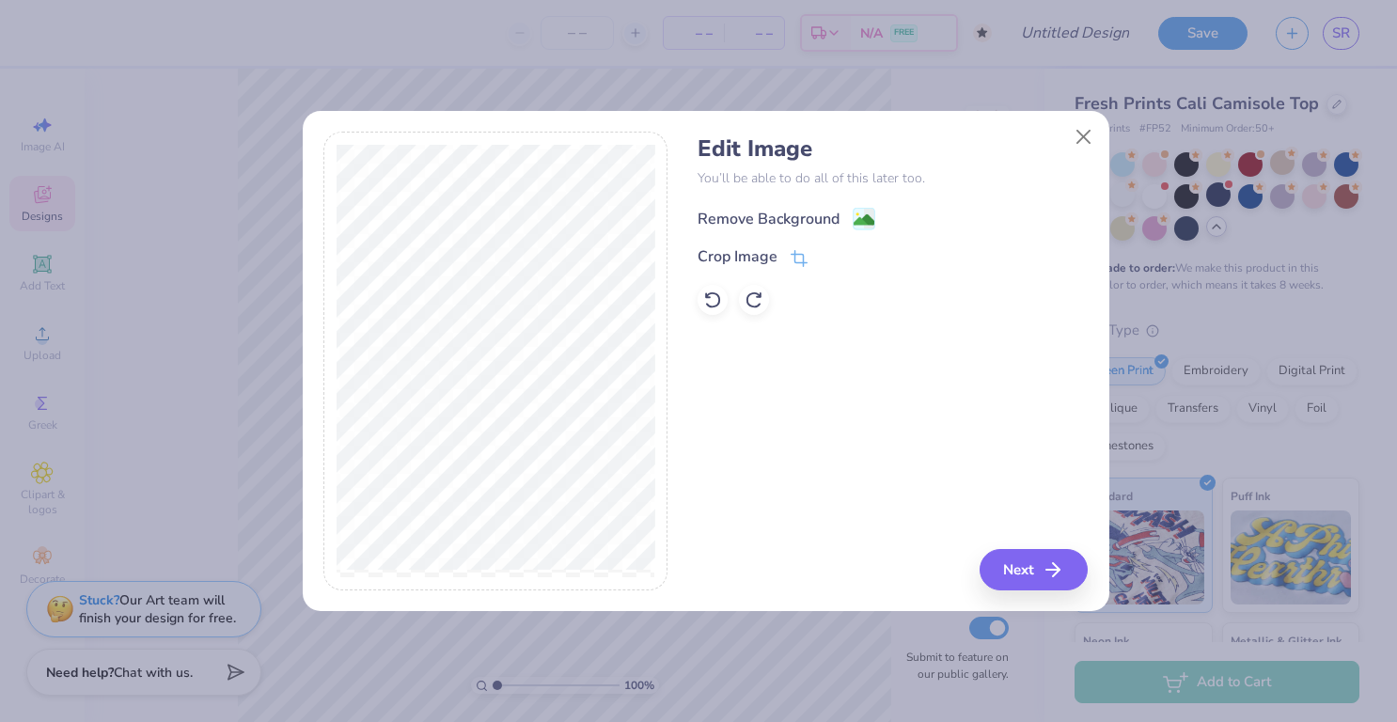
click at [863, 211] on image at bounding box center [864, 220] width 21 height 21
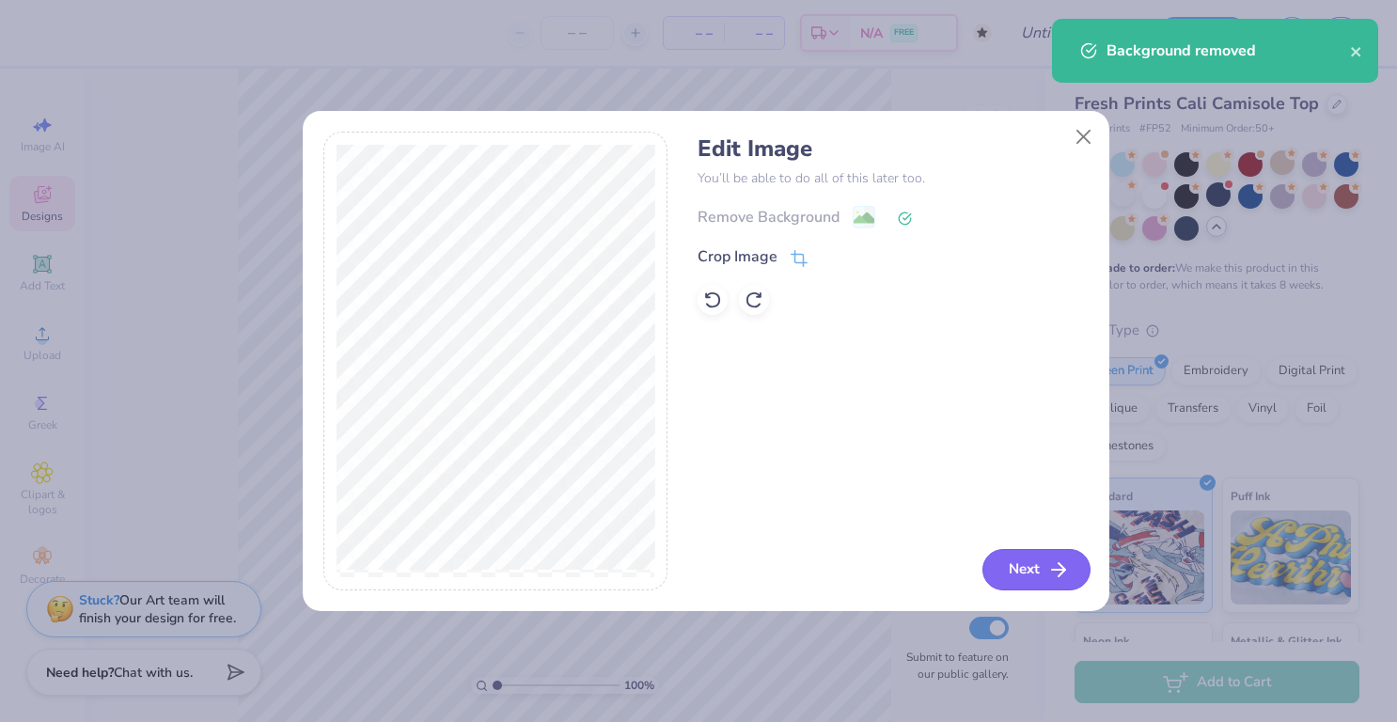
click at [1040, 570] on button "Next" at bounding box center [1037, 569] width 108 height 41
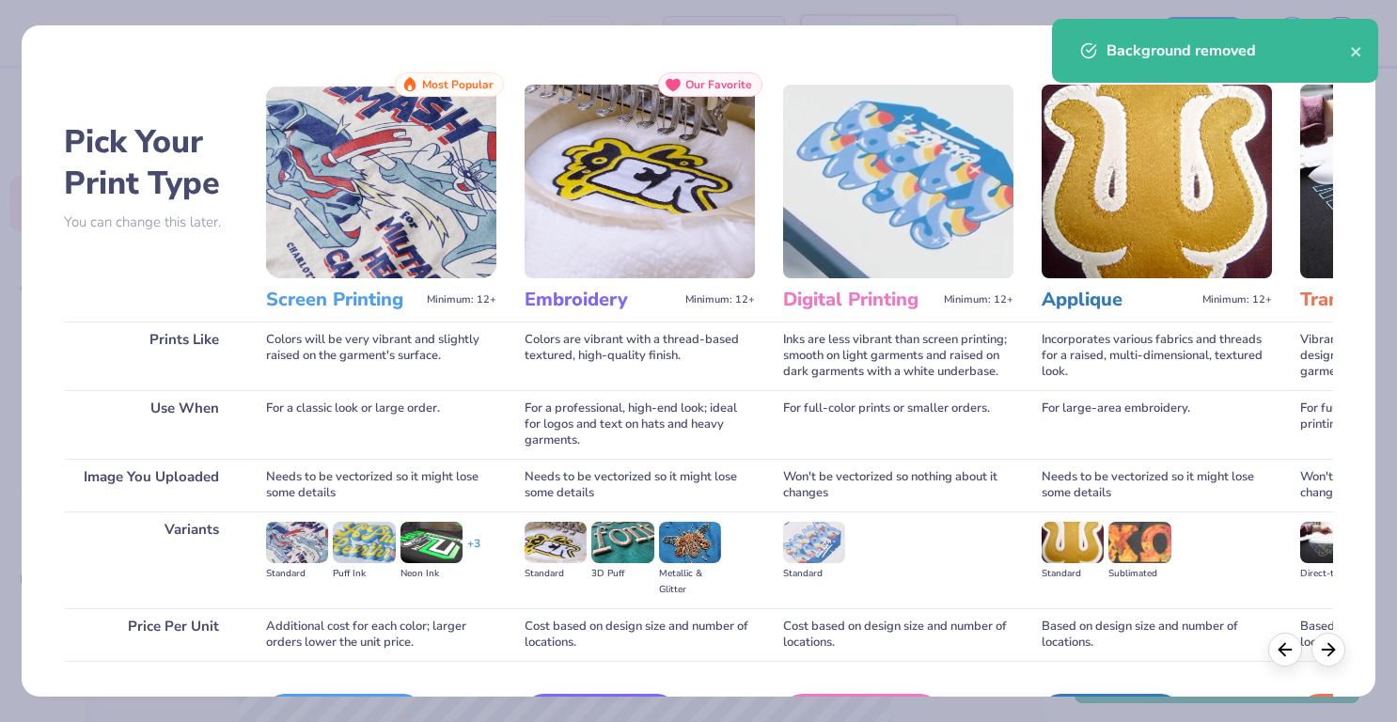
scroll to position [120, 0]
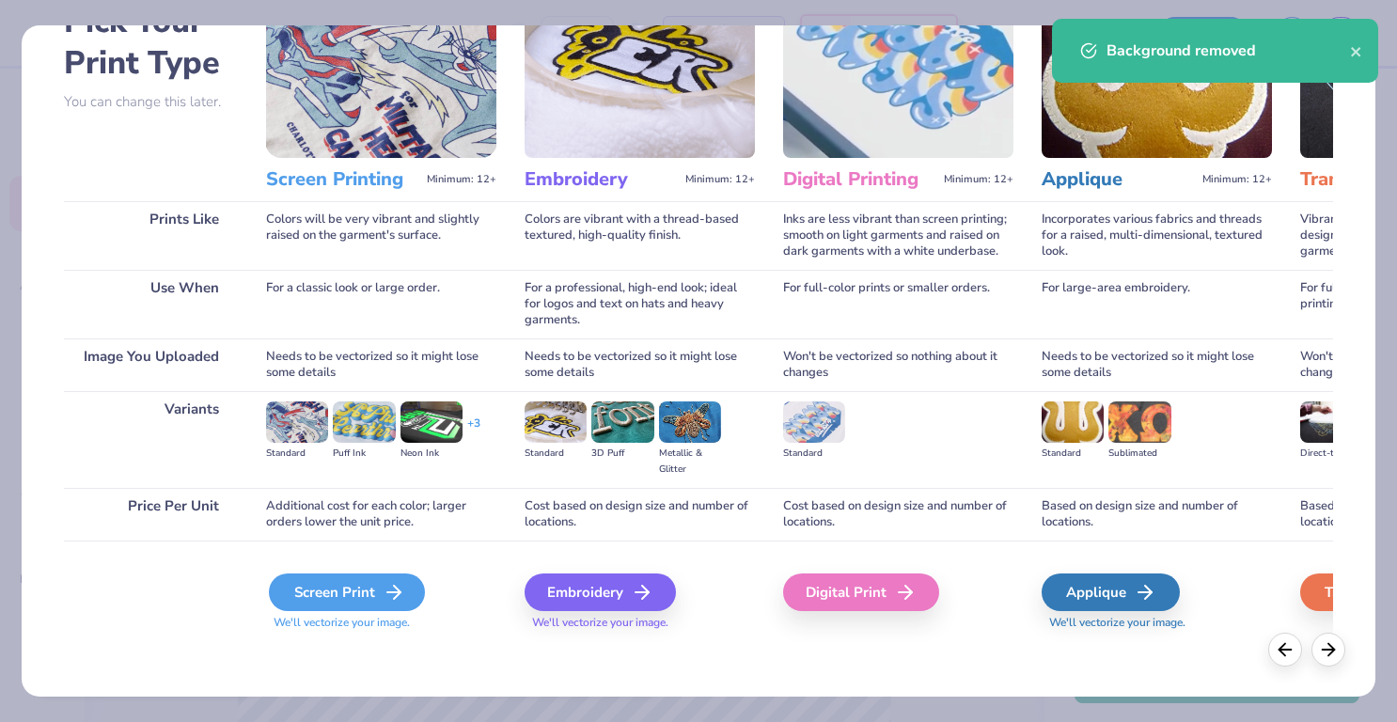
click at [367, 589] on div "Screen Print" at bounding box center [347, 593] width 156 height 38
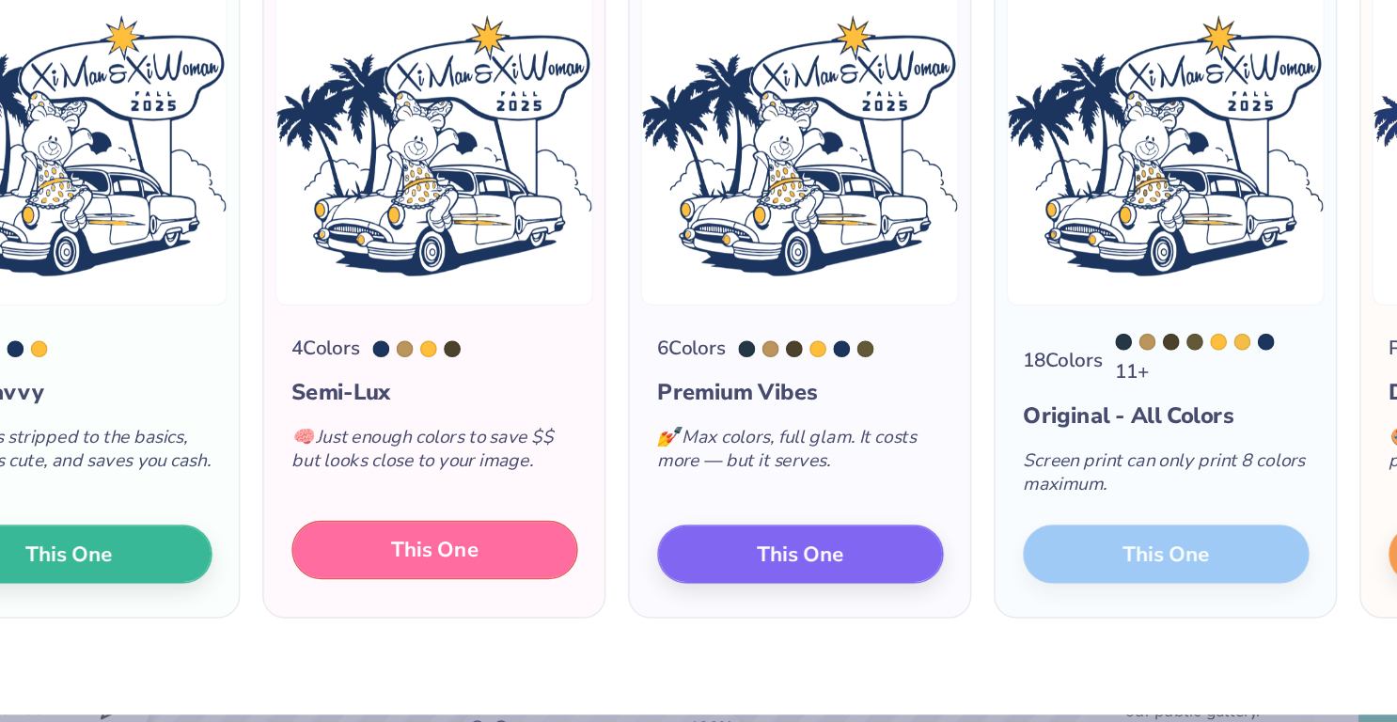
click at [484, 575] on button "This One" at bounding box center [452, 565] width 193 height 39
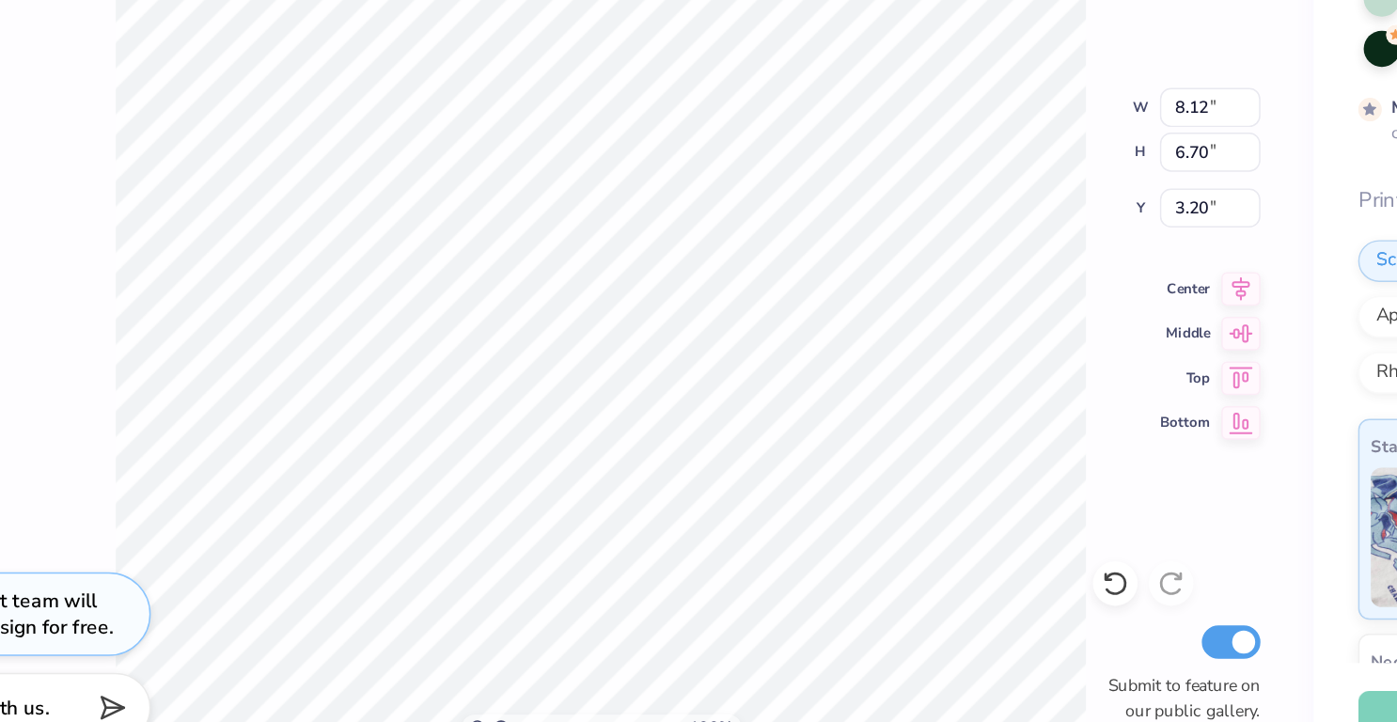
type input "8.12"
type input "6.70"
type input "1.31"
type input "1.00014623464282"
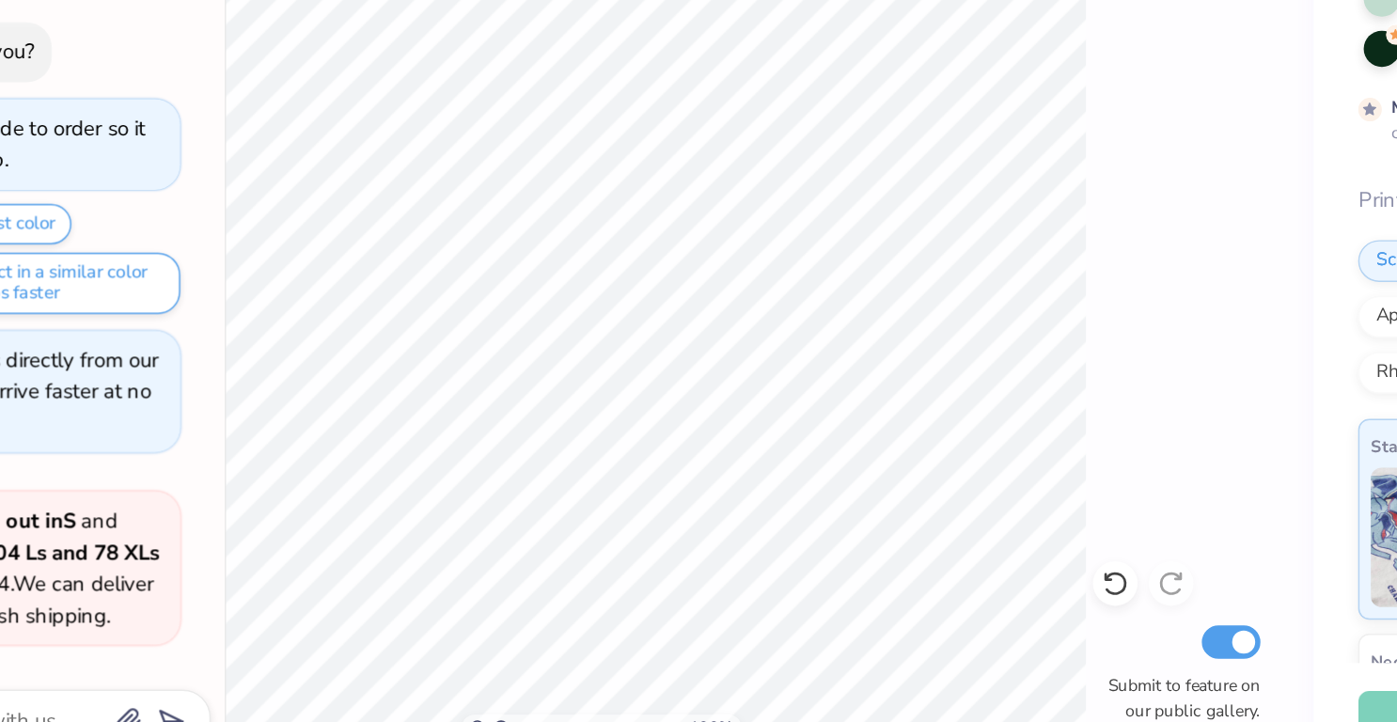
type textarea "x"
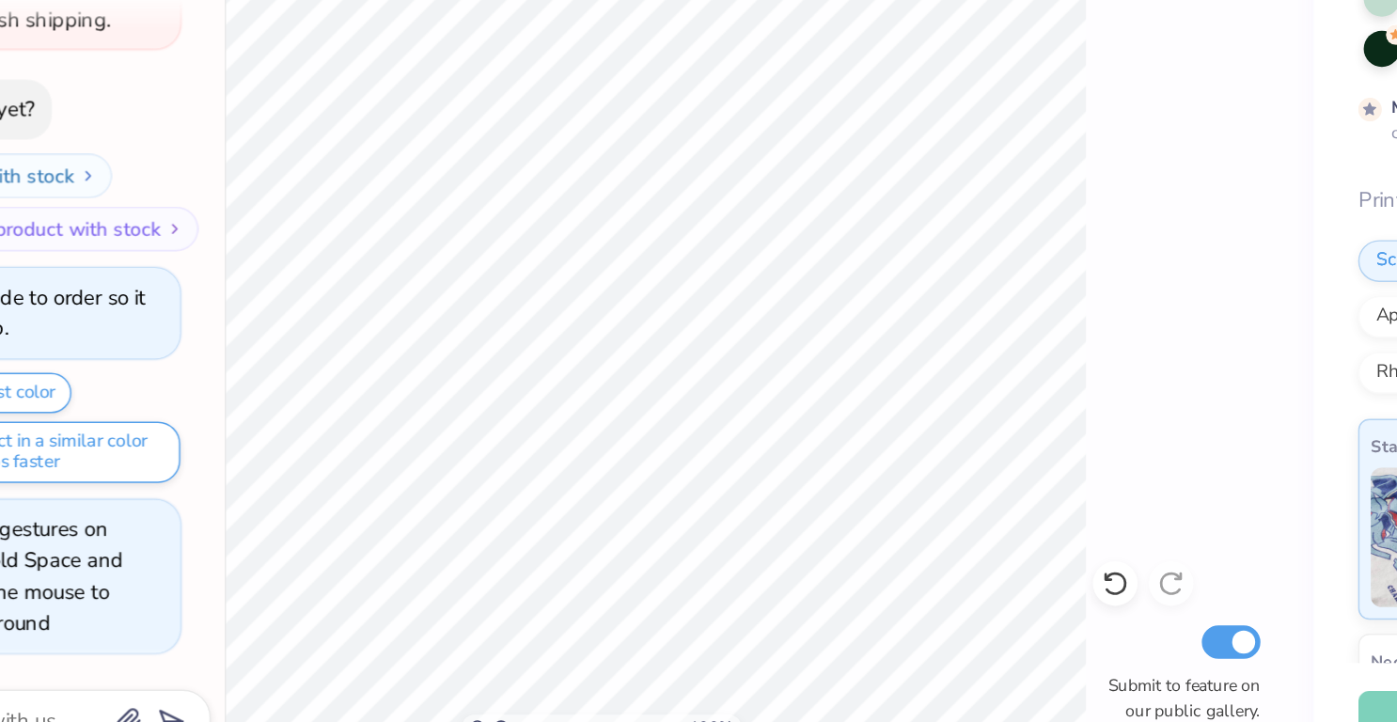
type input "1"
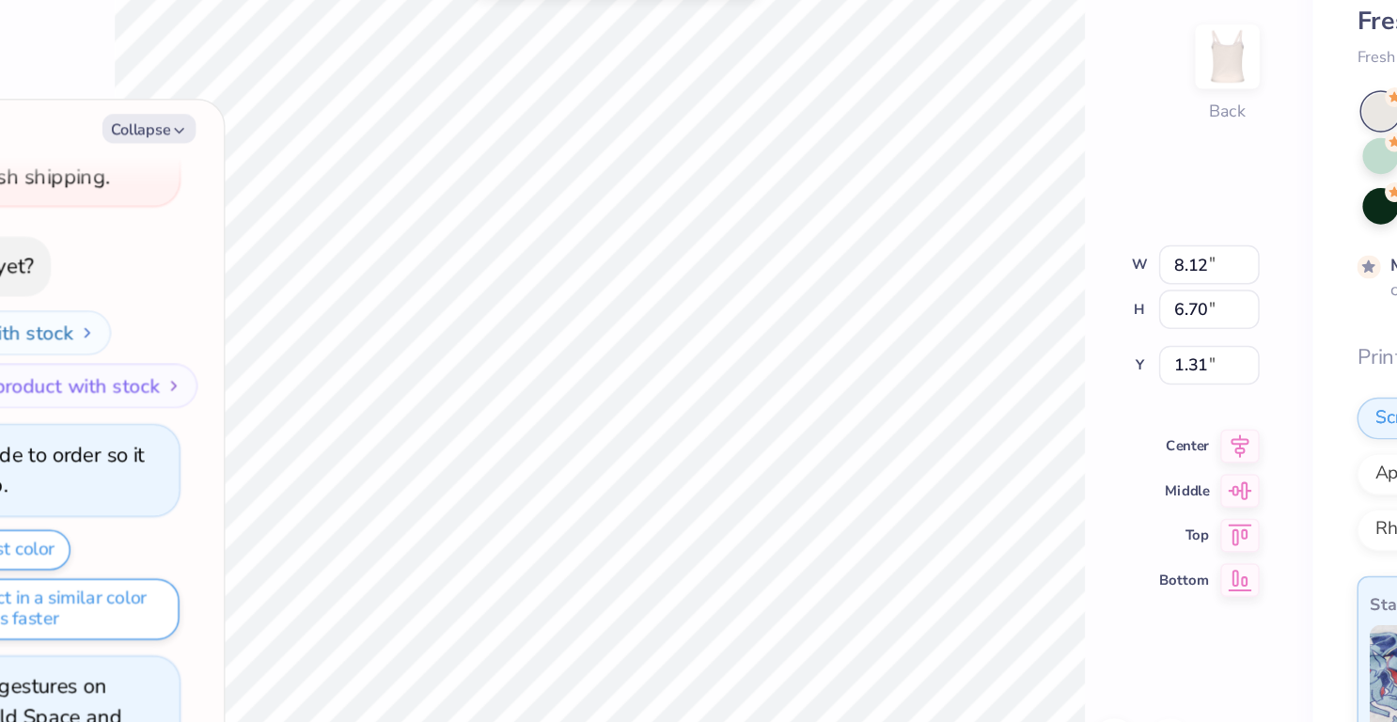
type textarea "x"
type input "1"
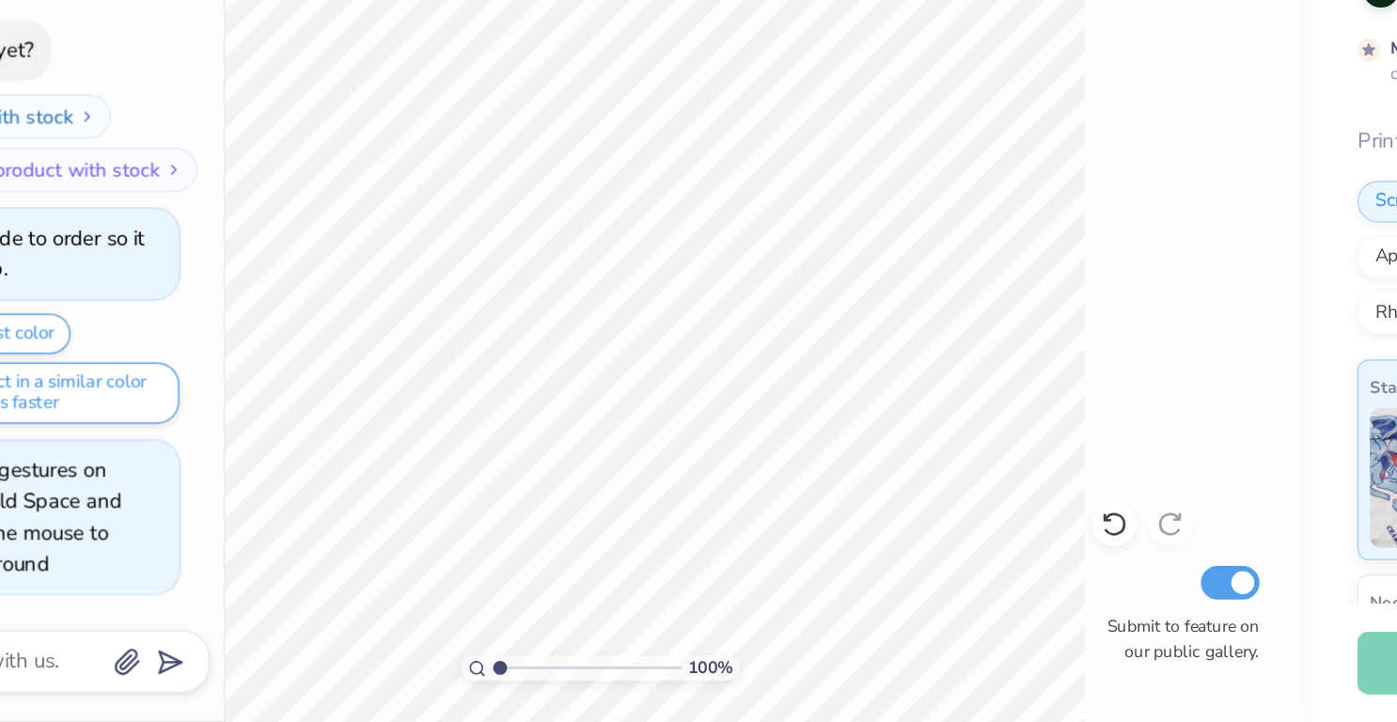
scroll to position [0, 0]
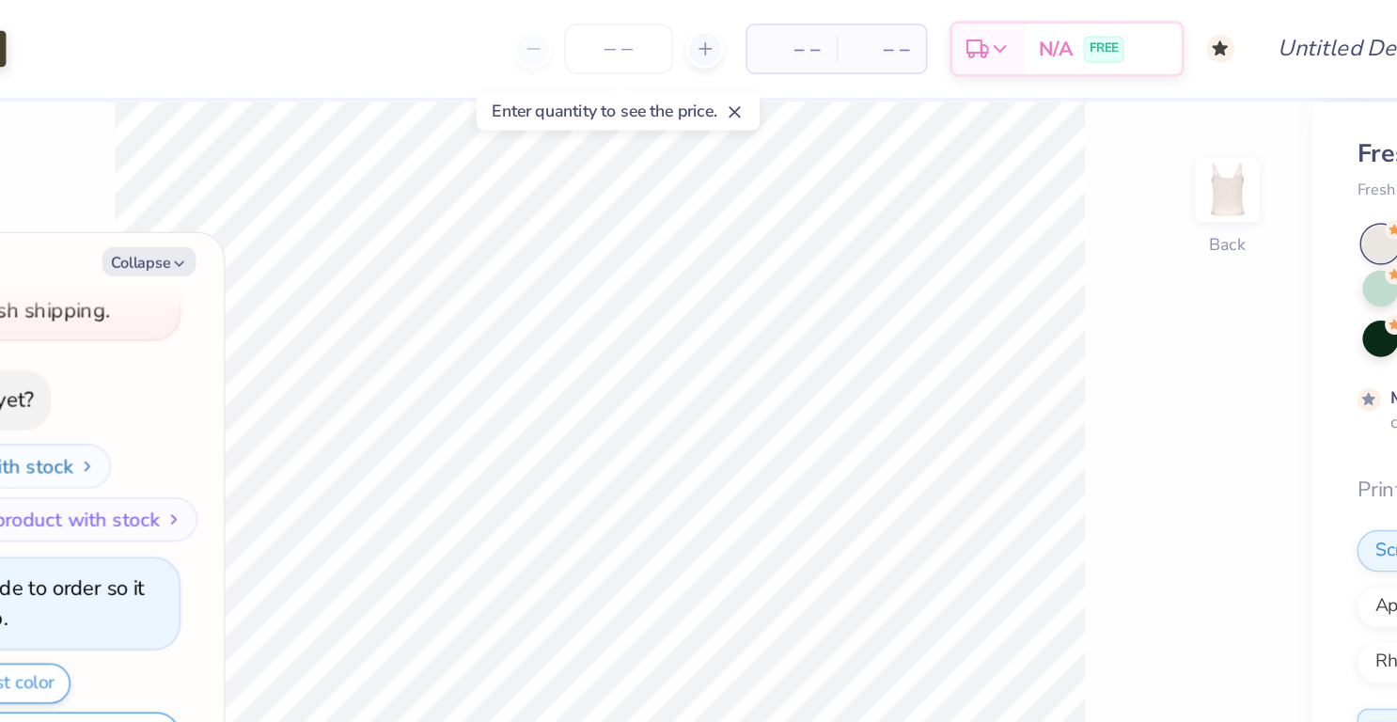
click at [656, 78] on line at bounding box center [656, 75] width 7 height 7
click at [524, 29] on div at bounding box center [577, 33] width 141 height 34
type textarea "x"
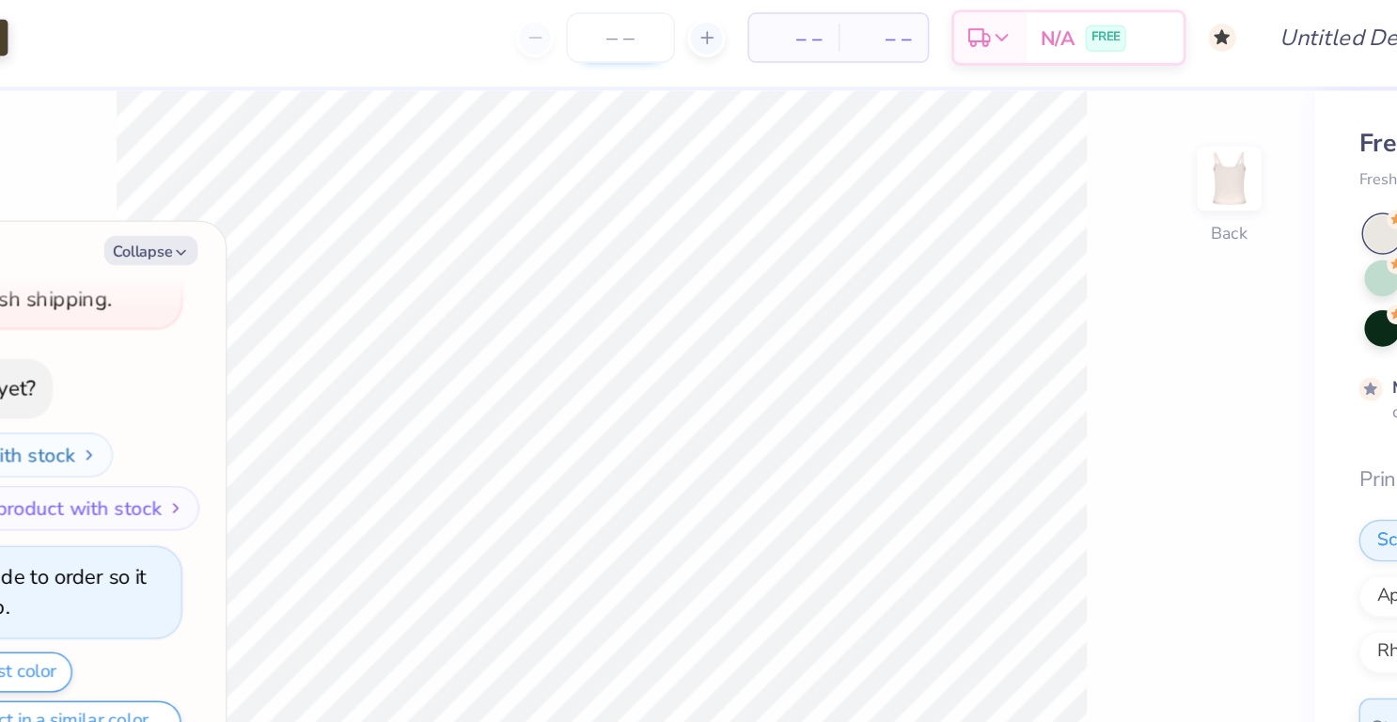
type input "1.00122470643818"
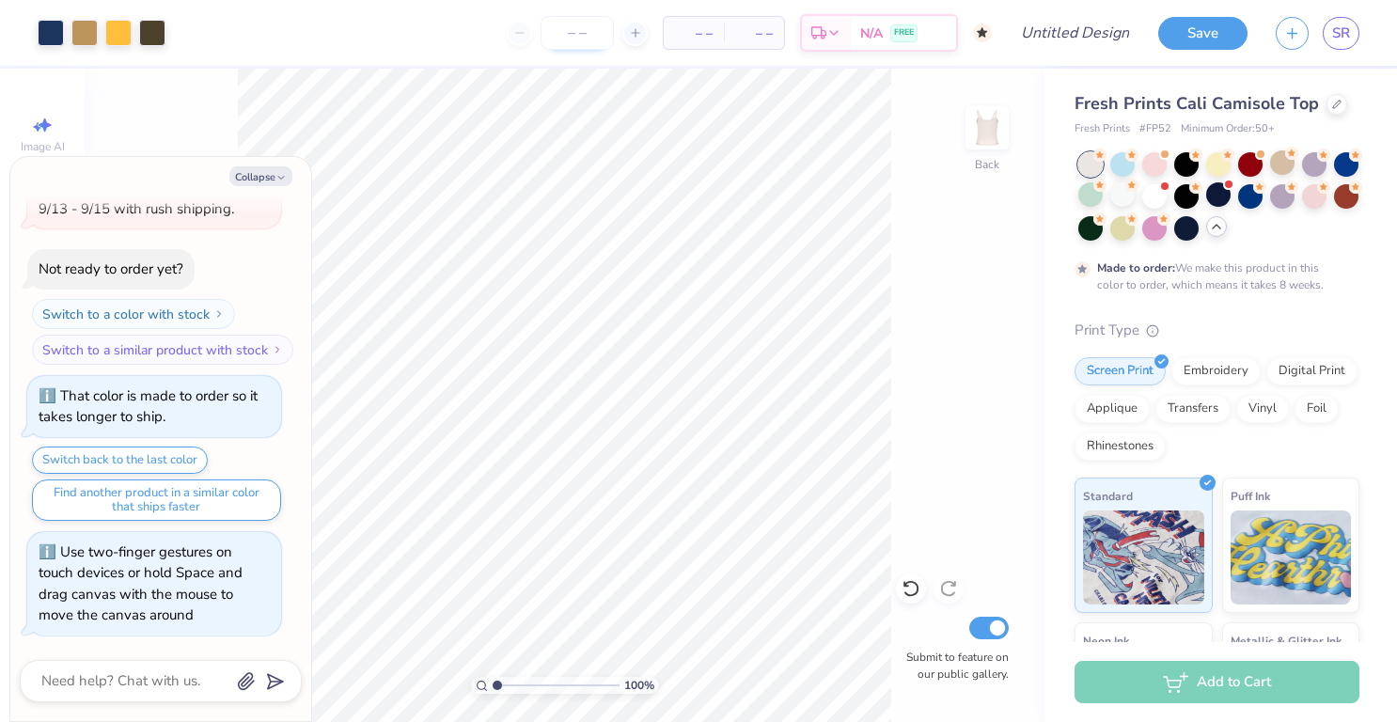
type textarea "x"
type input "1.00122470643818"
type textarea "x"
type input "1.00122470643818"
type textarea "x"
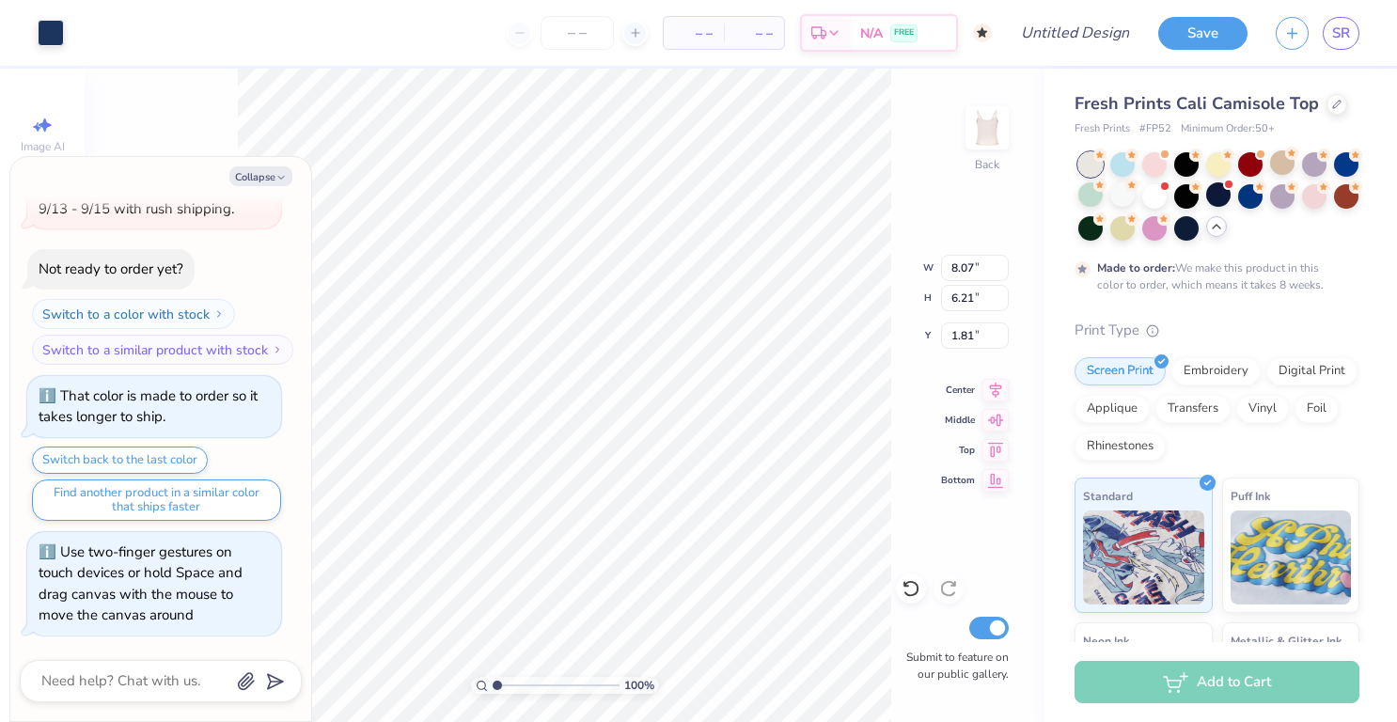
type input "1.00122470643818"
type textarea "x"
type input "7.21"
type input "5.55"
type input "1.00122470643818"
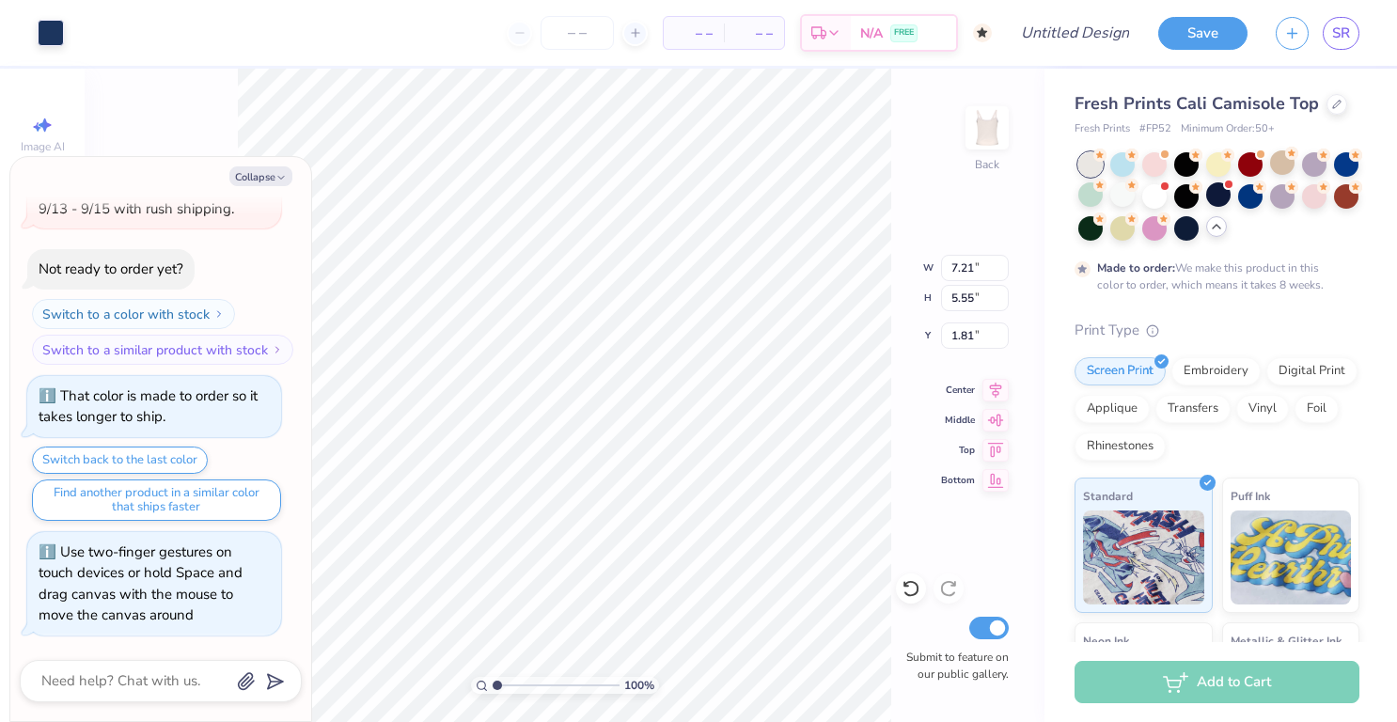
type textarea "x"
type input "1.00122470643818"
type textarea "x"
type input "1.85"
type input "1.00122470643818"
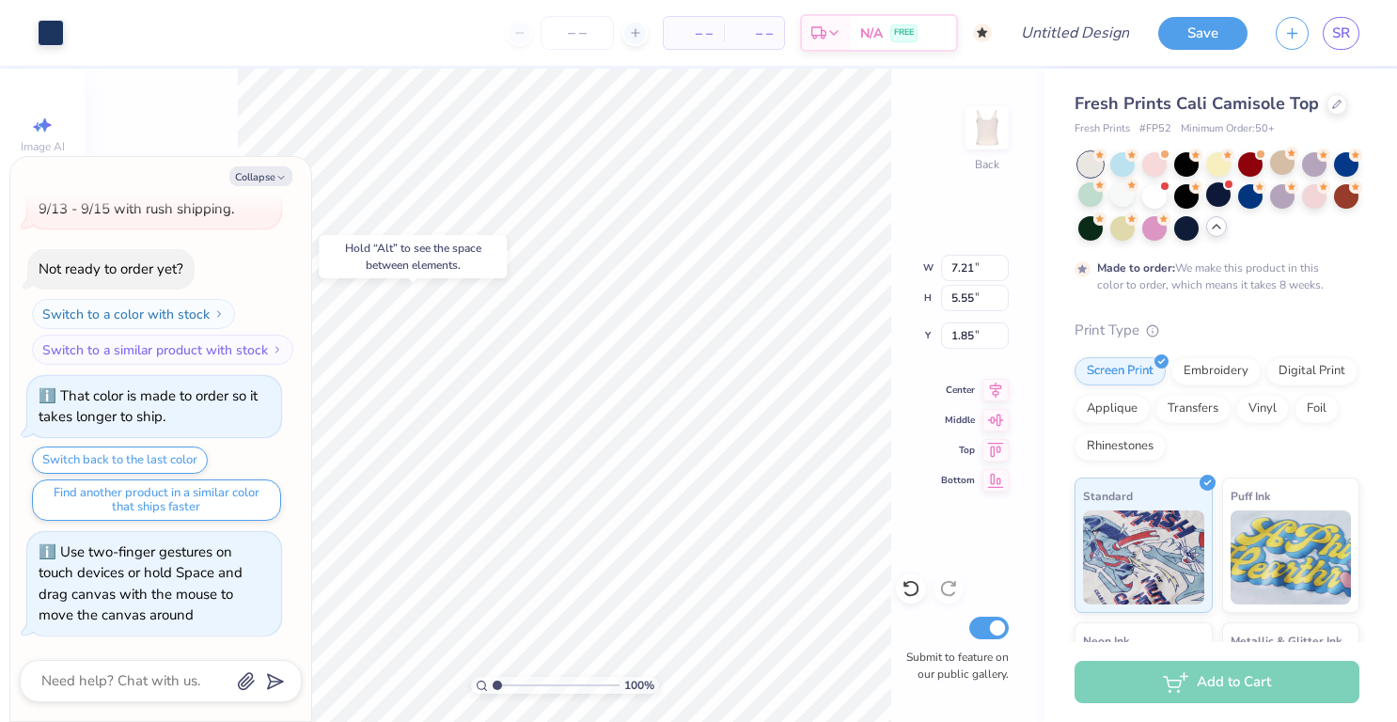
type textarea "x"
type input "1.00122470643818"
type textarea "x"
type input "1.00122470643818"
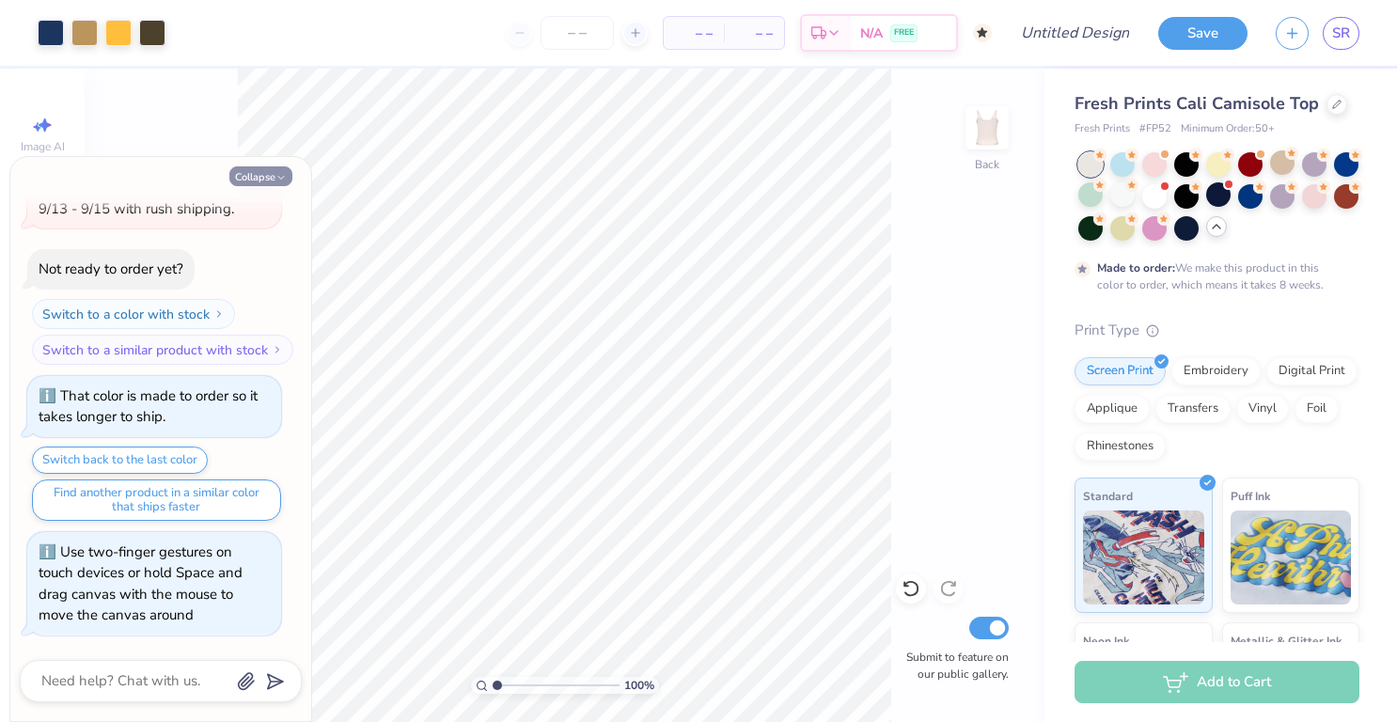
click at [277, 177] on icon "button" at bounding box center [281, 177] width 11 height 11
type textarea "x"
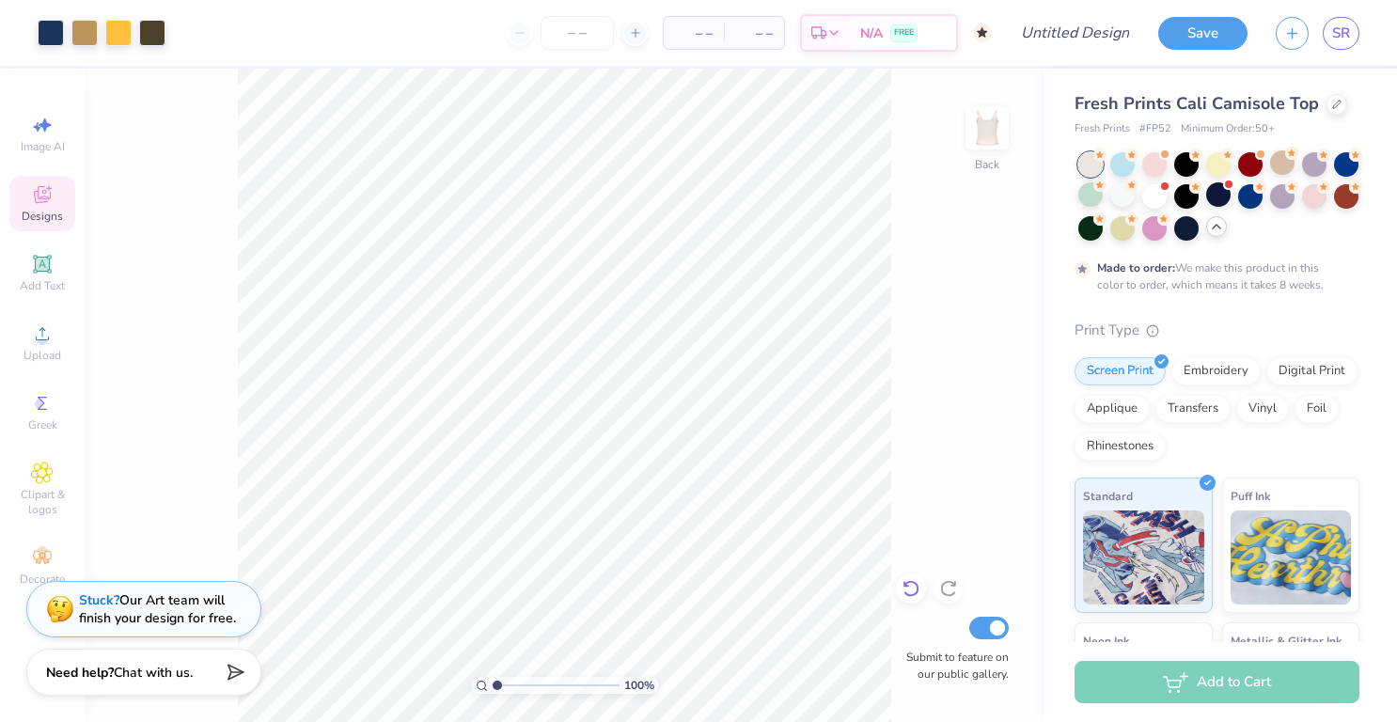
click at [909, 582] on icon at bounding box center [911, 589] width 16 height 17
click at [918, 585] on icon at bounding box center [911, 589] width 16 height 17
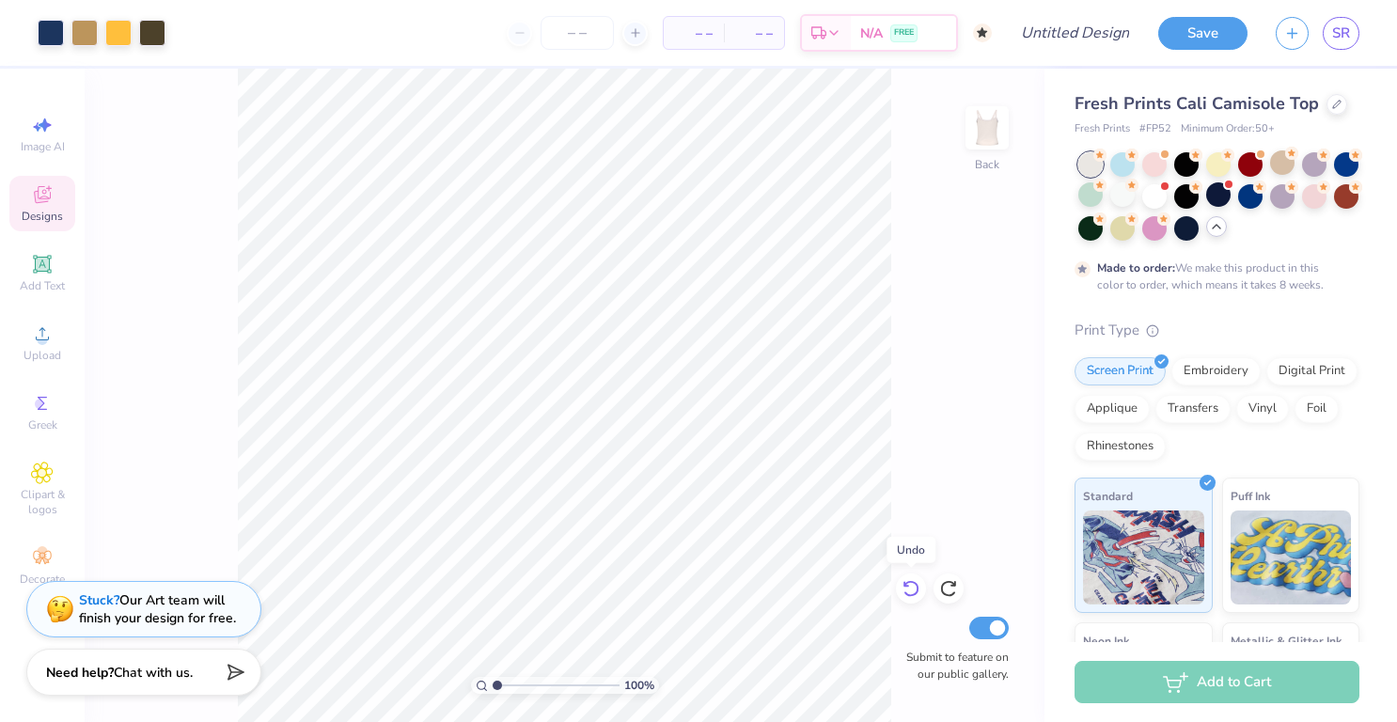
click at [918, 585] on icon at bounding box center [911, 589] width 16 height 17
type input "1.00122470643818"
click at [912, 496] on div "100 % Back Submit to feature on our public gallery." at bounding box center [565, 396] width 960 height 654
click at [1200, 40] on button "Save" at bounding box center [1202, 30] width 89 height 33
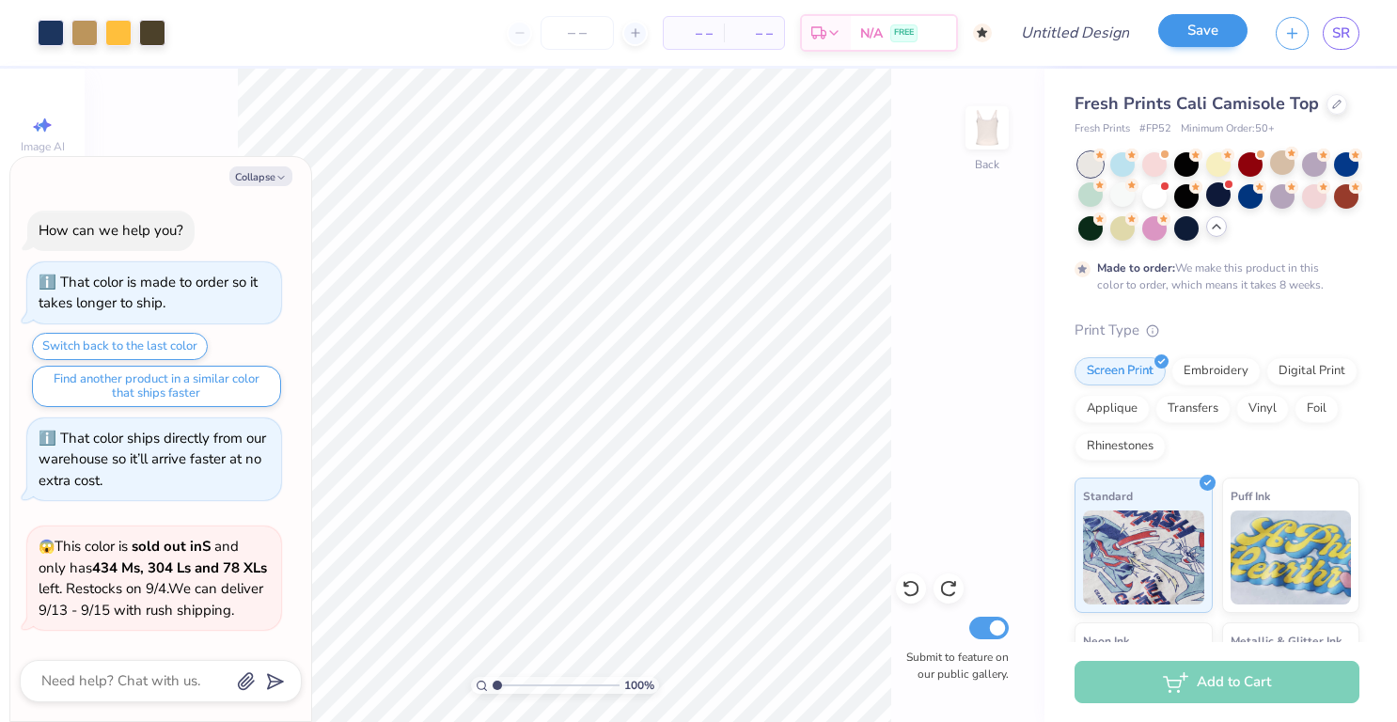
scroll to position [470, 0]
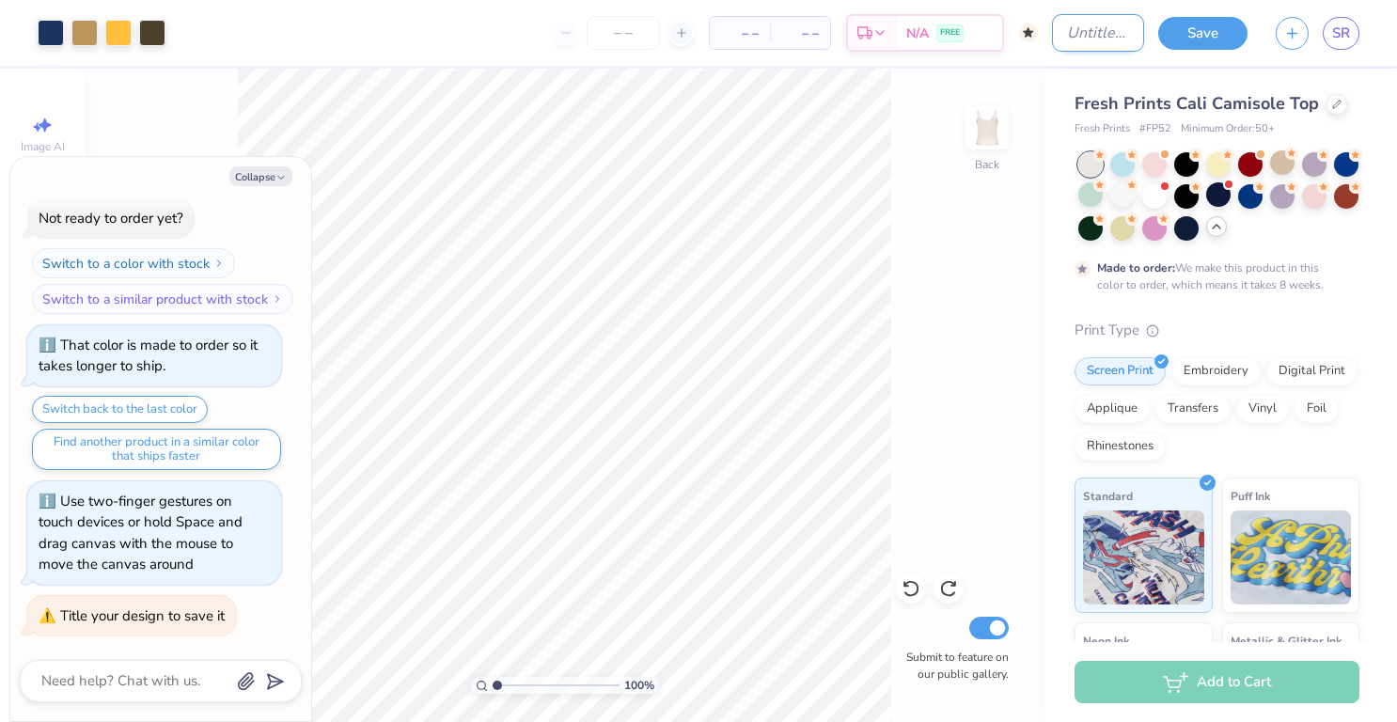
type textarea "x"
click at [1107, 37] on input "Design Title" at bounding box center [1098, 33] width 92 height 38
type input "p"
type input "1.00122470643818"
type textarea "x"
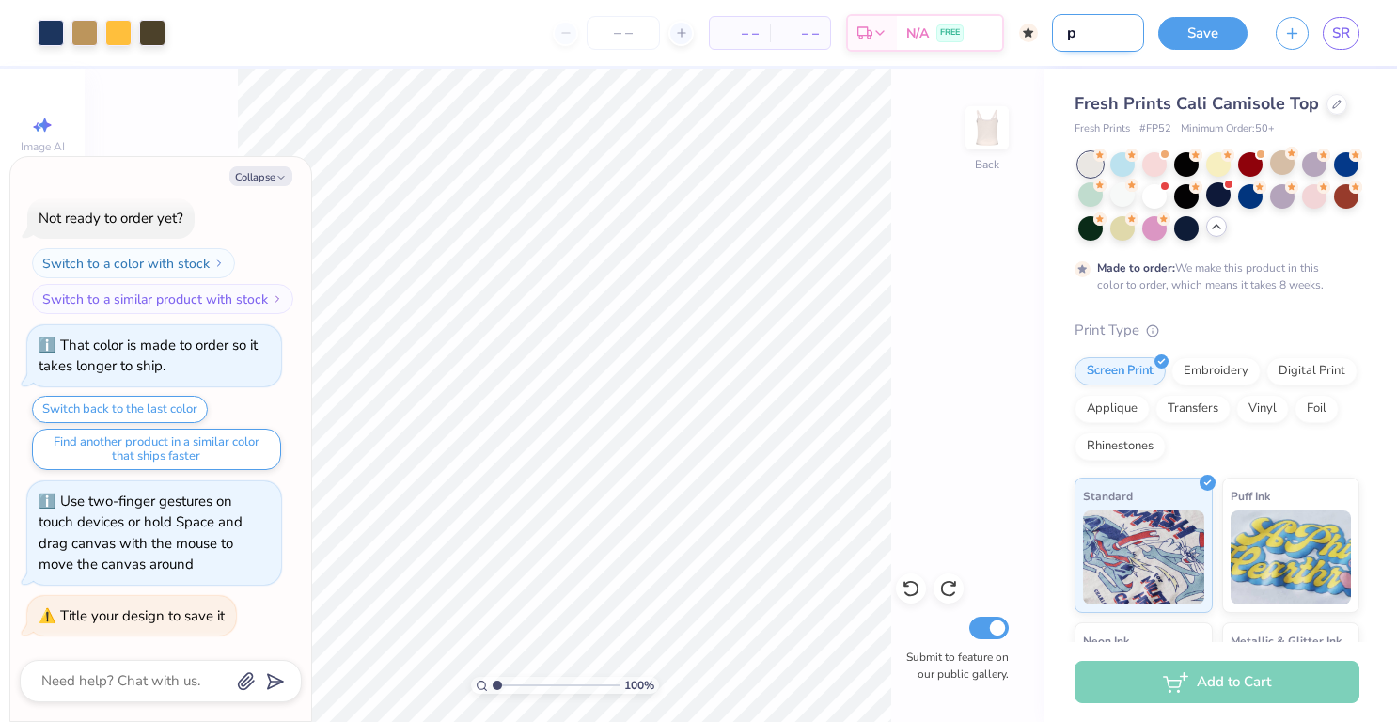
type input "ph"
type input "1.00122470643818"
type textarea "x"
type input "phi"
type input "1.00122470643818"
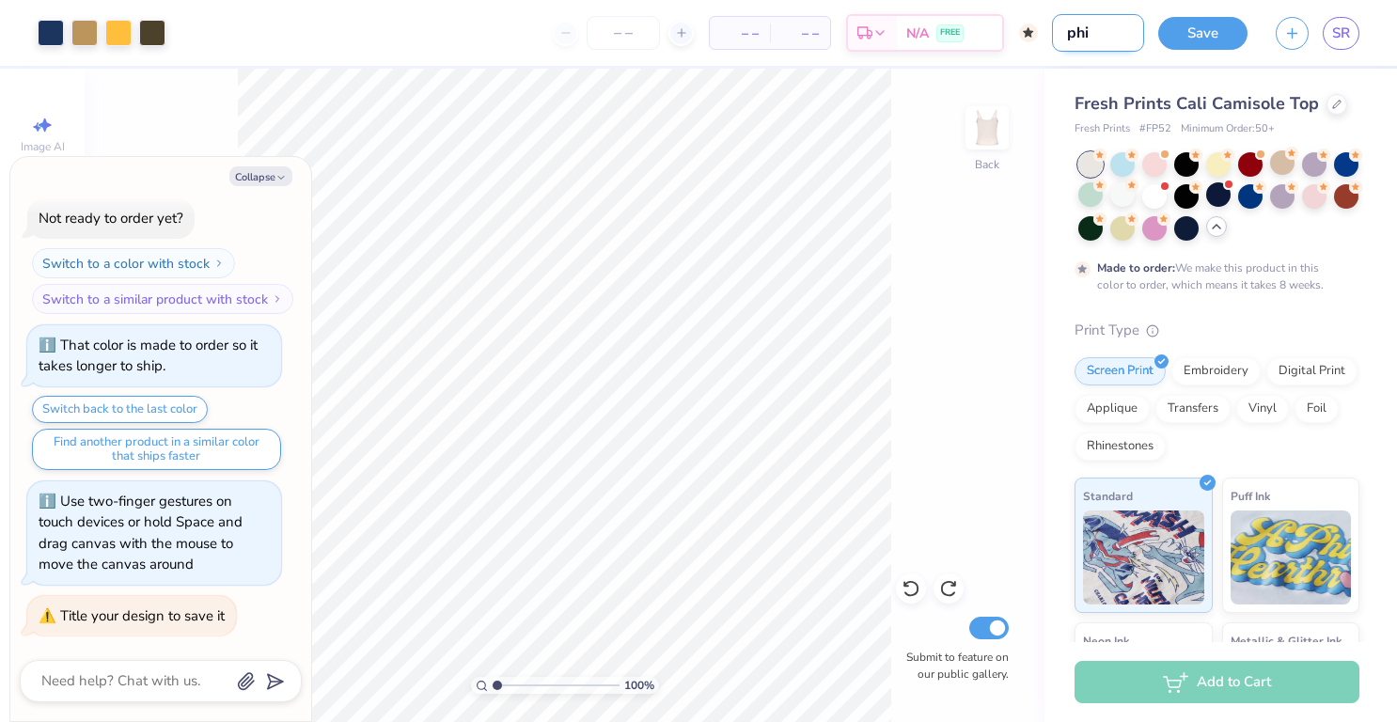
type textarea "x"
type input "phil"
type input "1.00122470643818"
type textarea "x"
type input "philo"
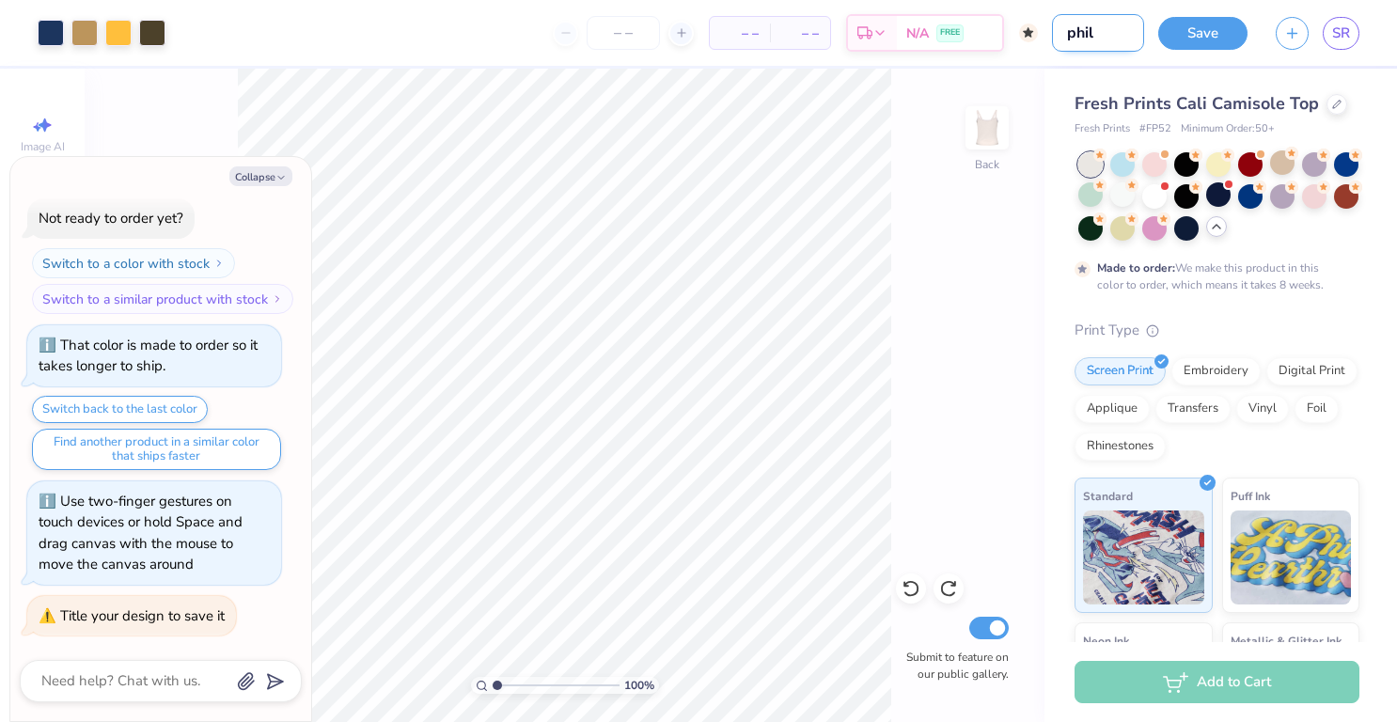
type input "1.00122470643818"
type textarea "x"
type input "philoo"
type input "1.00122470643818"
type textarea "x"
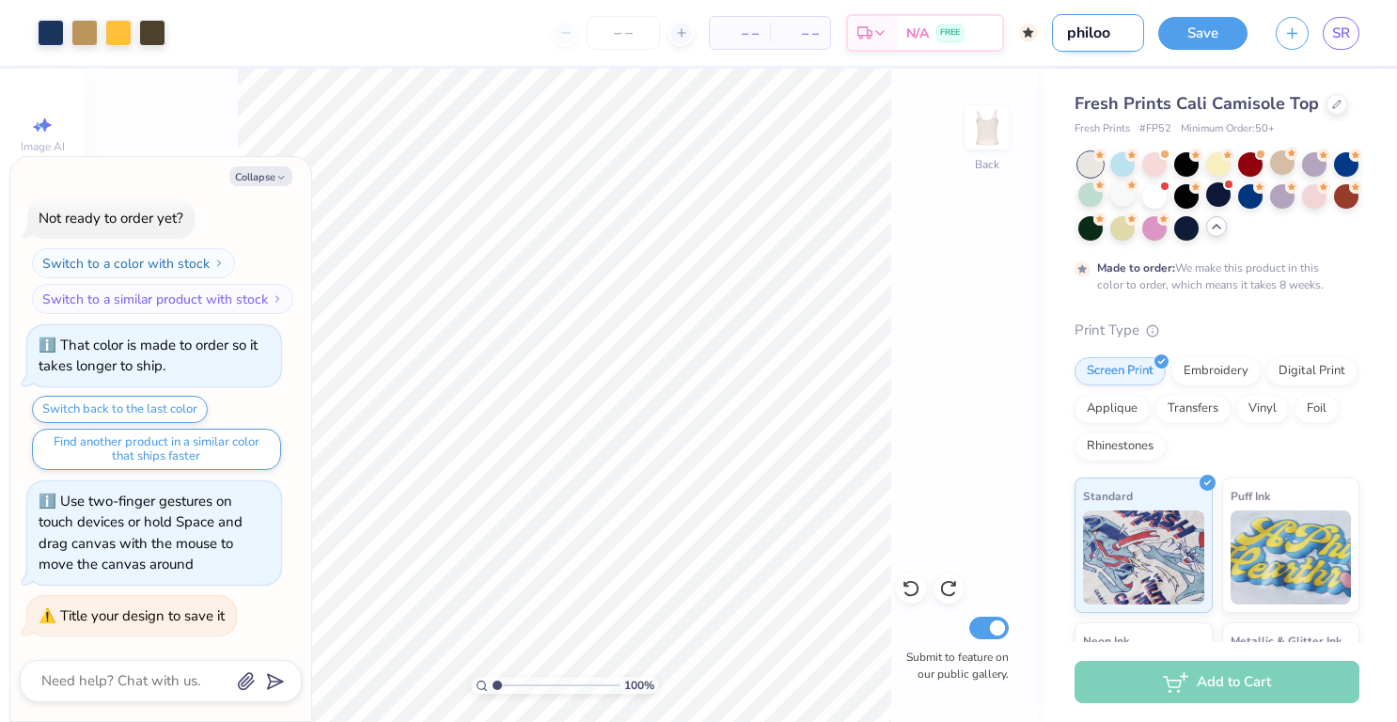
type input "philooo"
type input "1.00122470643818"
type textarea "x"
type input "philooo"
click at [1198, 28] on button "Save" at bounding box center [1202, 33] width 89 height 33
